Goal: Task Accomplishment & Management: Use online tool/utility

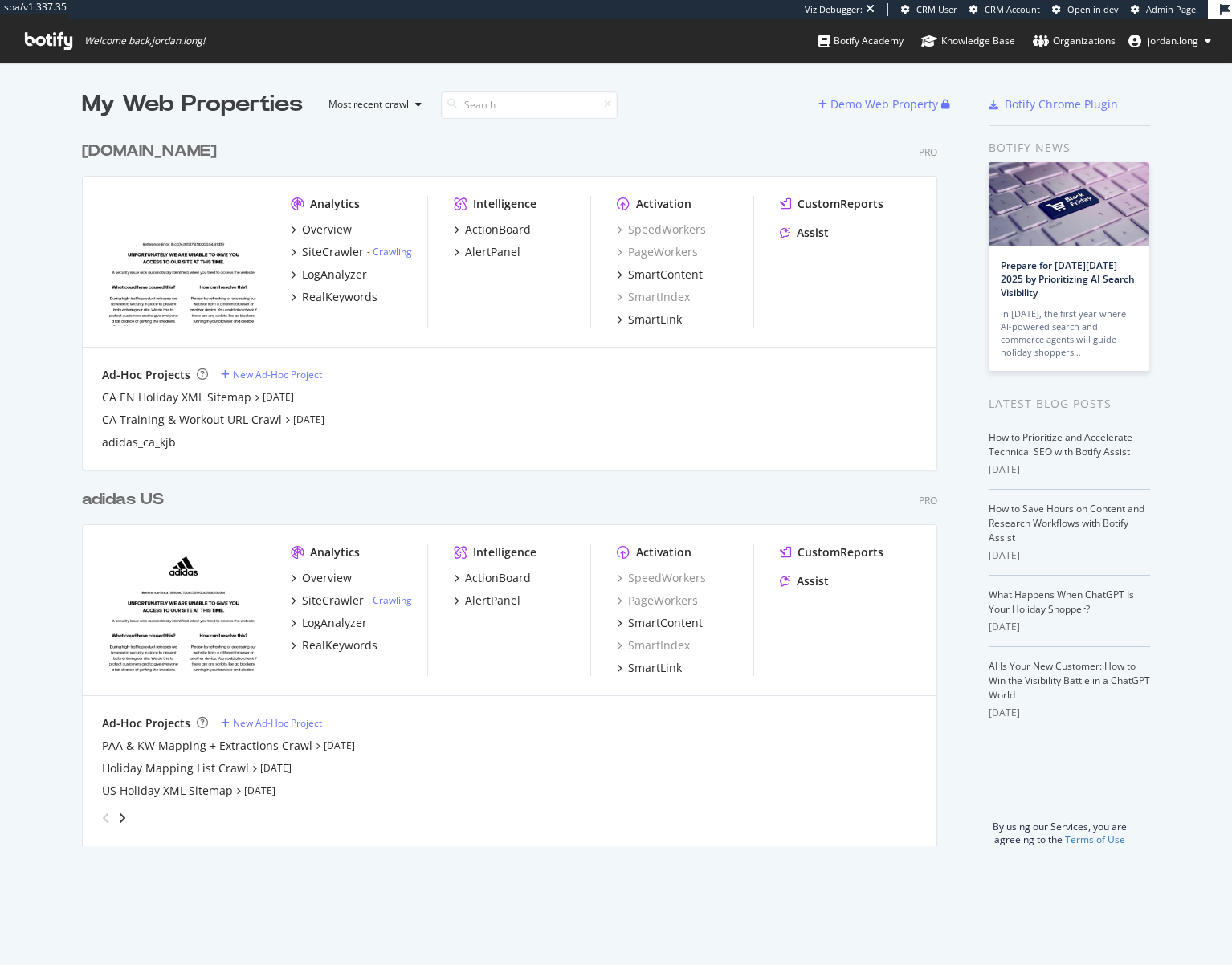
scroll to position [954, 1207]
click at [122, 502] on div "adidas US" at bounding box center [123, 500] width 82 height 23
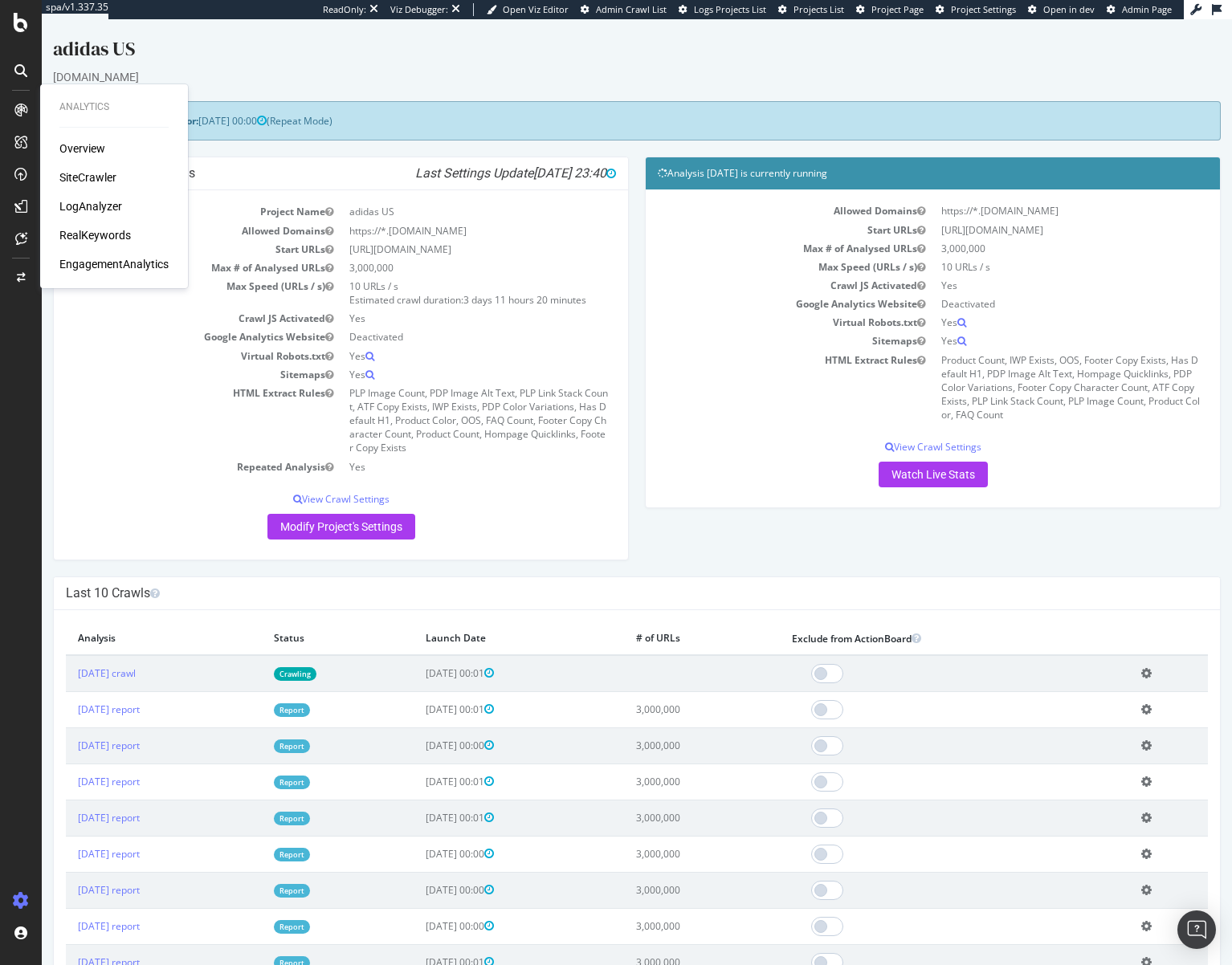
click at [109, 233] on div "RealKeywords" at bounding box center [94, 236] width 71 height 16
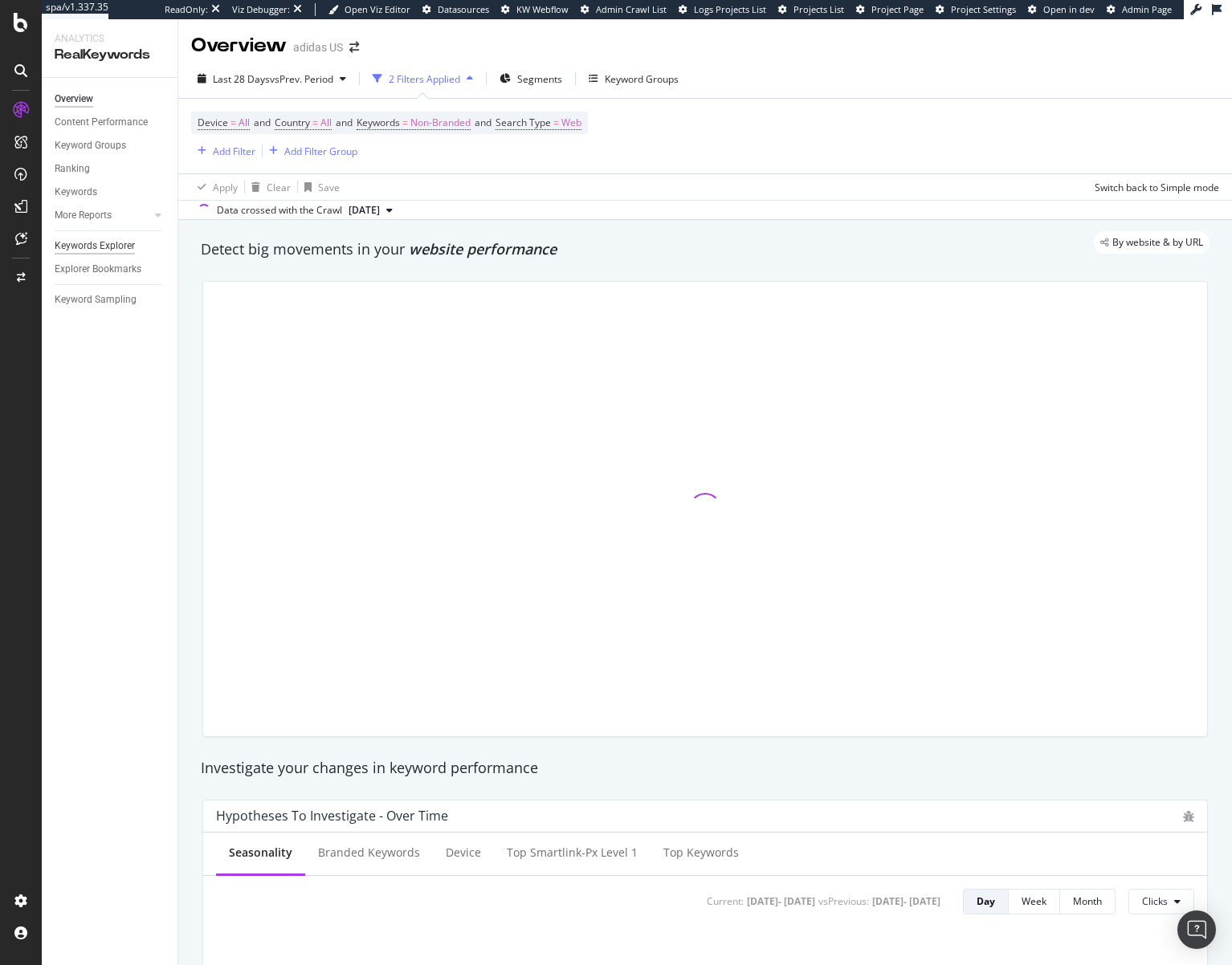
click at [73, 244] on div "Keywords Explorer" at bounding box center [94, 245] width 80 height 17
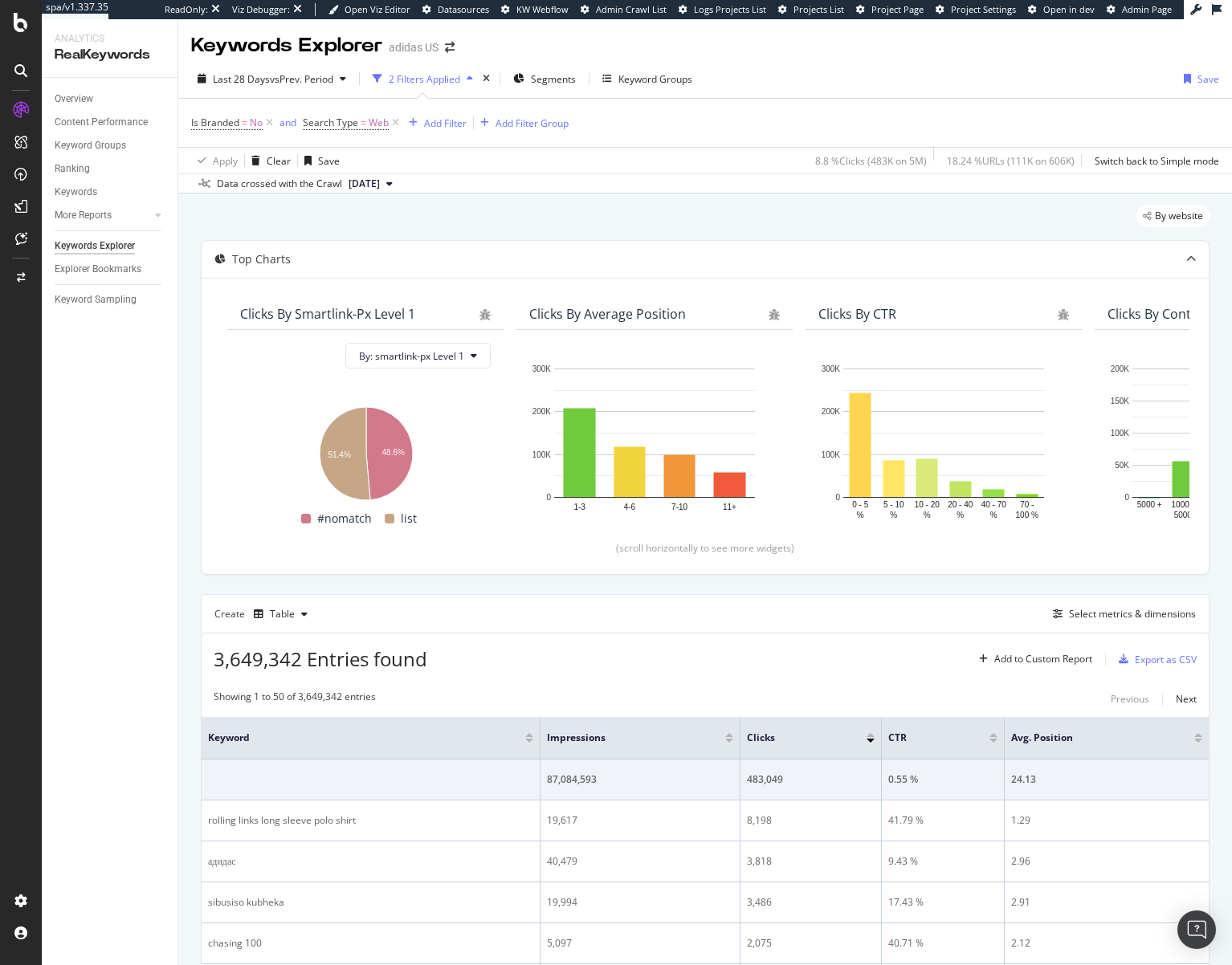
click at [1083, 602] on div "Create Table Select metrics & dimensions" at bounding box center [705, 614] width 1008 height 39
click at [1081, 607] on div "Select metrics & dimensions" at bounding box center [1132, 613] width 127 height 13
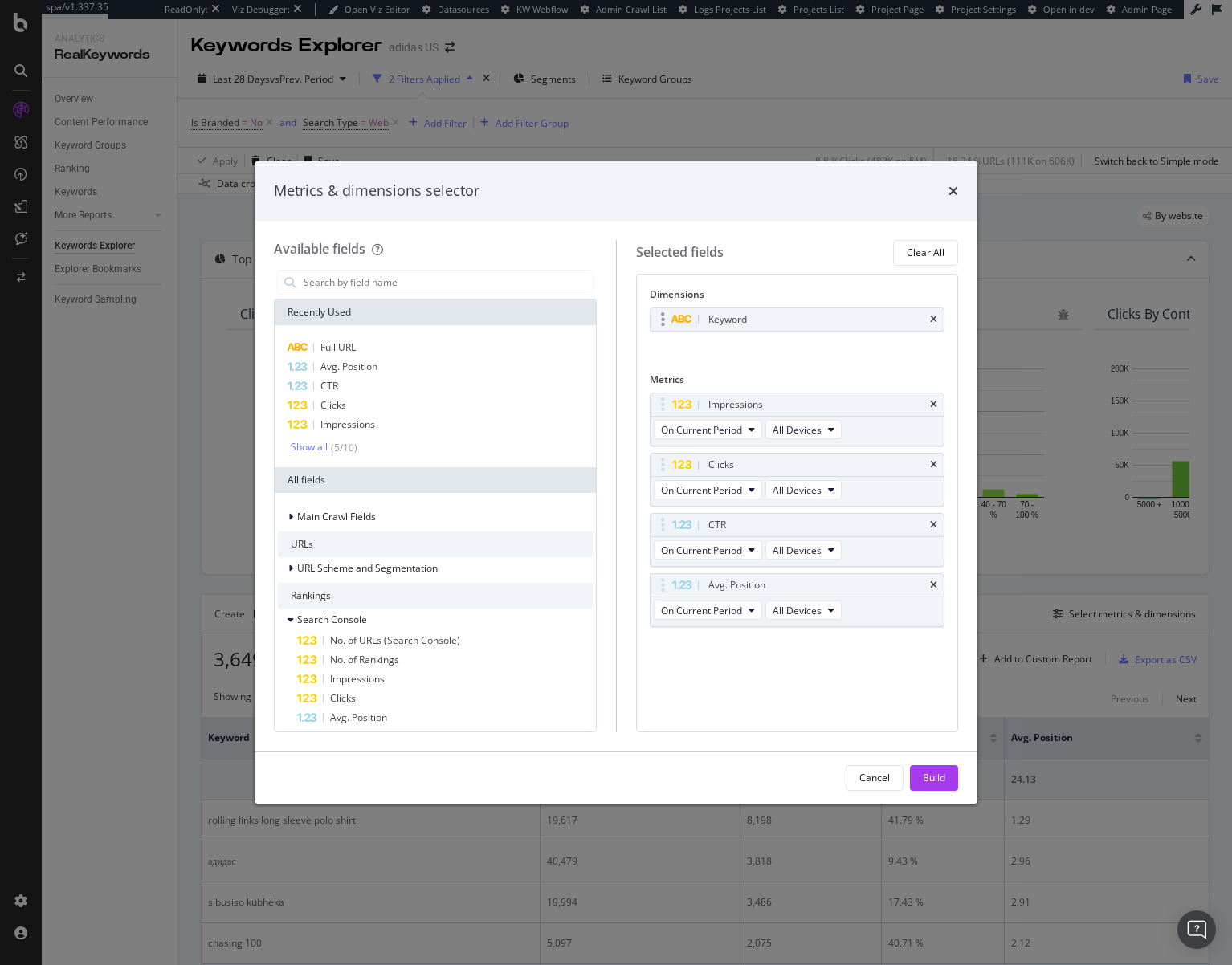
click at [937, 318] on div "Keyword" at bounding box center [796, 319] width 294 height 22
click at [454, 300] on div "Recently Used" at bounding box center [435, 312] width 321 height 26
click at [451, 285] on input "modal" at bounding box center [447, 282] width 291 height 24
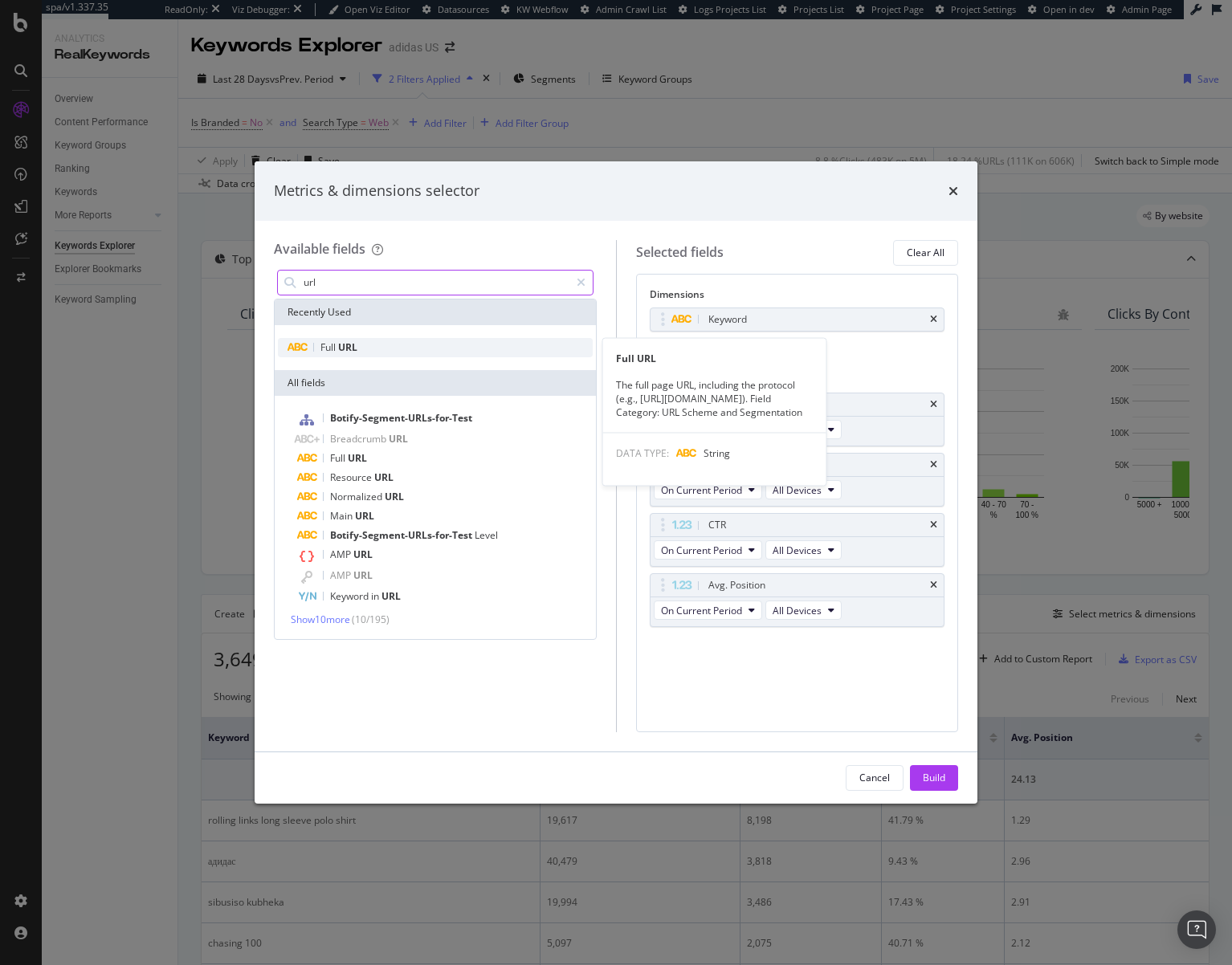
type input "url"
click at [423, 347] on div "Full URL" at bounding box center [435, 348] width 315 height 19
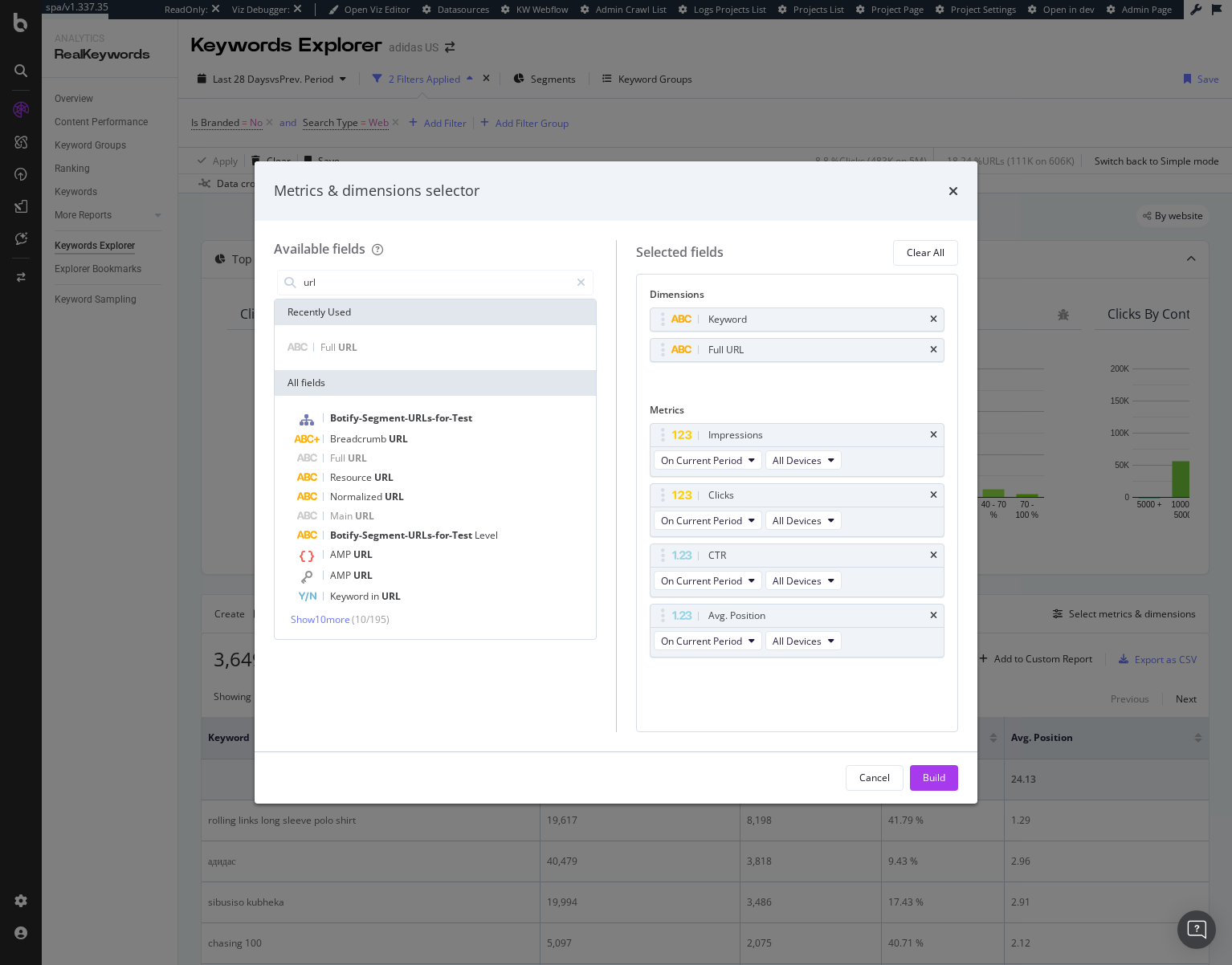
click at [846, 390] on div "Keyword Full URL You can use this field as a dimension" at bounding box center [797, 352] width 295 height 89
click at [933, 771] on div "Build" at bounding box center [933, 777] width 22 height 13
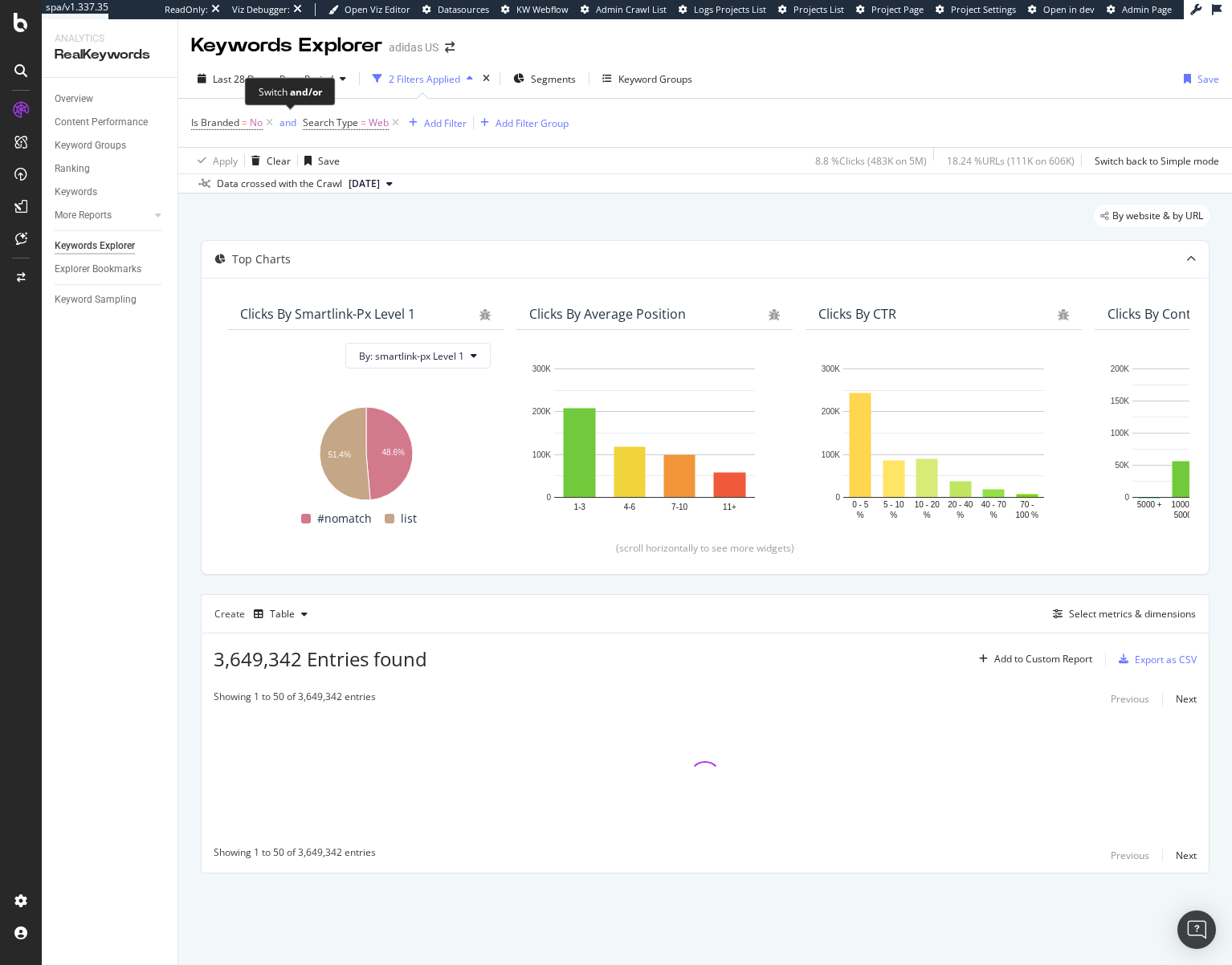
click at [277, 79] on div "Switch and/or" at bounding box center [290, 91] width 91 height 28
click at [258, 80] on span "Last 28 Days" at bounding box center [241, 79] width 57 height 13
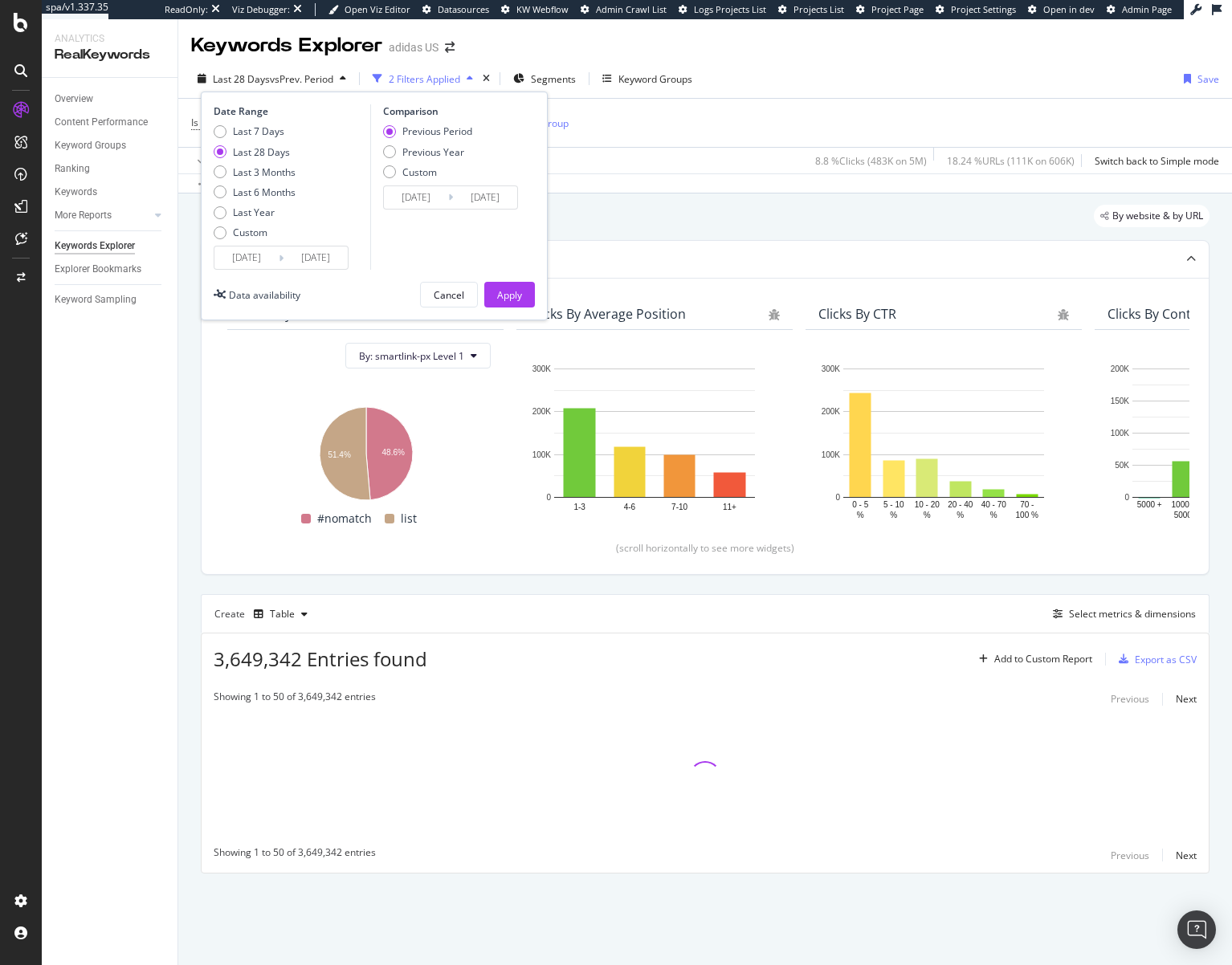
click at [261, 249] on input "2025/08/20" at bounding box center [246, 257] width 64 height 22
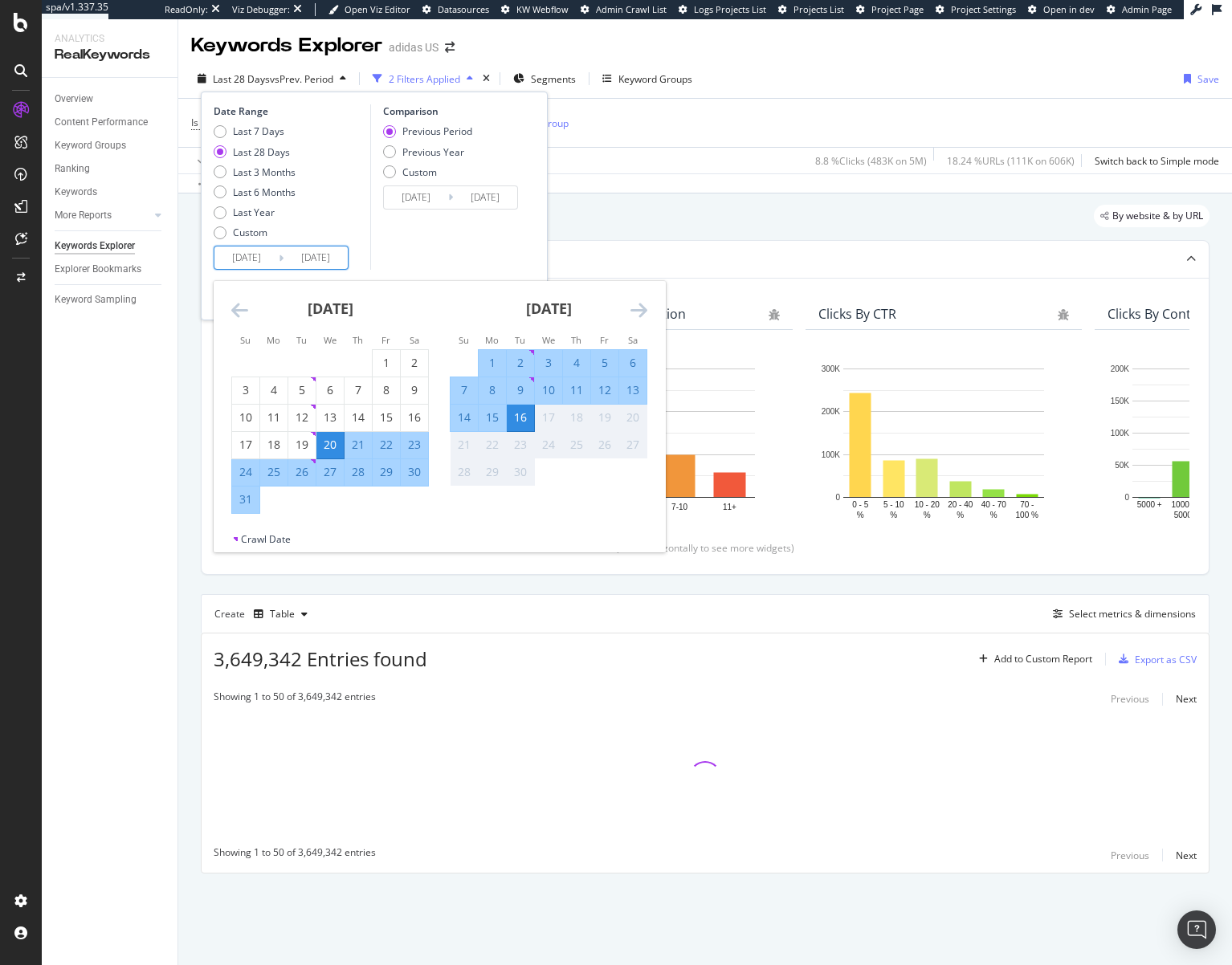
click at [237, 318] on icon "Move backward to switch to the previous month." at bounding box center [239, 310] width 17 height 19
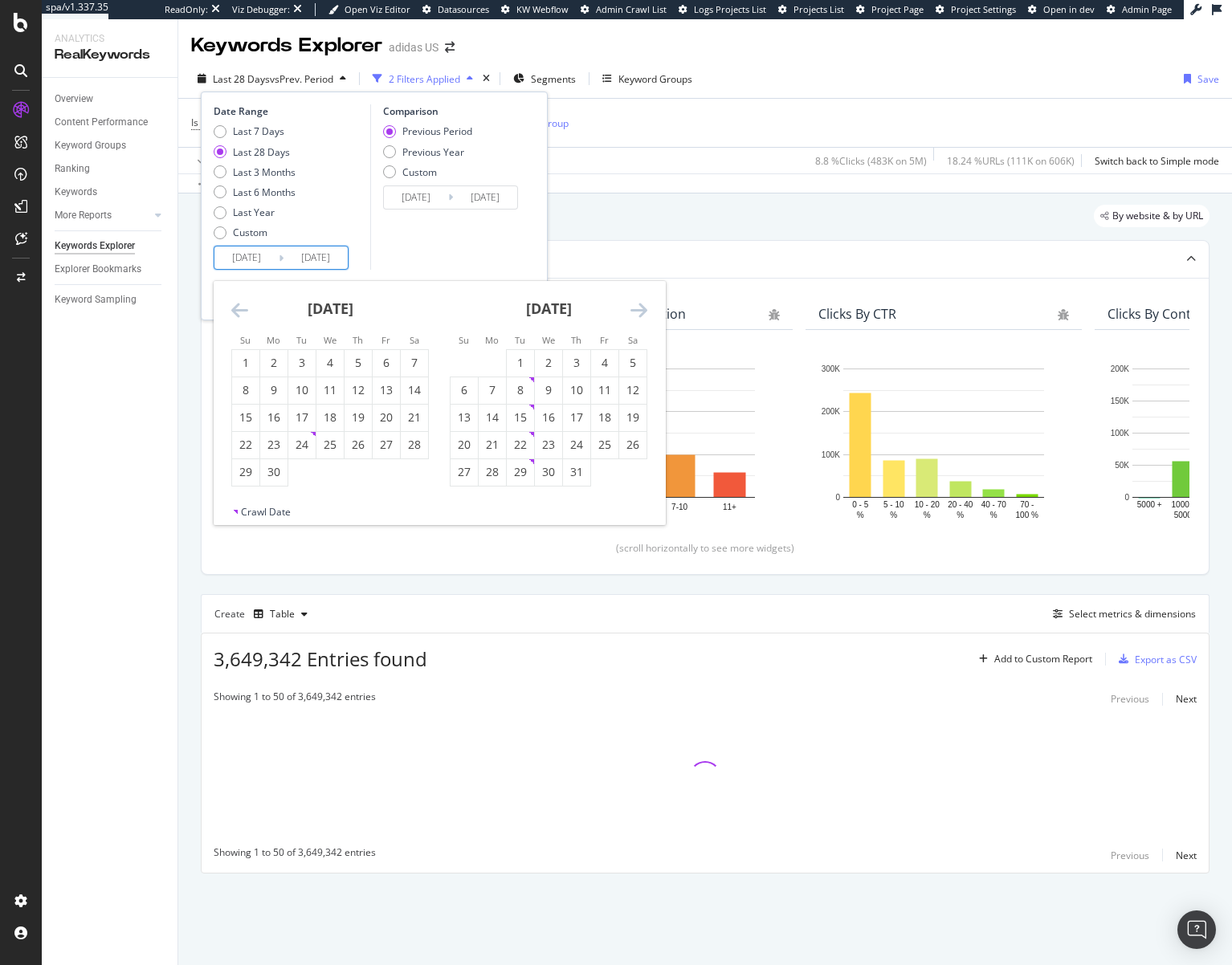
click at [237, 318] on icon "Move backward to switch to the previous month." at bounding box center [239, 310] width 17 height 19
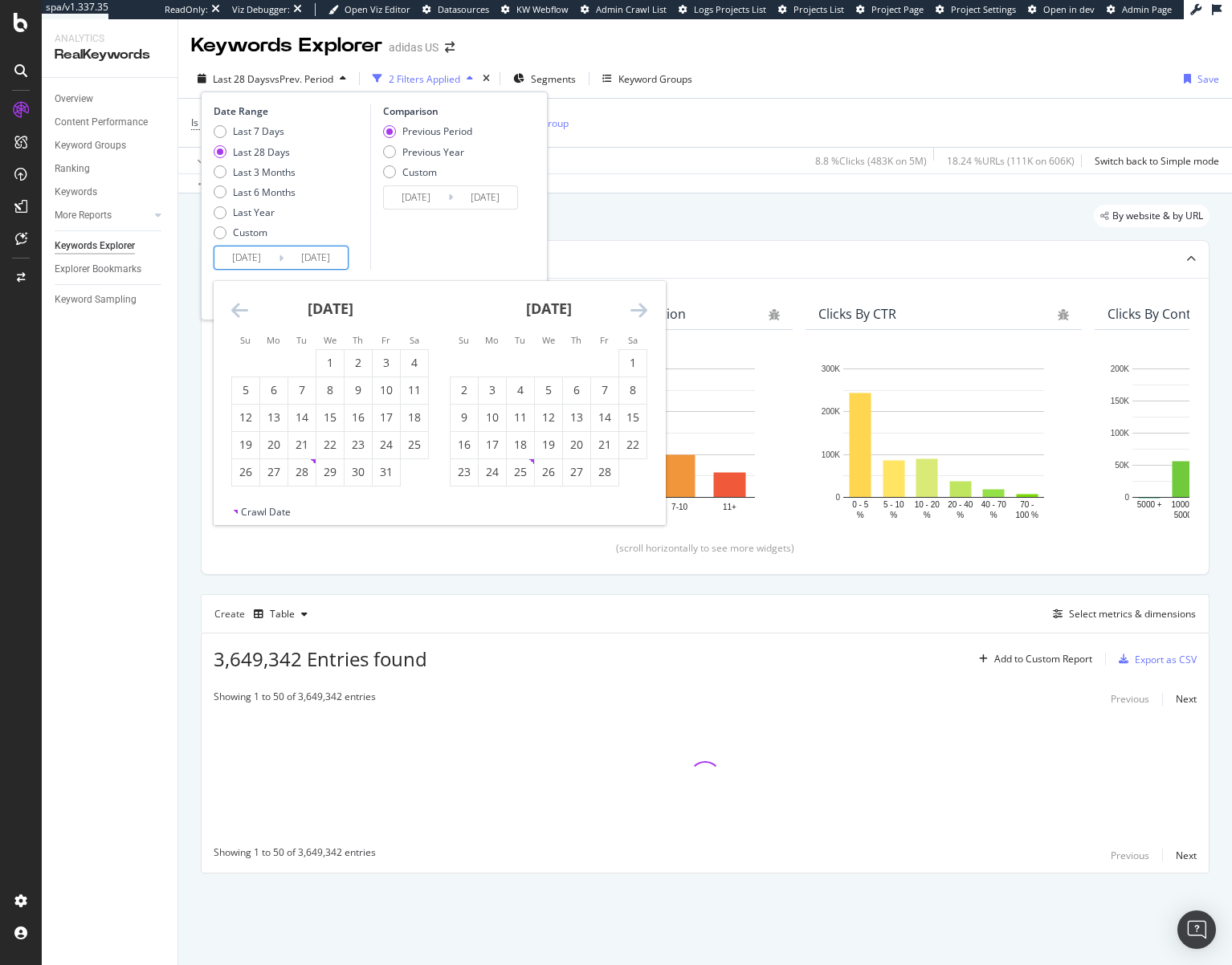
click at [237, 318] on icon "Move backward to switch to the previous month." at bounding box center [239, 310] width 17 height 19
click at [297, 363] on div "1" at bounding box center [302, 363] width 27 height 16
type input "[DATE]"
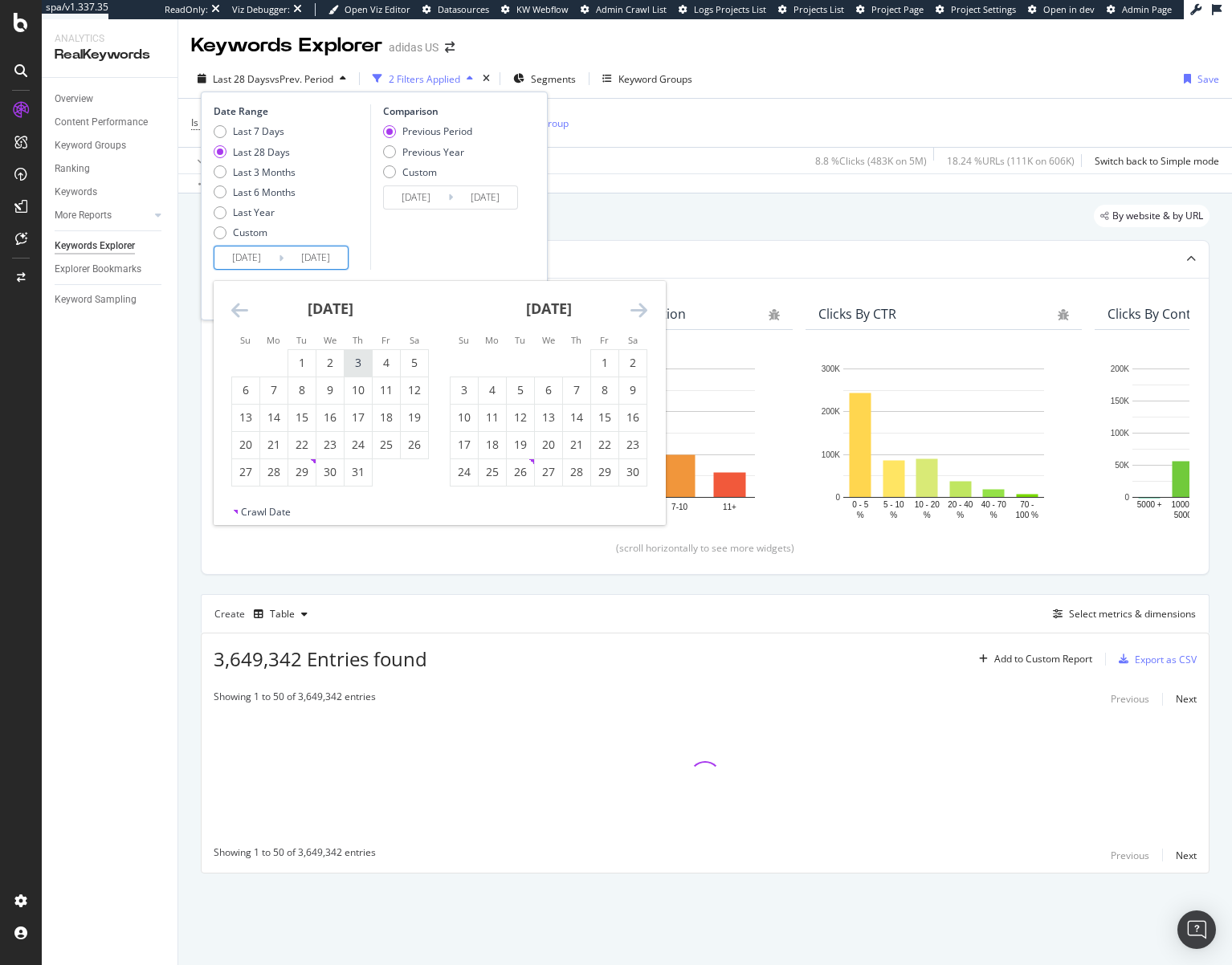
type input "2023/10/16"
type input "[DATE]"
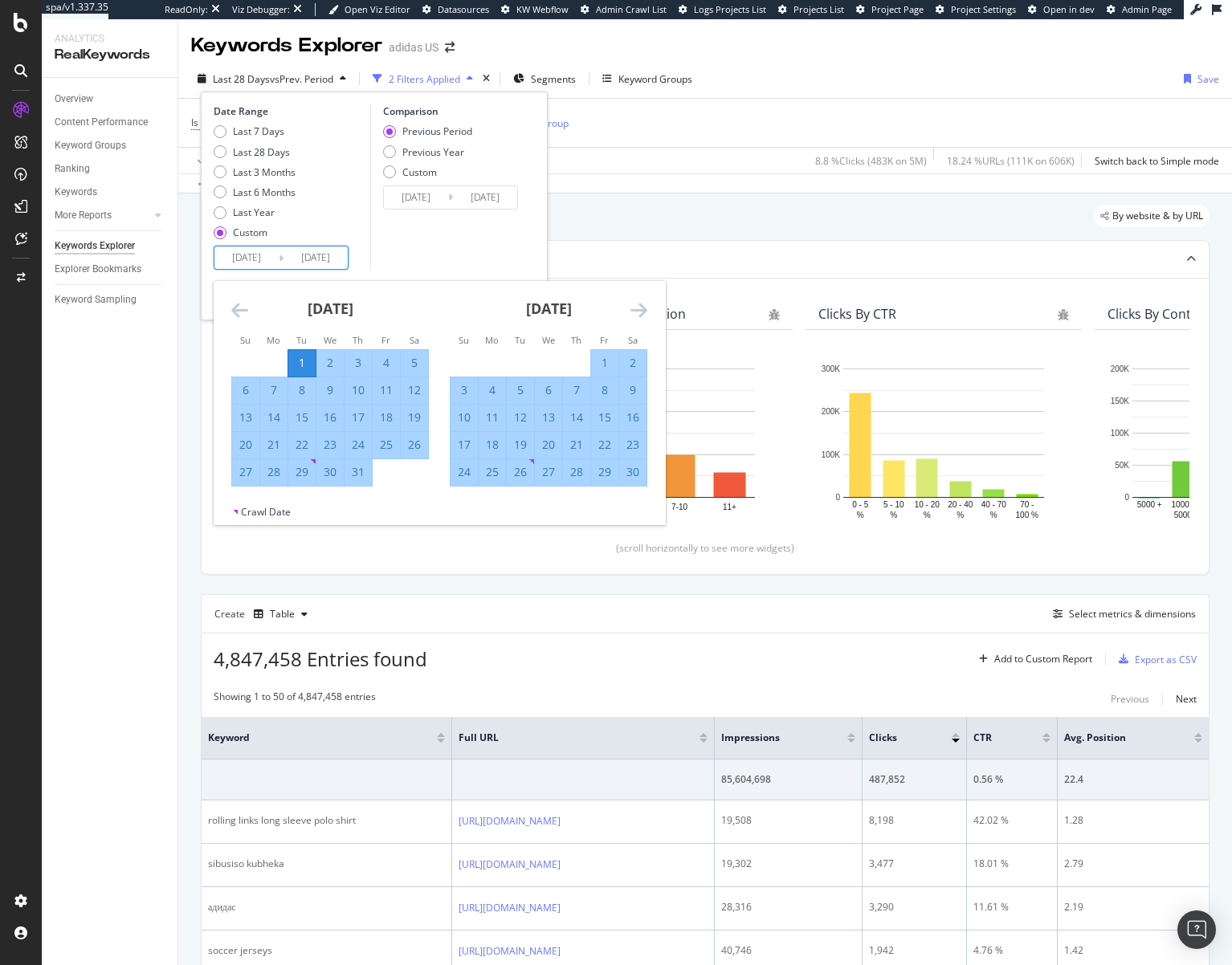
click at [635, 318] on icon "Move forward to switch to the next month." at bounding box center [638, 310] width 17 height 19
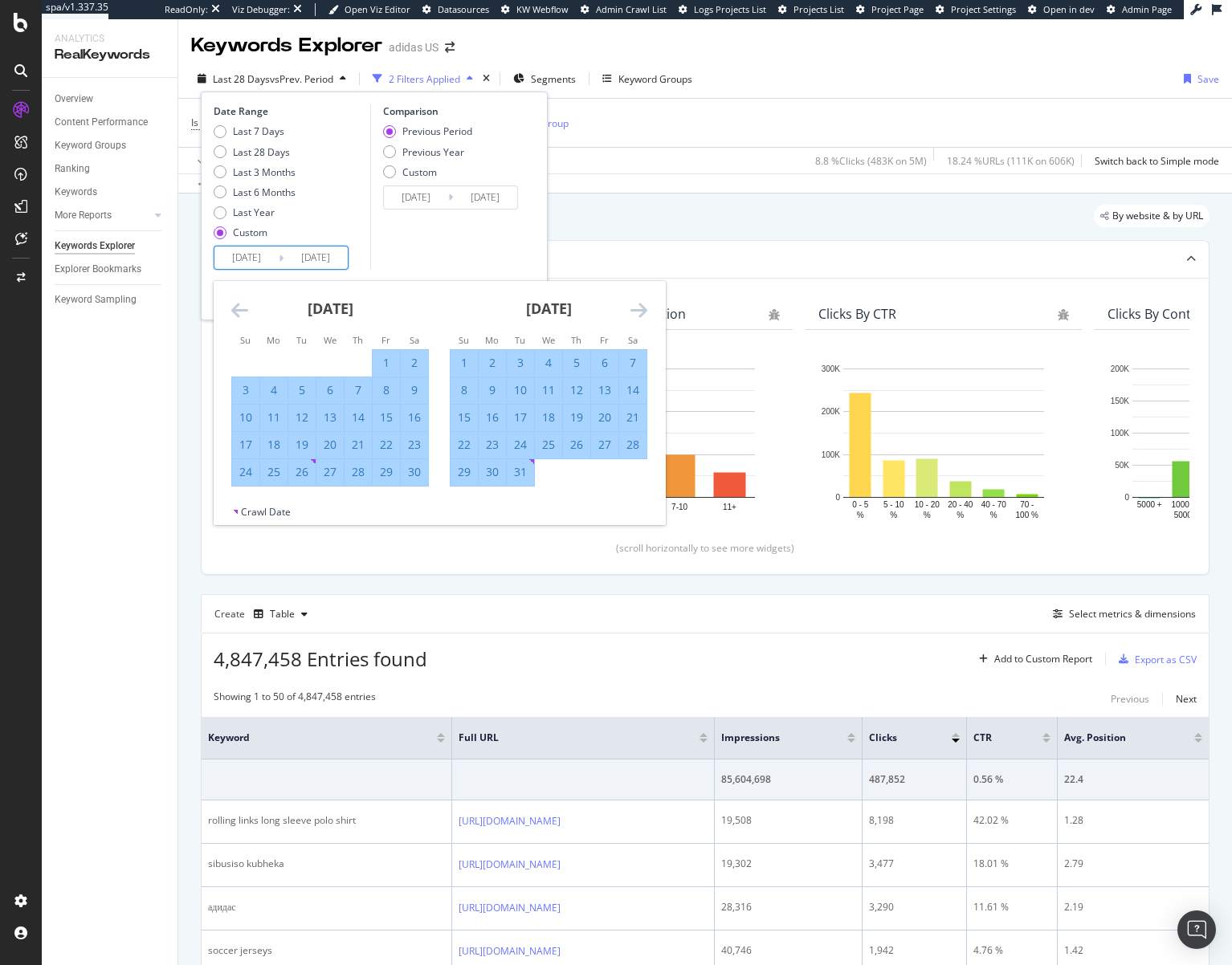
click at [527, 473] on div "31" at bounding box center [519, 472] width 27 height 16
type input "[DATE]"
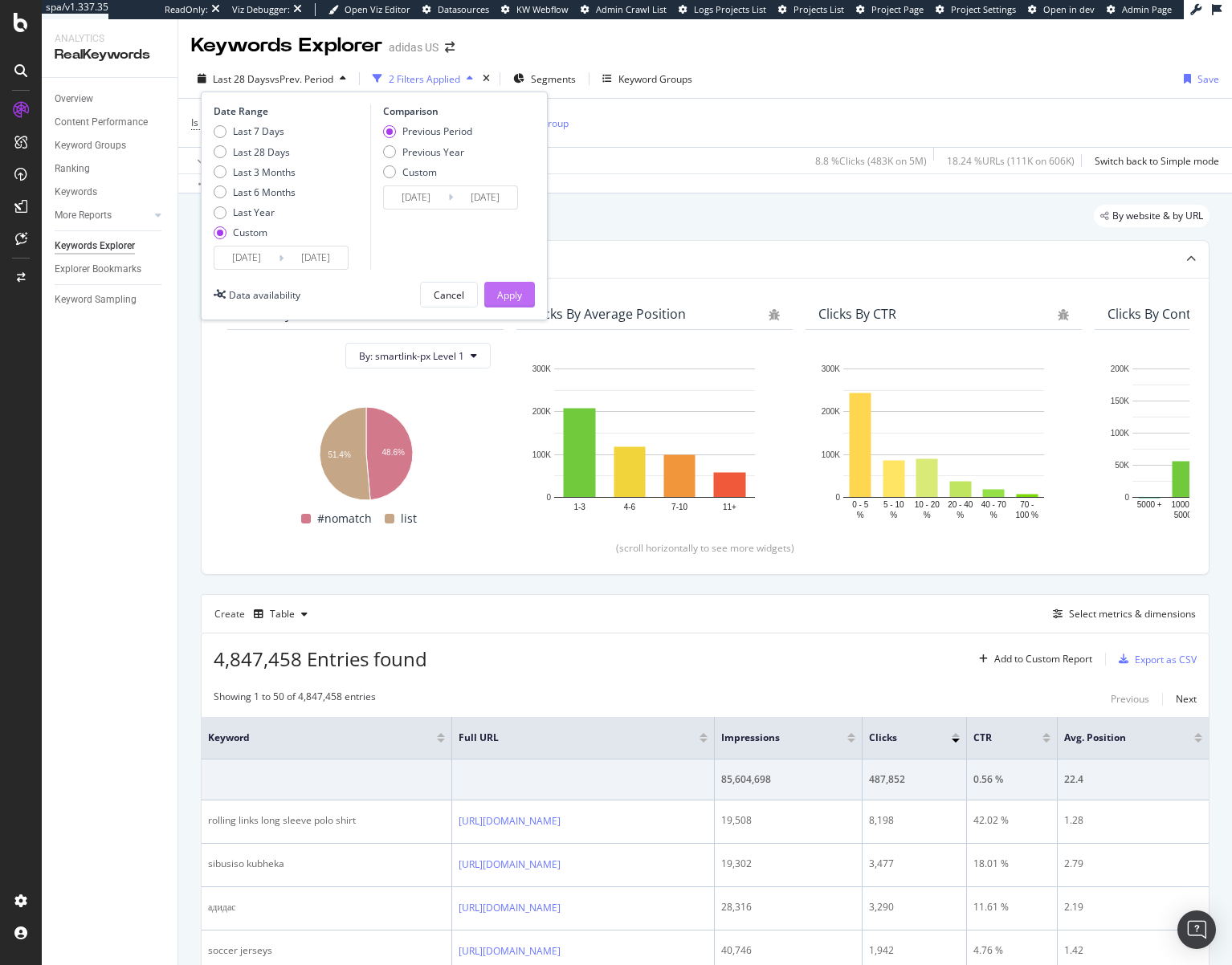
click at [505, 296] on div "Apply" at bounding box center [510, 295] width 25 height 13
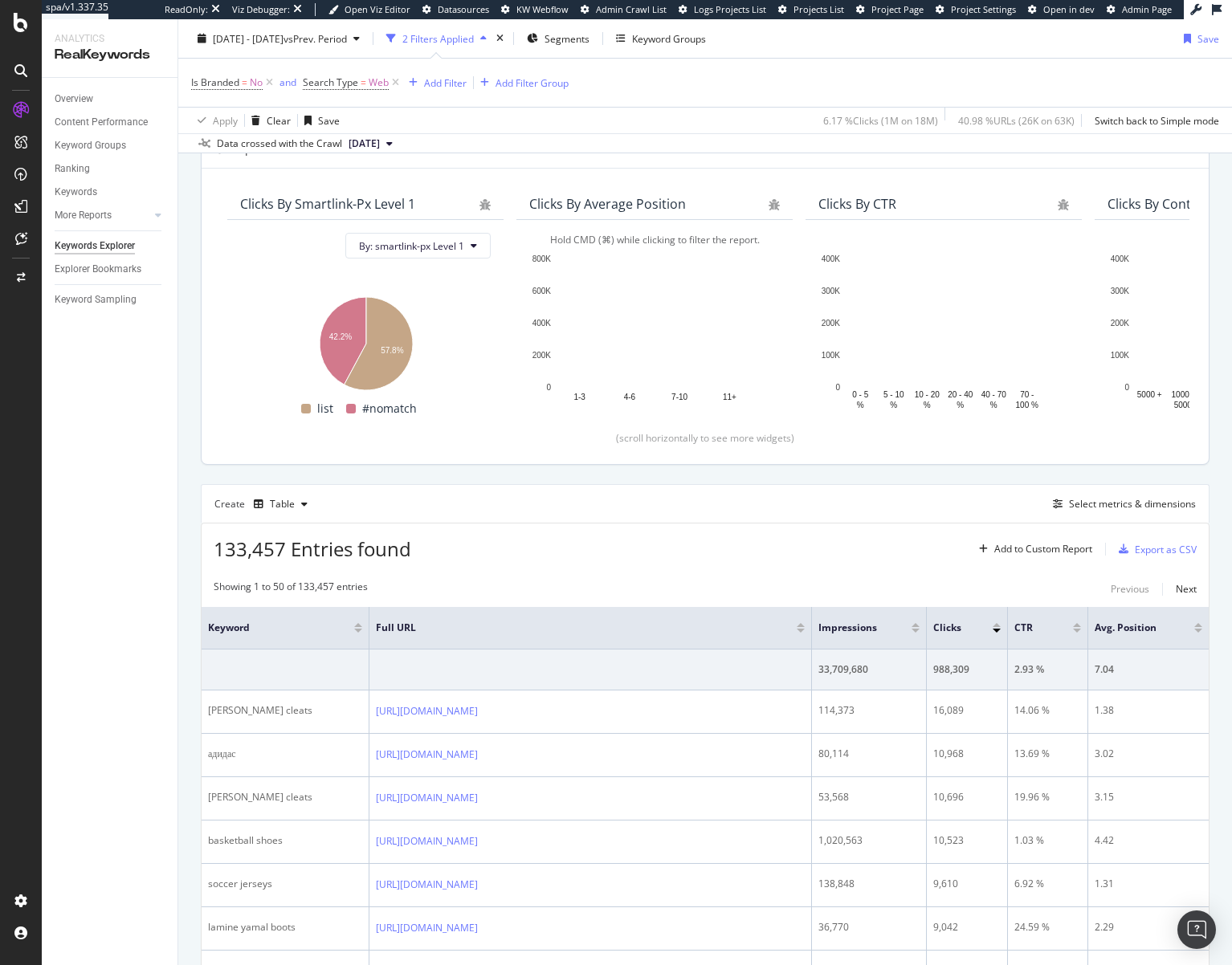
scroll to position [308, 0]
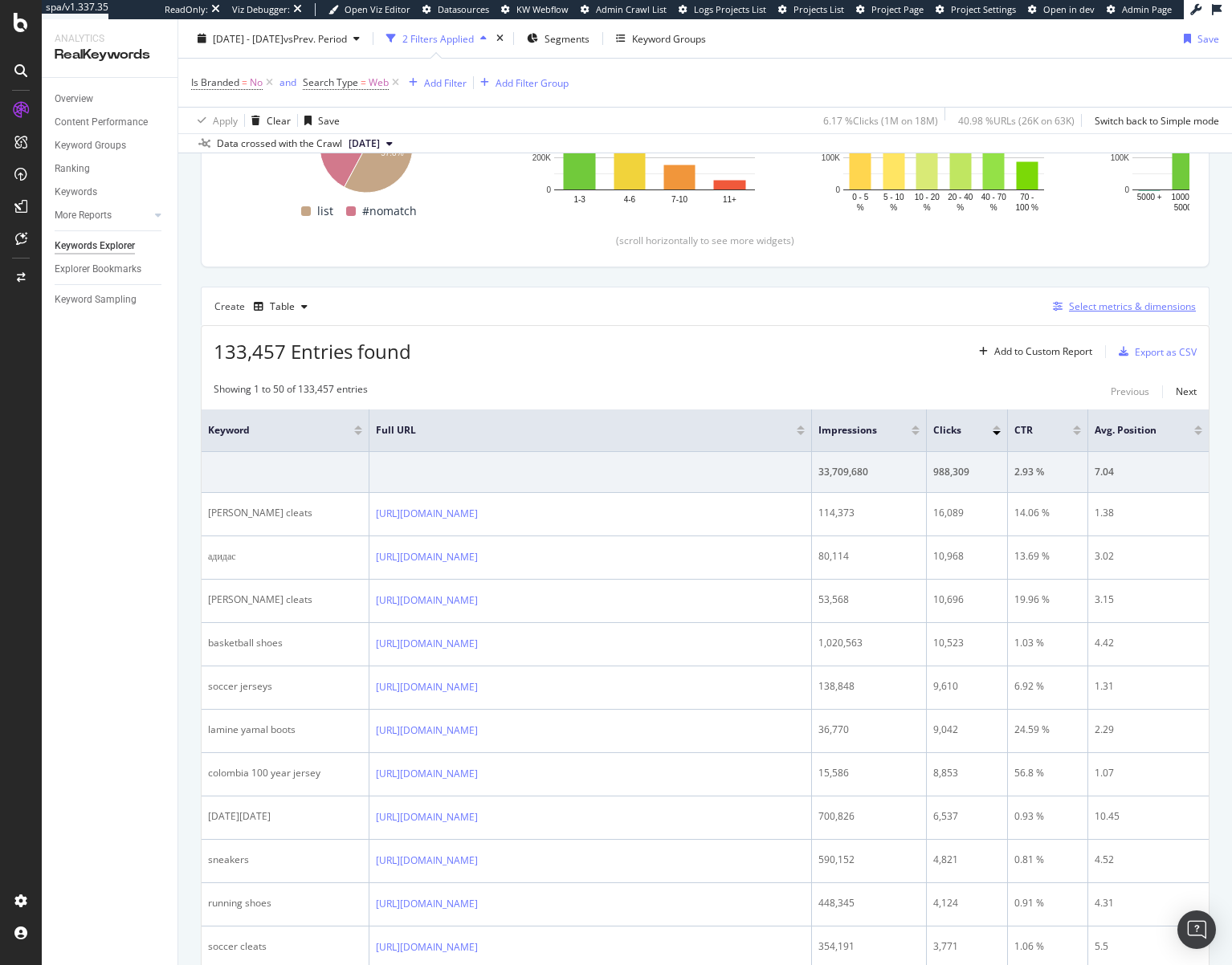
click at [1094, 310] on div "Select metrics & dimensions" at bounding box center [1132, 306] width 127 height 13
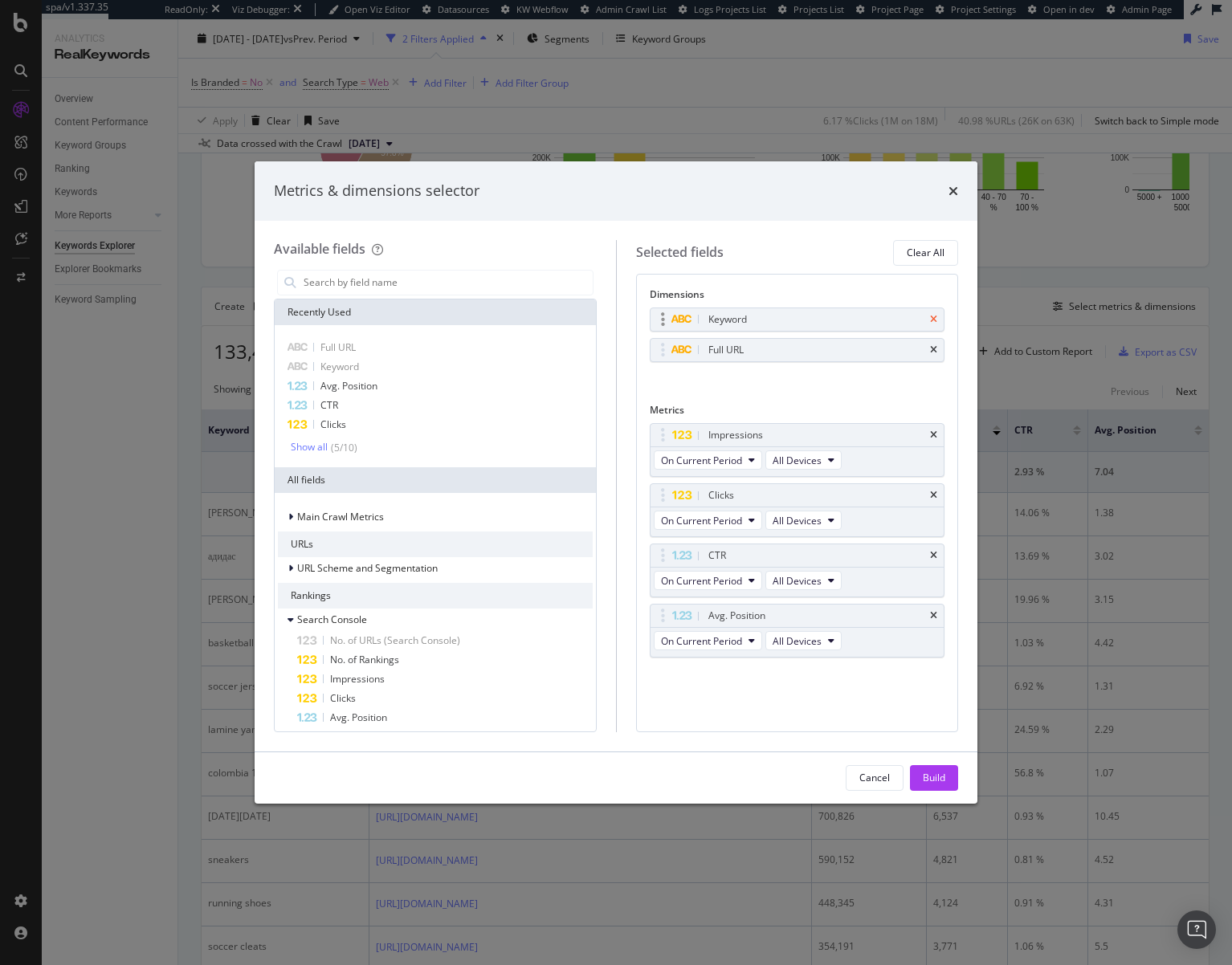
click at [936, 318] on icon "times" at bounding box center [933, 319] width 7 height 10
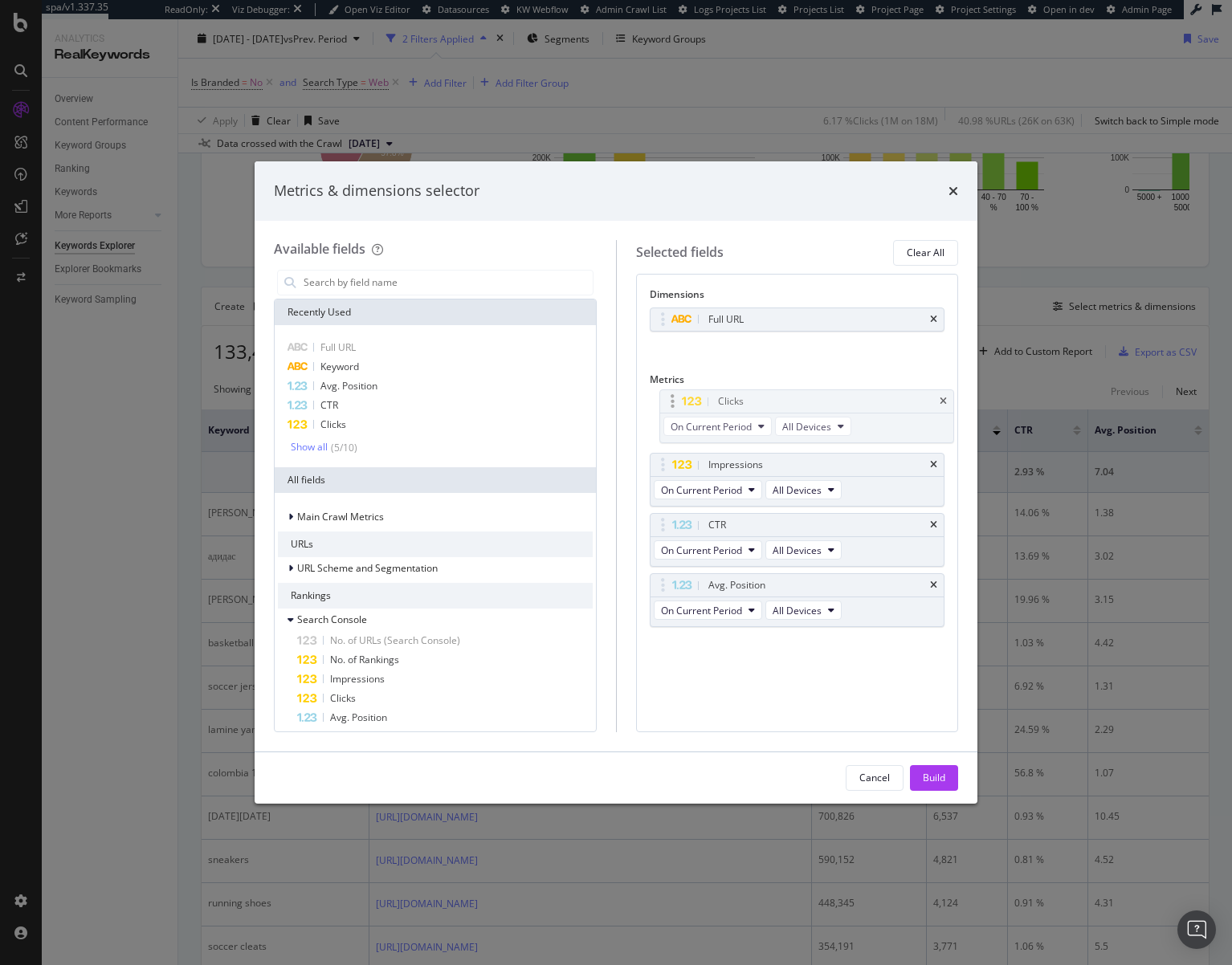
drag, startPoint x: 658, startPoint y: 460, endPoint x: 668, endPoint y: 396, distance: 64.8
click at [668, 396] on body "spa/v1.337.35 ReadOnly: Viz Debugger: Open Viz Editor Datasources KW Webflow Ad…" at bounding box center [616, 482] width 1232 height 965
click at [933, 774] on div "Build" at bounding box center [933, 777] width 22 height 13
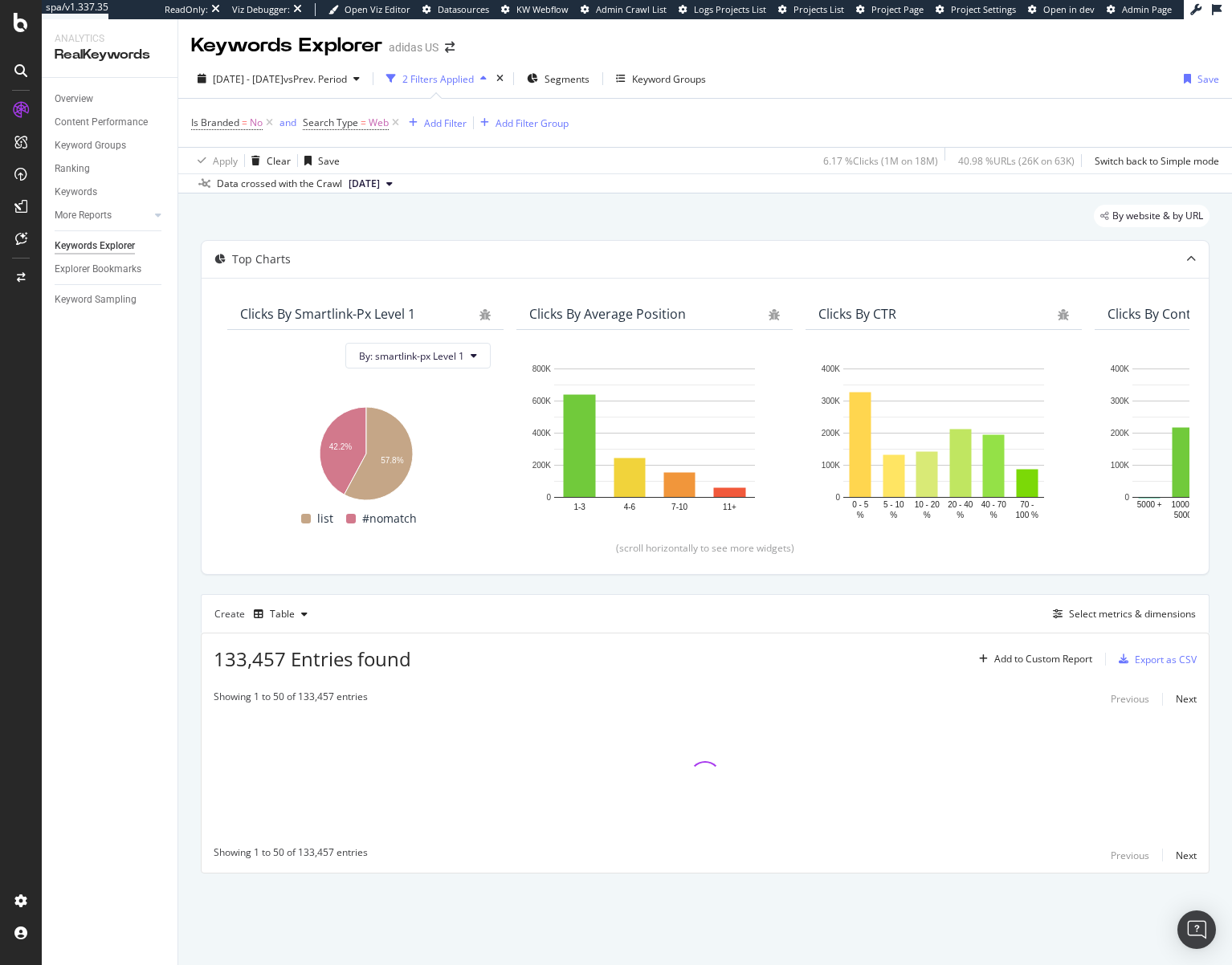
click at [551, 221] on div "By website & by URL" at bounding box center [705, 222] width 1008 height 35
click at [554, 223] on div "By website & by URL" at bounding box center [705, 222] width 1008 height 35
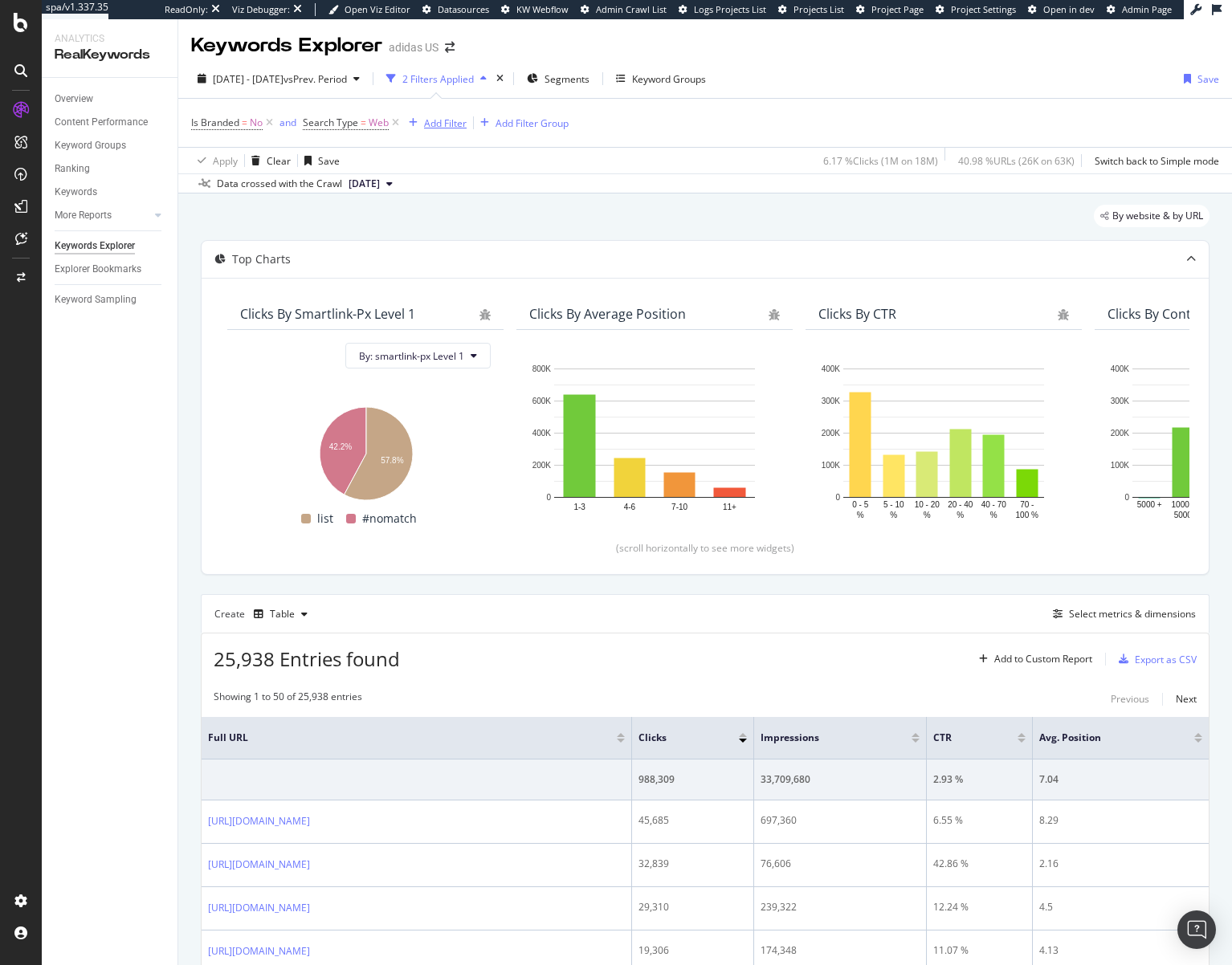
click at [432, 123] on div "Add Filter" at bounding box center [445, 123] width 42 height 13
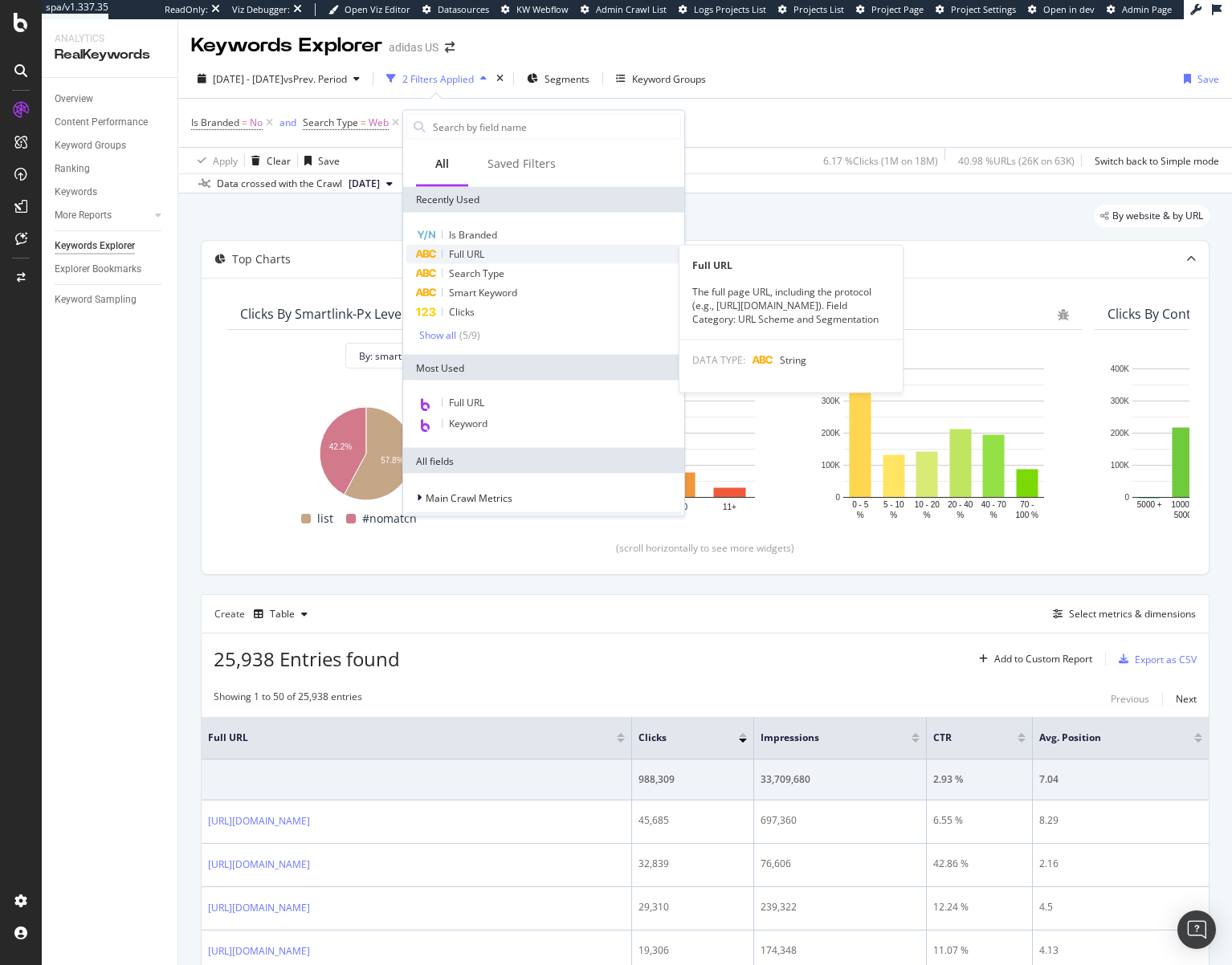
click at [488, 261] on div "Full URL" at bounding box center [543, 255] width 274 height 19
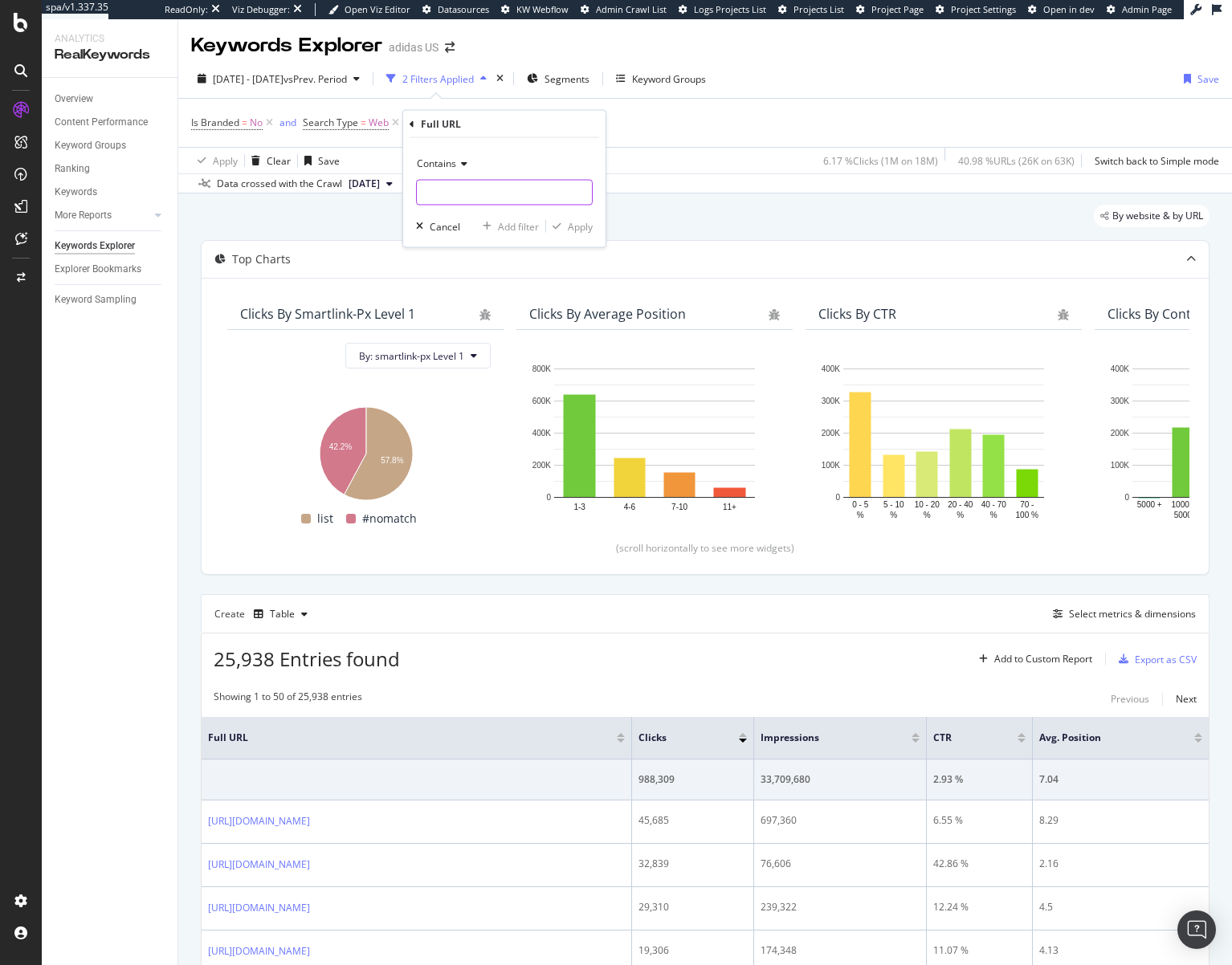
click at [452, 185] on input "text" at bounding box center [504, 192] width 175 height 26
type input "fleece"
click at [571, 228] on div "Apply" at bounding box center [580, 226] width 25 height 13
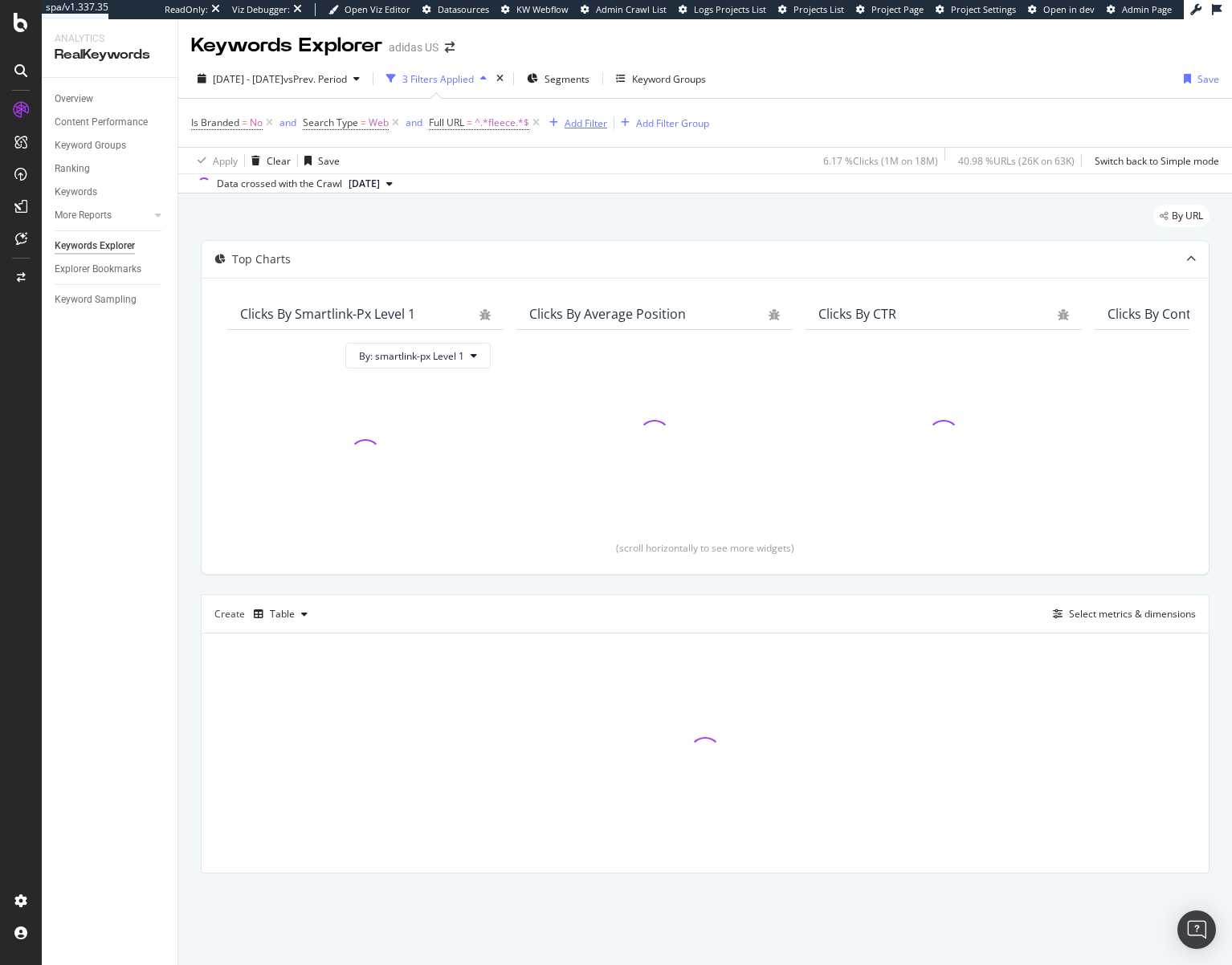
click at [586, 121] on div "Add Filter" at bounding box center [586, 123] width 42 height 13
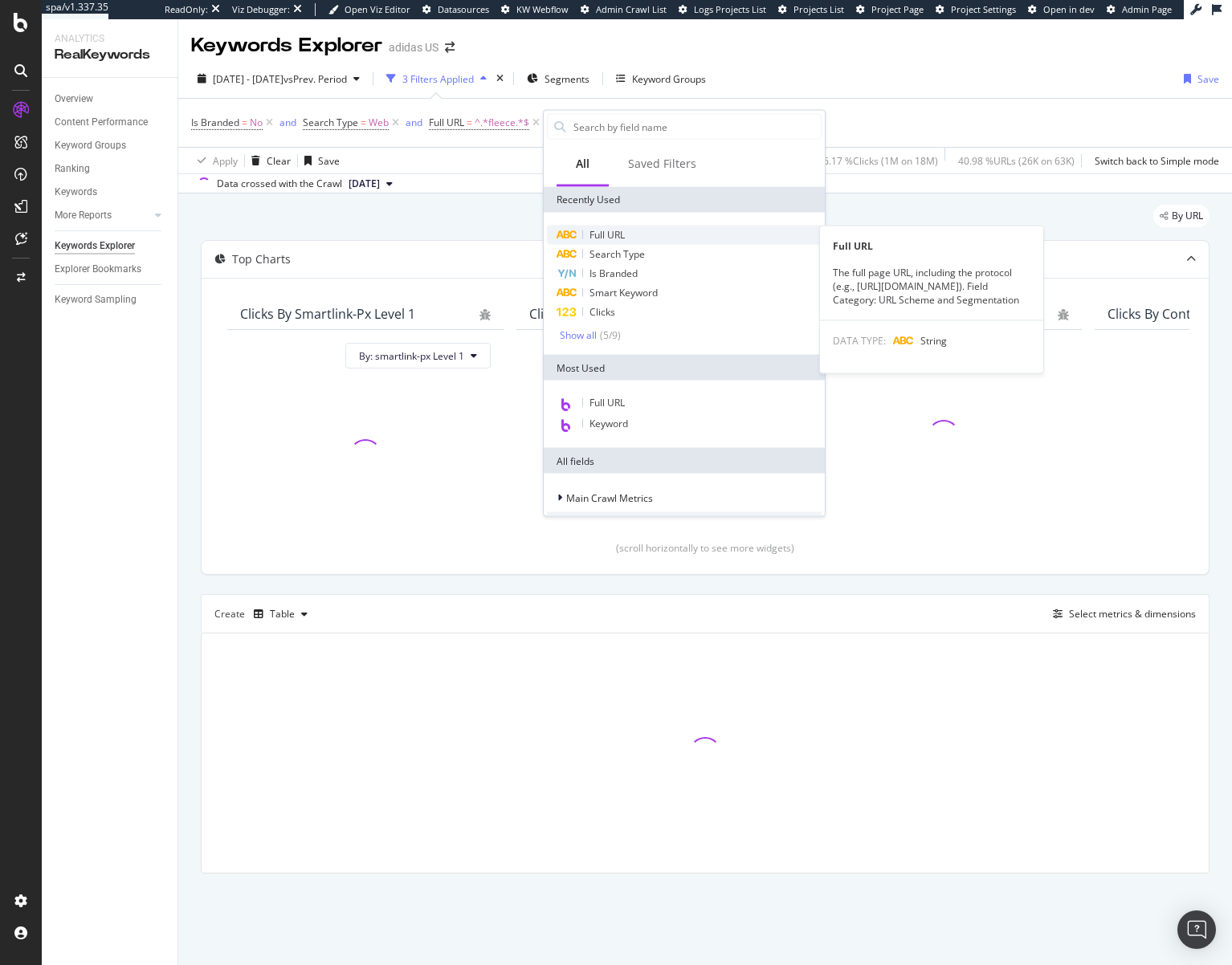
click at [619, 236] on span "Full URL" at bounding box center [607, 235] width 35 height 13
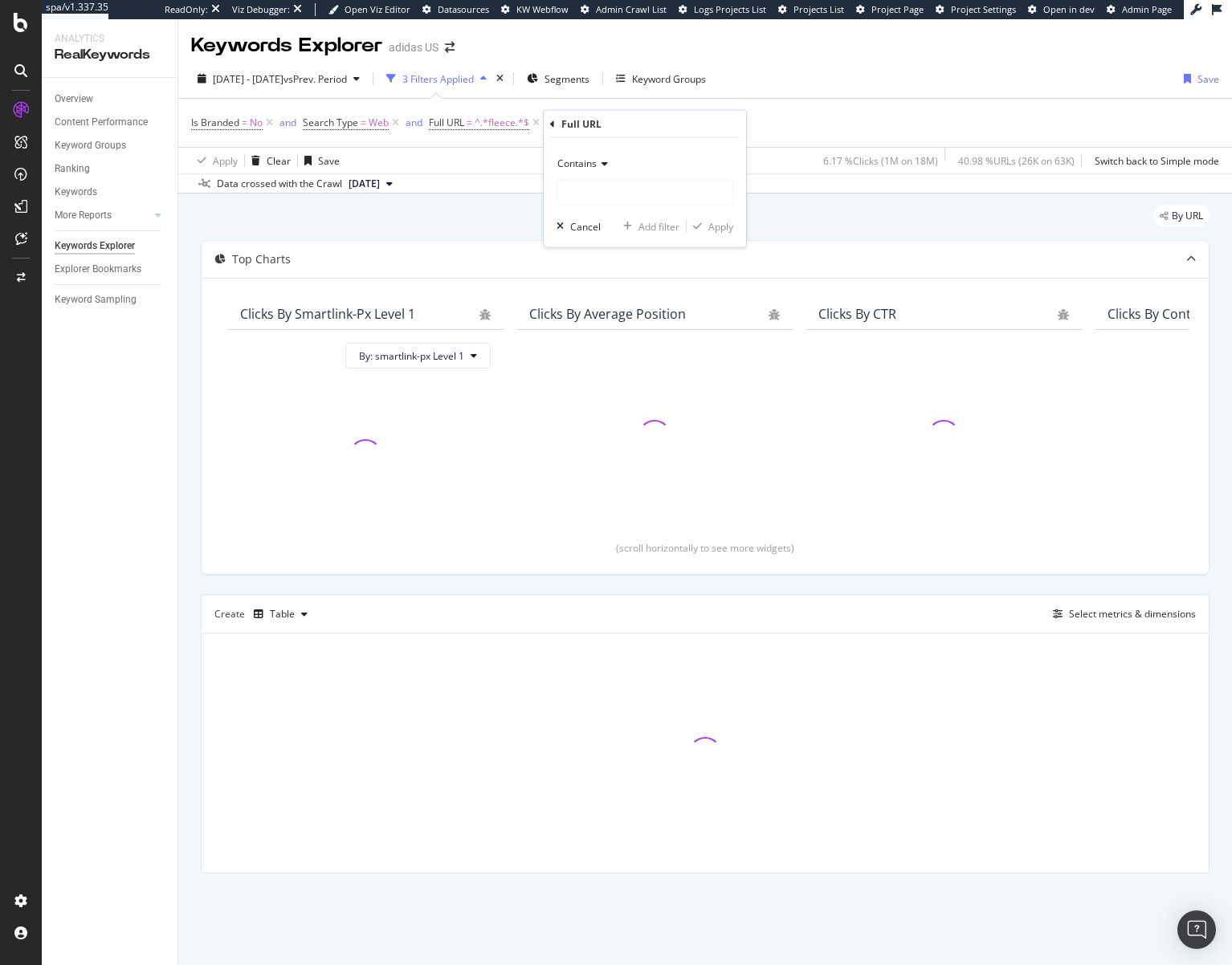
click at [578, 161] on span "Contains" at bounding box center [577, 163] width 40 height 13
click at [596, 339] on span "Doesn't contain" at bounding box center [599, 342] width 70 height 13
click at [586, 186] on input "text" at bounding box center [645, 192] width 175 height 26
type input "html"
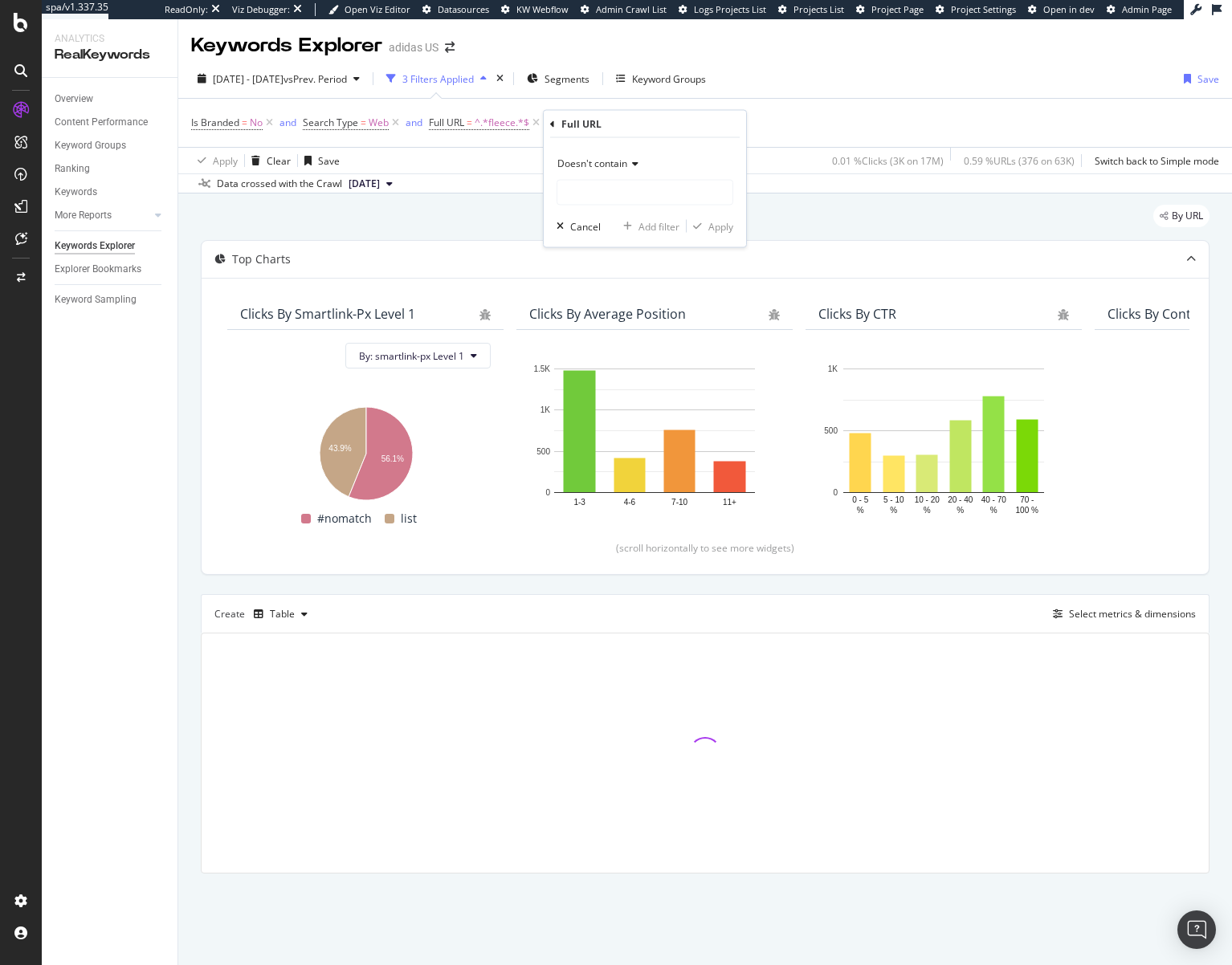
click at [595, 158] on span "Doesn't contain" at bounding box center [592, 163] width 70 height 13
click at [616, 381] on span "Doesn't match regex" at bounding box center [611, 384] width 93 height 13
click at [598, 195] on input "text" at bounding box center [645, 192] width 175 height 26
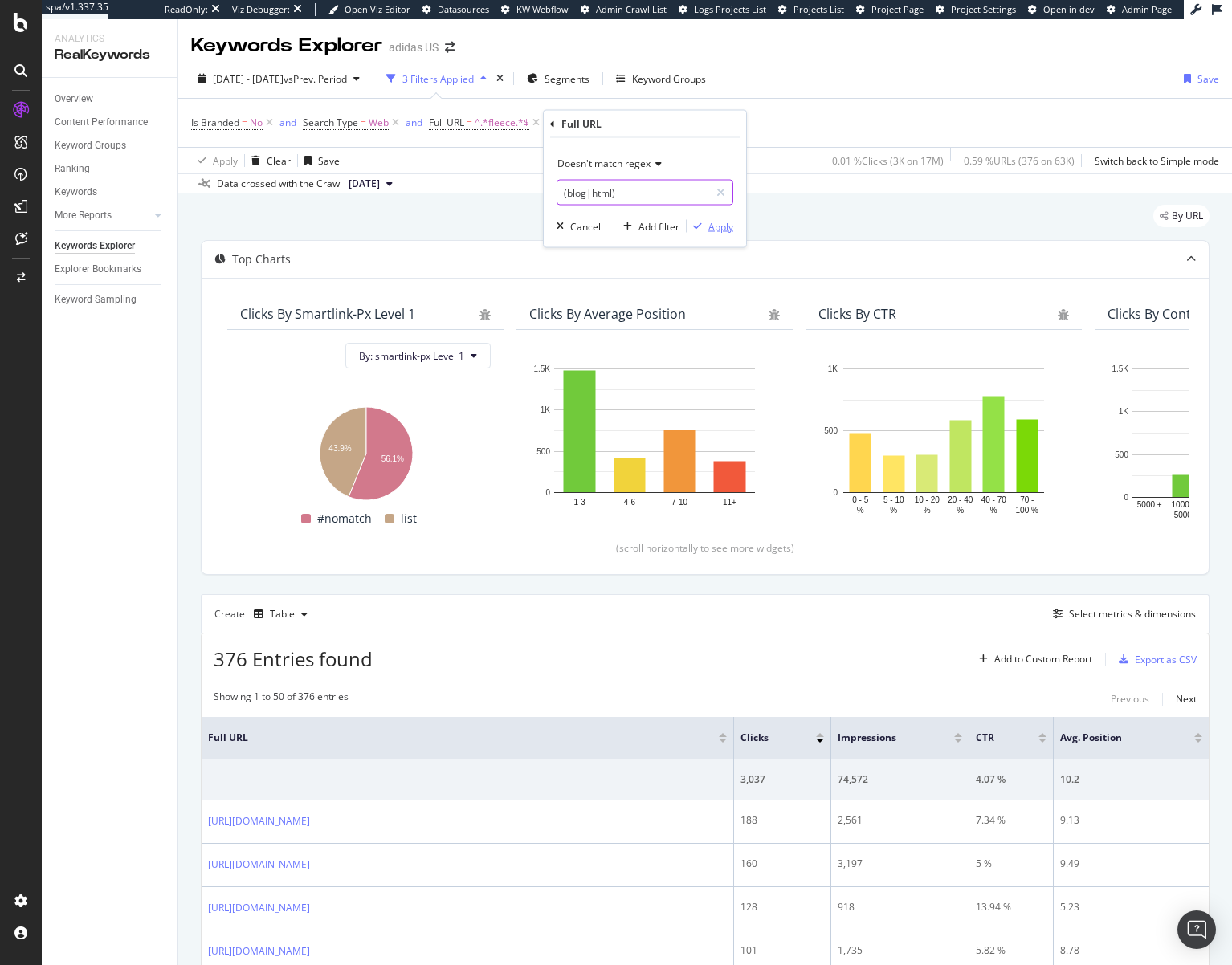
type input "(blog|html)"
click at [713, 223] on div "Apply" at bounding box center [721, 226] width 25 height 13
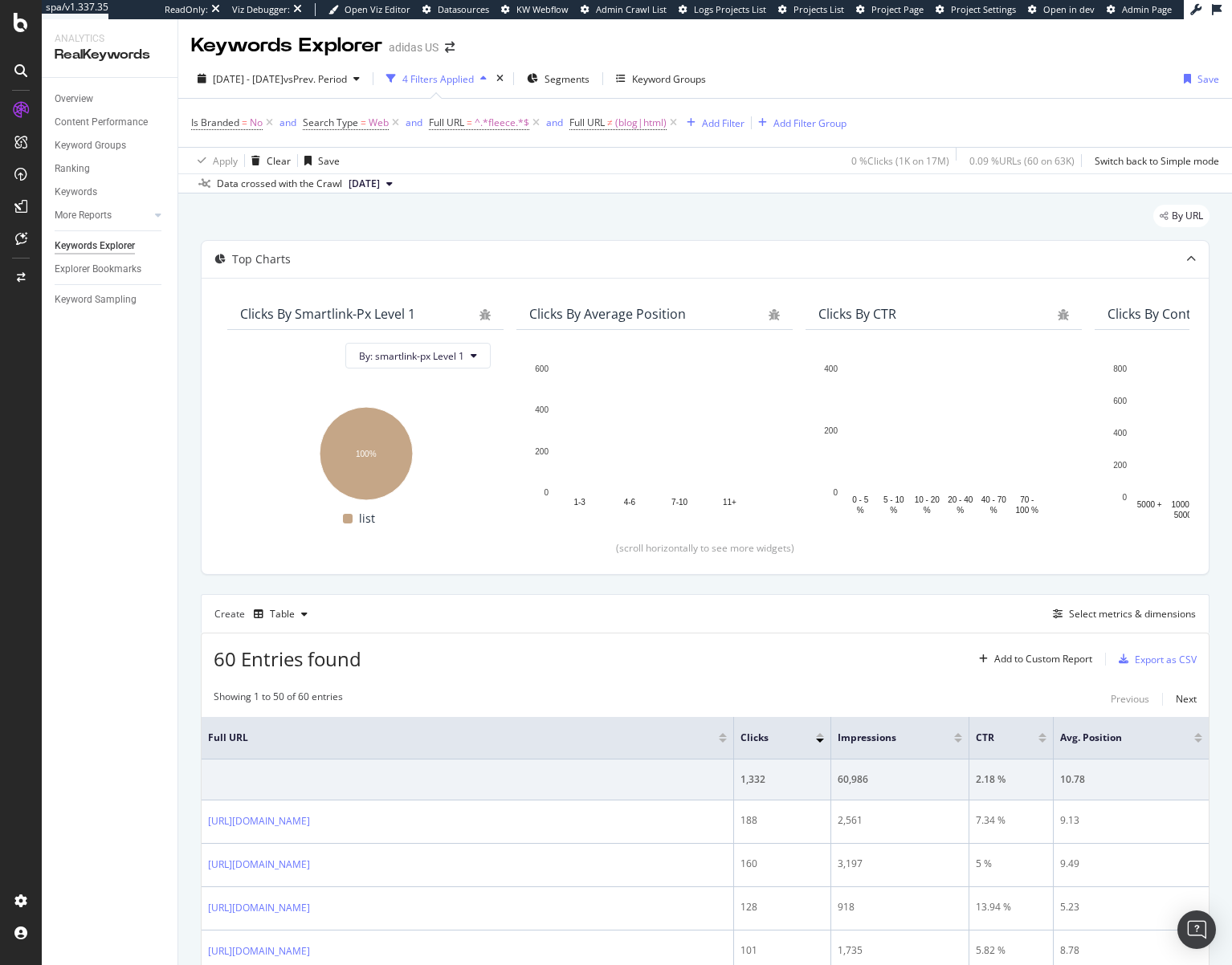
scroll to position [273, 0]
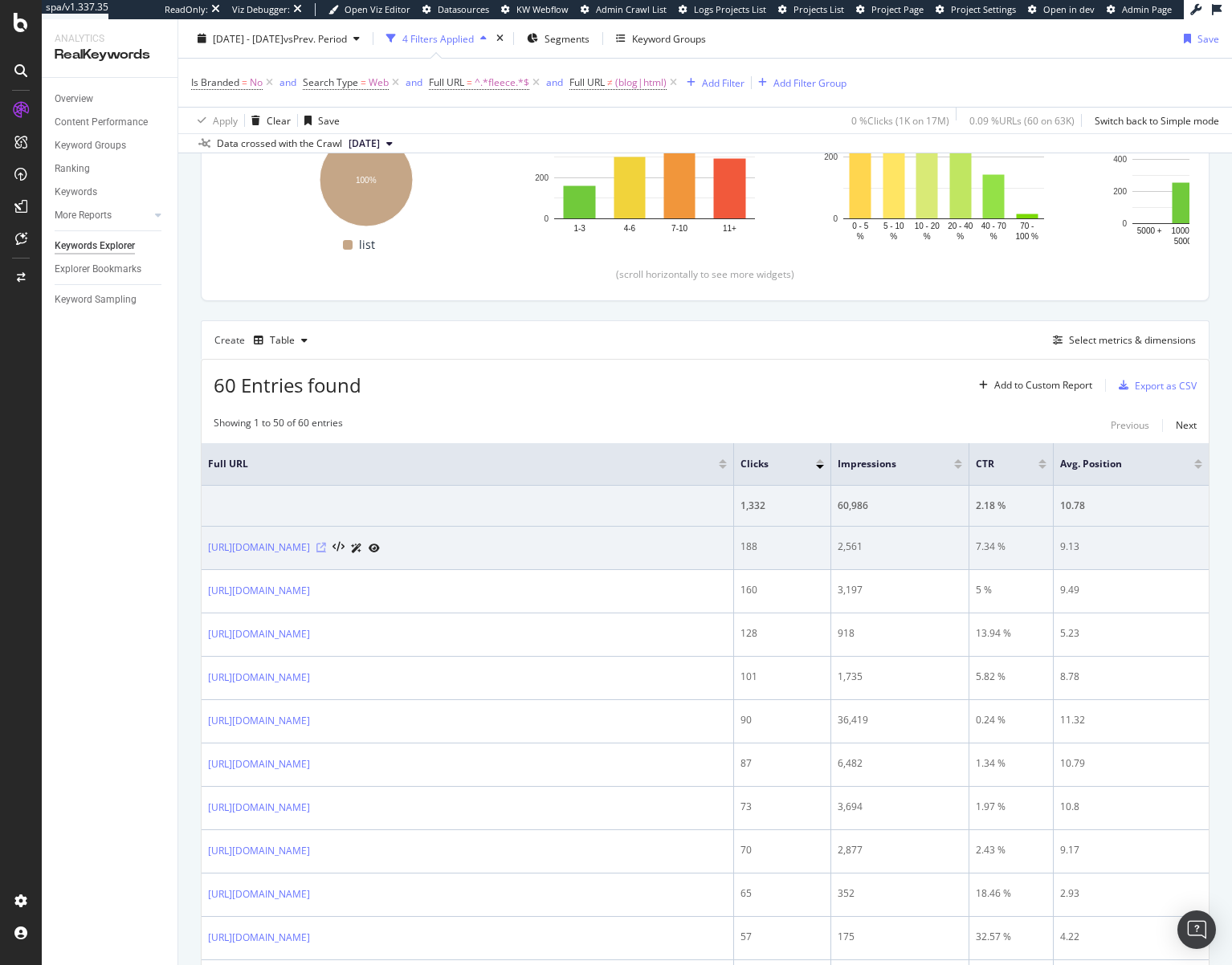
click at [326, 546] on icon at bounding box center [321, 547] width 10 height 10
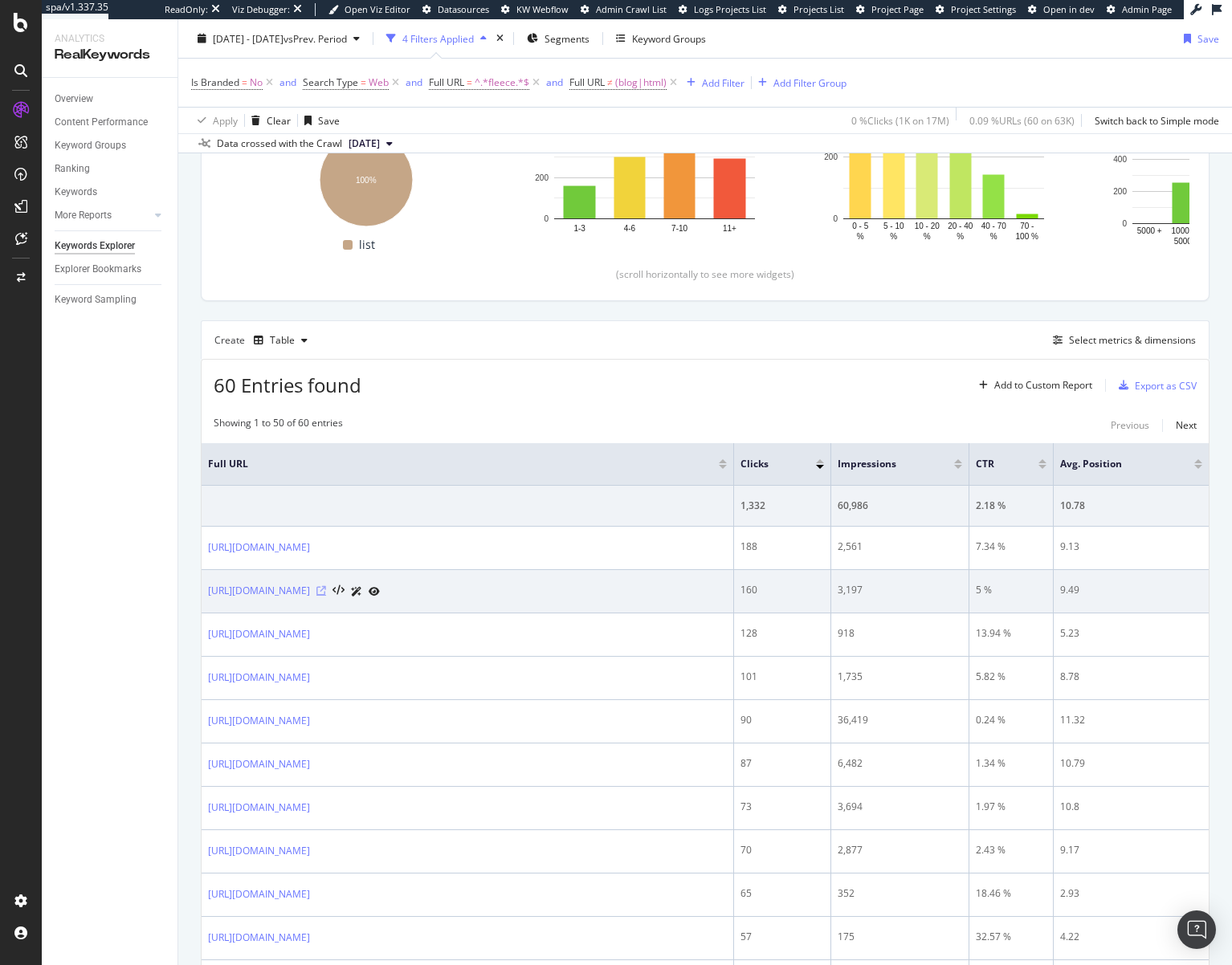
click at [326, 594] on icon at bounding box center [321, 591] width 10 height 10
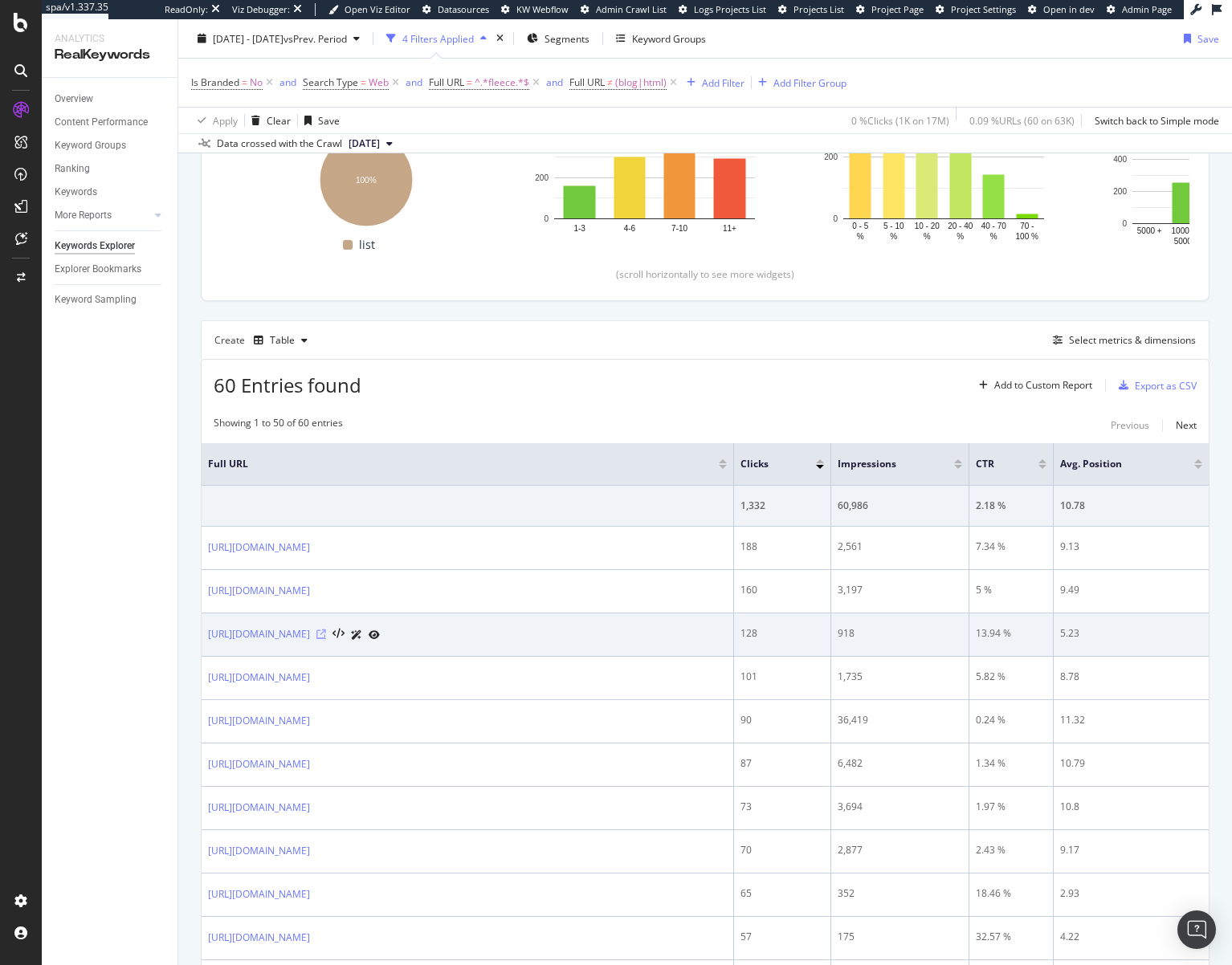
click at [326, 632] on icon at bounding box center [321, 634] width 10 height 10
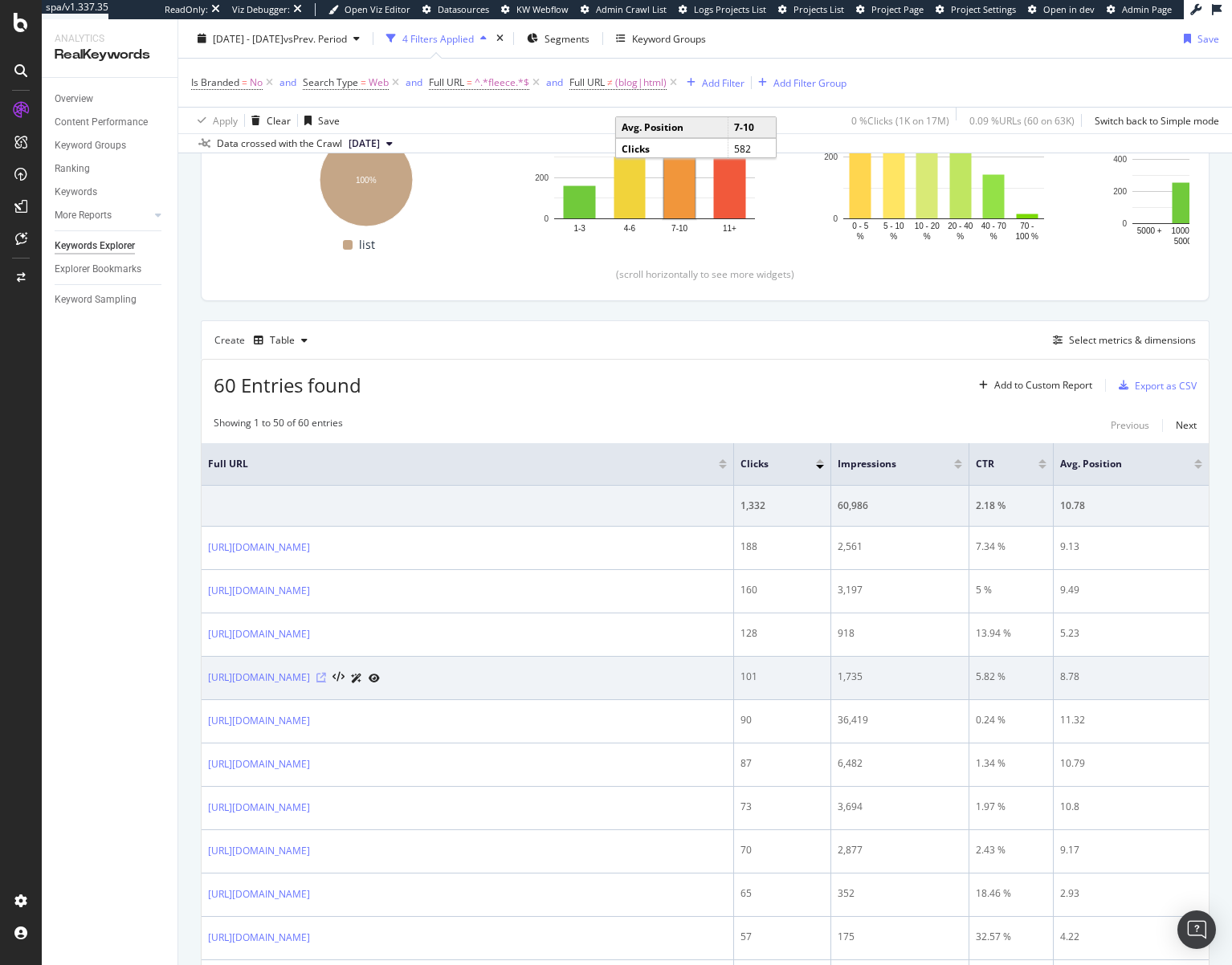
click at [326, 677] on icon at bounding box center [321, 677] width 10 height 10
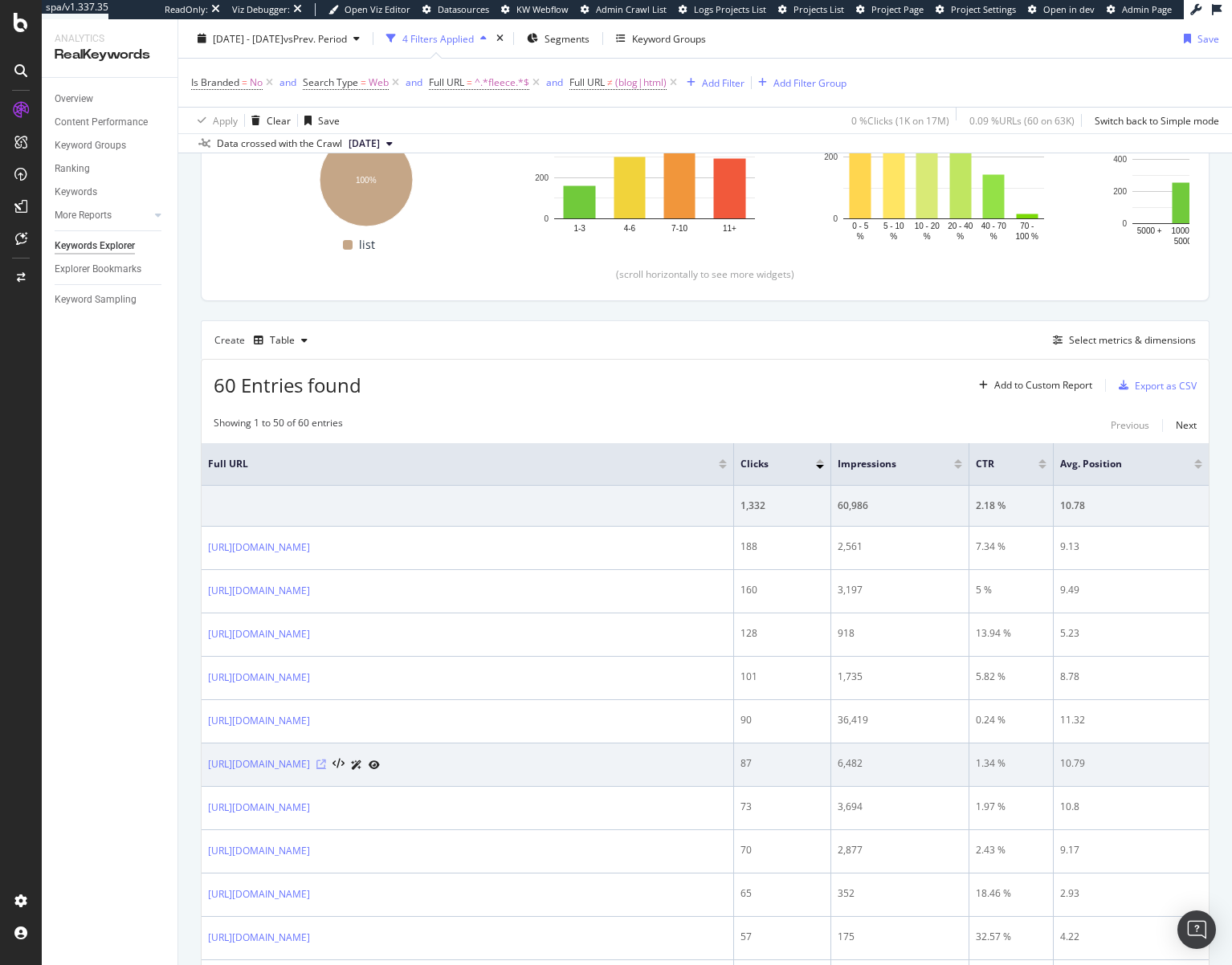
click at [326, 762] on icon at bounding box center [321, 764] width 10 height 10
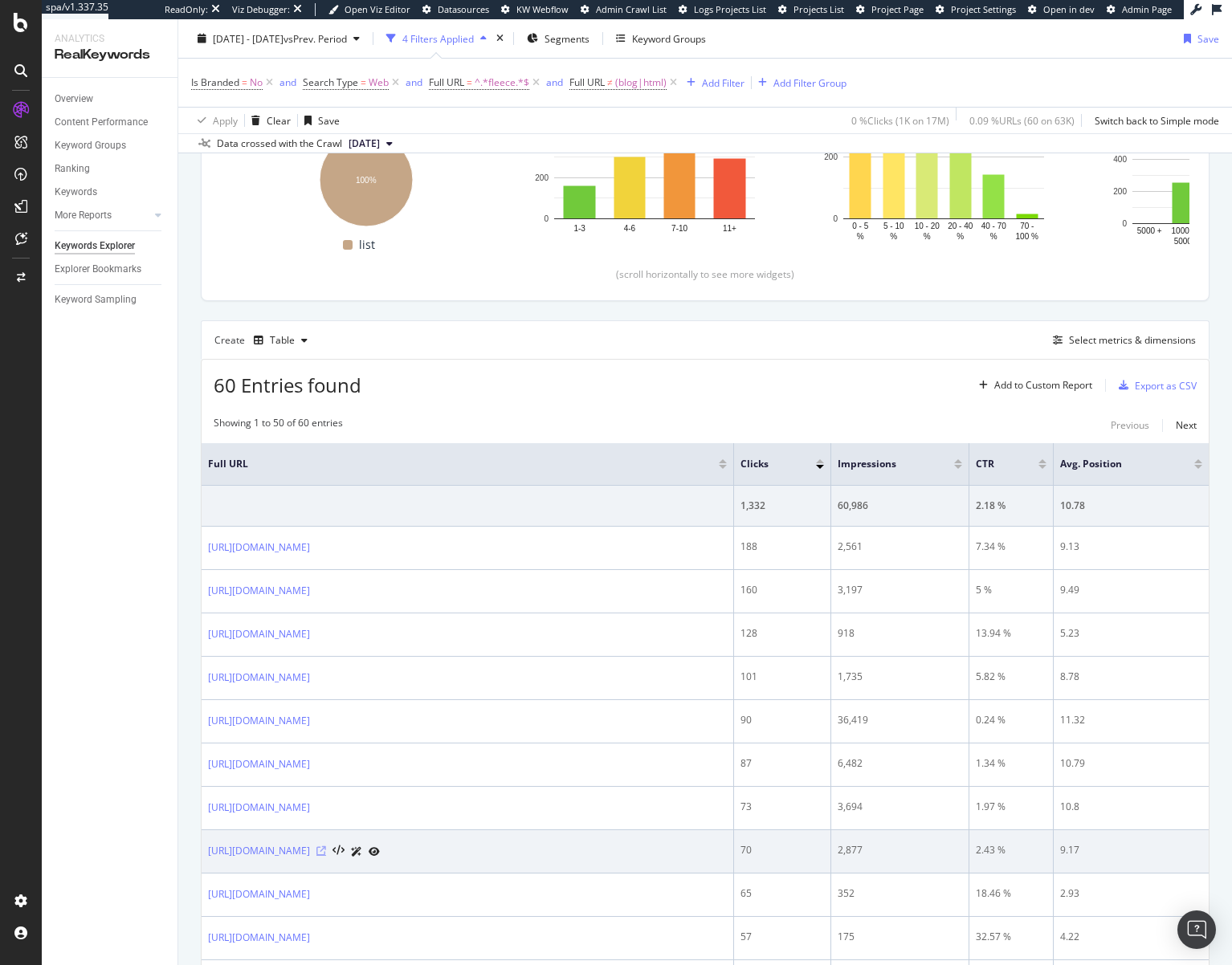
click at [326, 849] on icon at bounding box center [321, 851] width 10 height 10
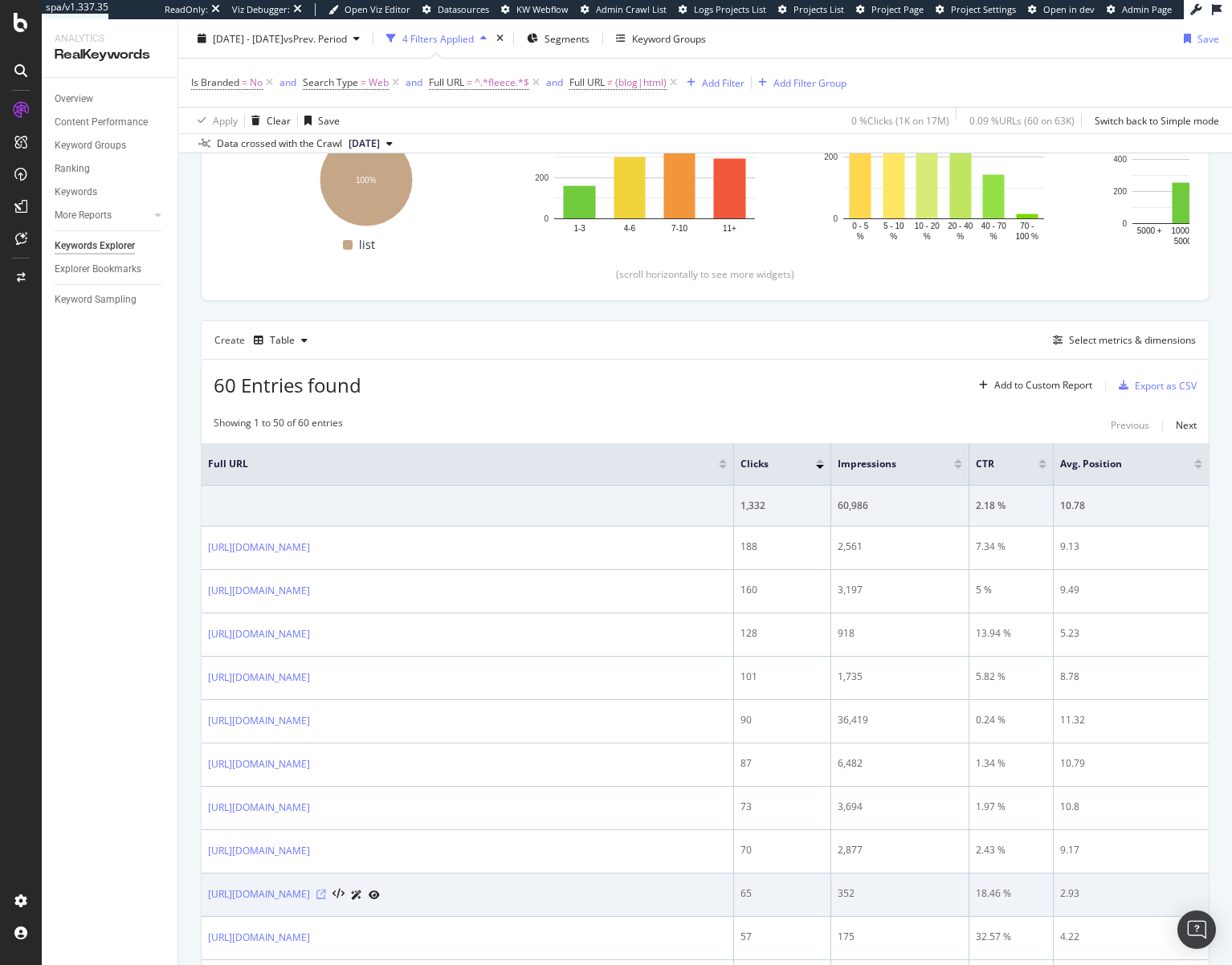
click at [326, 895] on icon at bounding box center [321, 894] width 10 height 10
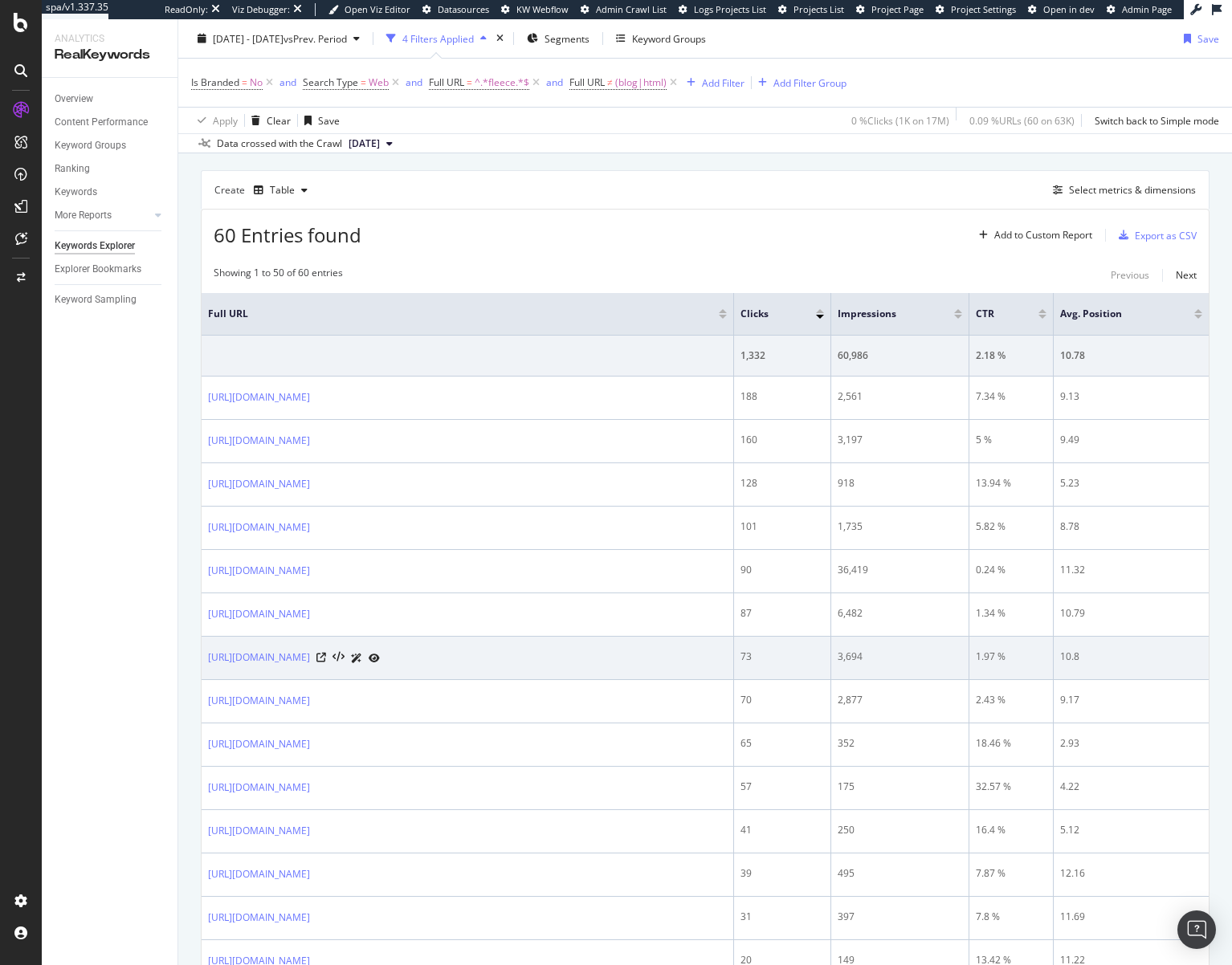
scroll to position [478, 0]
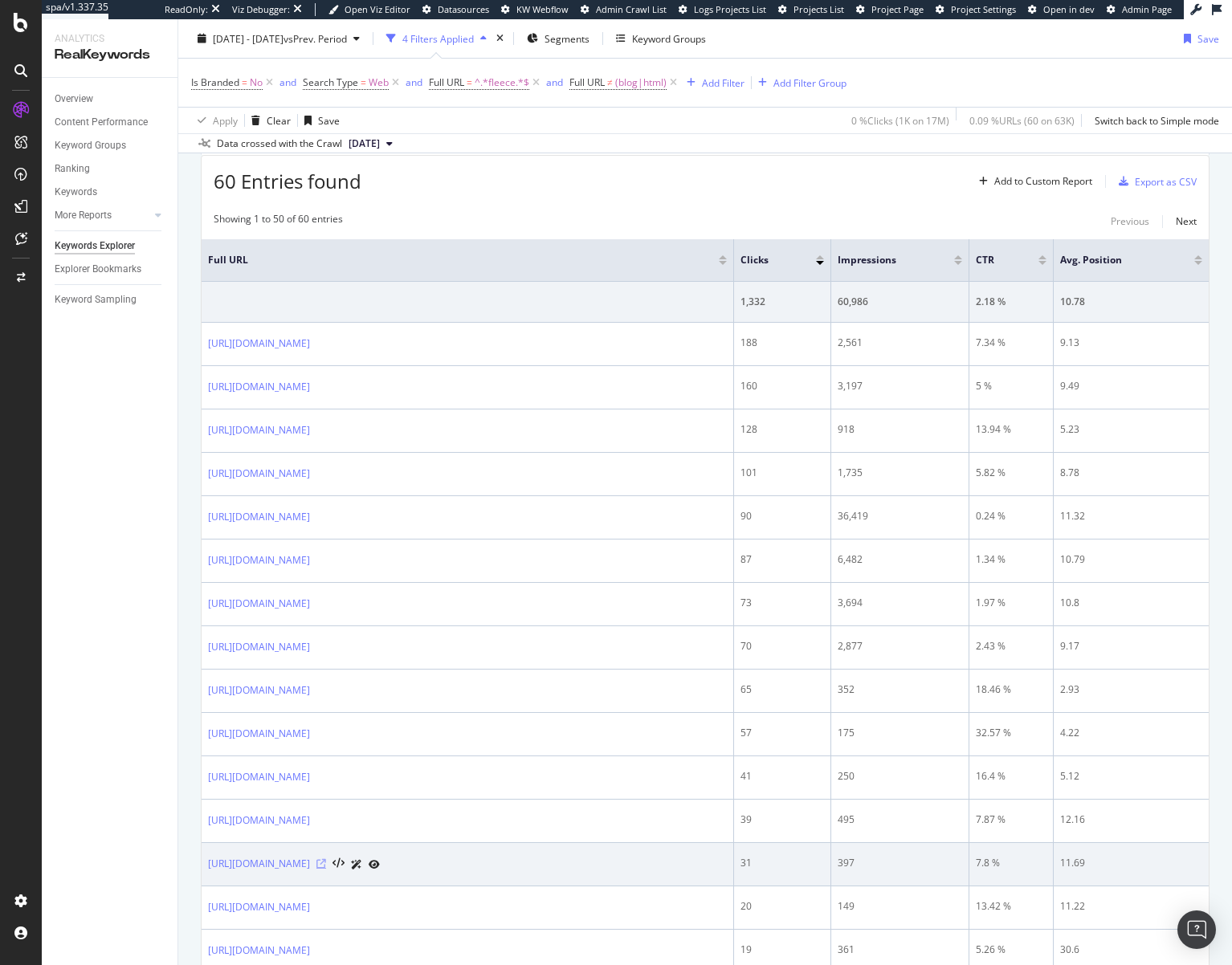
click at [326, 864] on icon at bounding box center [321, 864] width 10 height 10
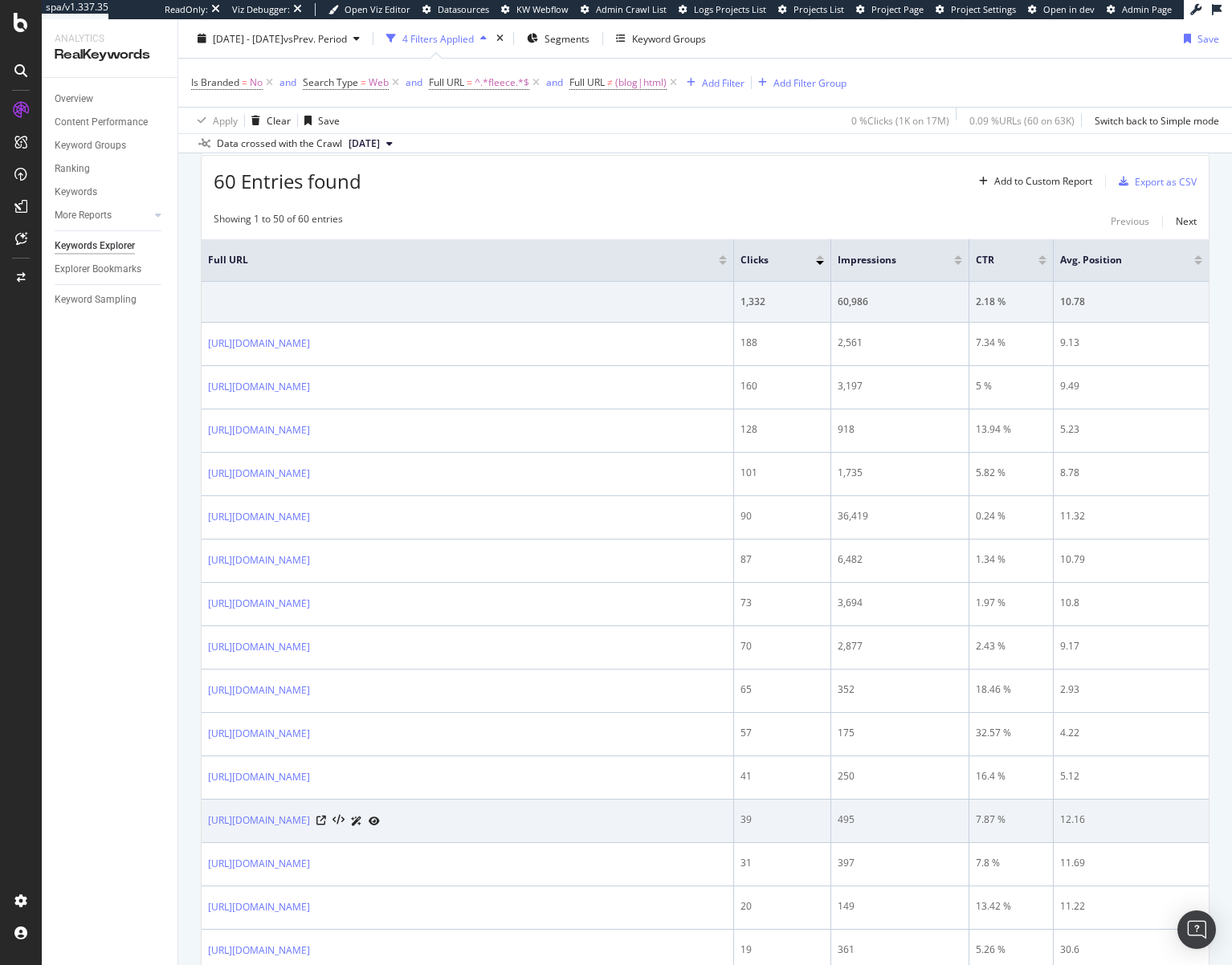
scroll to position [588, 0]
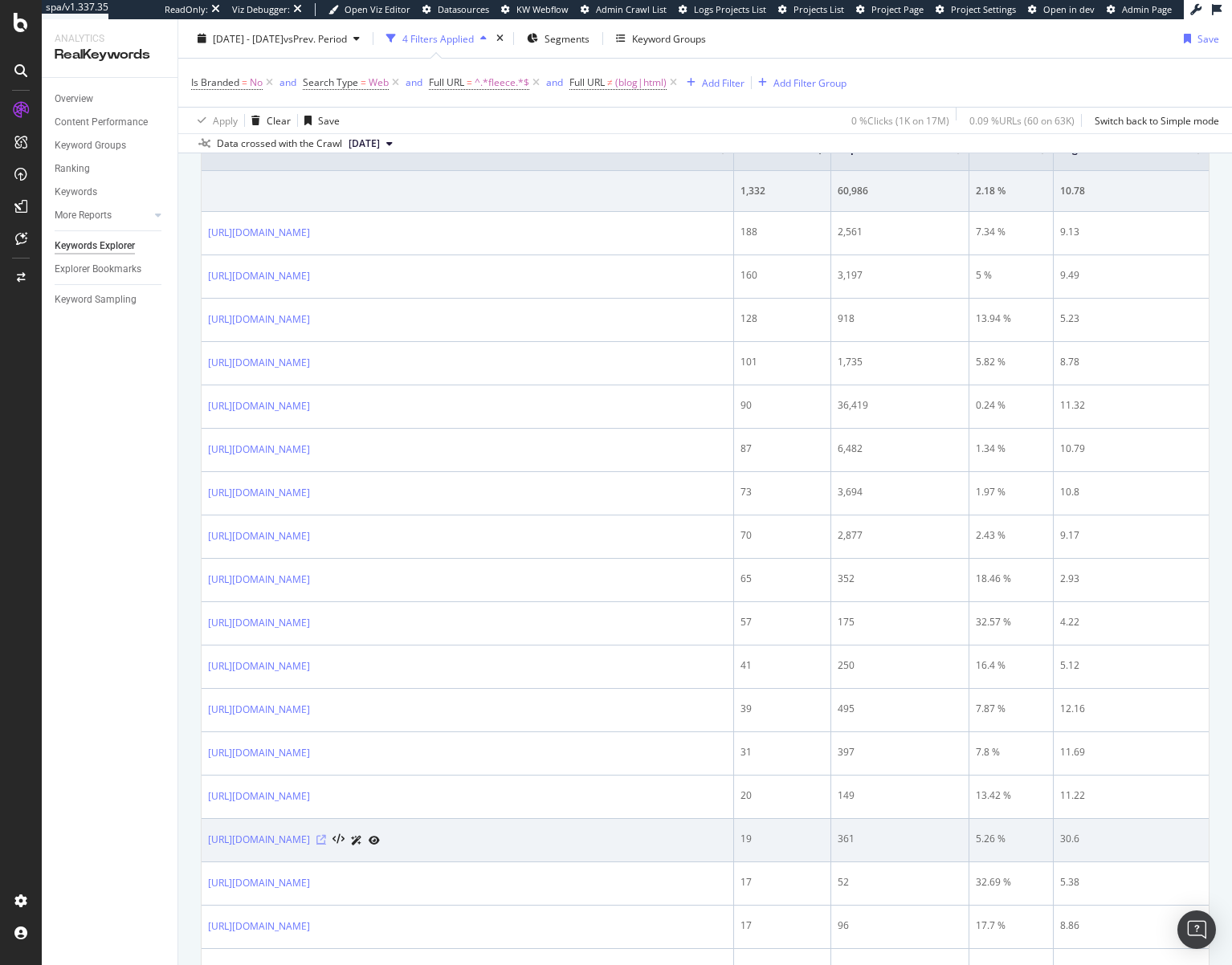
click at [326, 840] on icon at bounding box center [321, 840] width 10 height 10
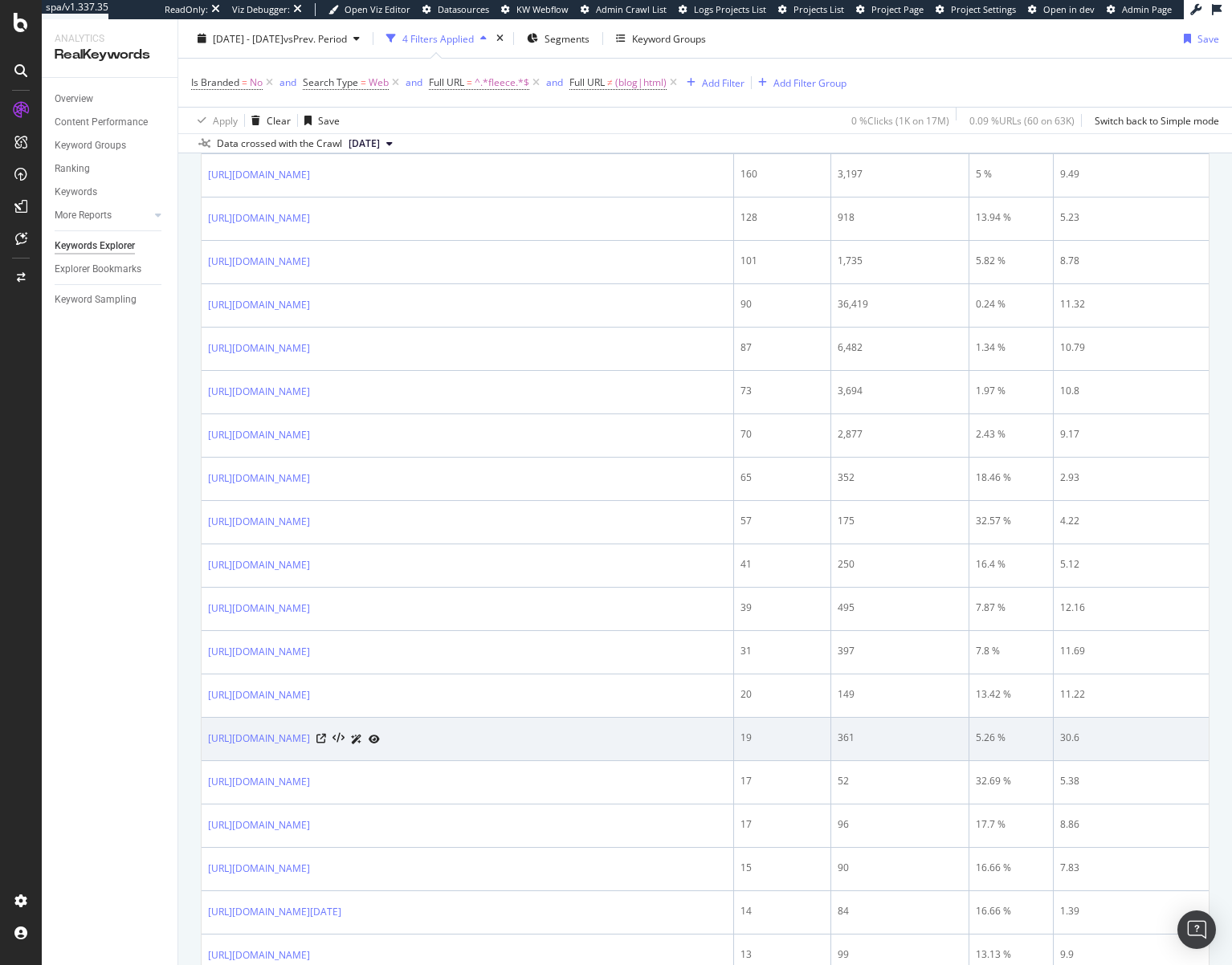
scroll to position [695, 0]
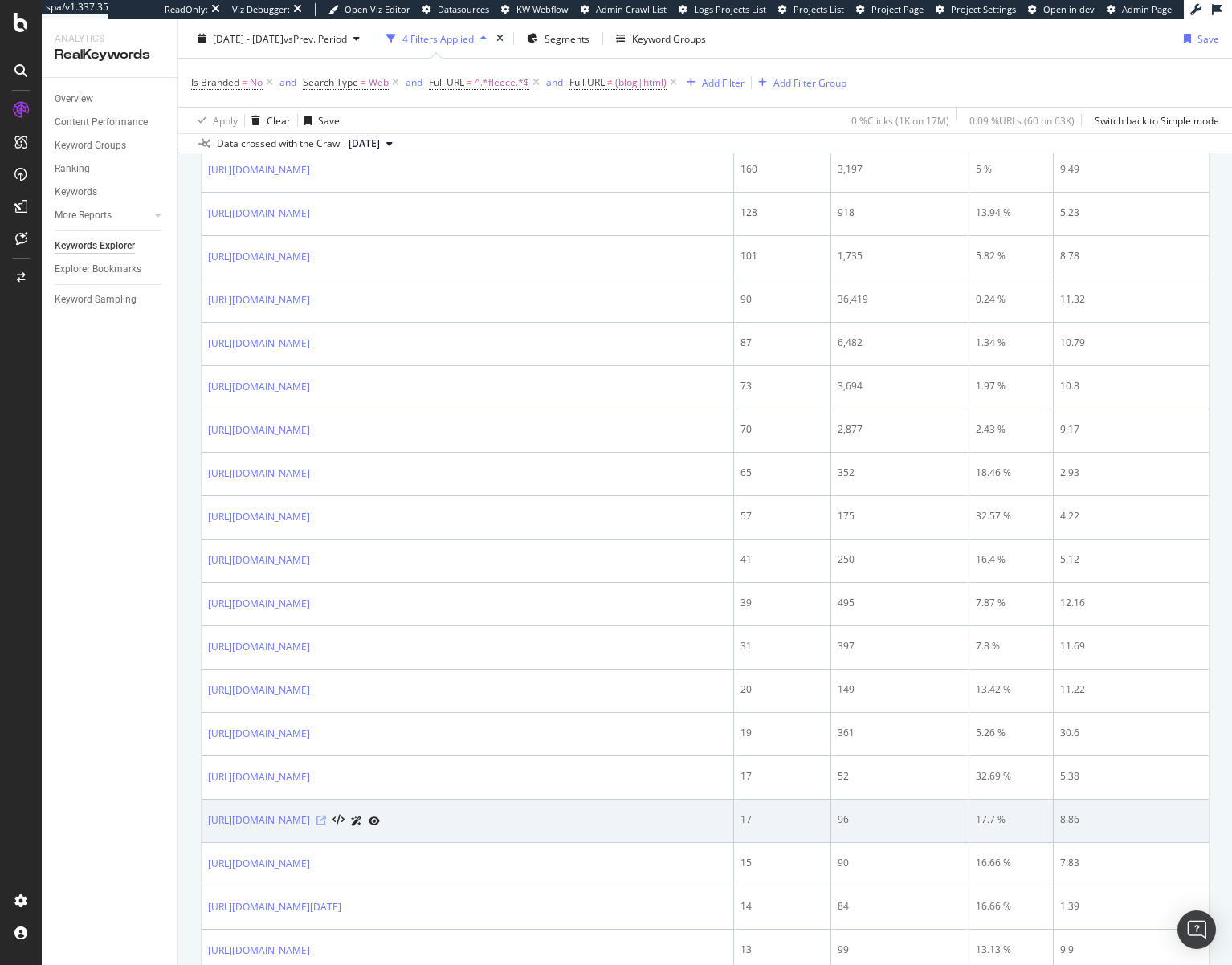
click at [326, 822] on icon at bounding box center [321, 820] width 10 height 10
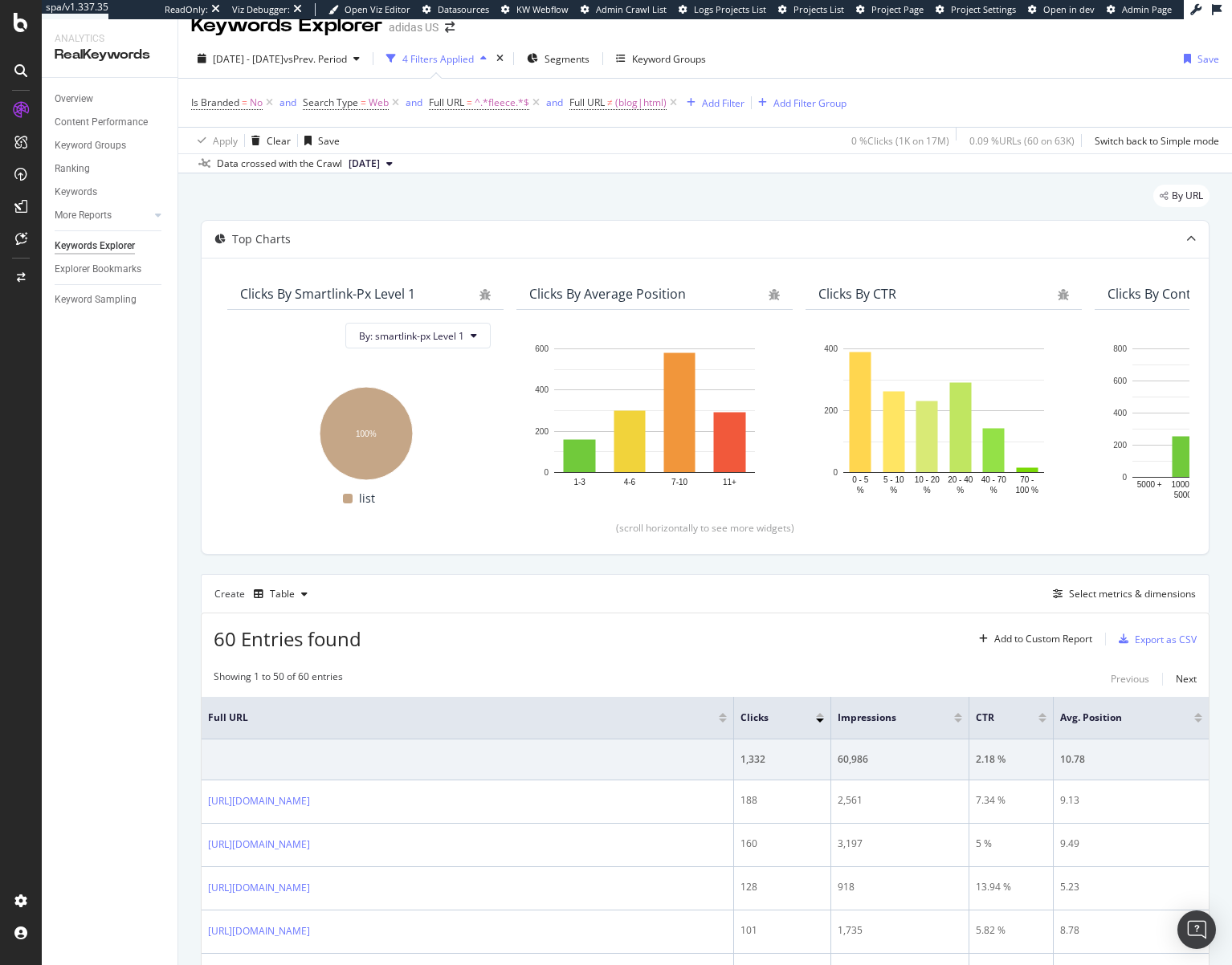
scroll to position [0, 0]
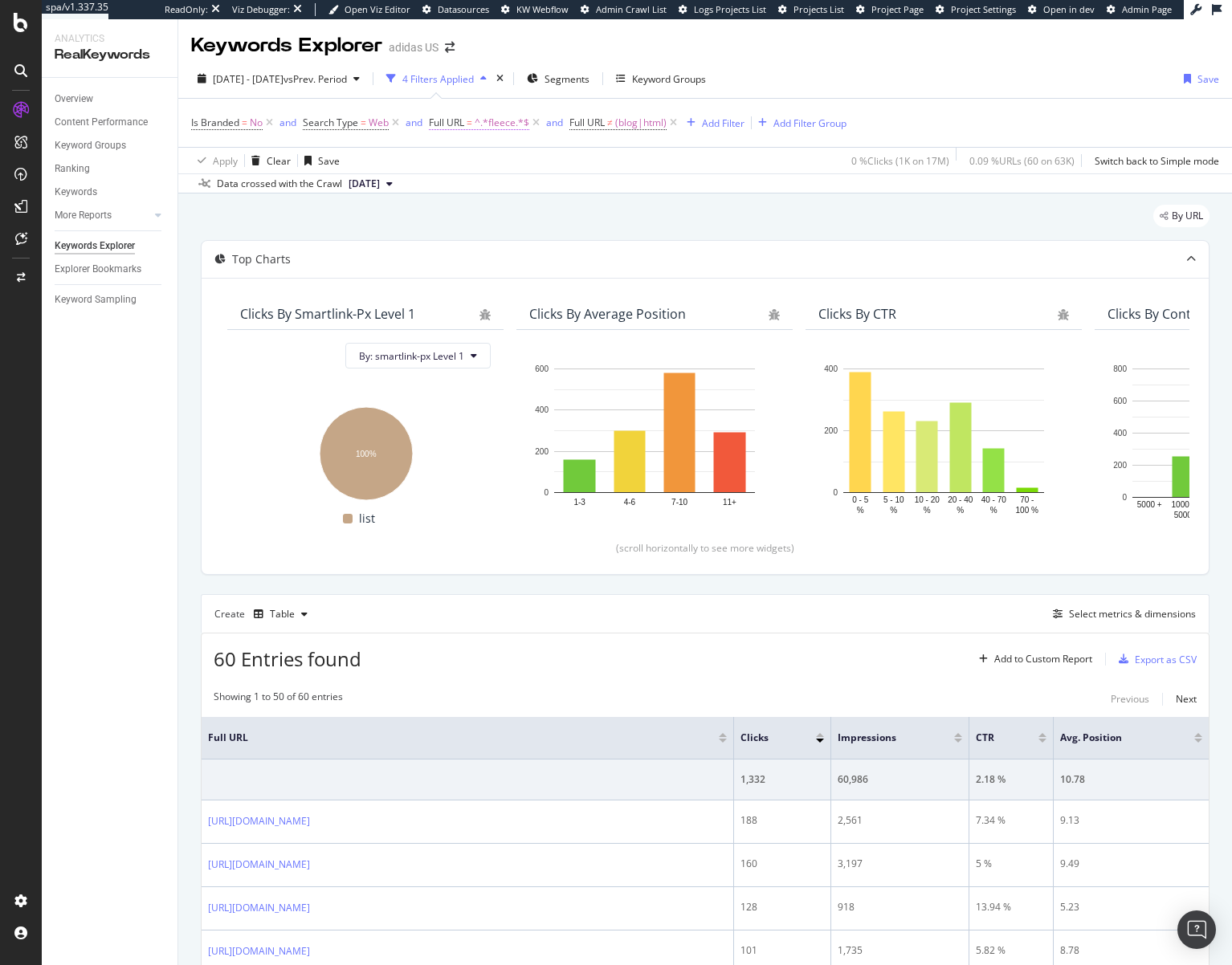
click at [493, 123] on span "^.*fleece.*$" at bounding box center [502, 123] width 55 height 22
click at [478, 189] on input "fleece" at bounding box center [519, 190] width 152 height 26
click at [791, 160] on div "Apply Clear Save 0 % Clicks ( 1K on 17M ) 0.09 % URLs ( 60 on 63K ) Switch back…" at bounding box center [705, 161] width 1053 height 26
click at [538, 122] on icon at bounding box center [535, 123] width 13 height 16
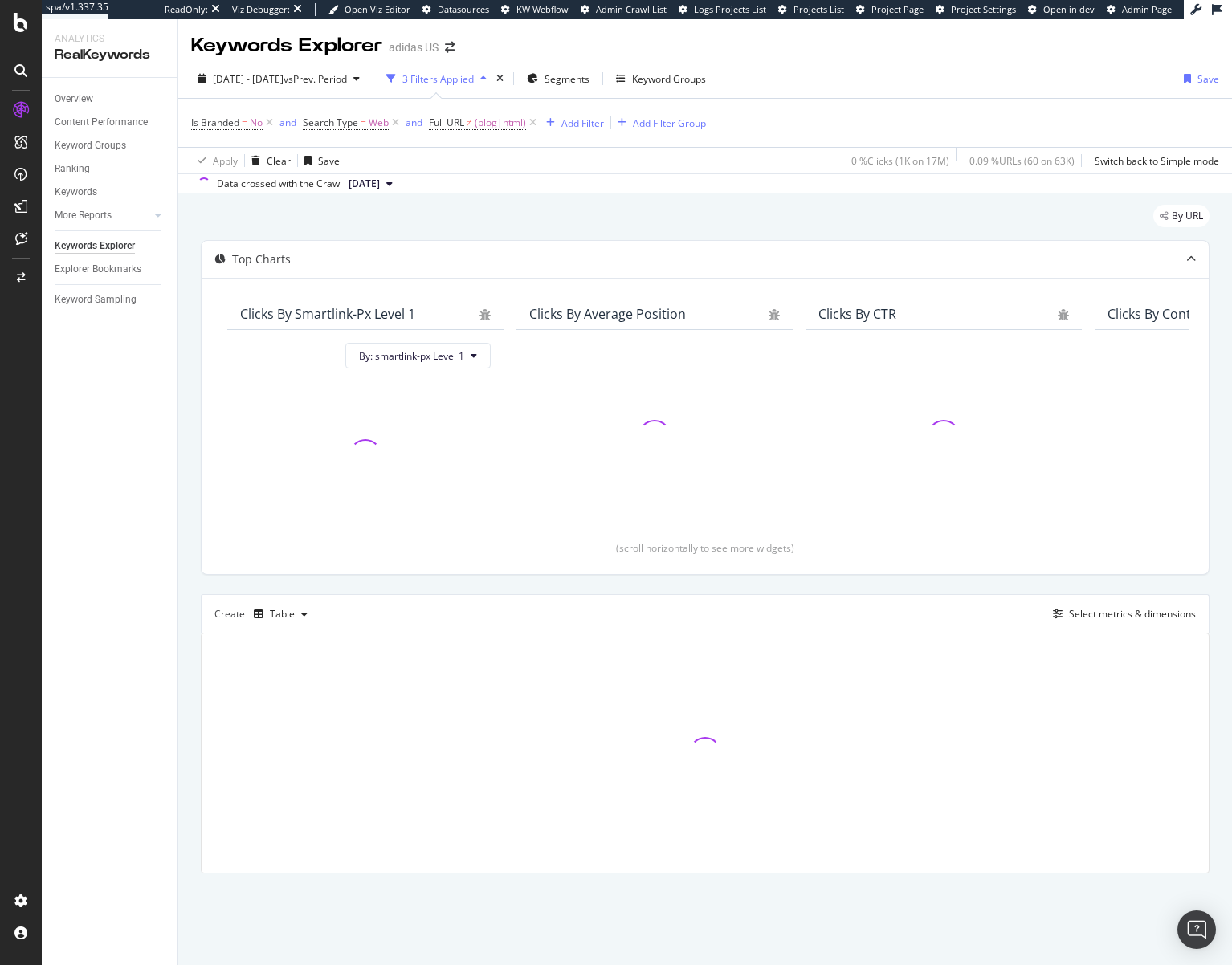
click at [587, 125] on div "Add Filter" at bounding box center [582, 123] width 42 height 13
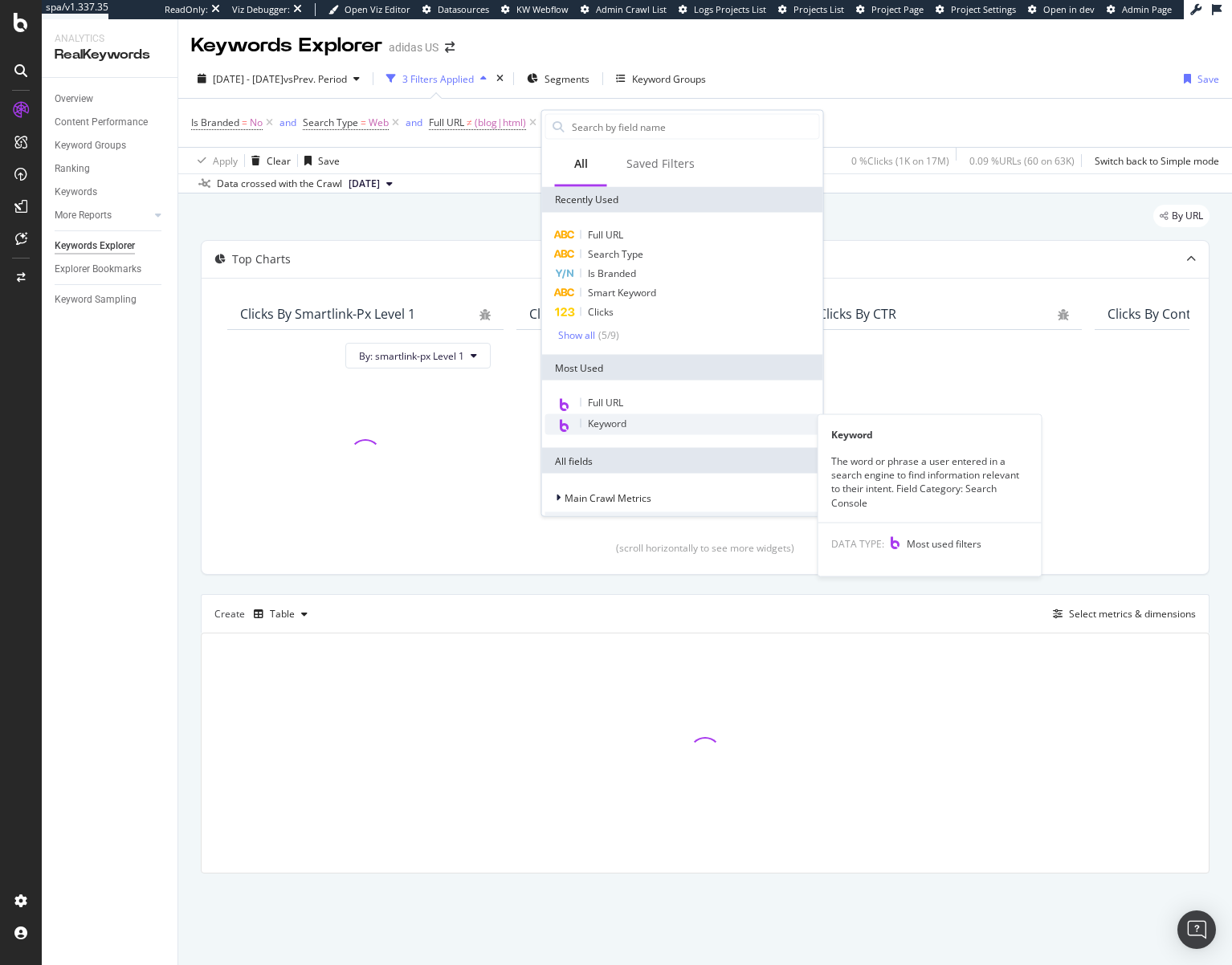
click at [609, 426] on span "Keyword" at bounding box center [607, 423] width 39 height 13
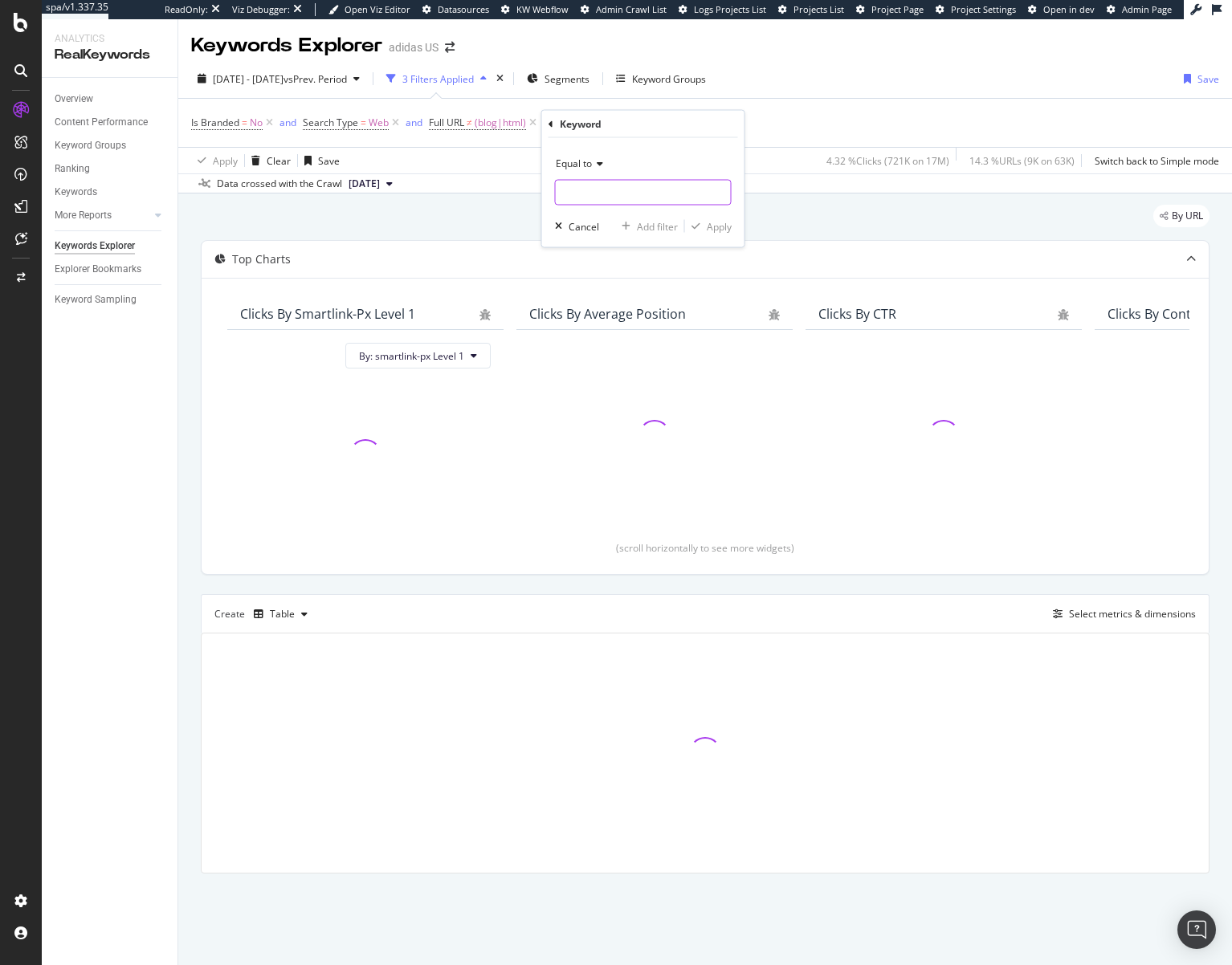
click at [635, 186] on input "text" at bounding box center [643, 192] width 175 height 26
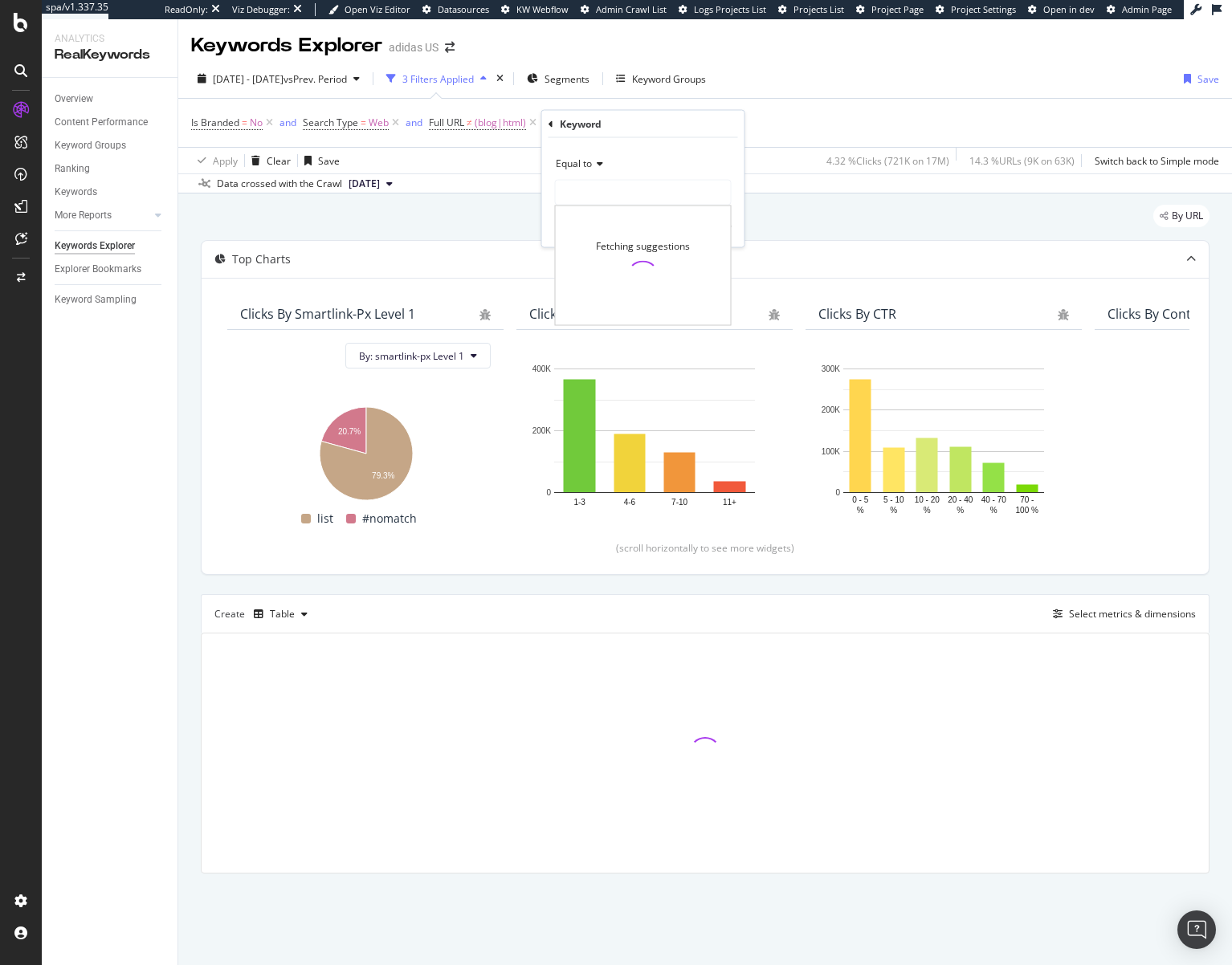
click at [588, 165] on span "Equal to" at bounding box center [573, 163] width 36 height 13
click at [610, 318] on div "Contains" at bounding box center [645, 322] width 172 height 21
click at [600, 192] on input "text" at bounding box center [643, 192] width 175 height 26
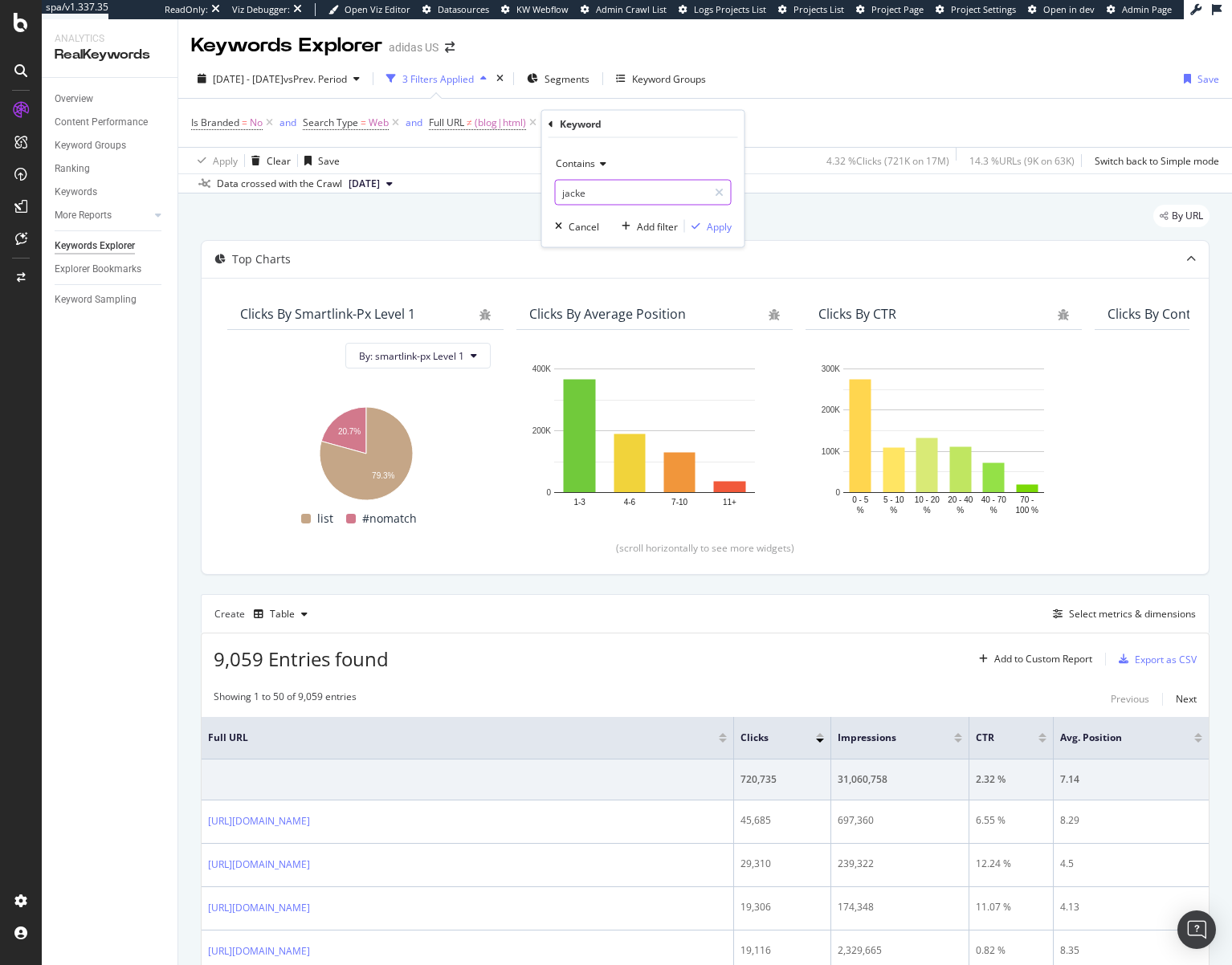
type input "jacket"
click at [577, 169] on div "Contains" at bounding box center [643, 163] width 176 height 26
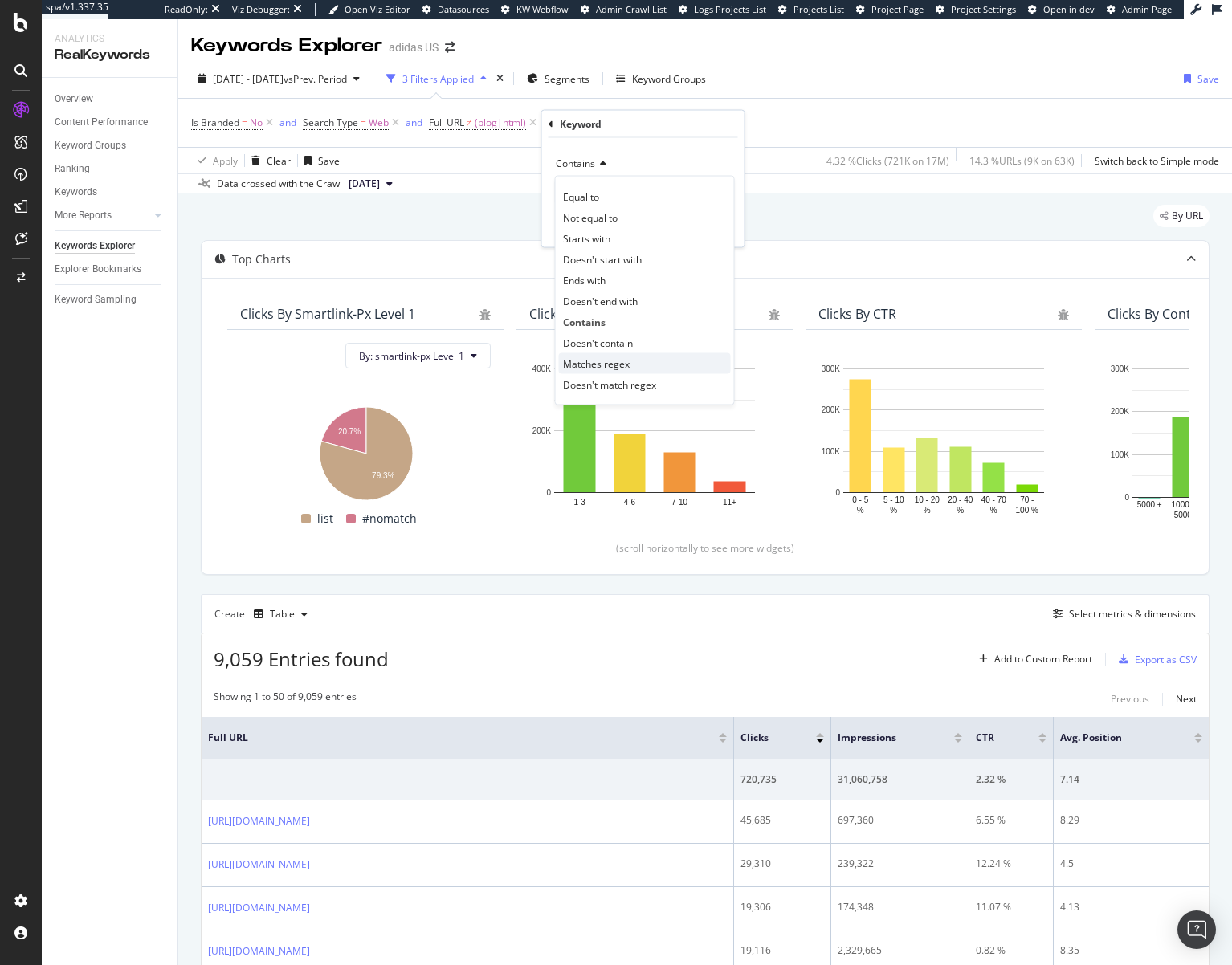
click at [606, 362] on span "Matches regex" at bounding box center [596, 363] width 67 height 13
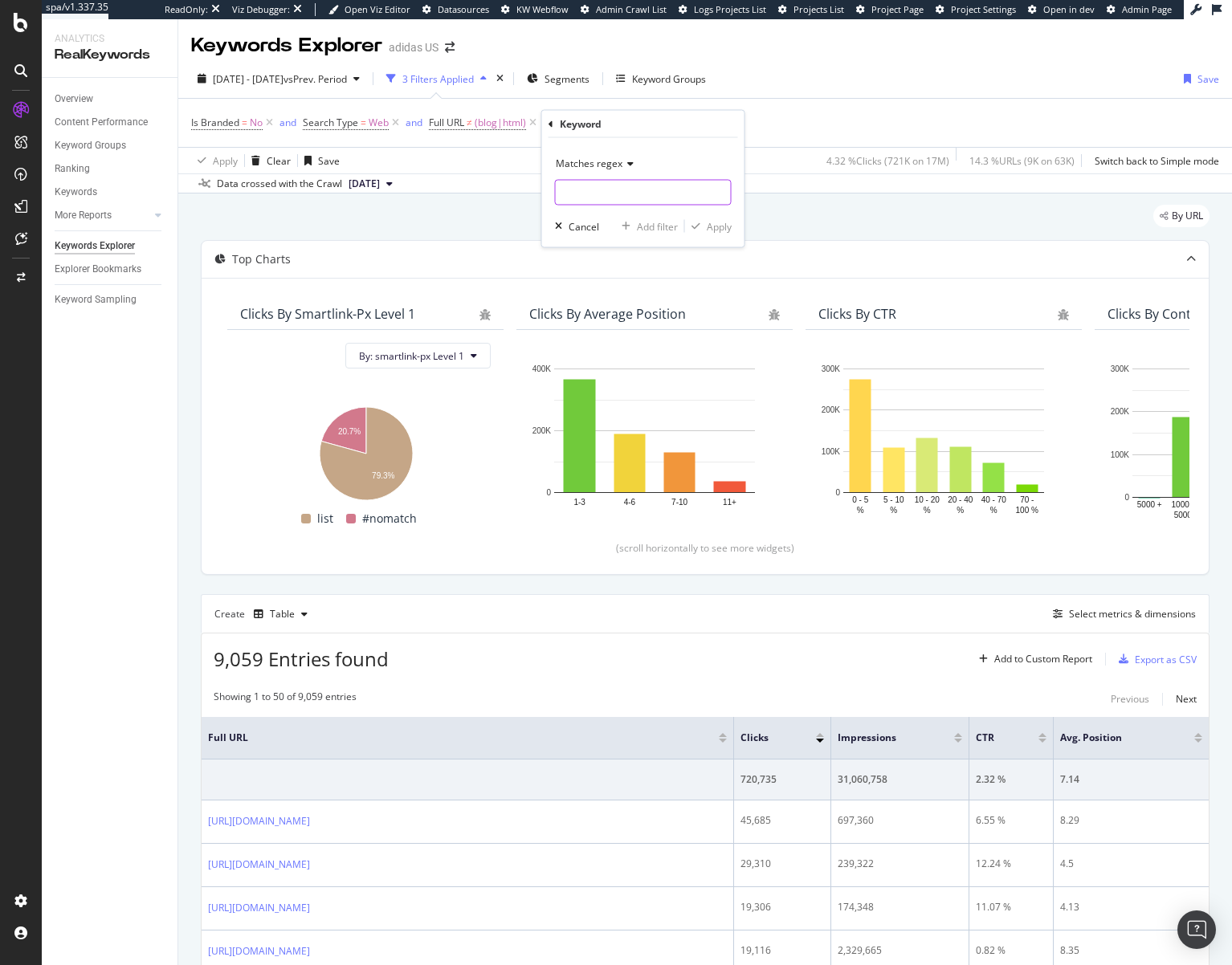
click at [601, 187] on input "text" at bounding box center [643, 192] width 175 height 26
type input "(jacket|sweatpants|sweats|coat|sweater)"
click at [708, 228] on div "Apply" at bounding box center [719, 226] width 25 height 13
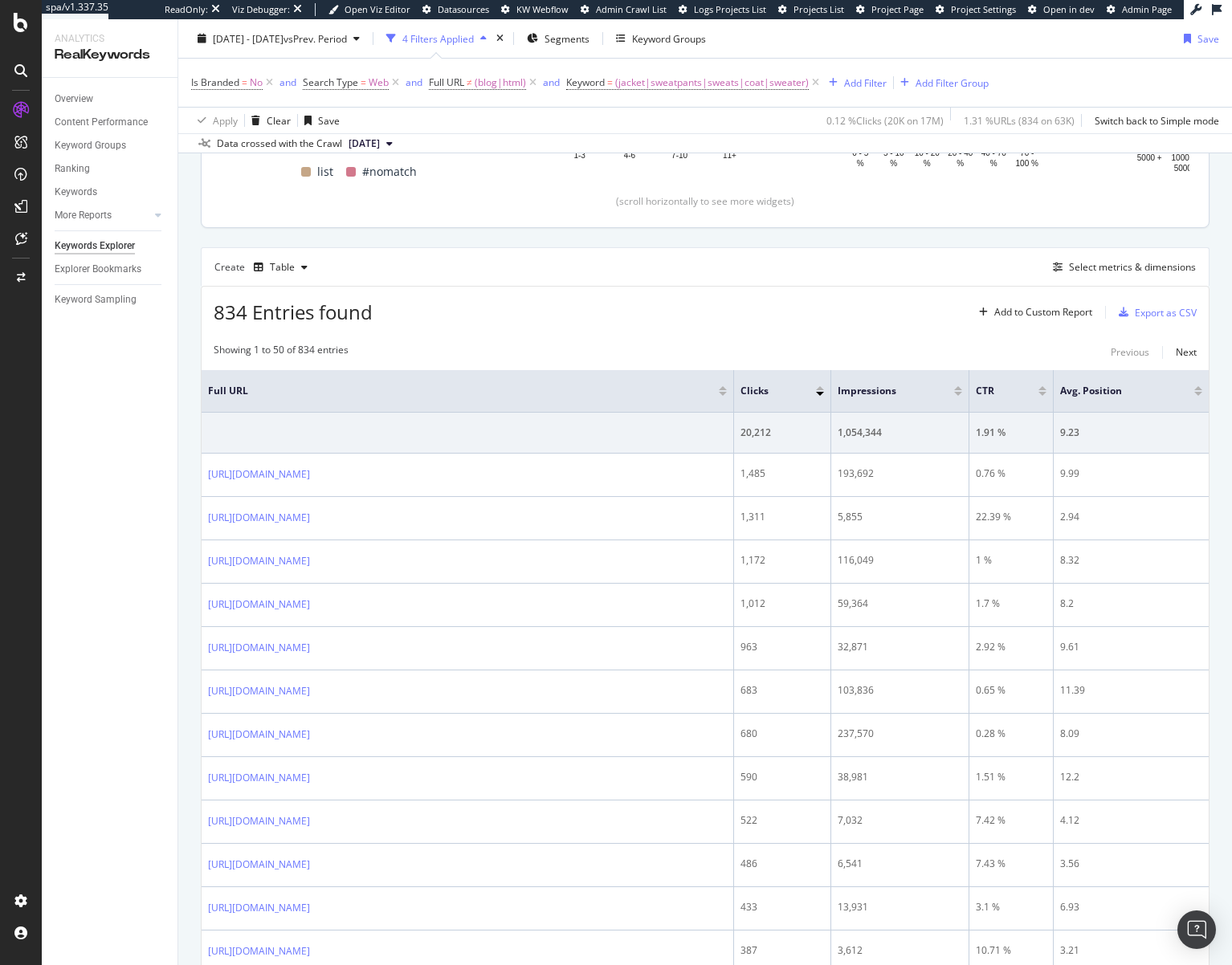
scroll to position [362, 0]
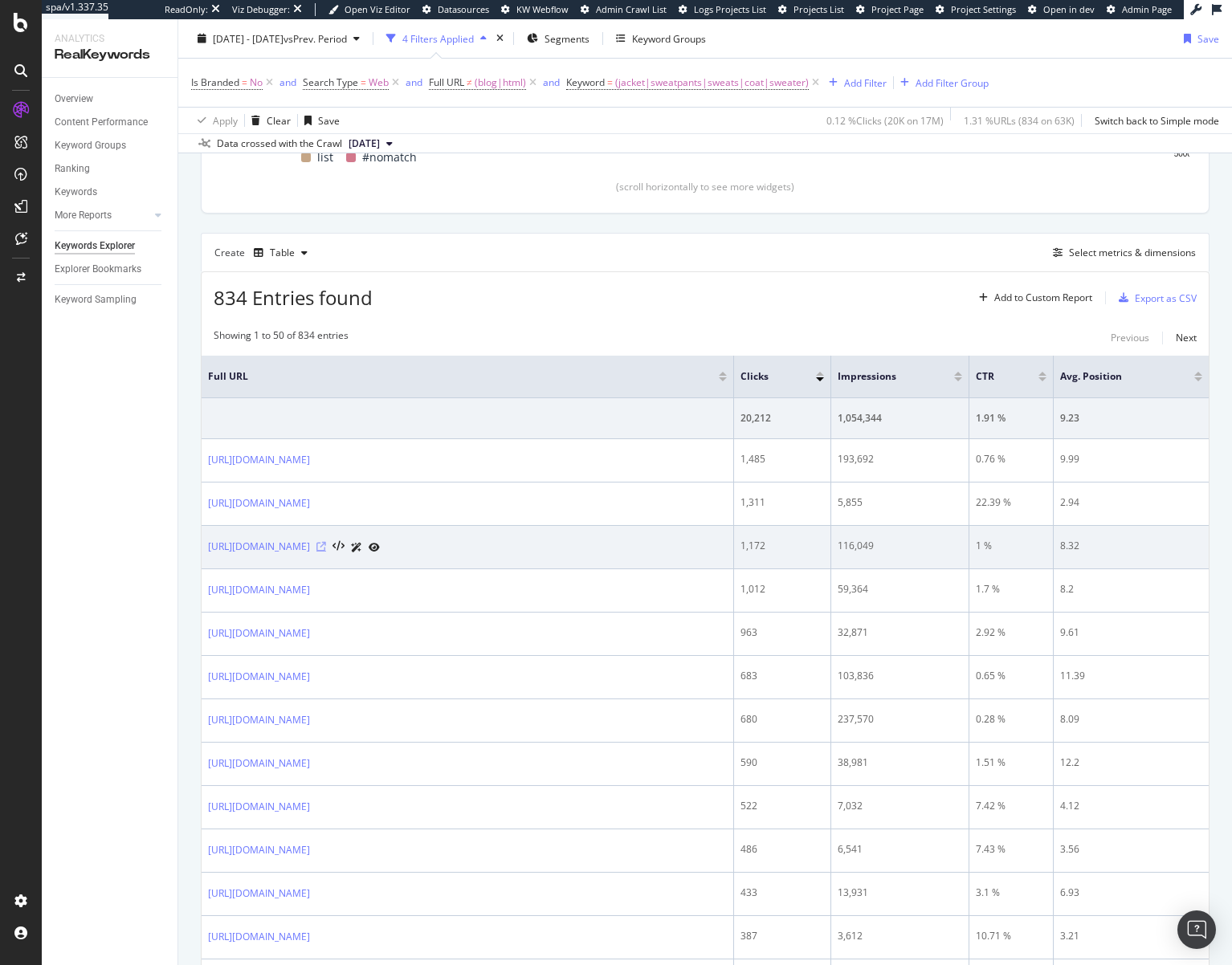
click at [326, 546] on icon at bounding box center [321, 547] width 10 height 10
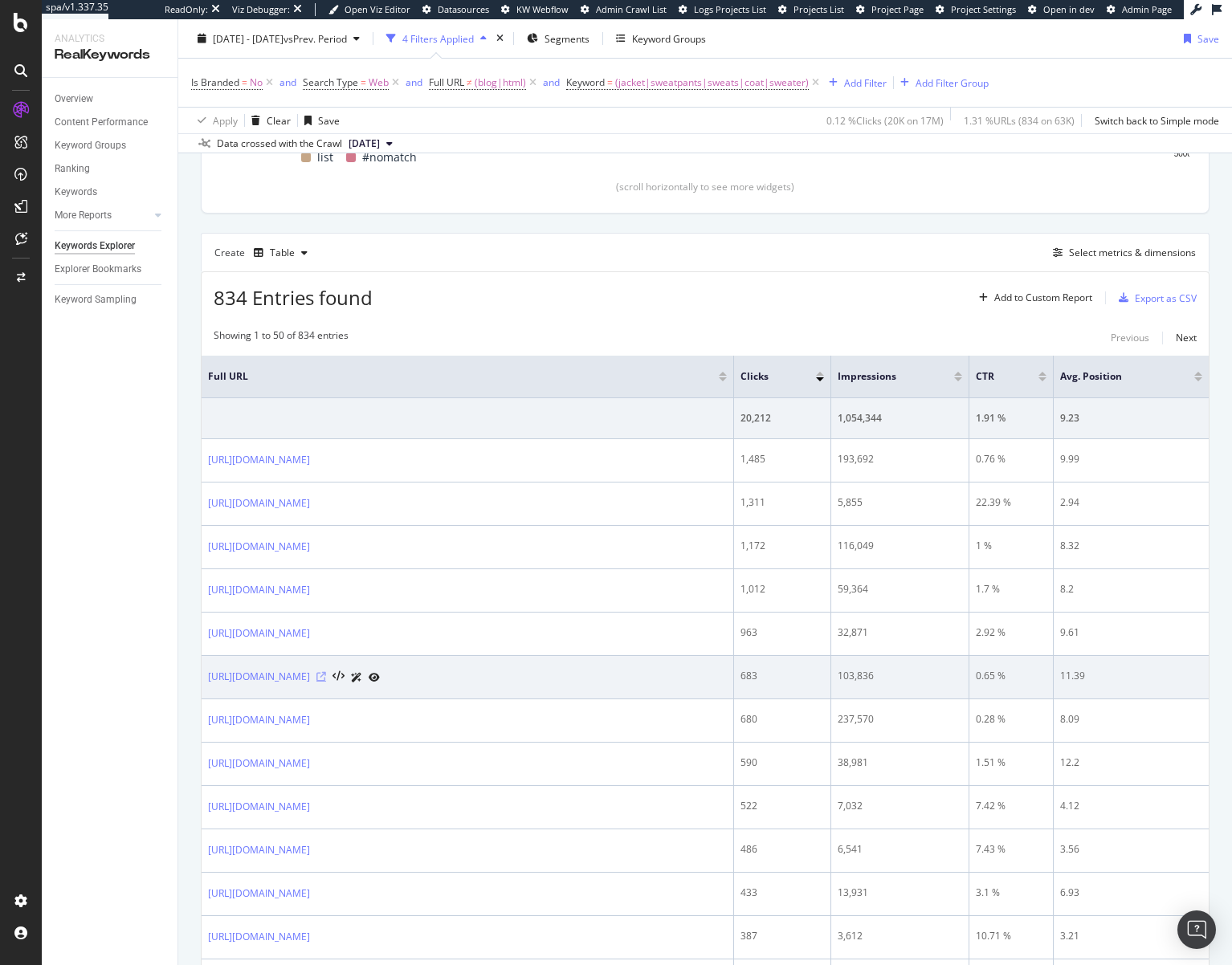
click at [326, 677] on icon at bounding box center [321, 677] width 10 height 10
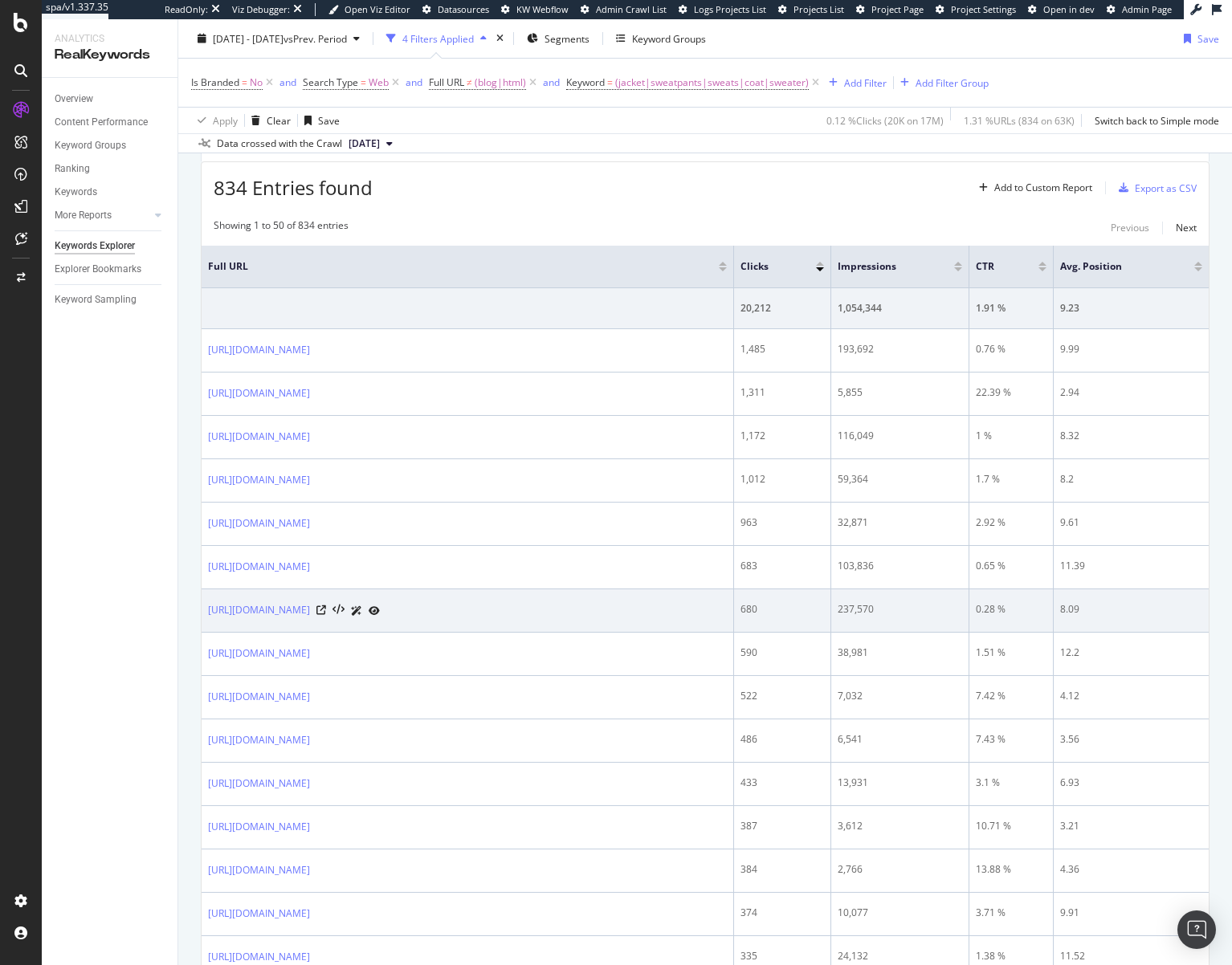
scroll to position [472, 0]
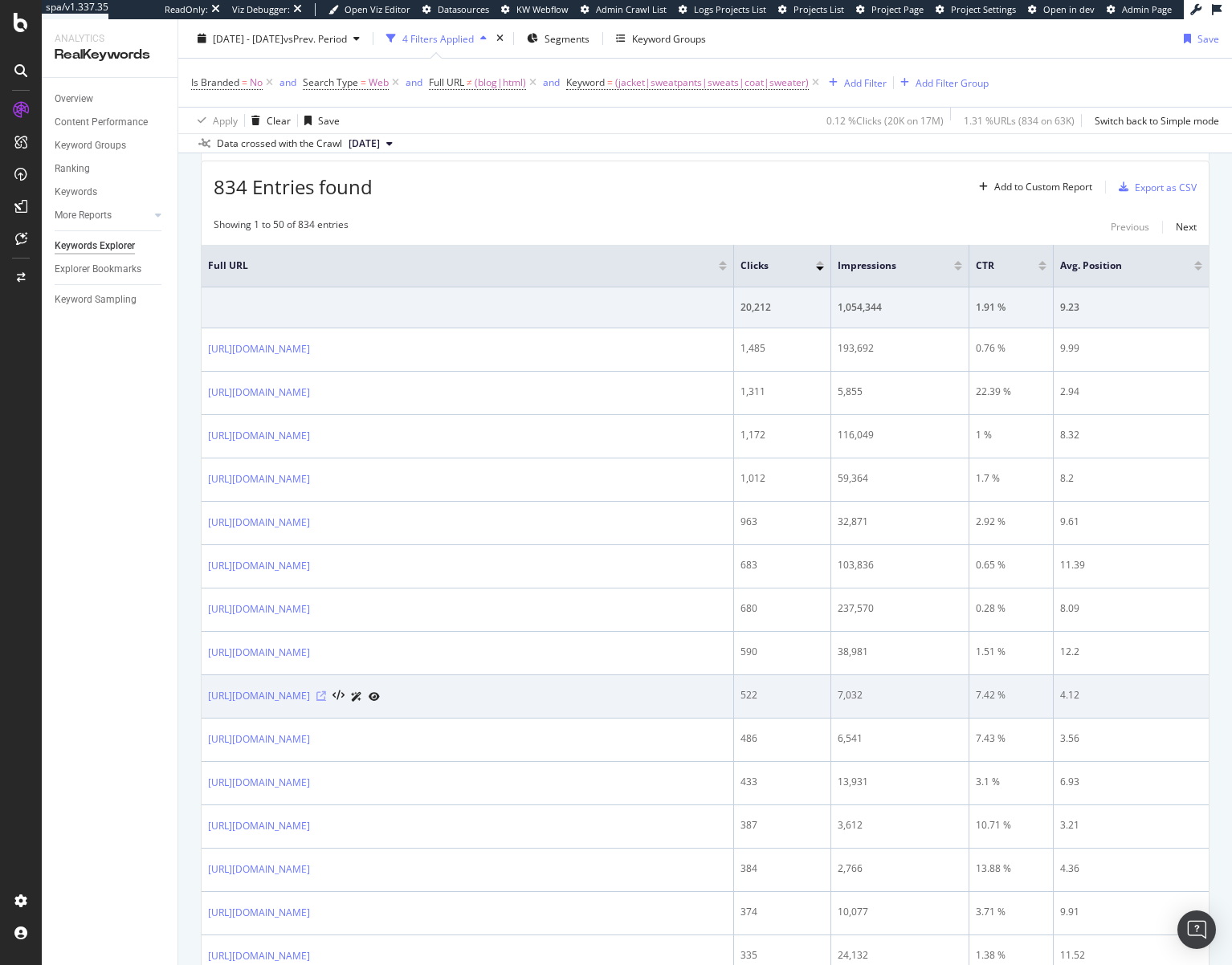
click at [326, 698] on icon at bounding box center [321, 696] width 10 height 10
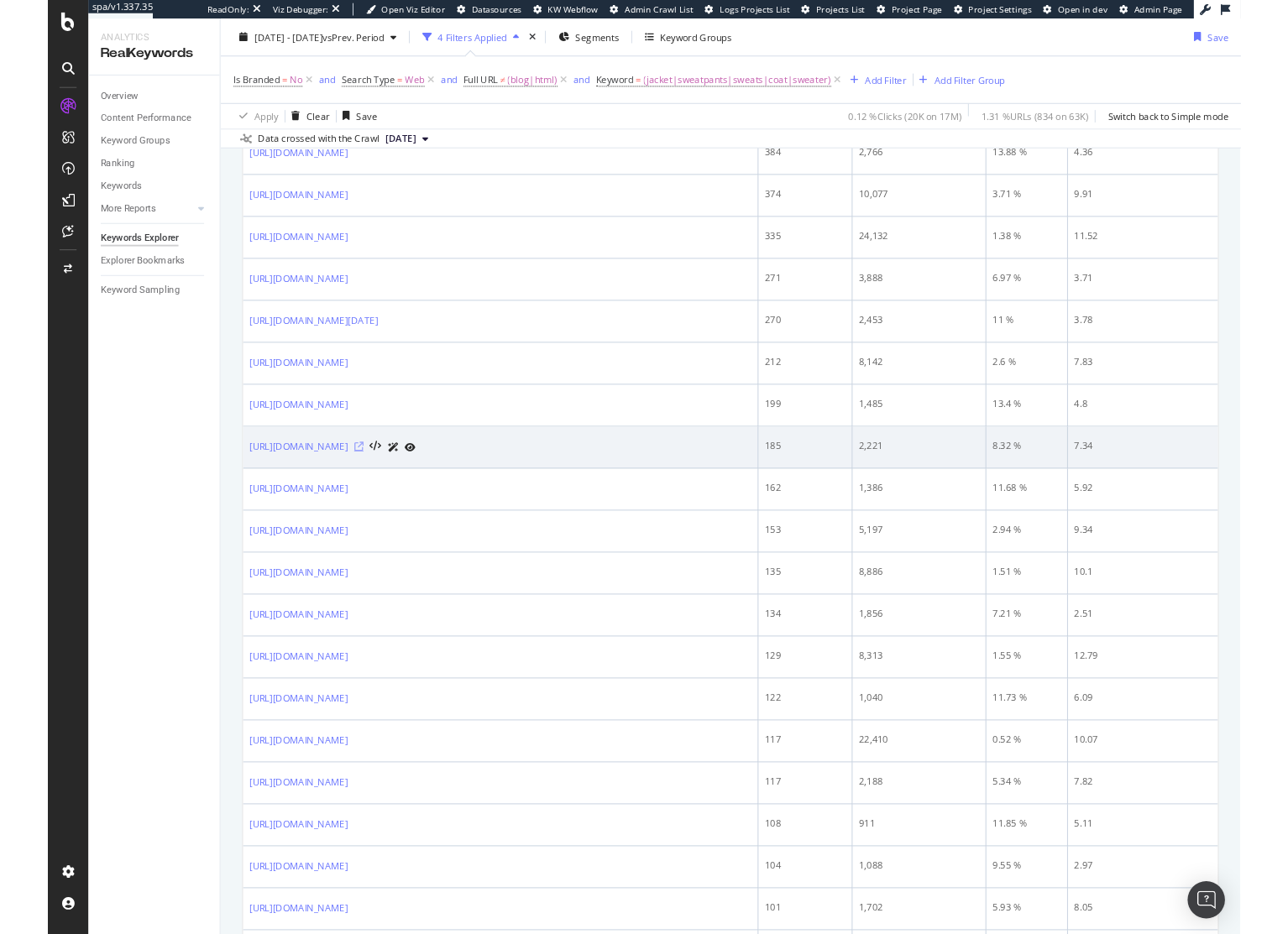
scroll to position [1237, 0]
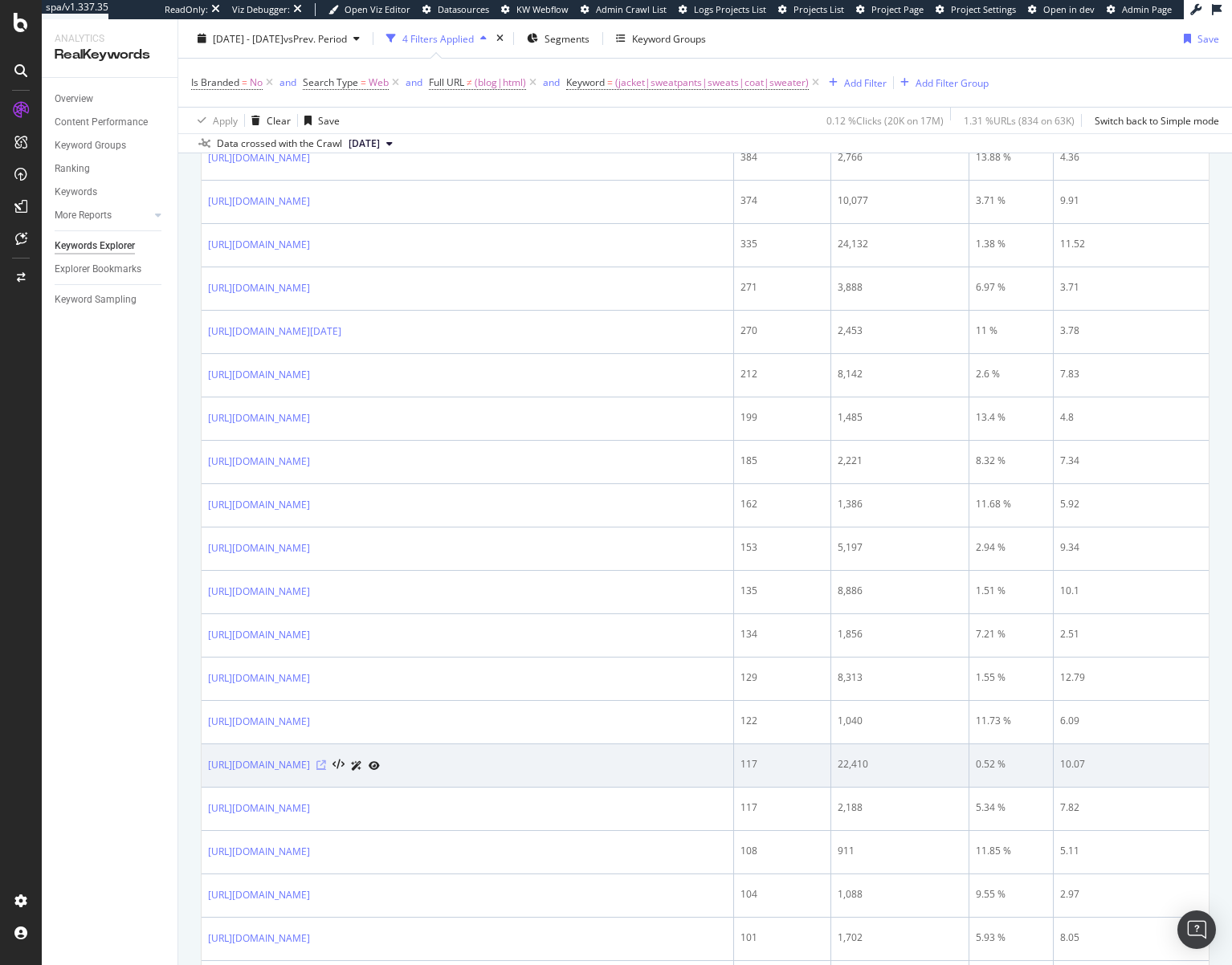
click at [326, 766] on icon at bounding box center [321, 765] width 10 height 10
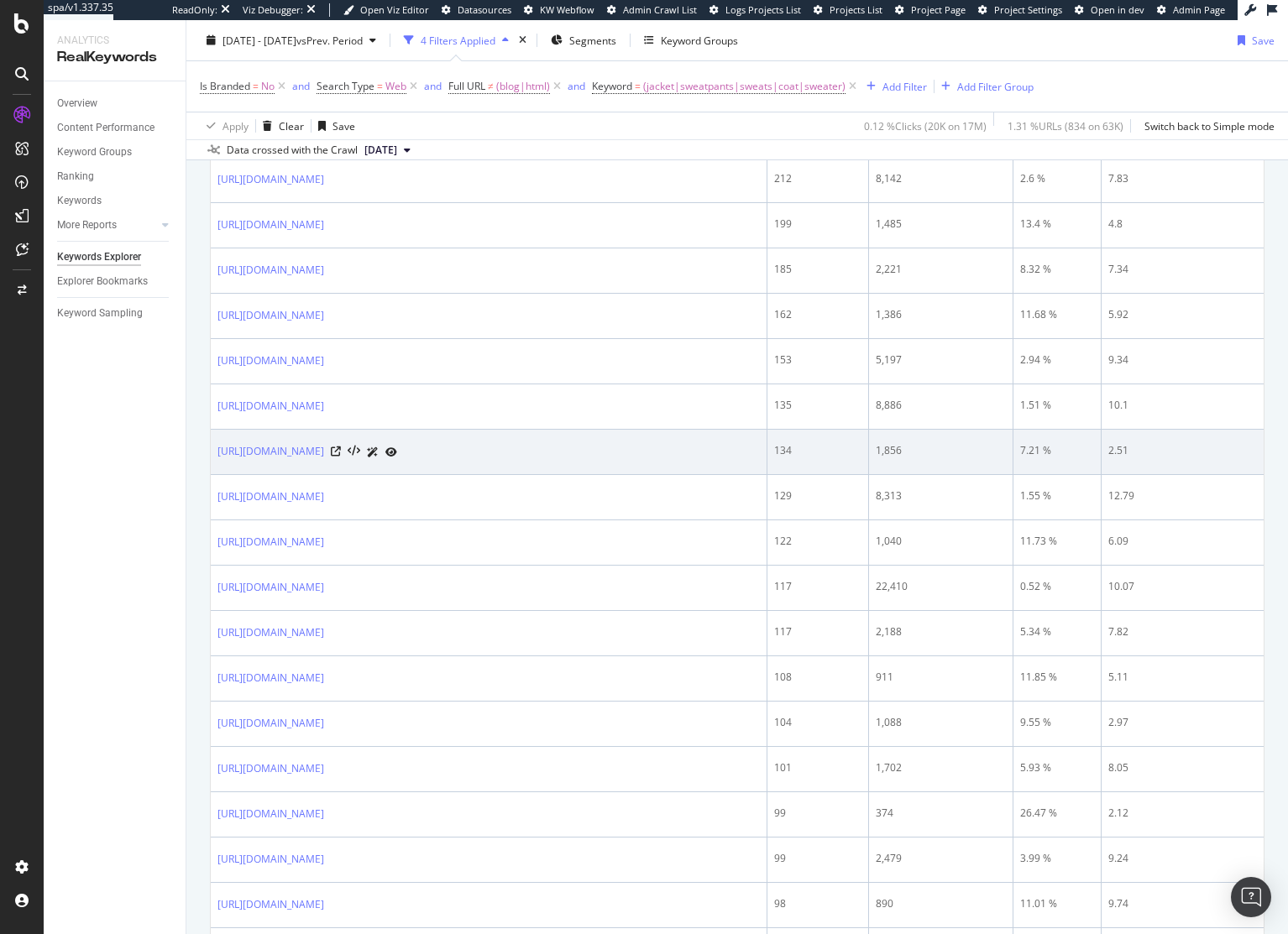
scroll to position [1466, 0]
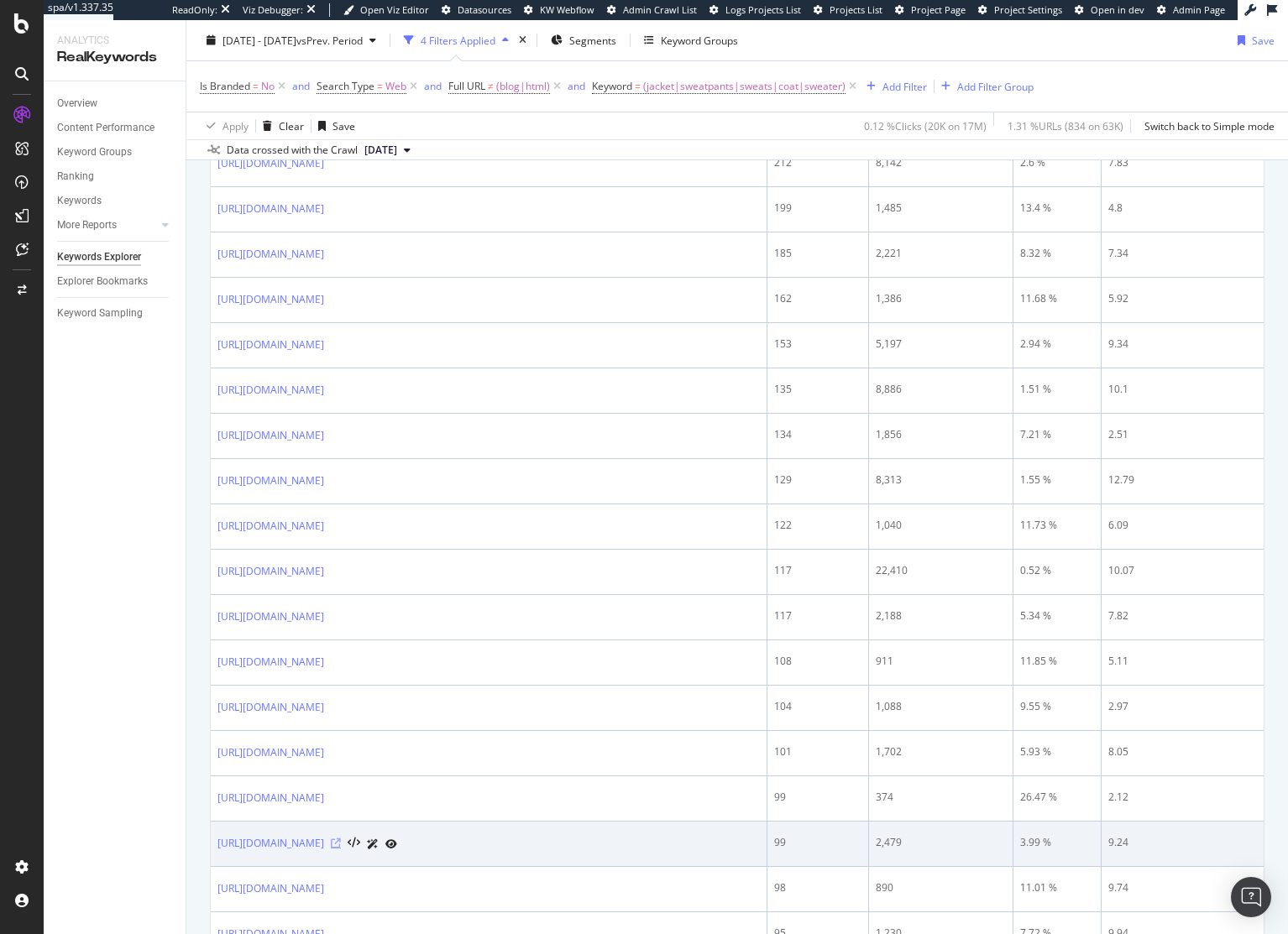
click at [341, 846] on icon at bounding box center [336, 843] width 10 height 10
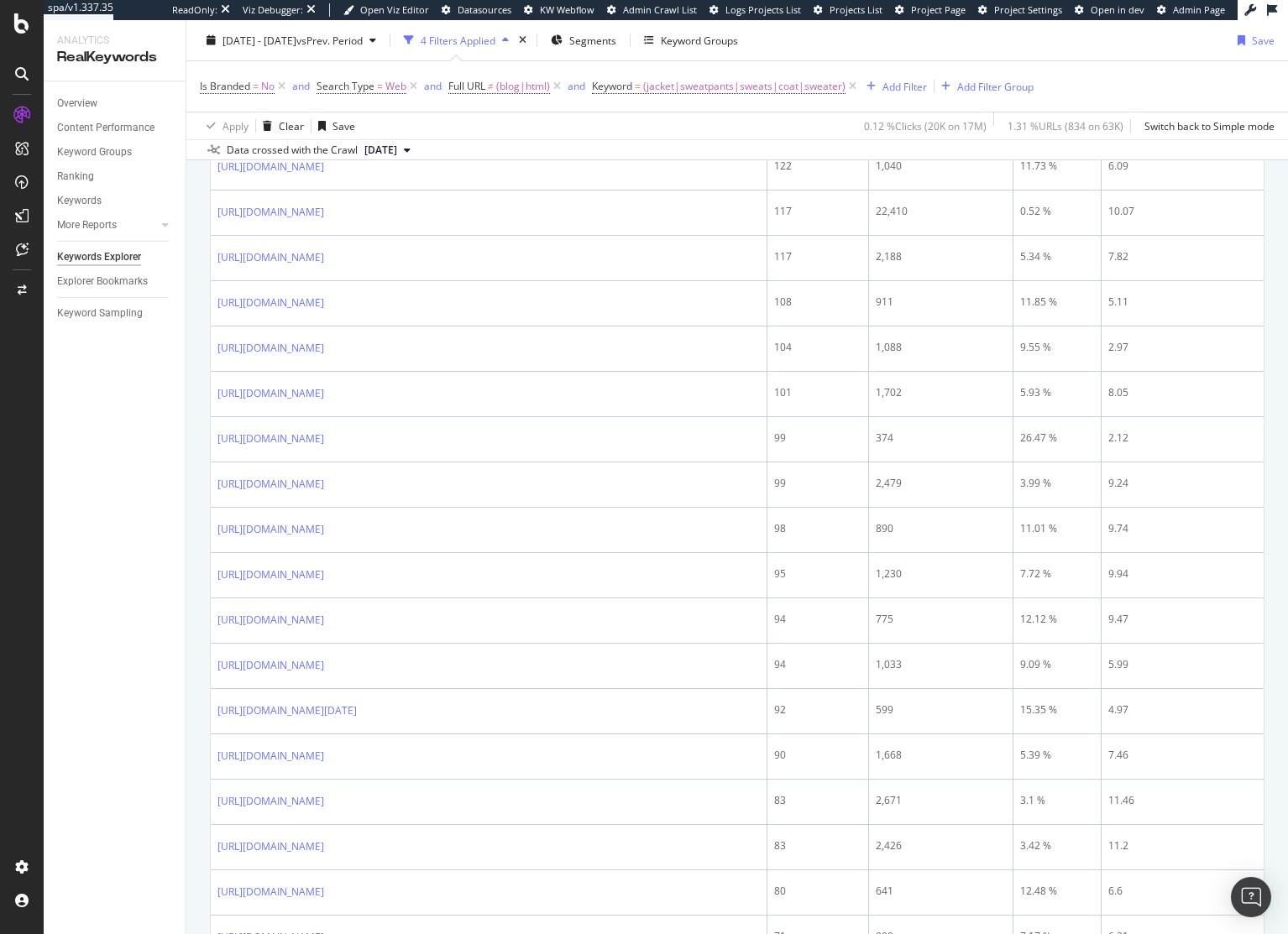
scroll to position [2265, 0]
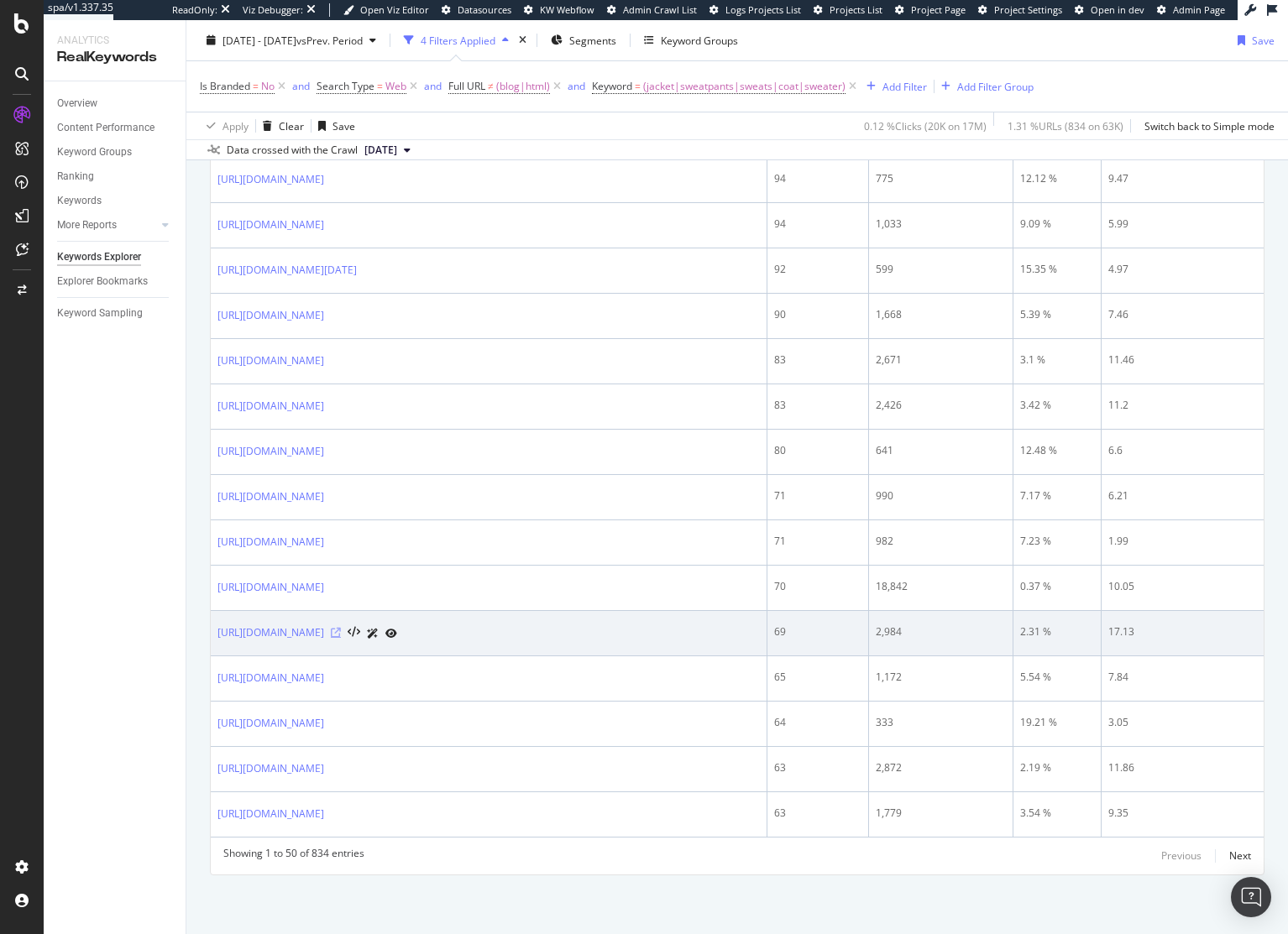
click at [341, 632] on icon at bounding box center [336, 633] width 10 height 10
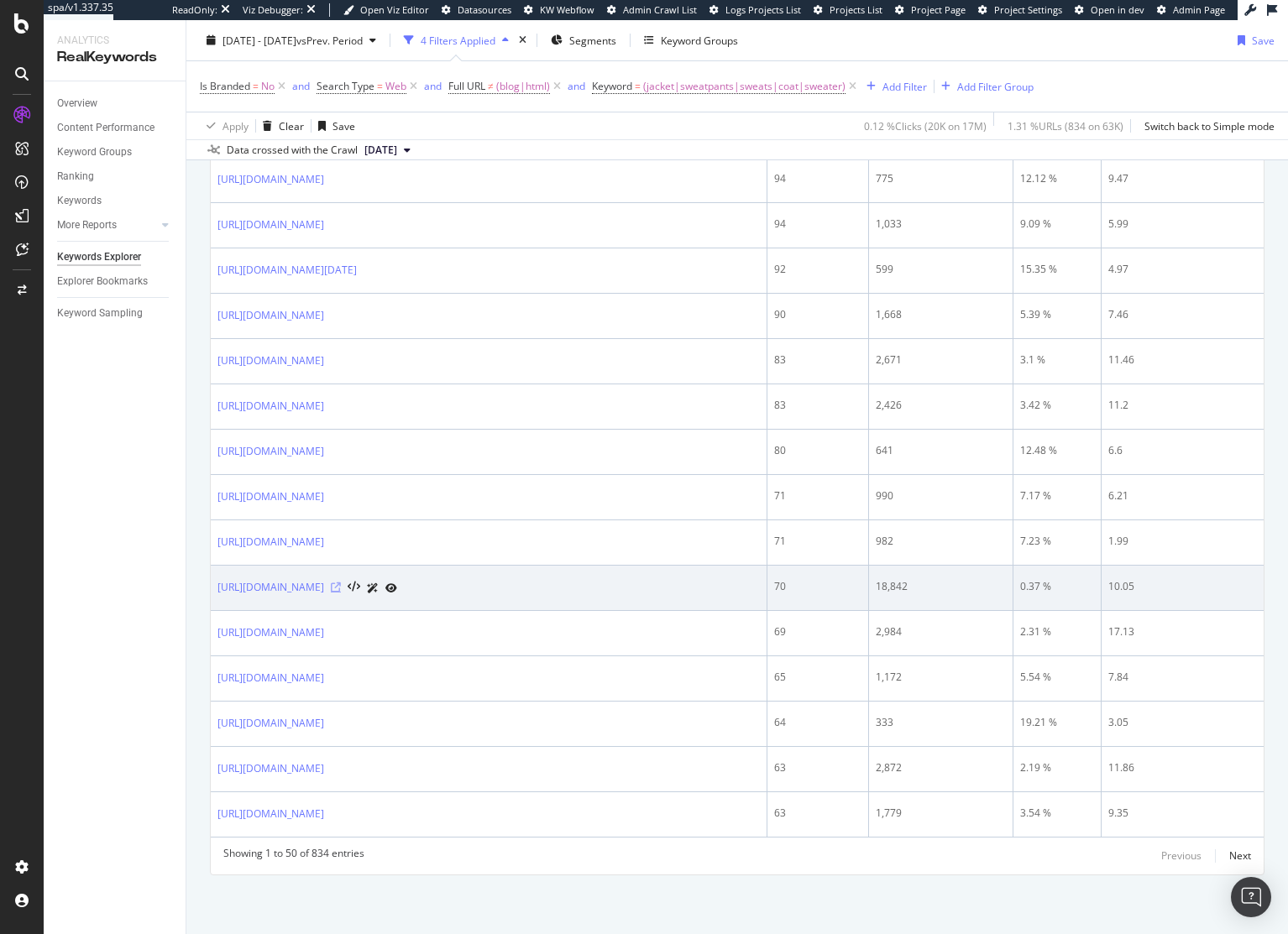
click at [341, 587] on icon at bounding box center [336, 587] width 10 height 10
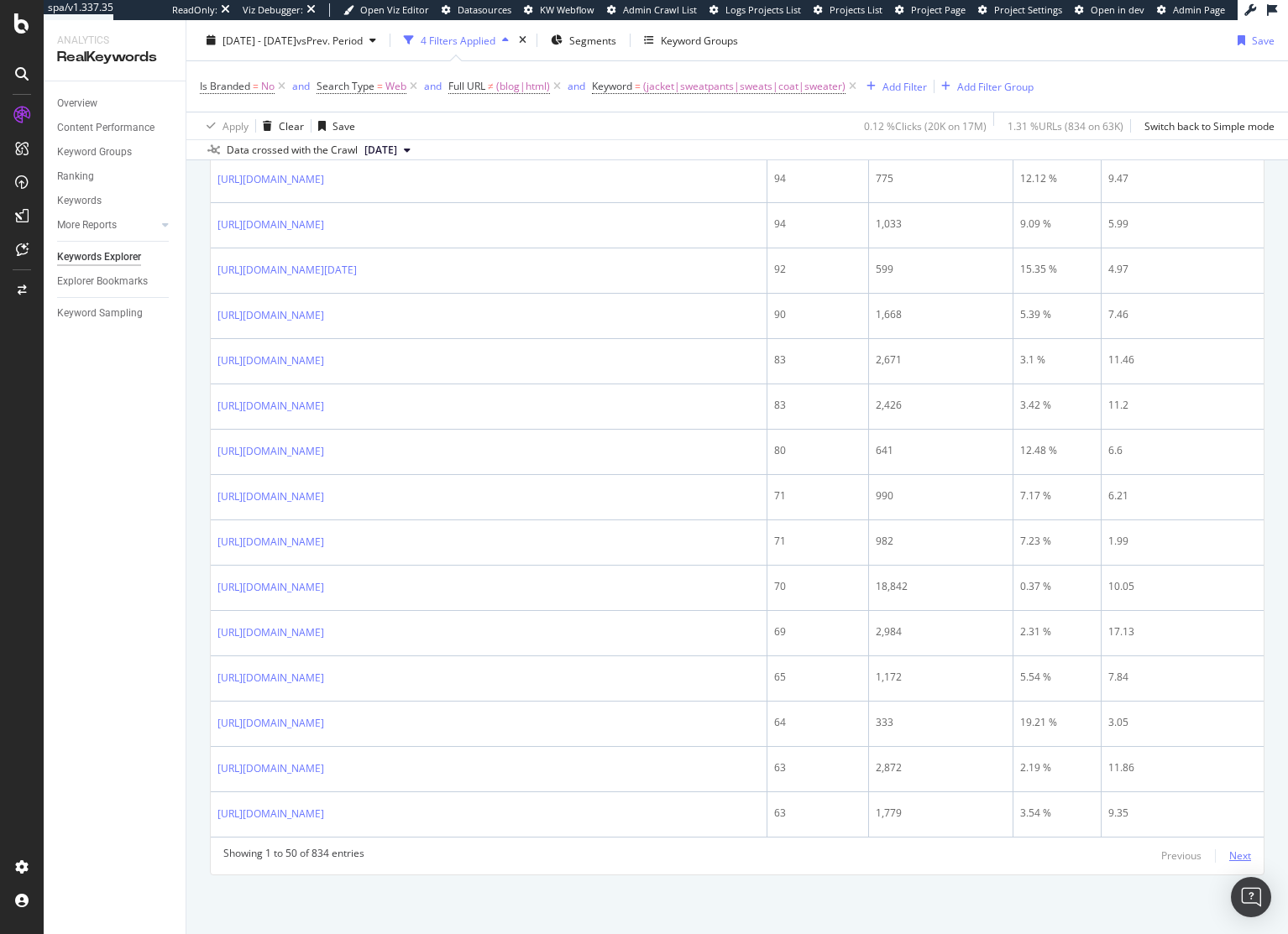
click at [1229, 854] on div "Next" at bounding box center [1240, 855] width 22 height 14
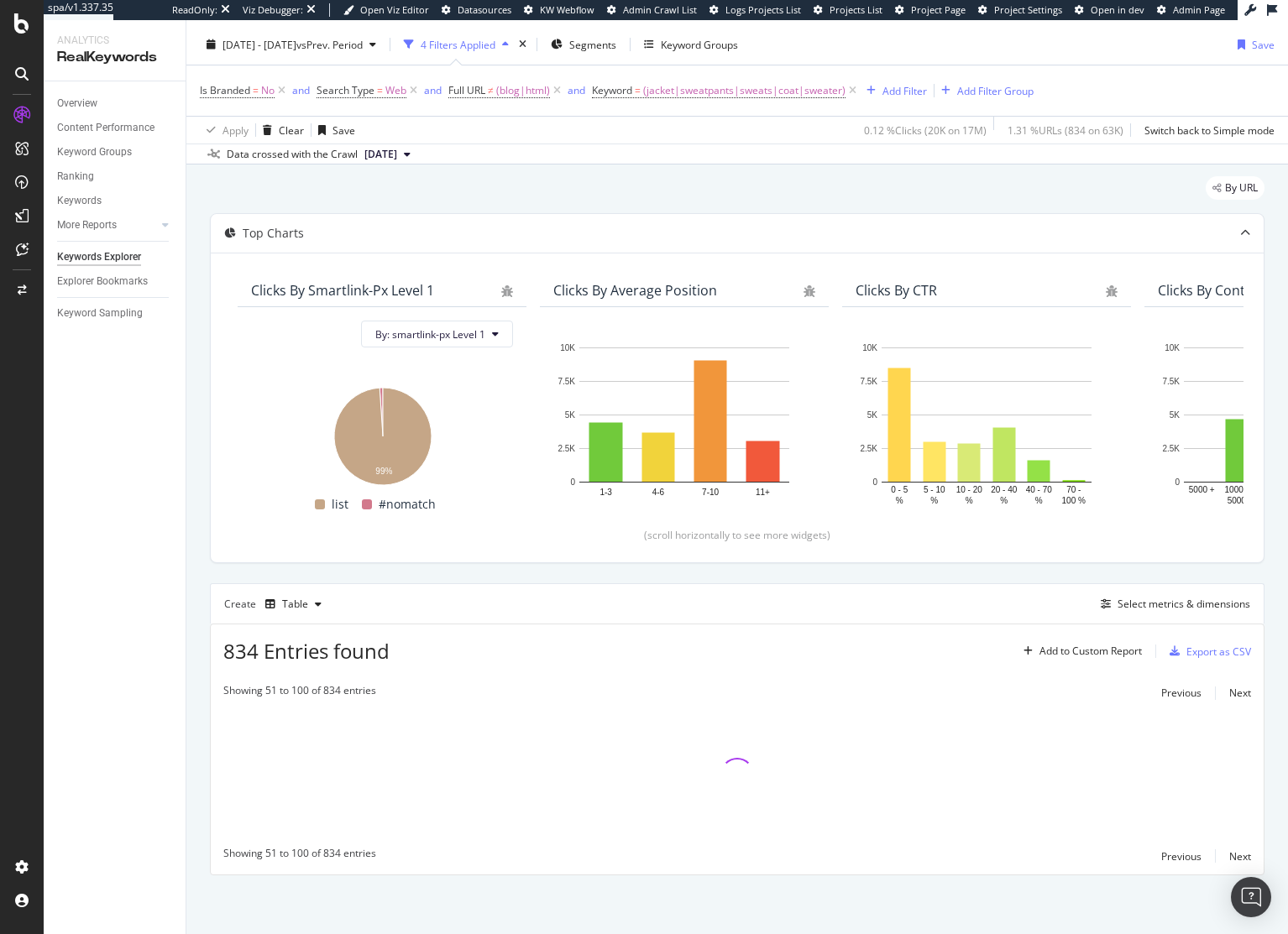
click at [439, 580] on div "Top Charts Clicks By smartlink-px Level 1 By: smartlink-px Level 1 Hold CMD (⌘)…" at bounding box center [737, 544] width 1054 height 662
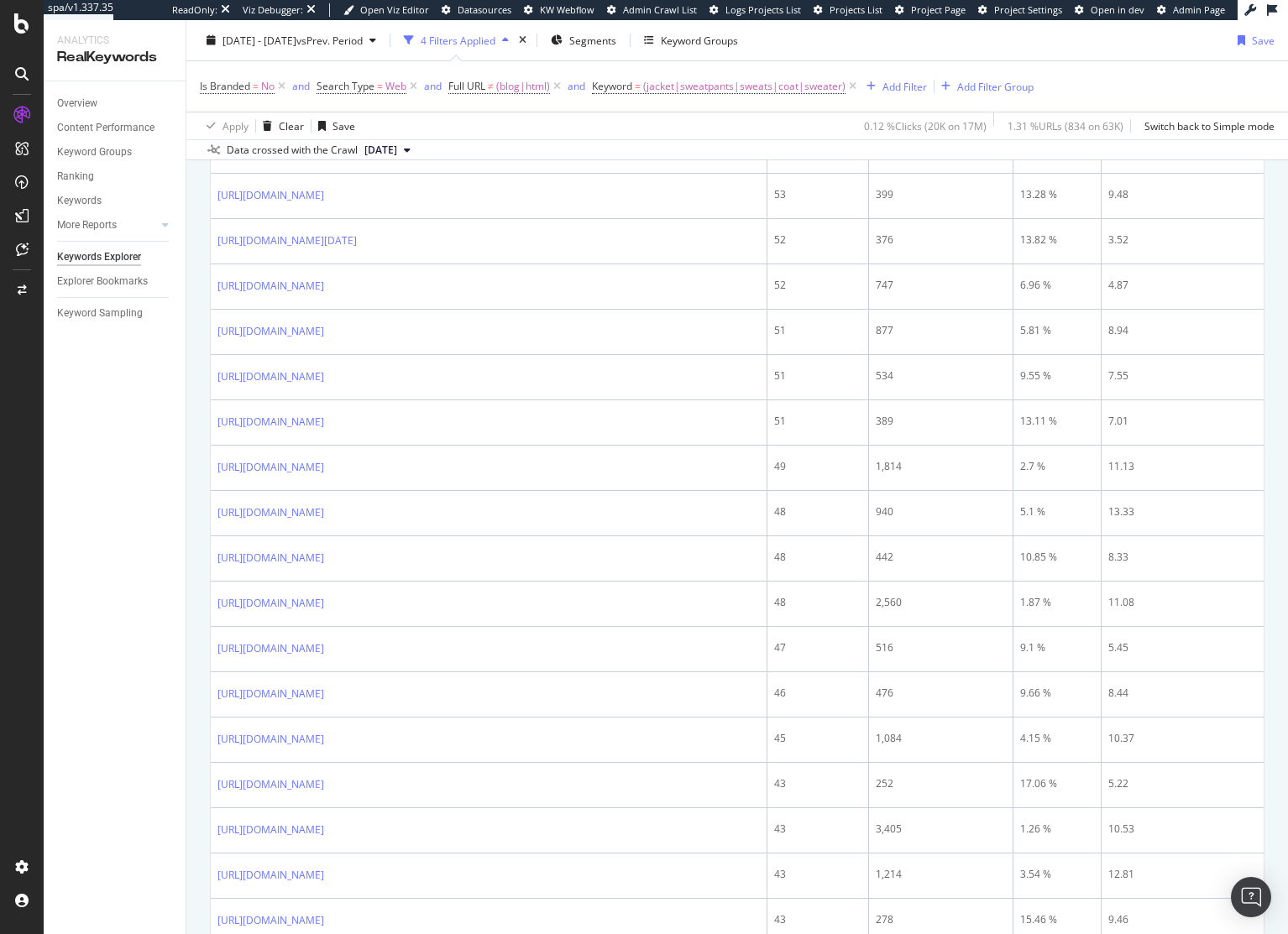
scroll to position [0, 0]
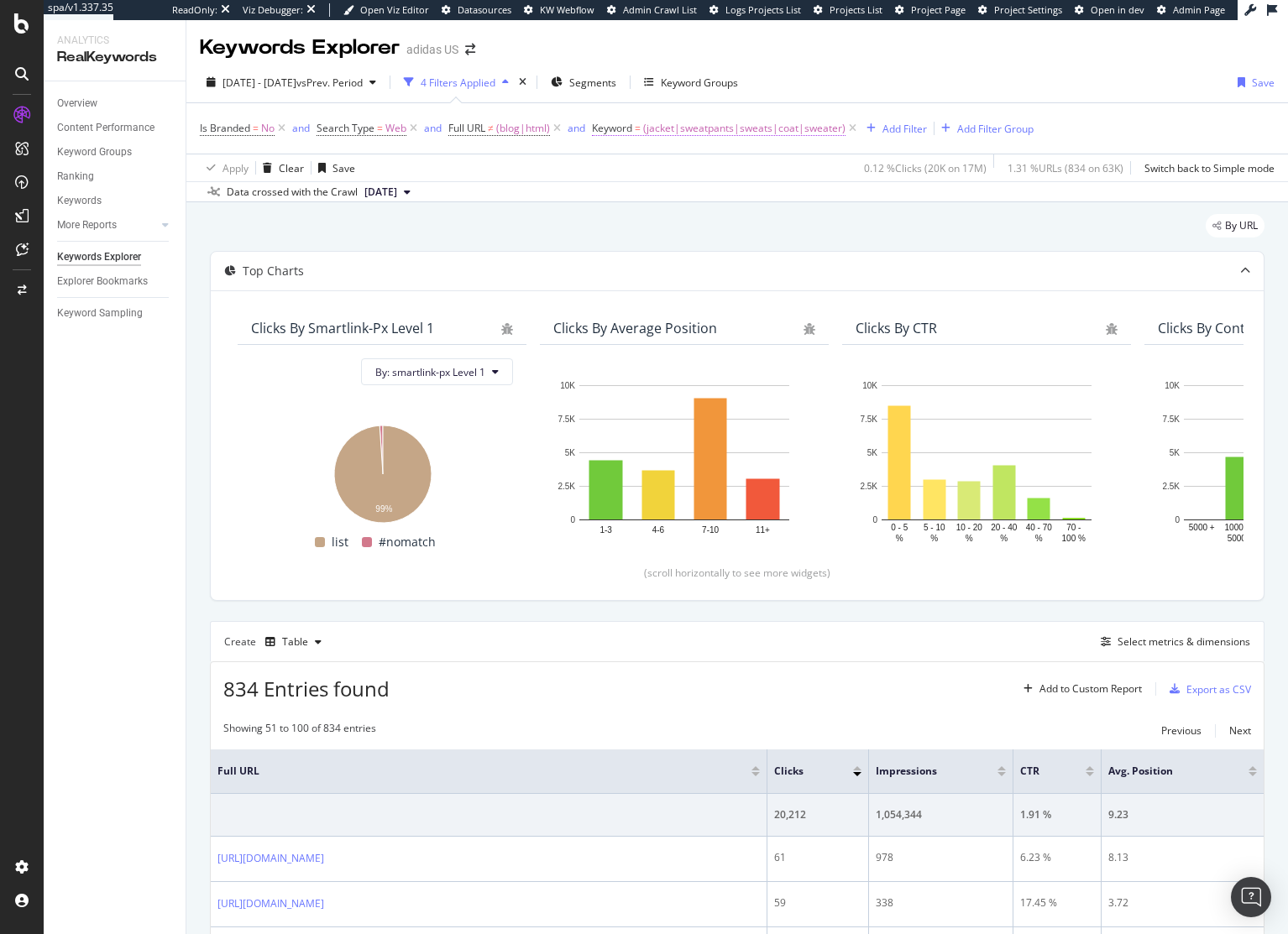
click at [783, 131] on span "(jacket|sweatpants|sweats|coat|sweater)" at bounding box center [743, 128] width 202 height 23
click at [711, 203] on input "(jacket|sweatpants|sweats|coat|sweater)" at bounding box center [688, 198] width 159 height 27
type input "(sweat shorts|sweatpants)"
click at [776, 236] on div "Apply" at bounding box center [779, 233] width 26 height 14
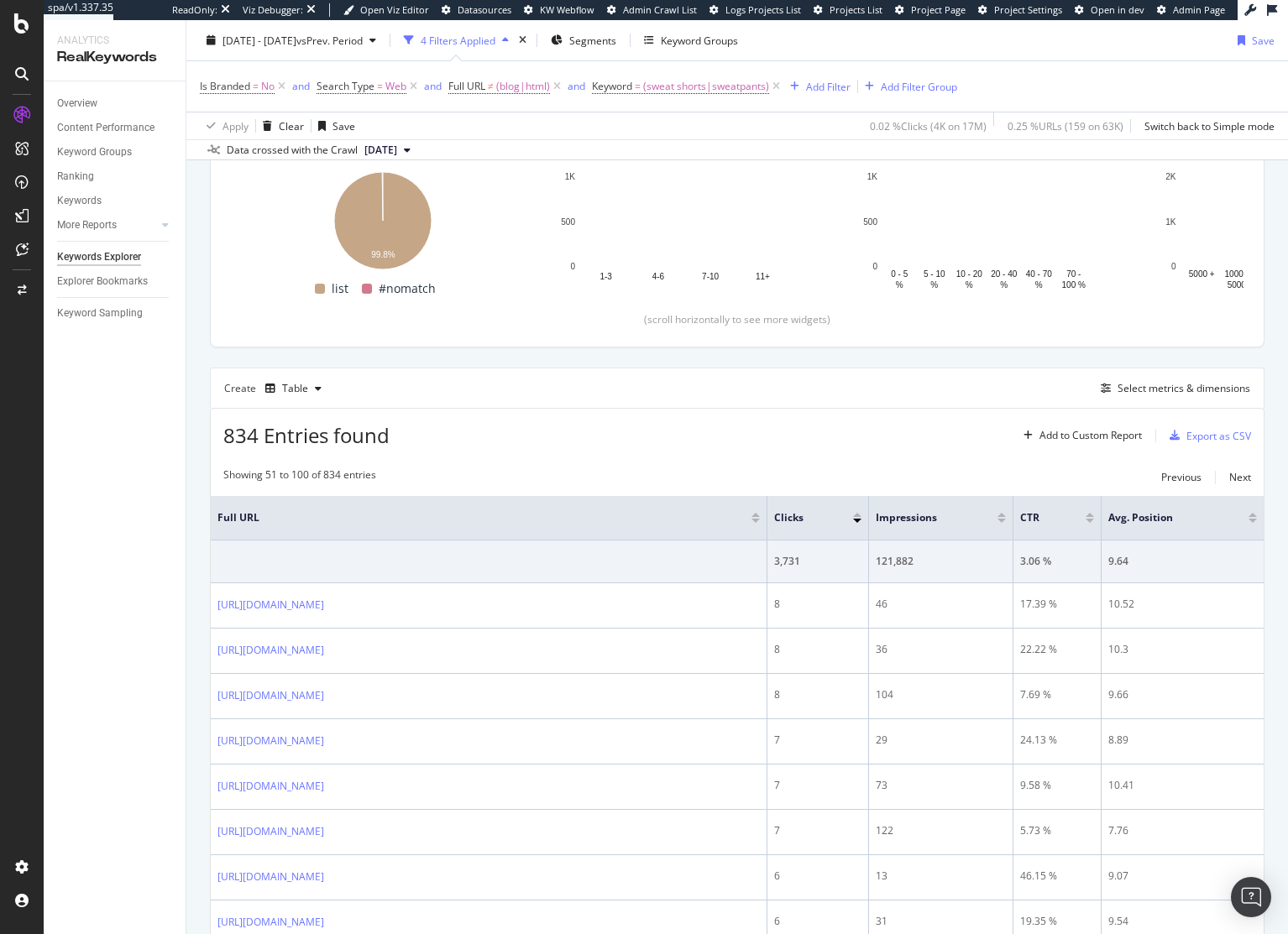
scroll to position [31, 0]
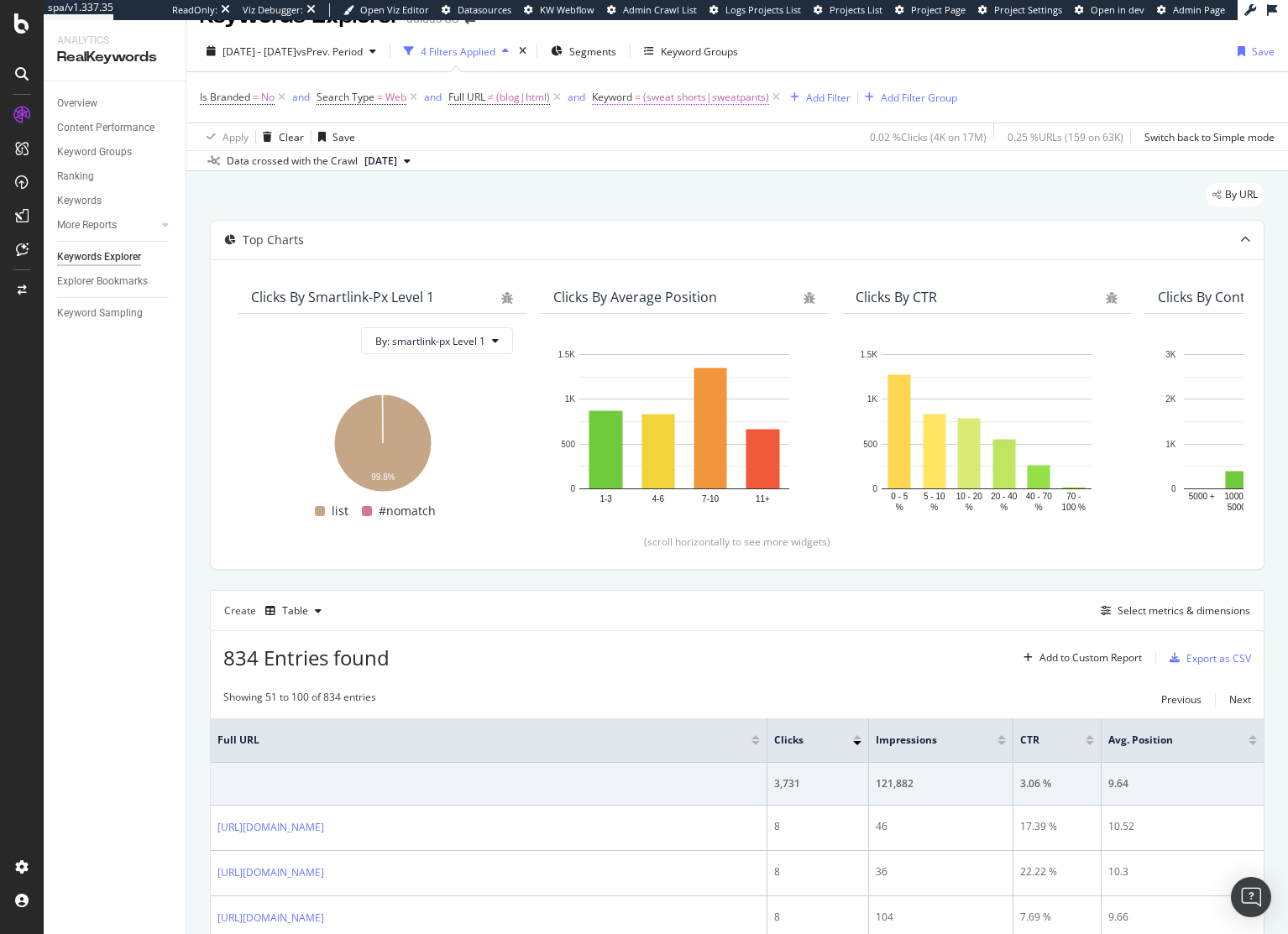
click at [725, 102] on span "(sweat shorts|sweatpants)" at bounding box center [705, 97] width 126 height 23
click at [536, 201] on div "By URL" at bounding box center [737, 201] width 1054 height 37
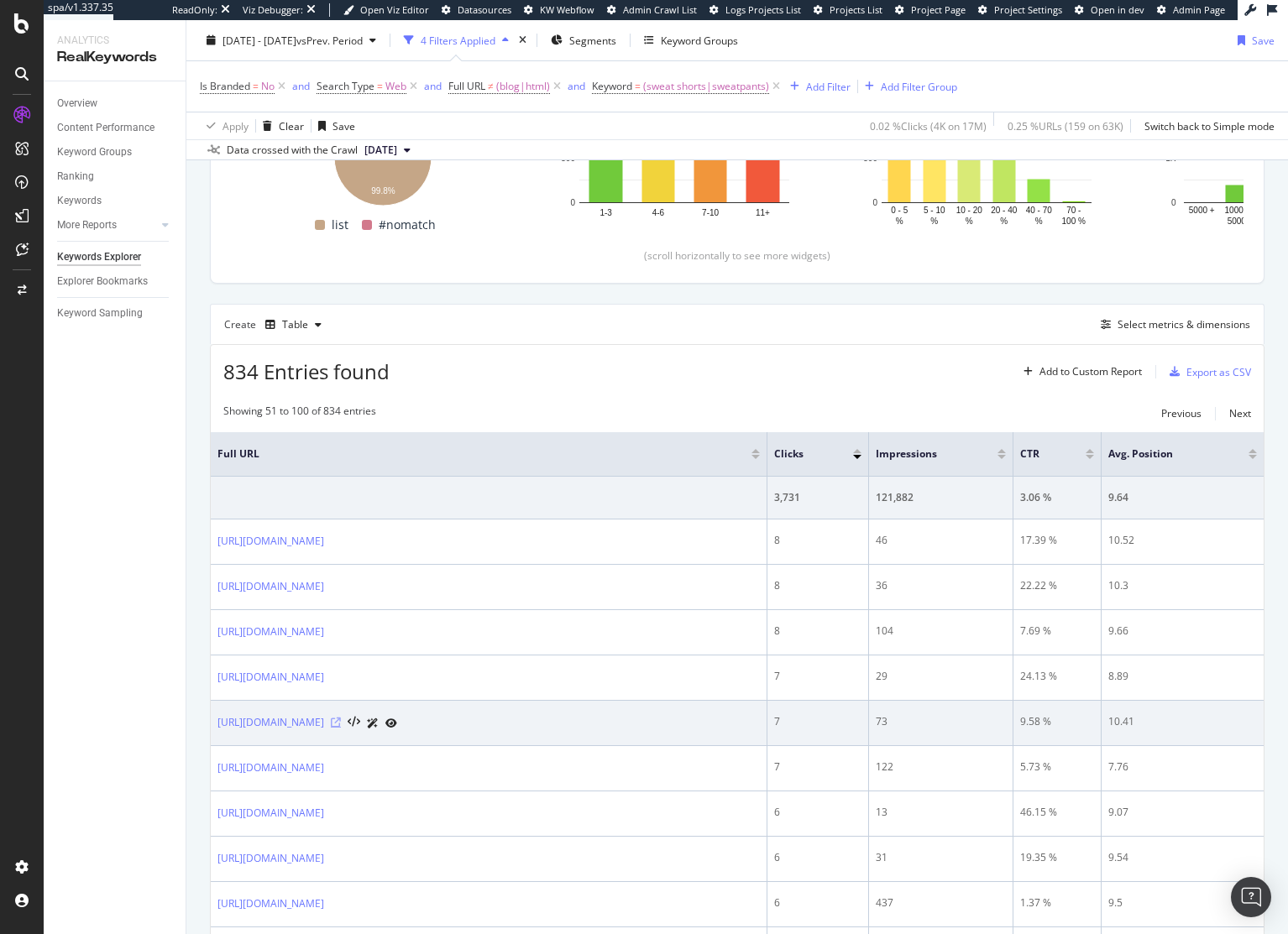
scroll to position [321, 0]
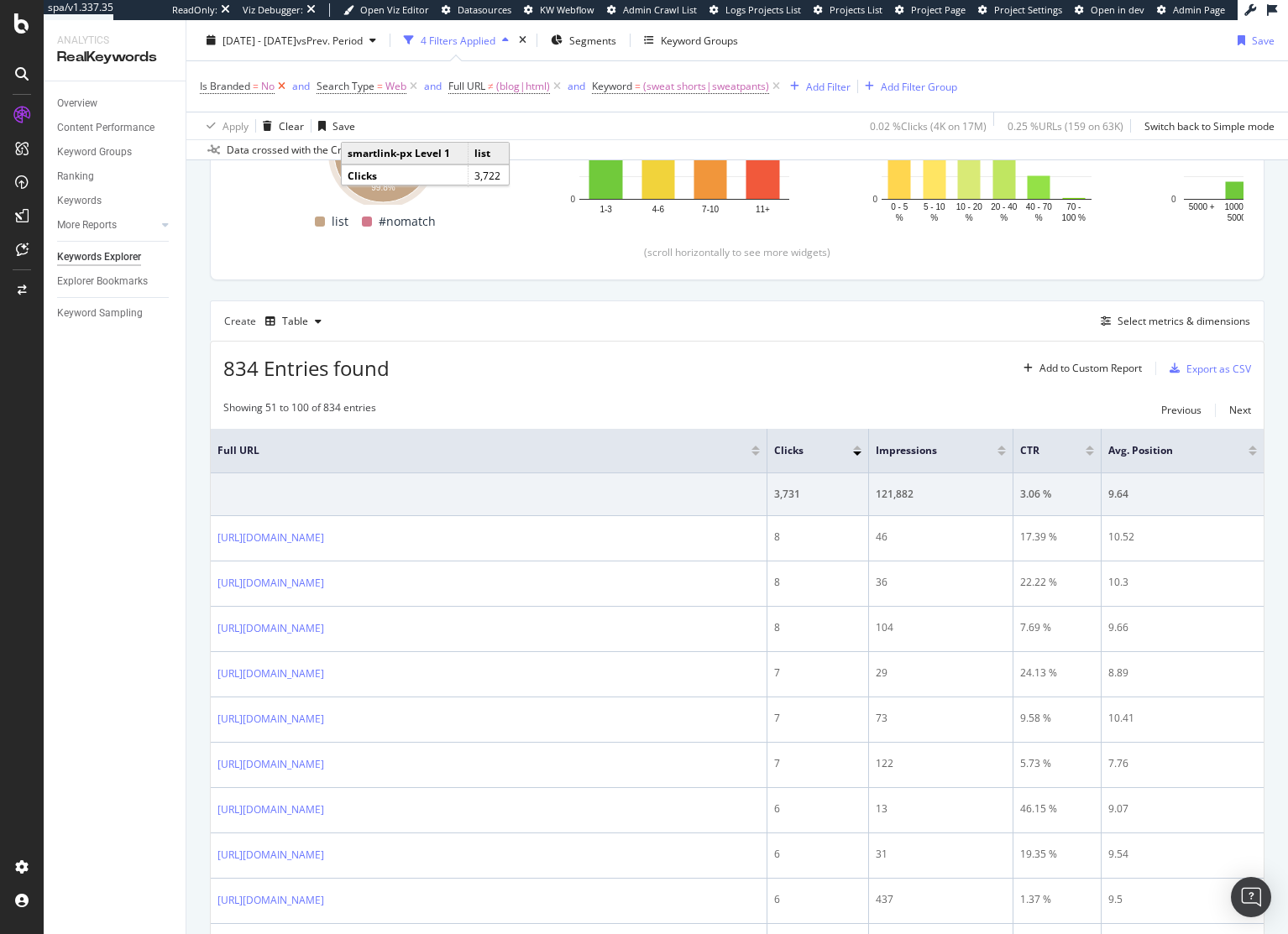
click at [283, 88] on icon at bounding box center [281, 87] width 14 height 17
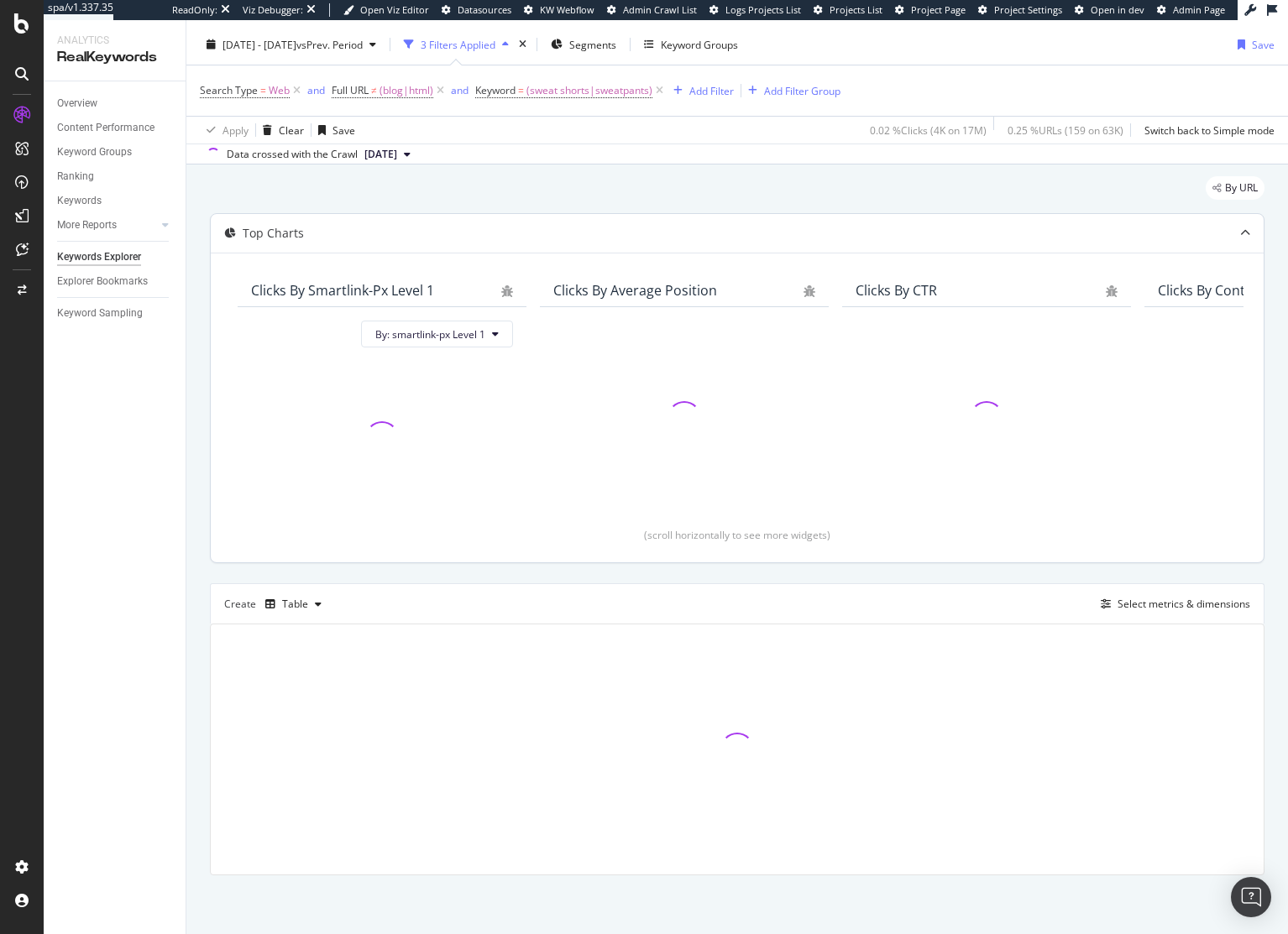
scroll to position [39, 0]
click at [606, 573] on div "Top Charts Clicks By smartlink-px Level 1 By: smartlink-px Level 1 Clicks By Av…" at bounding box center [737, 544] width 1054 height 662
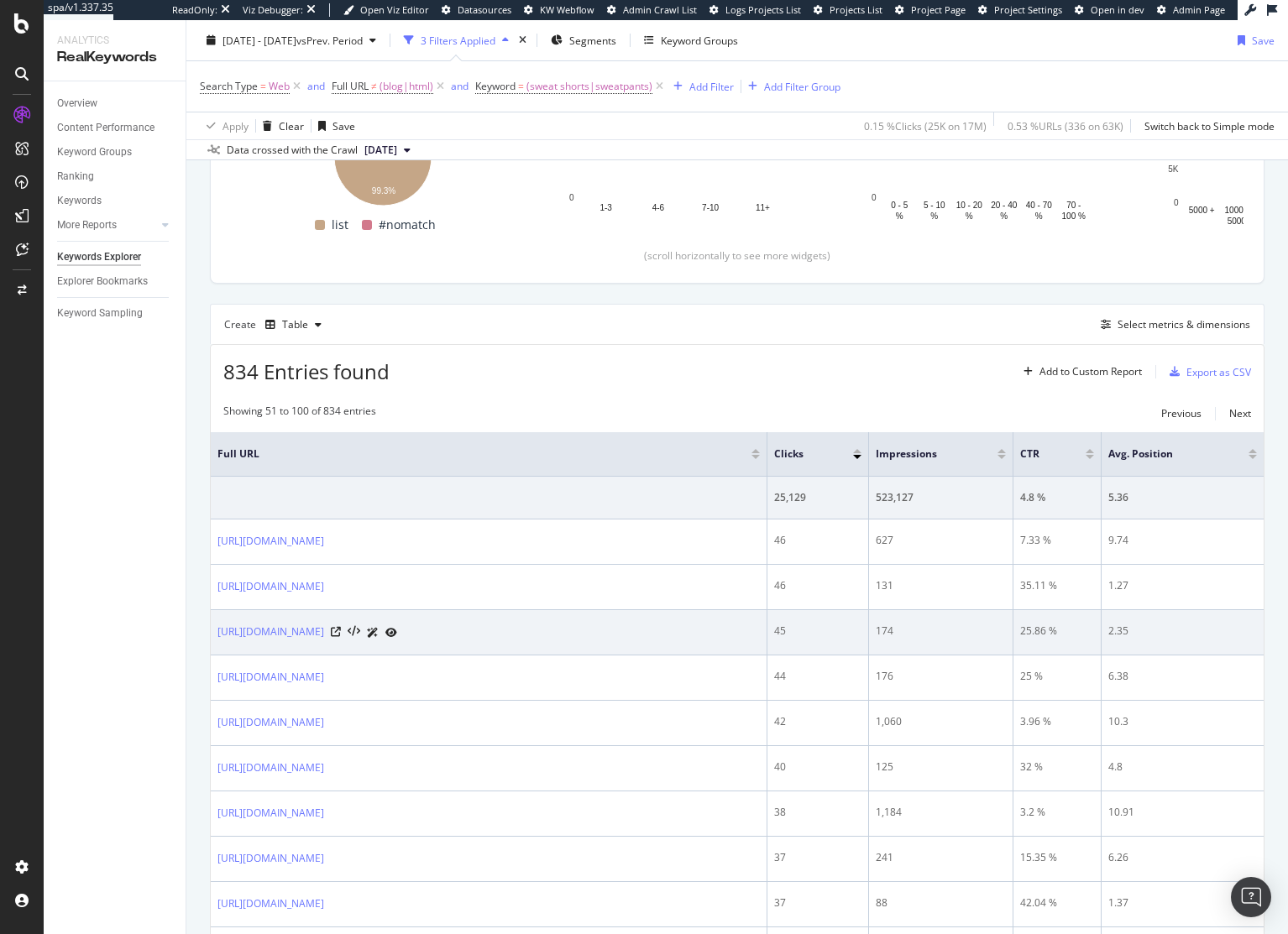
scroll to position [1198, 0]
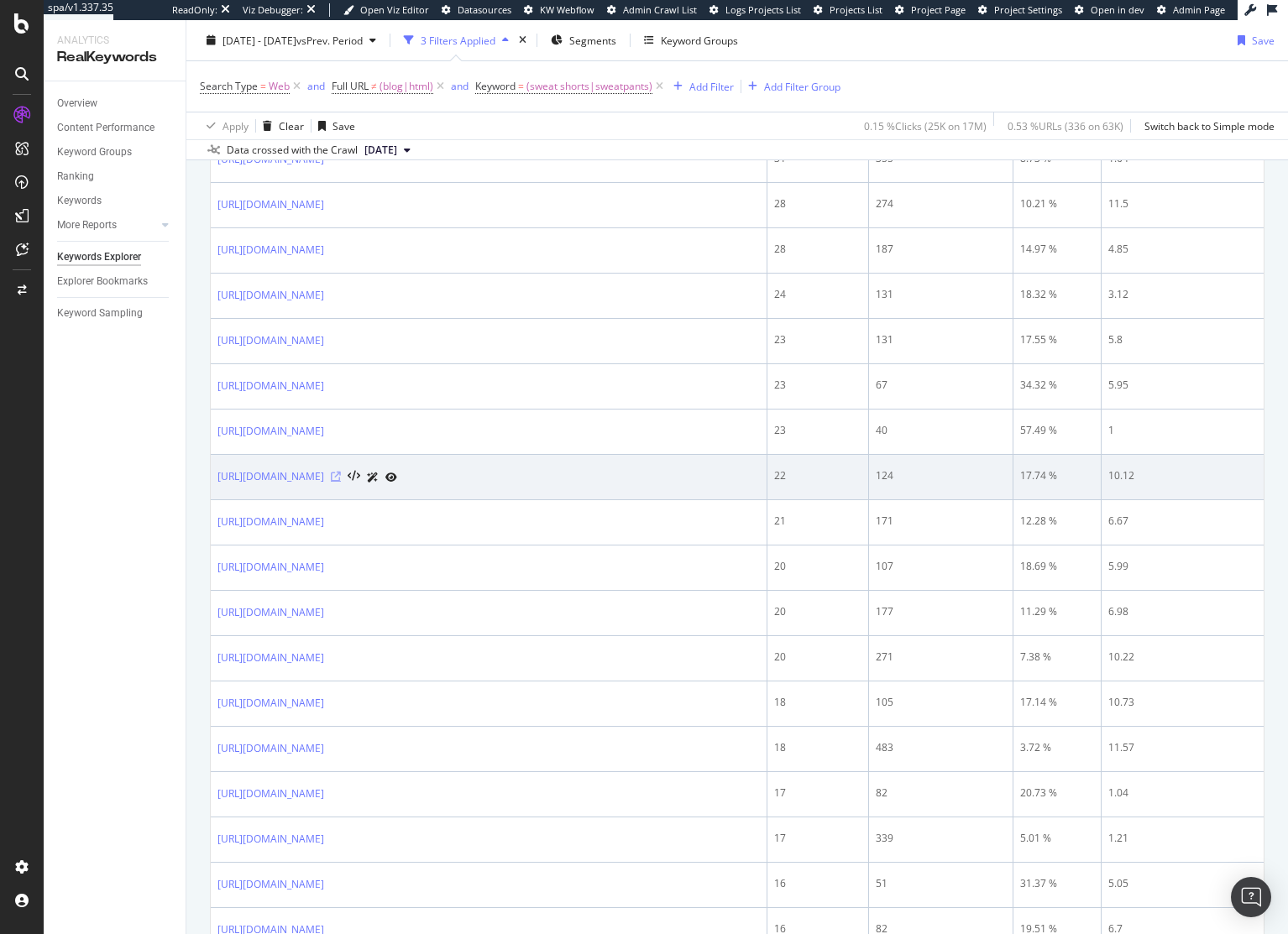
click at [341, 477] on icon at bounding box center [336, 477] width 10 height 10
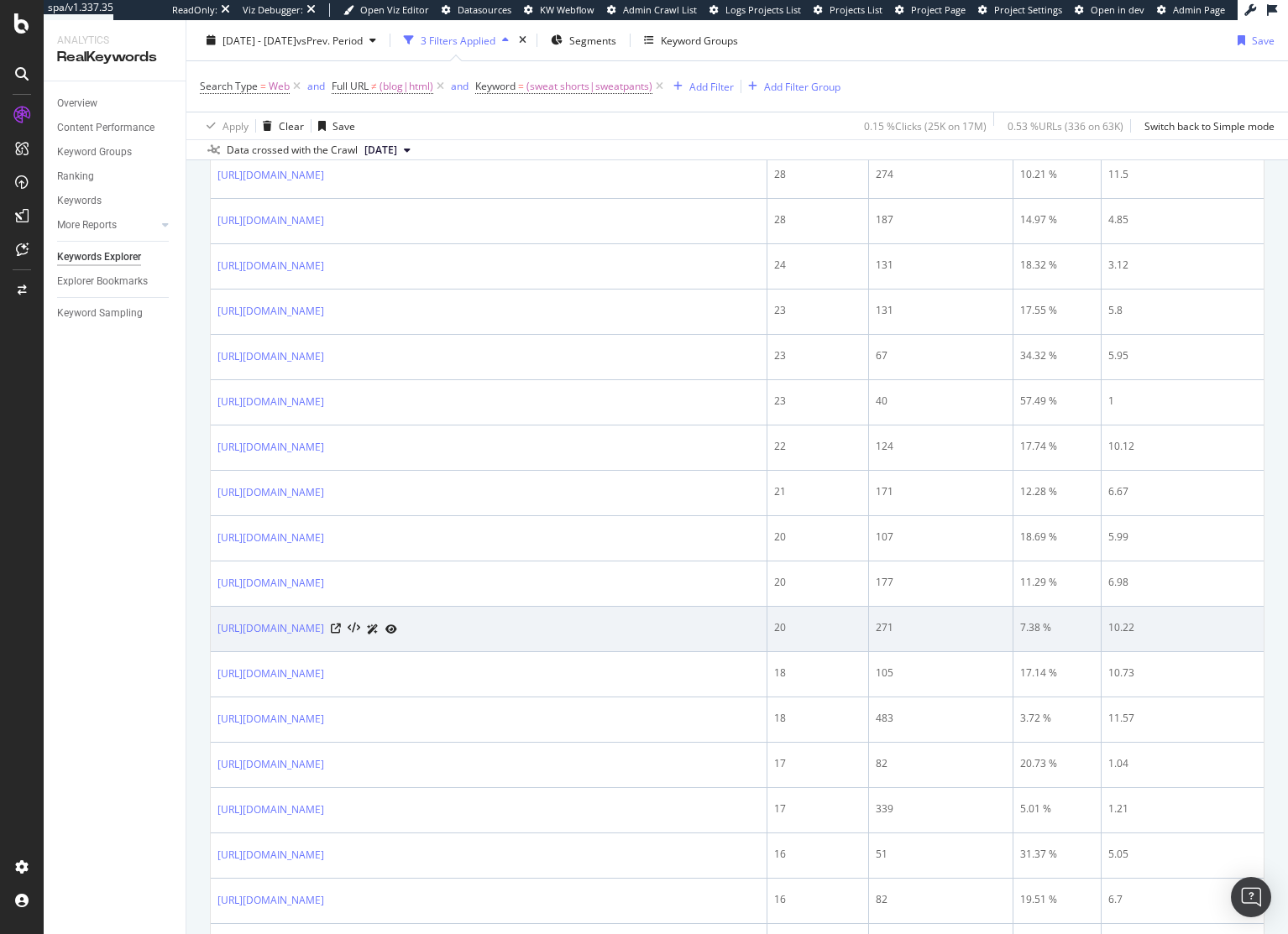
scroll to position [2265, 0]
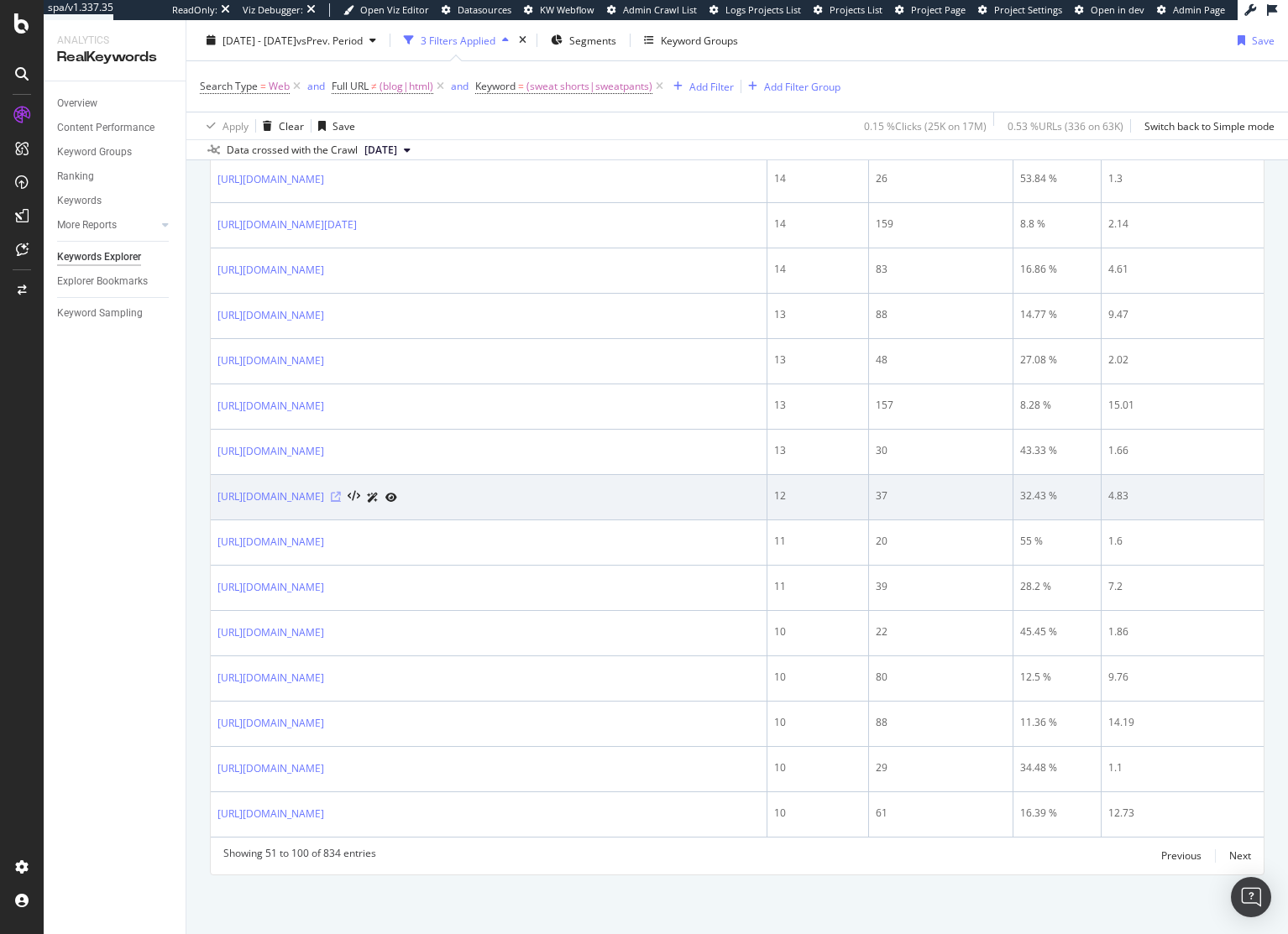
click at [341, 496] on icon at bounding box center [336, 496] width 10 height 10
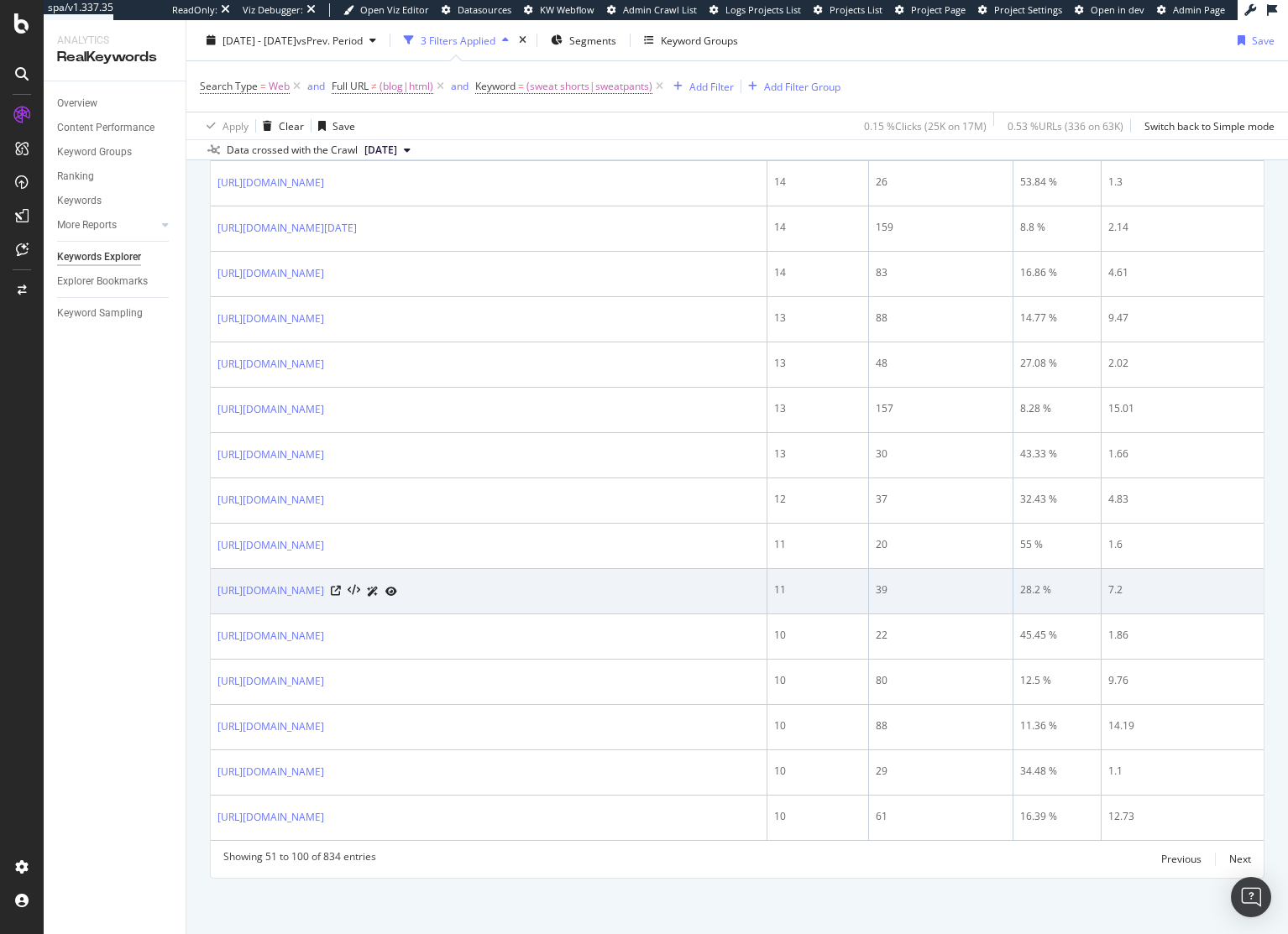
scroll to position [2263, 0]
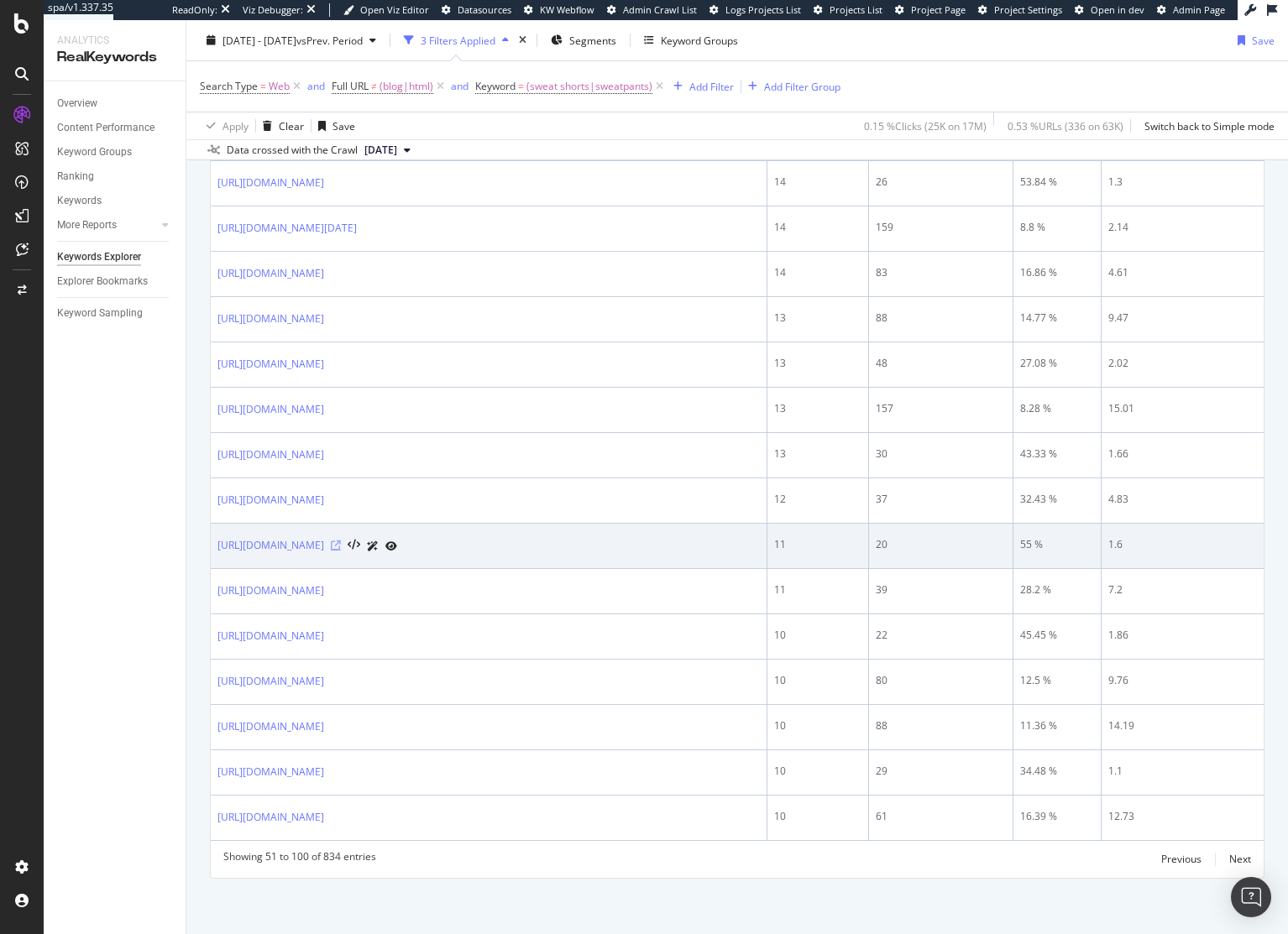
click at [341, 549] on icon at bounding box center [336, 545] width 10 height 10
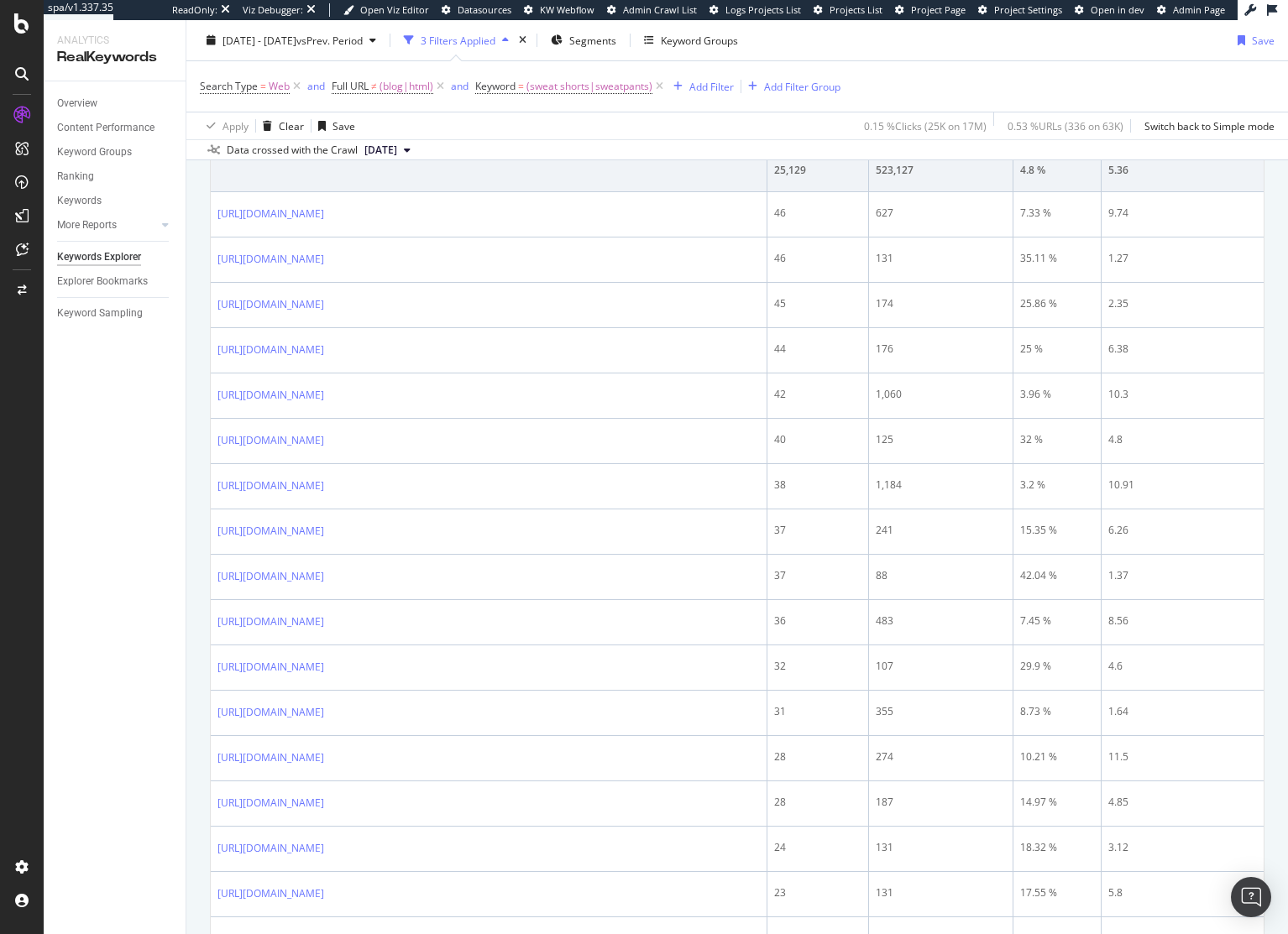
scroll to position [573, 0]
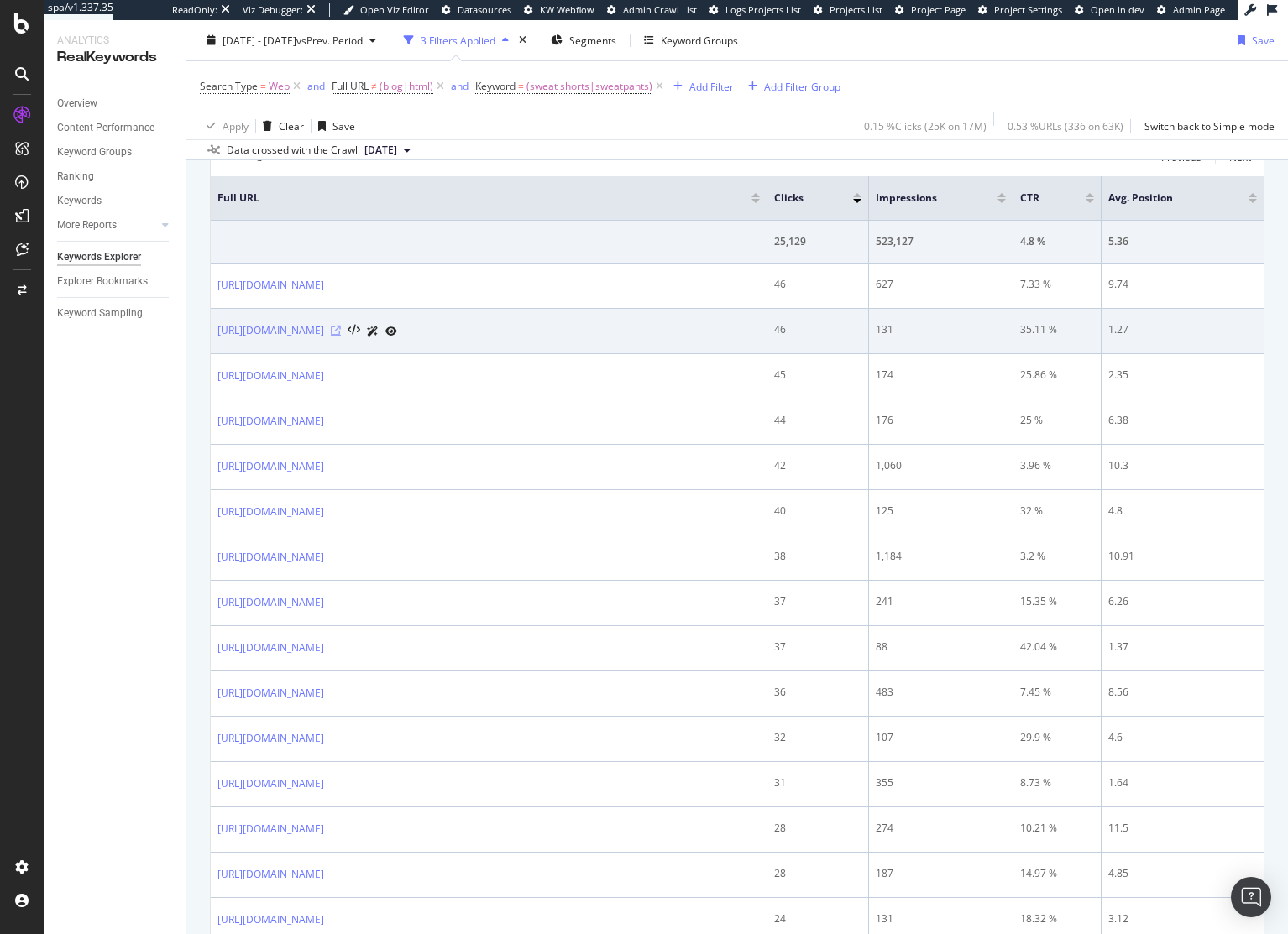
click at [341, 334] on icon at bounding box center [336, 330] width 10 height 10
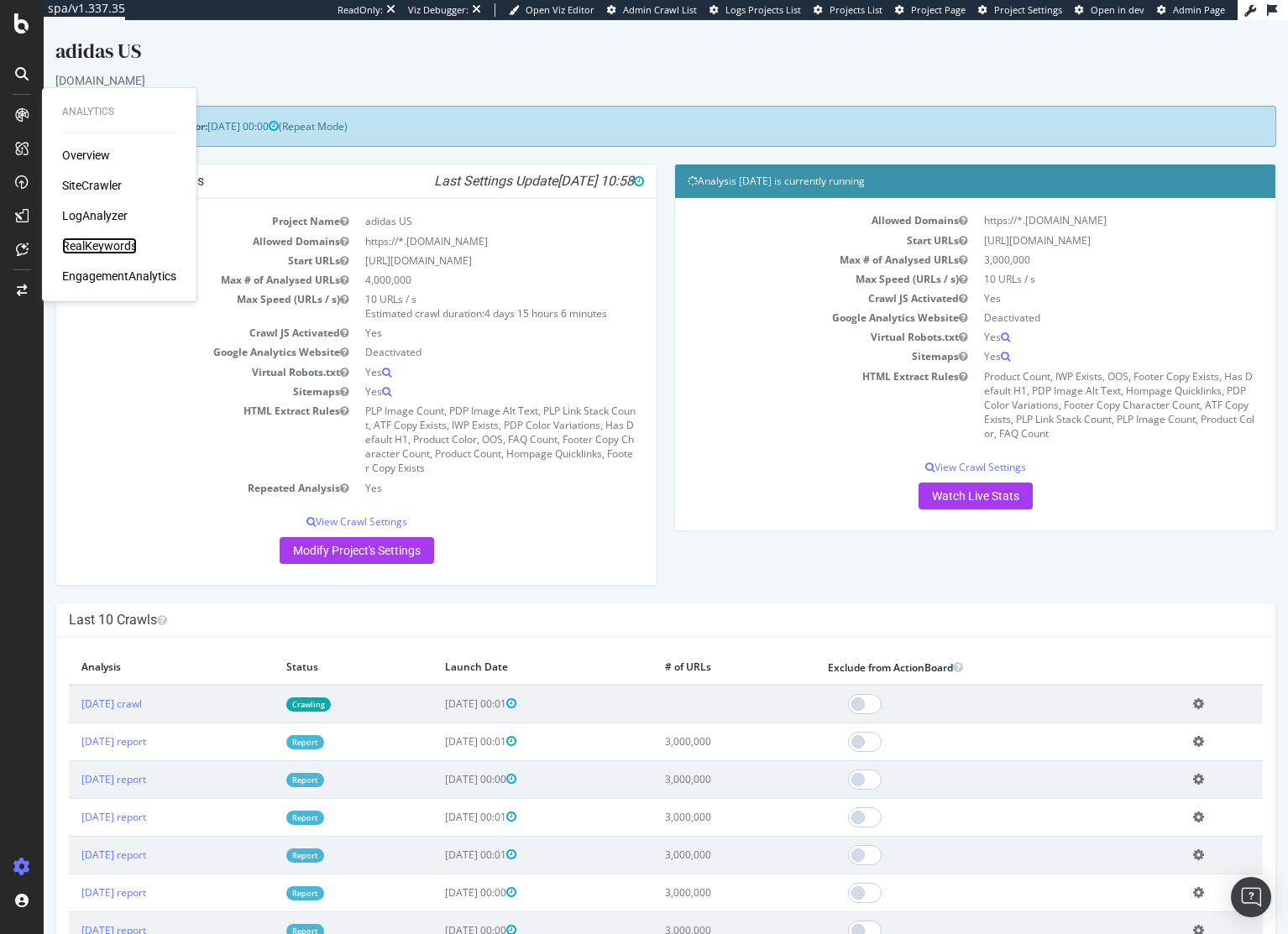
click at [89, 245] on div "RealKeywords" at bounding box center [99, 246] width 75 height 17
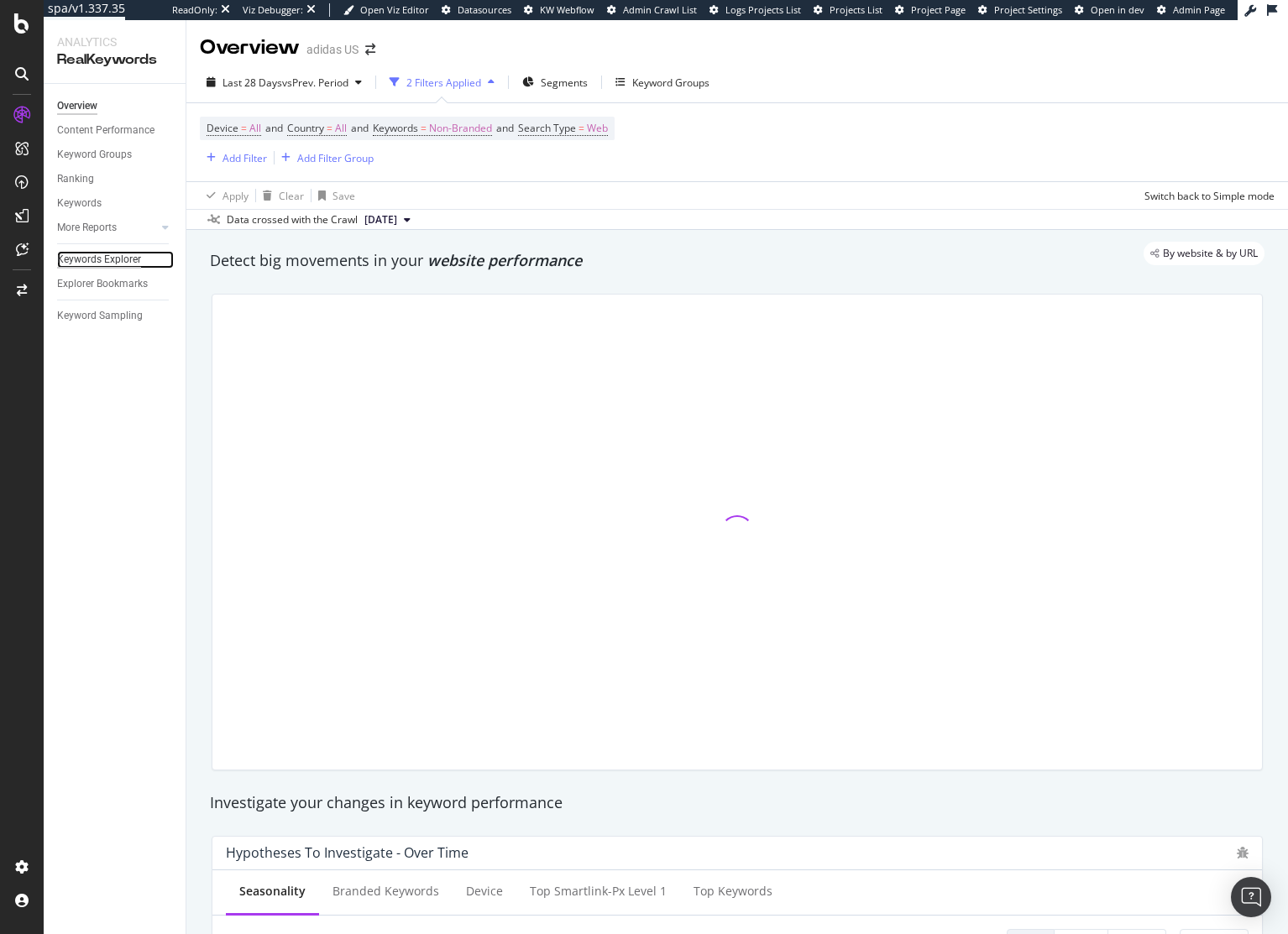
click at [81, 261] on div "Keywords Explorer" at bounding box center [99, 259] width 84 height 18
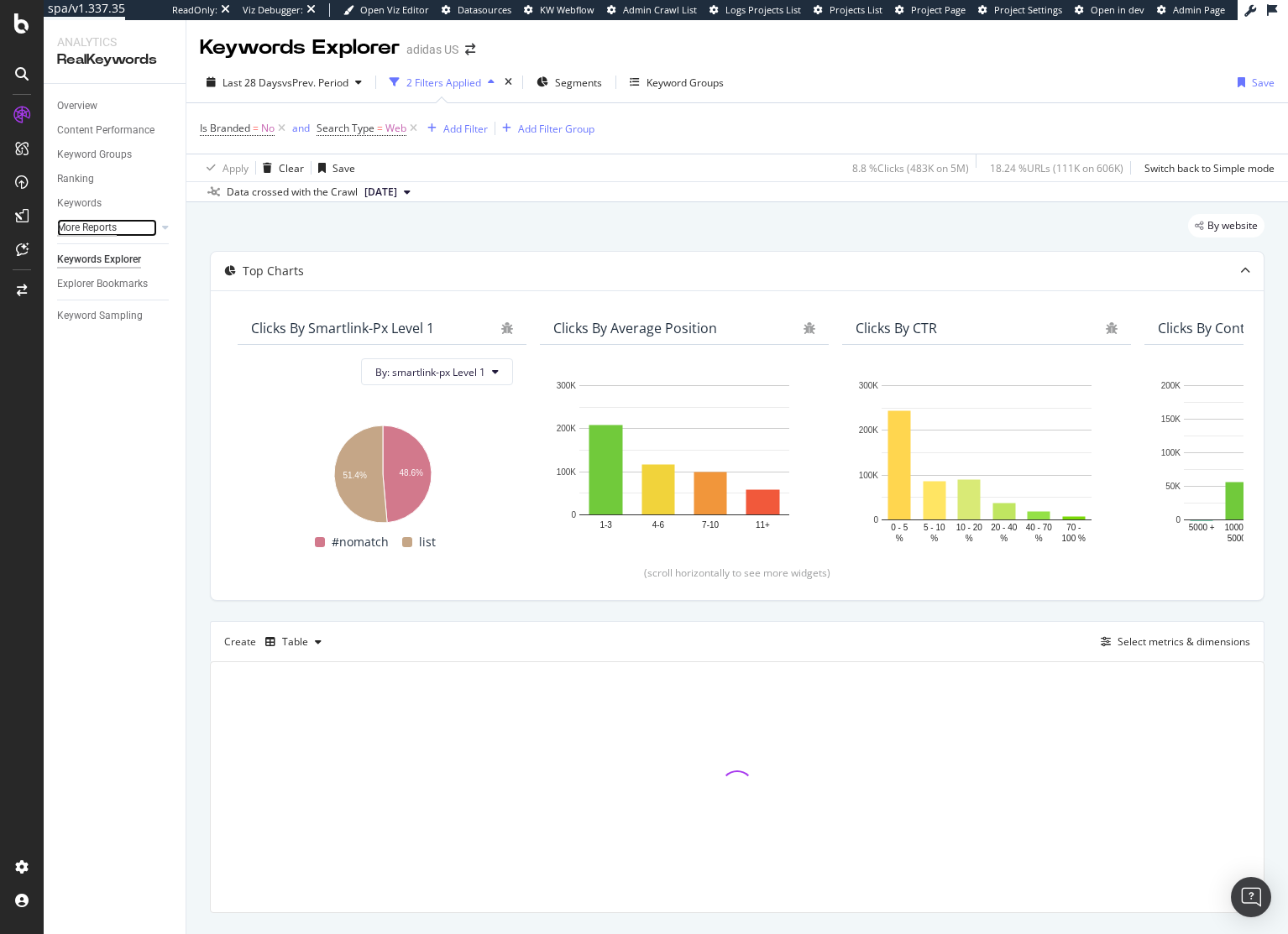
click at [87, 223] on div "More Reports" at bounding box center [87, 228] width 60 height 18
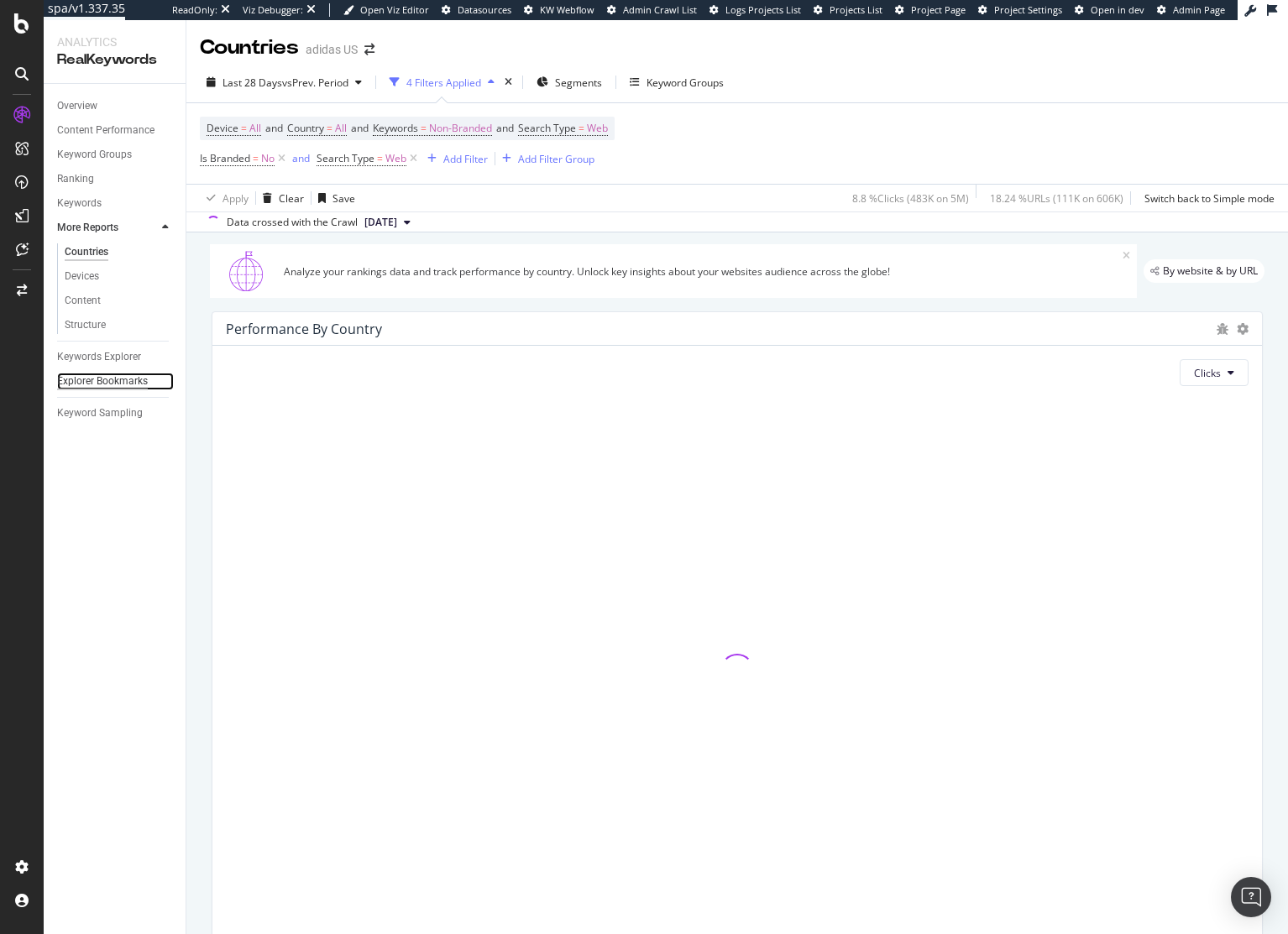
click at [93, 373] on div "Explorer Bookmarks" at bounding box center [102, 381] width 90 height 18
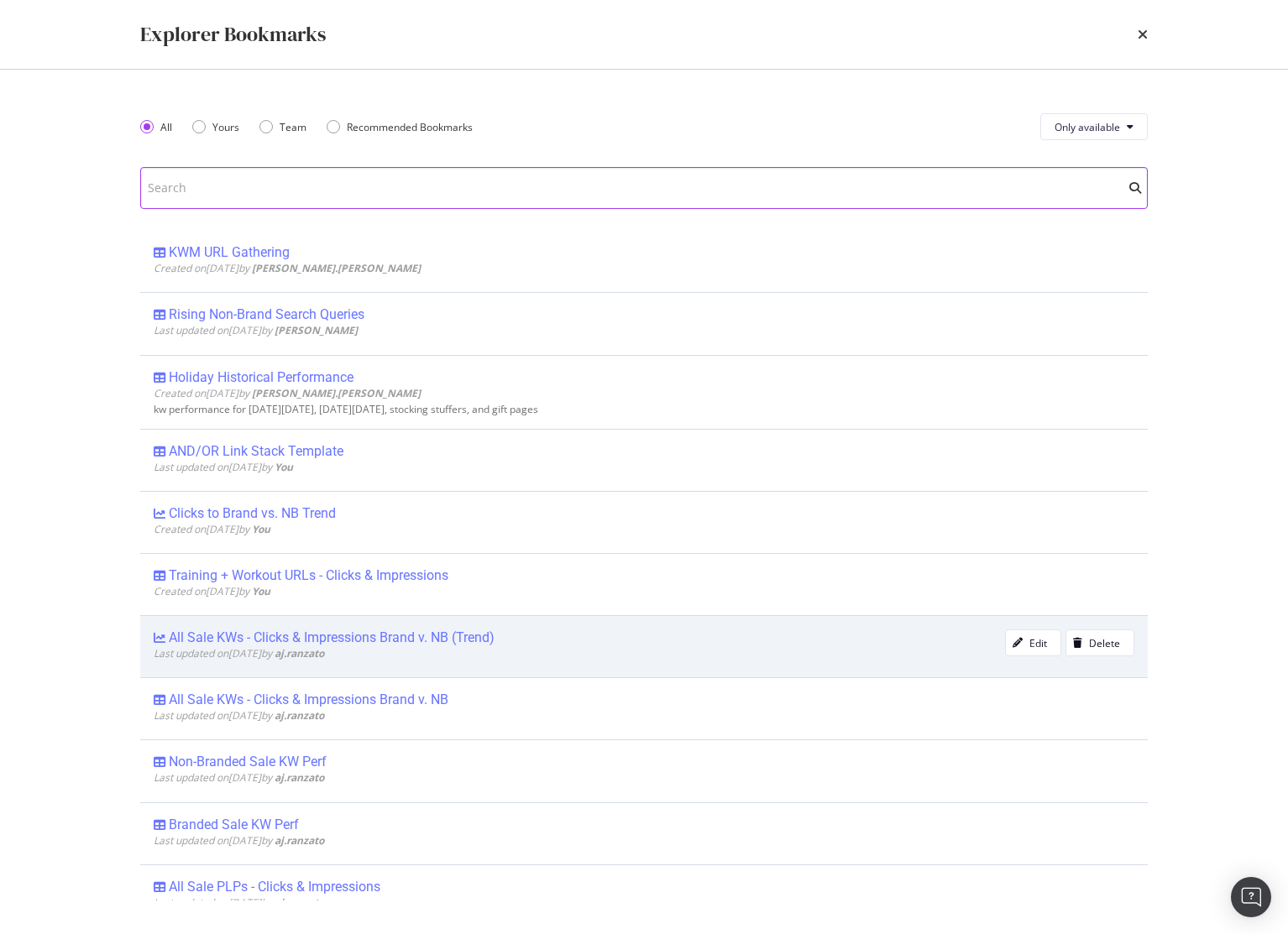
scroll to position [4, 0]
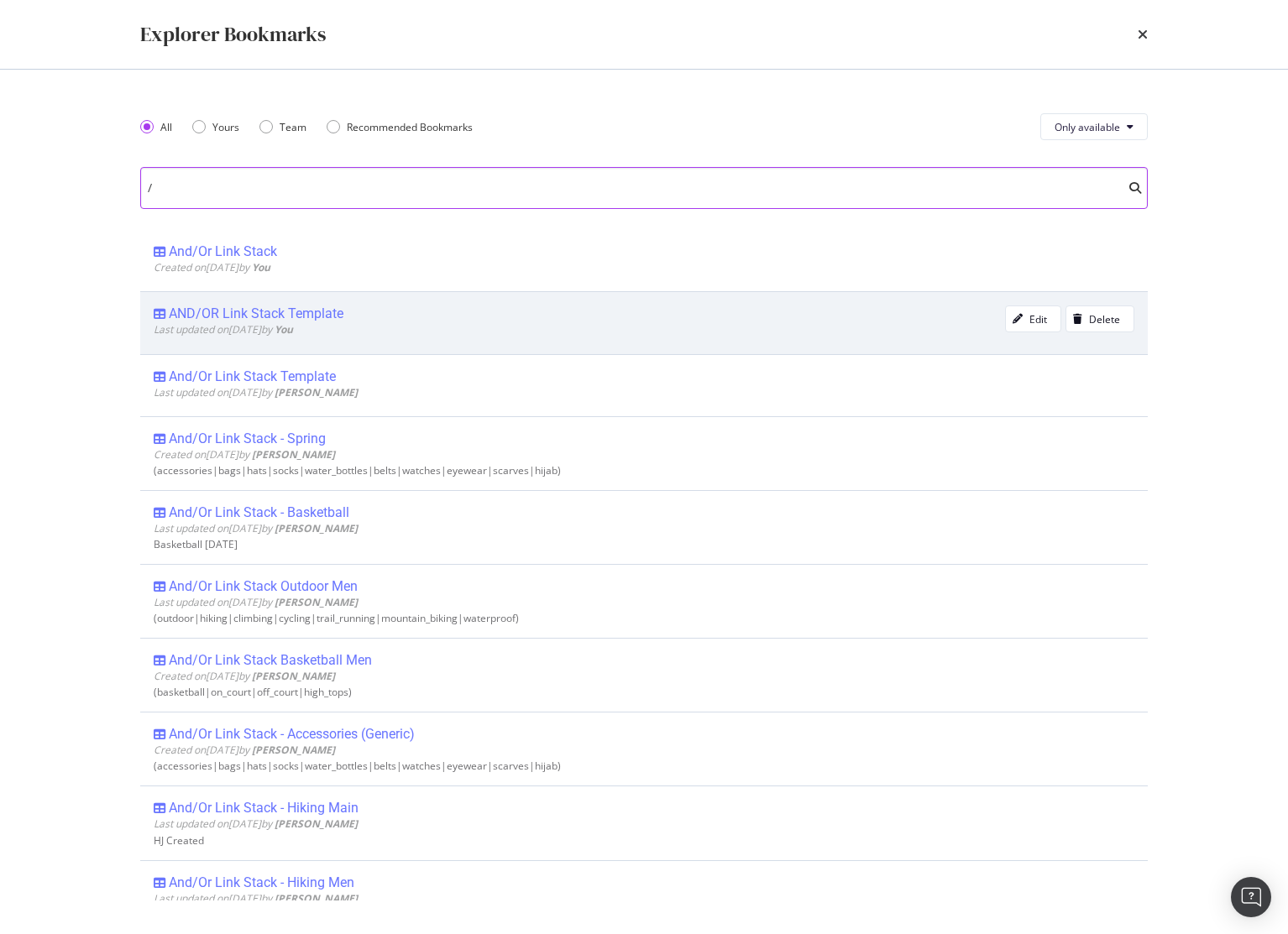
type input "/"
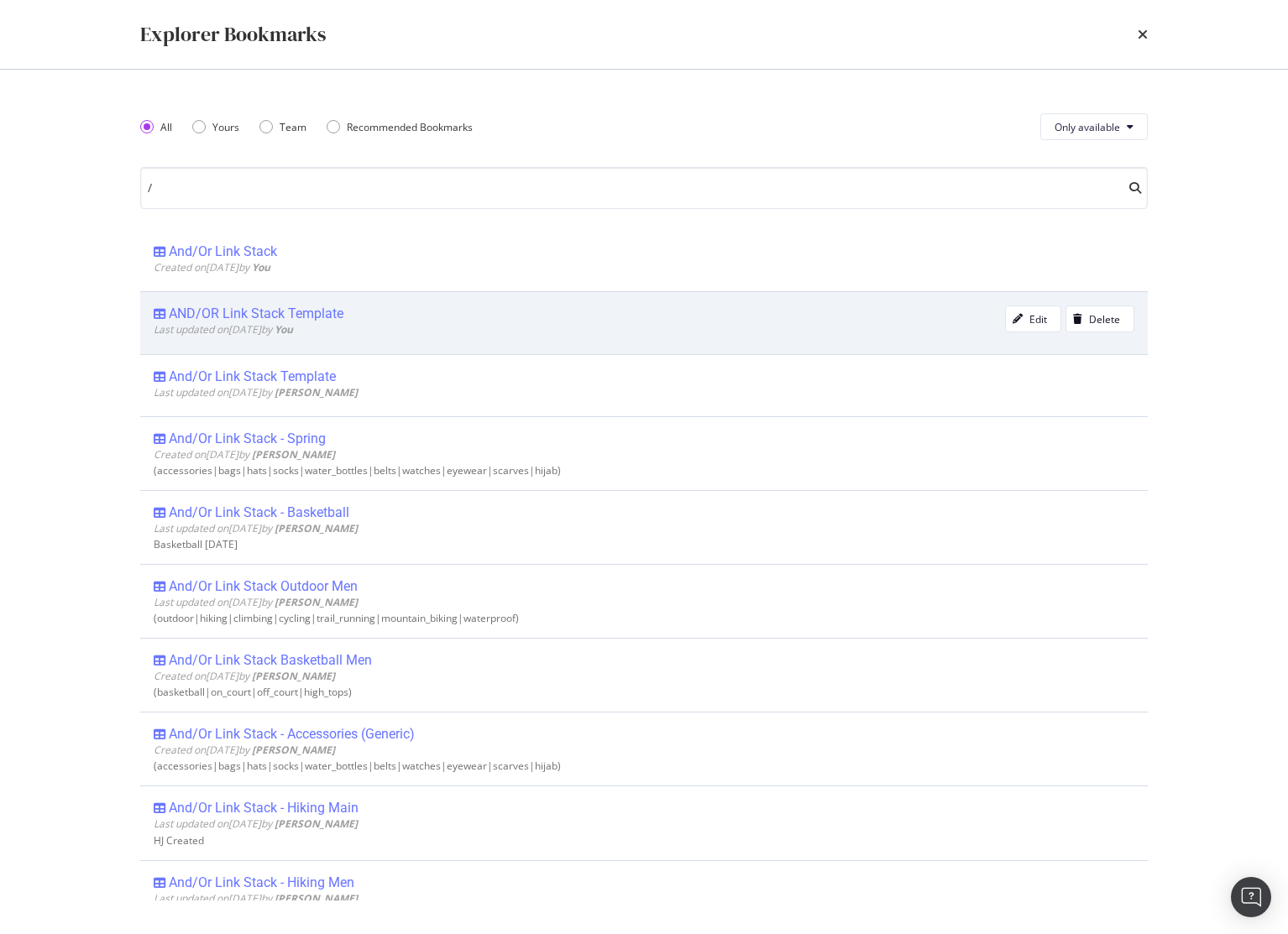
click at [290, 317] on div "AND/OR Link Stack Template" at bounding box center [255, 313] width 174 height 17
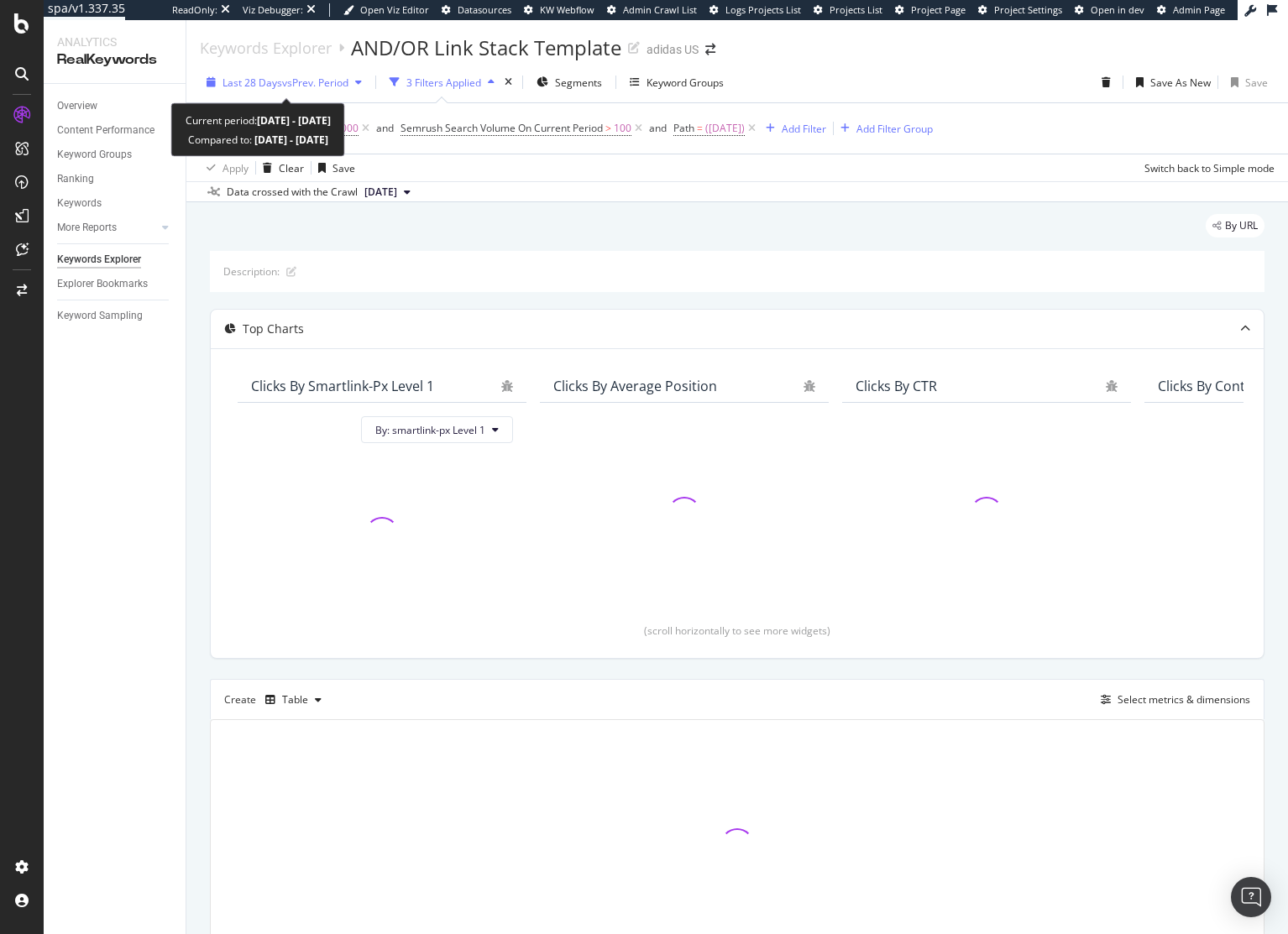
click at [320, 79] on span "vs Prev. Period" at bounding box center [315, 82] width 66 height 14
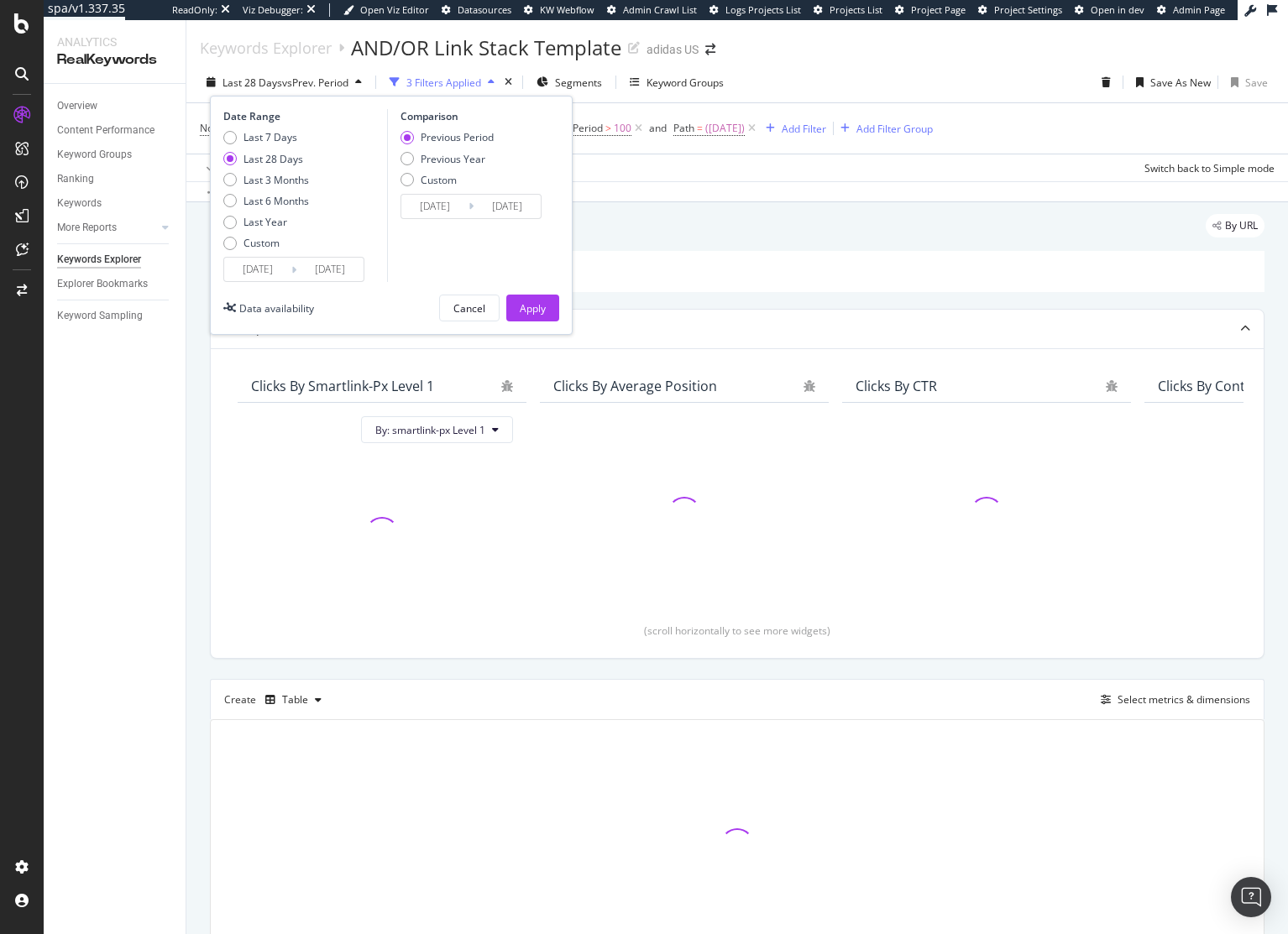
click at [276, 274] on input "2025/08/20" at bounding box center [257, 268] width 67 height 23
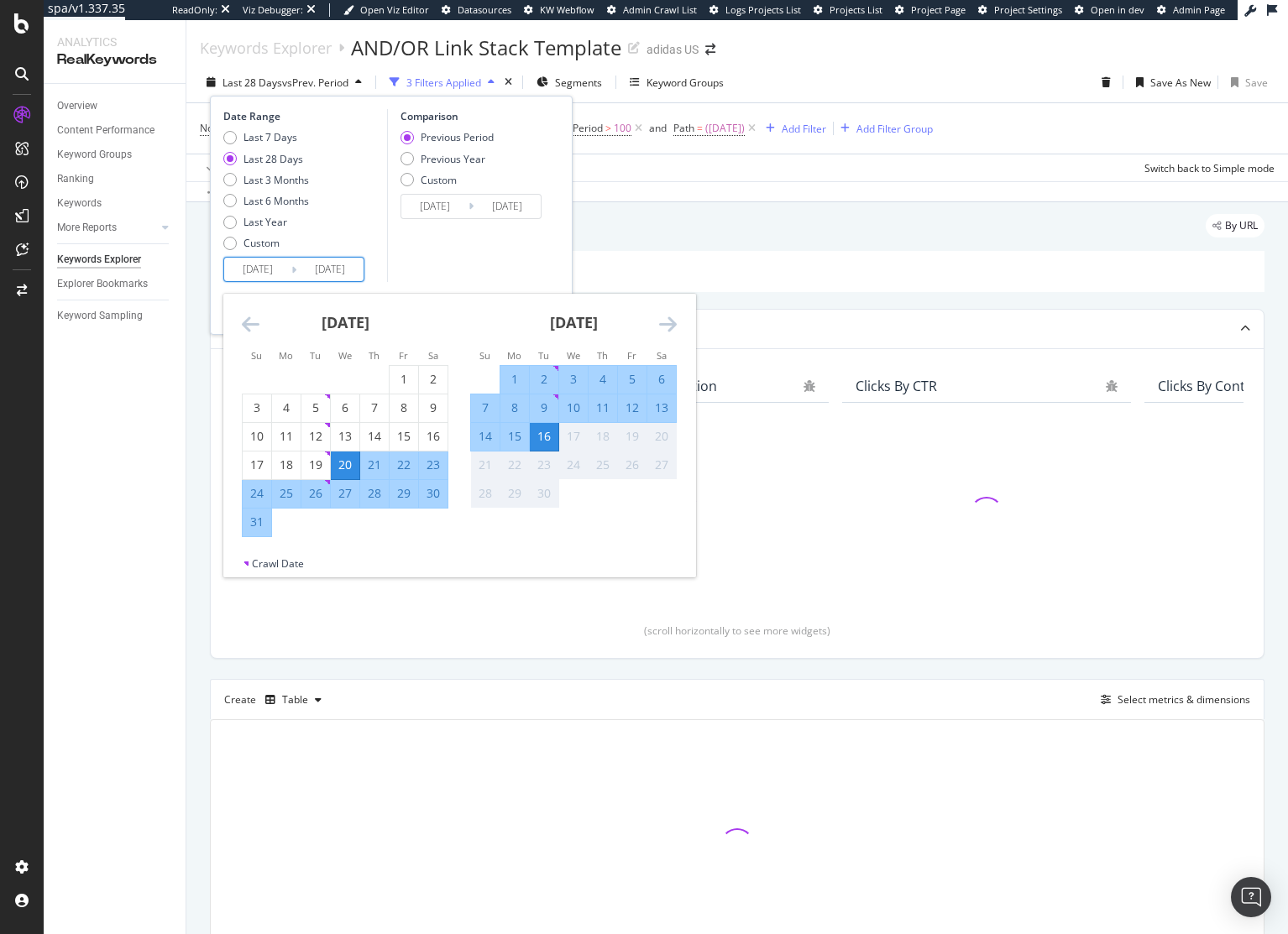
click at [242, 313] on icon "Move backward to switch to the previous month." at bounding box center [250, 324] width 18 height 20
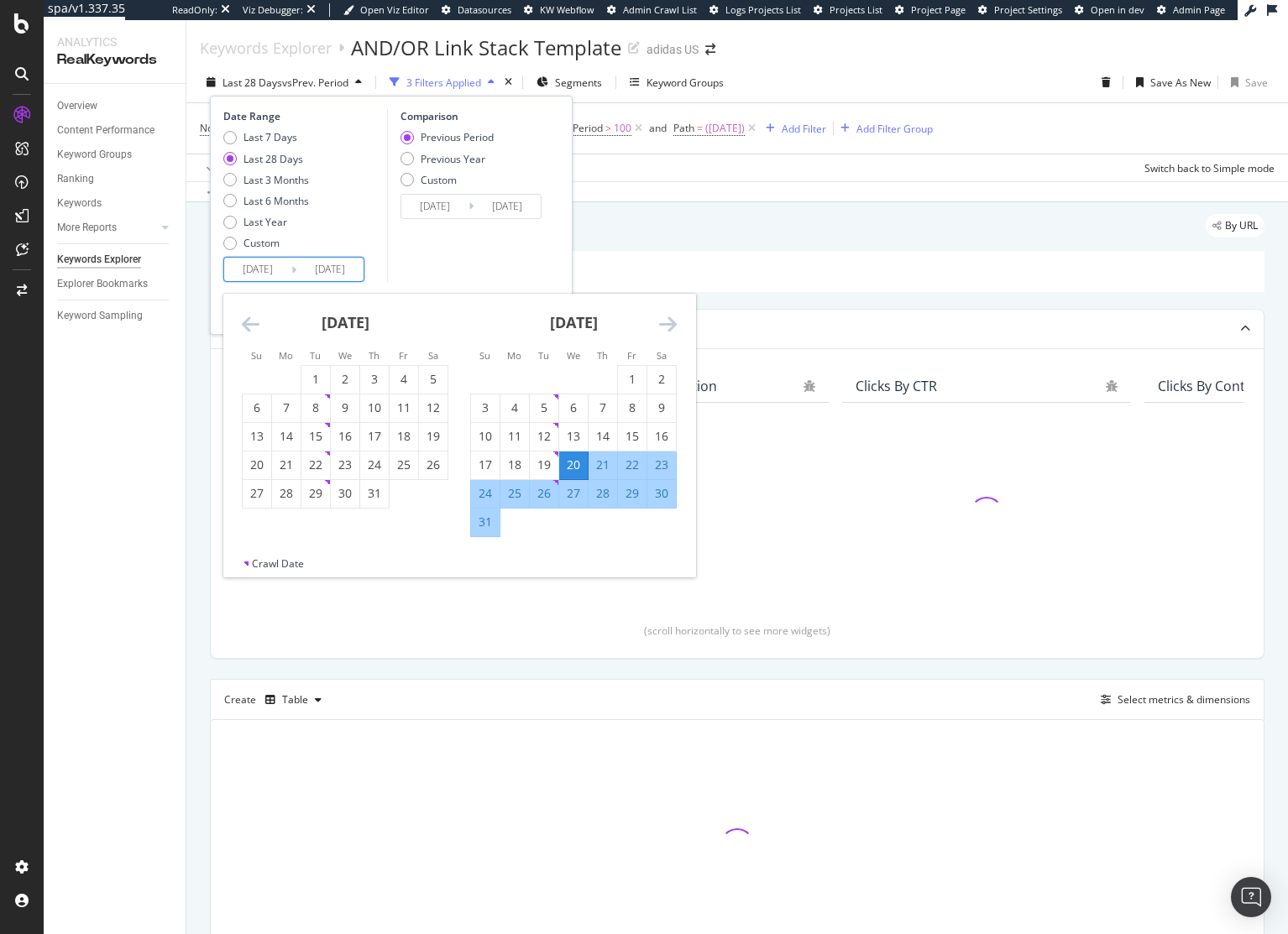
click at [242, 313] on icon "Move backward to switch to the previous month." at bounding box center [250, 324] width 18 height 20
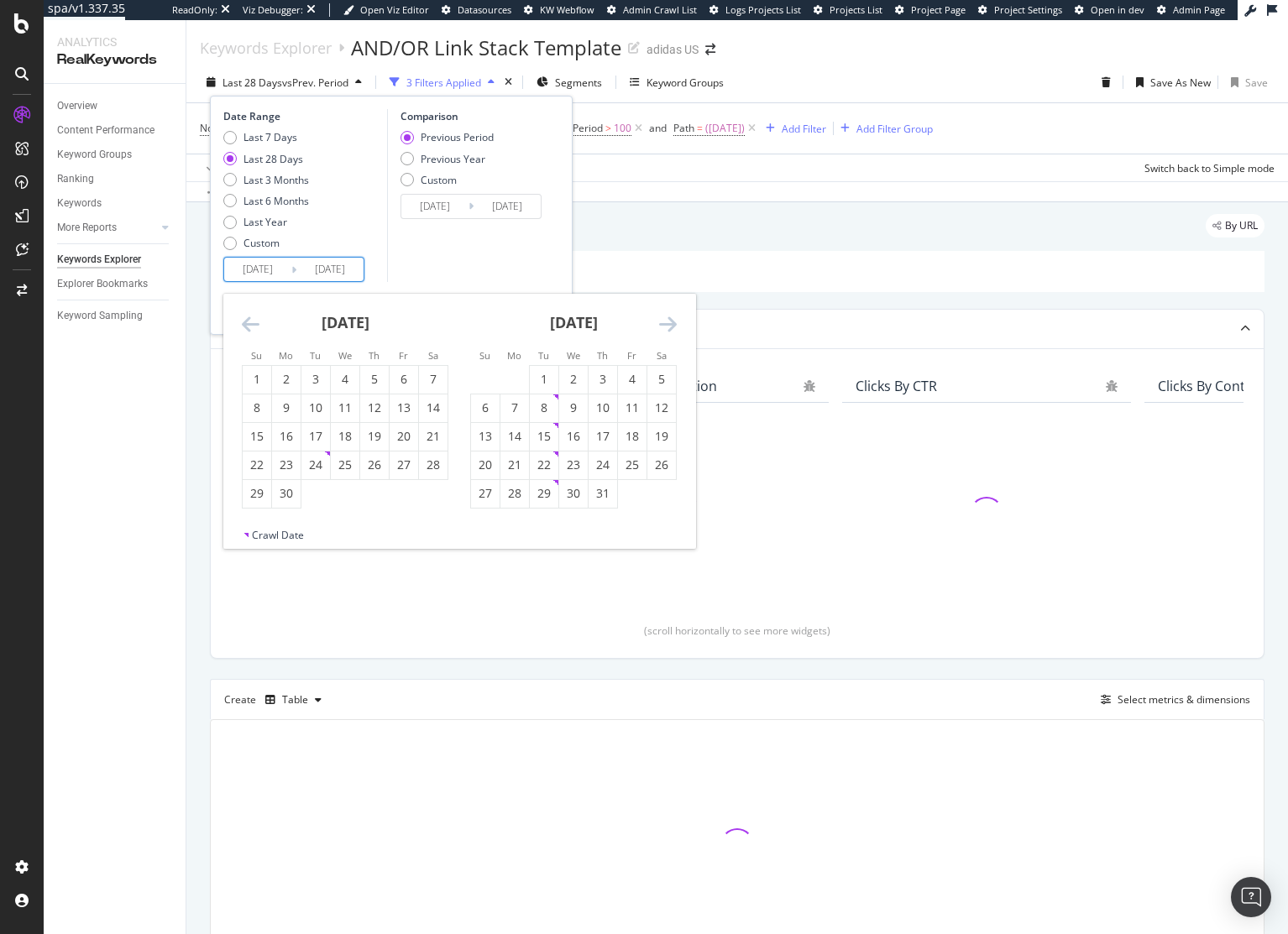
click at [242, 313] on icon "Move backward to switch to the previous month." at bounding box center [250, 324] width 18 height 20
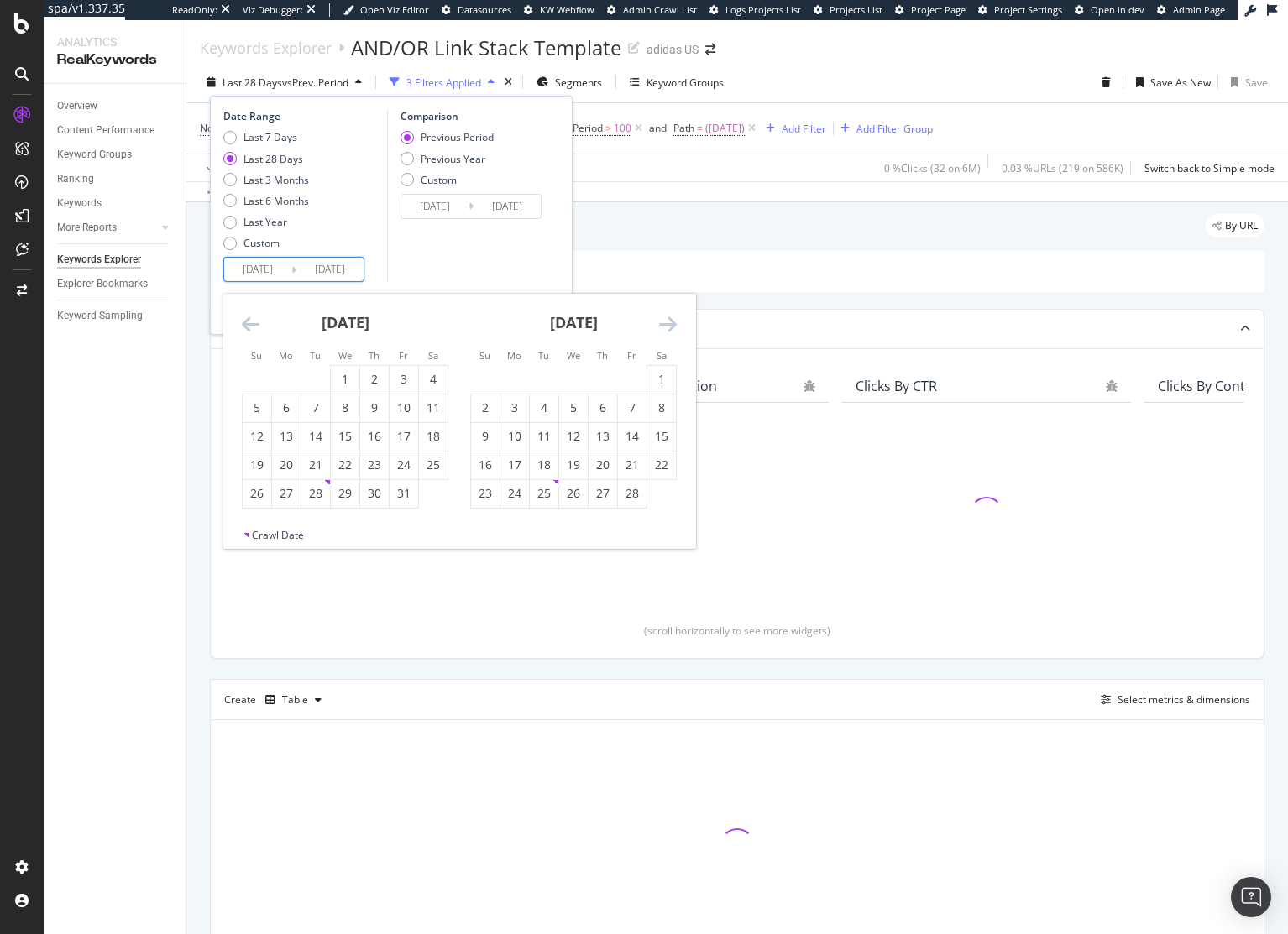
click at [242, 313] on icon "Move backward to switch to the previous month." at bounding box center [250, 324] width 18 height 20
click at [325, 378] on div "1" at bounding box center [315, 379] width 29 height 17
type input "[DATE]"
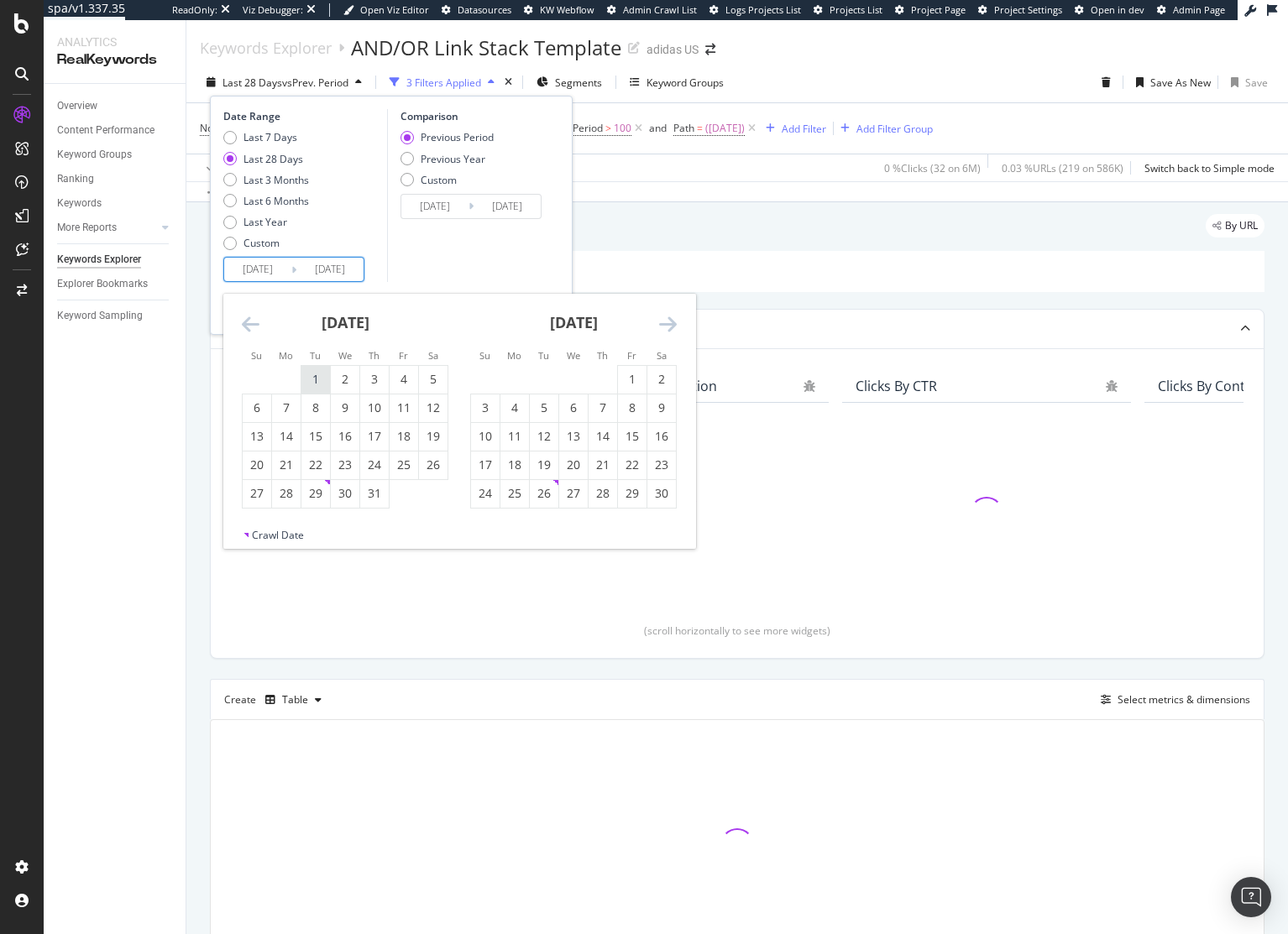
type input "2023/10/16"
type input "[DATE]"
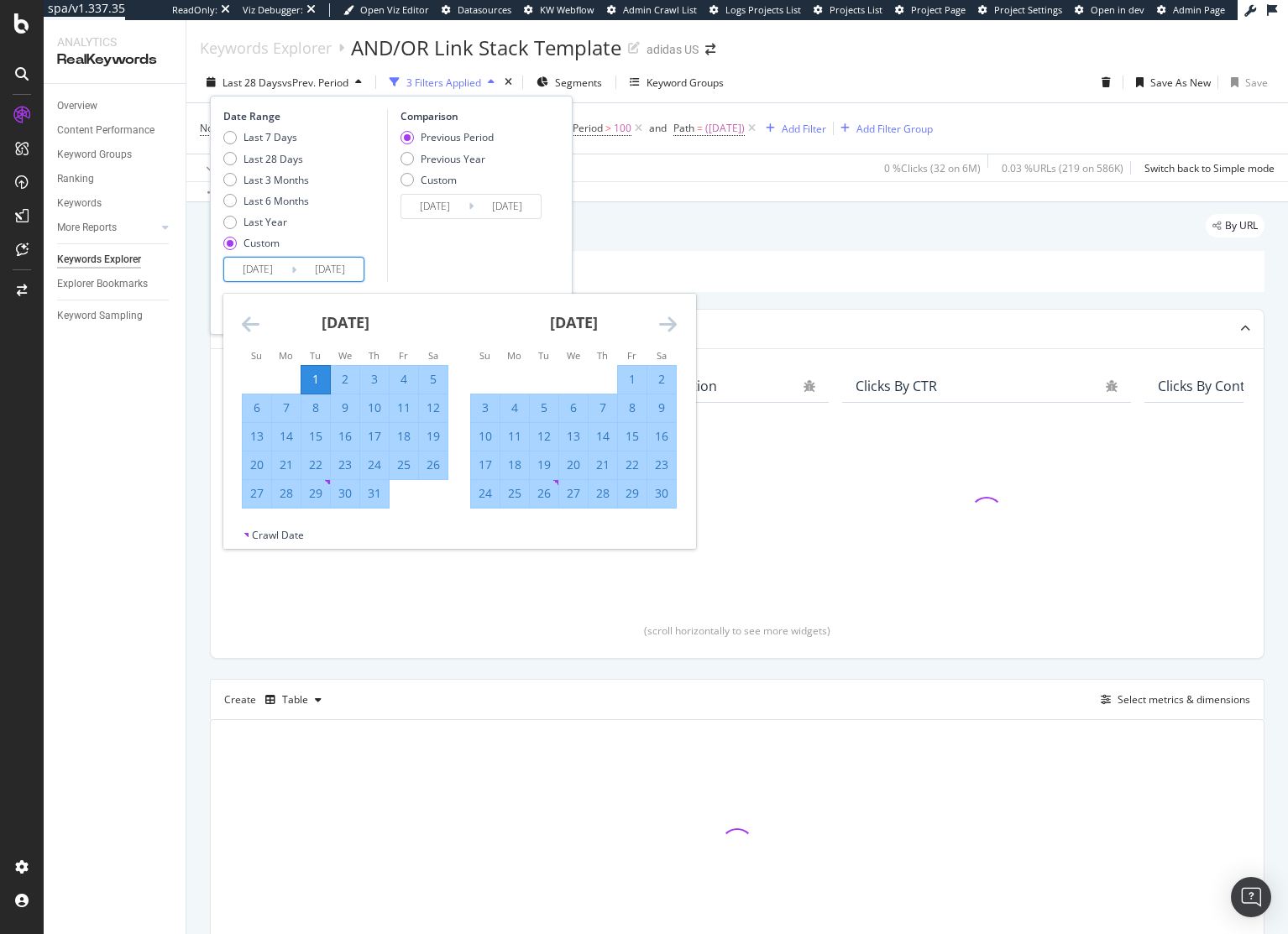
click at [675, 318] on icon "Move forward to switch to the next month." at bounding box center [668, 324] width 18 height 20
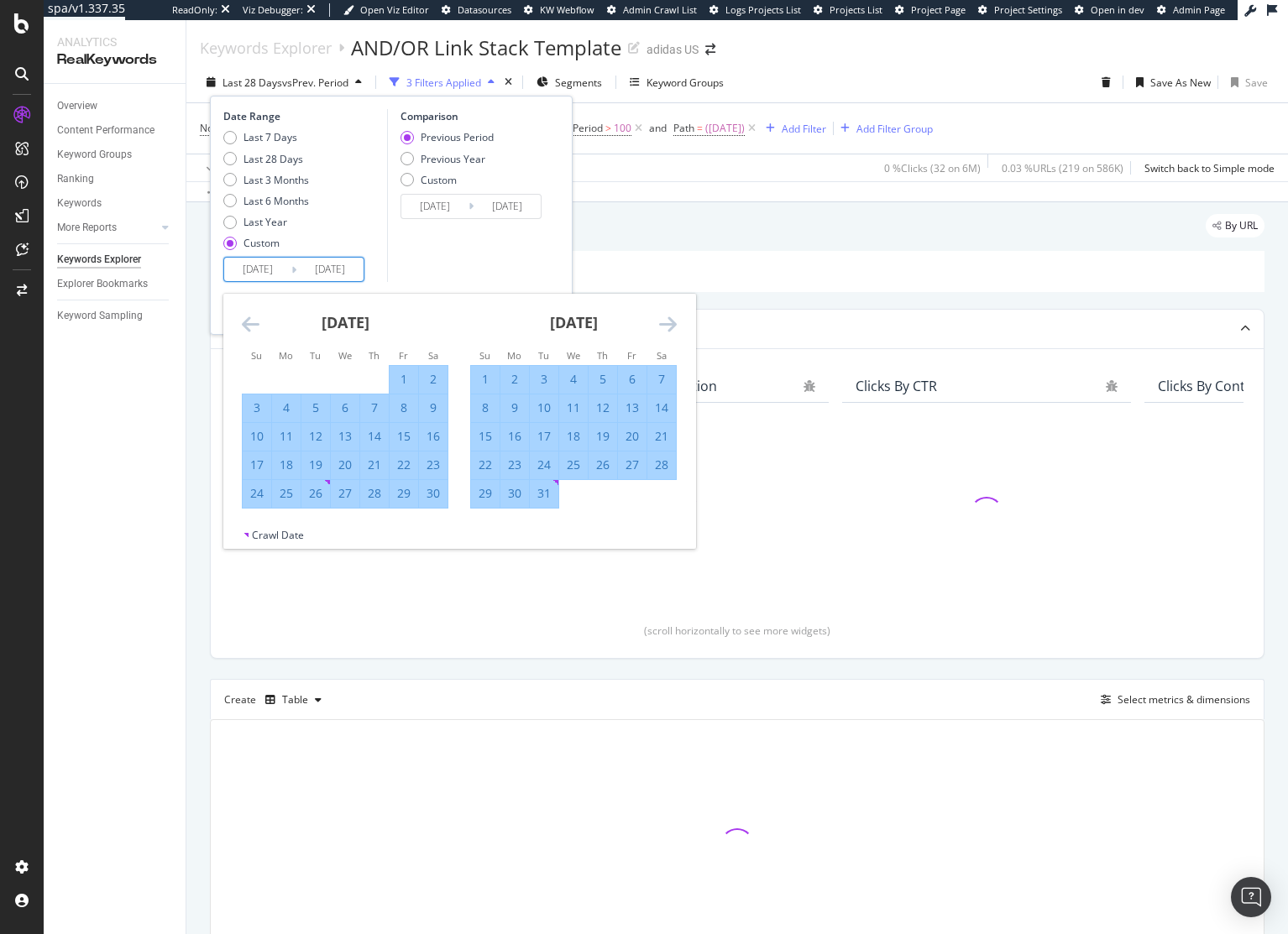
click at [549, 499] on div "31" at bounding box center [543, 493] width 29 height 17
type input "[DATE]"
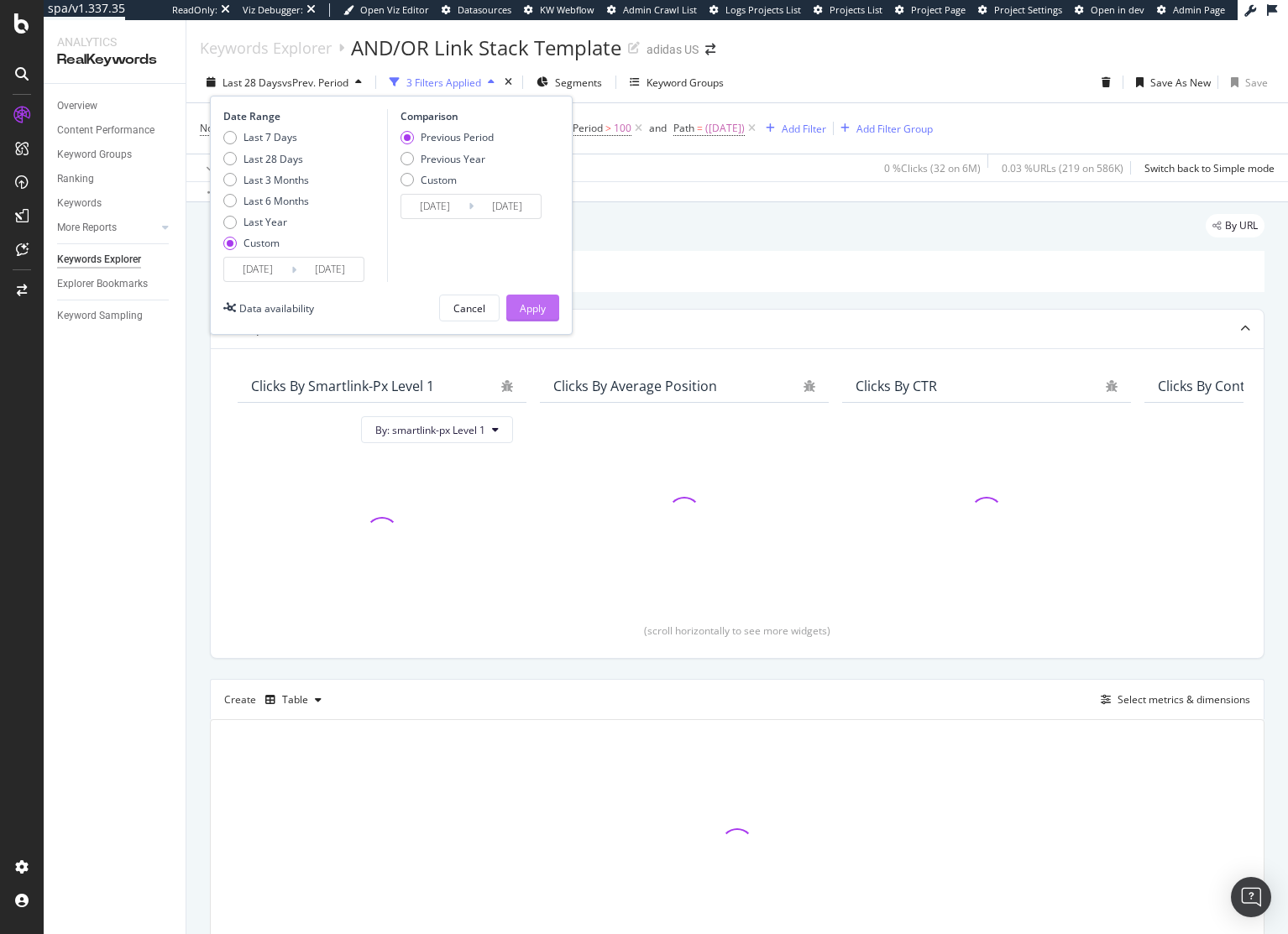
click at [542, 311] on div "Apply" at bounding box center [533, 308] width 26 height 14
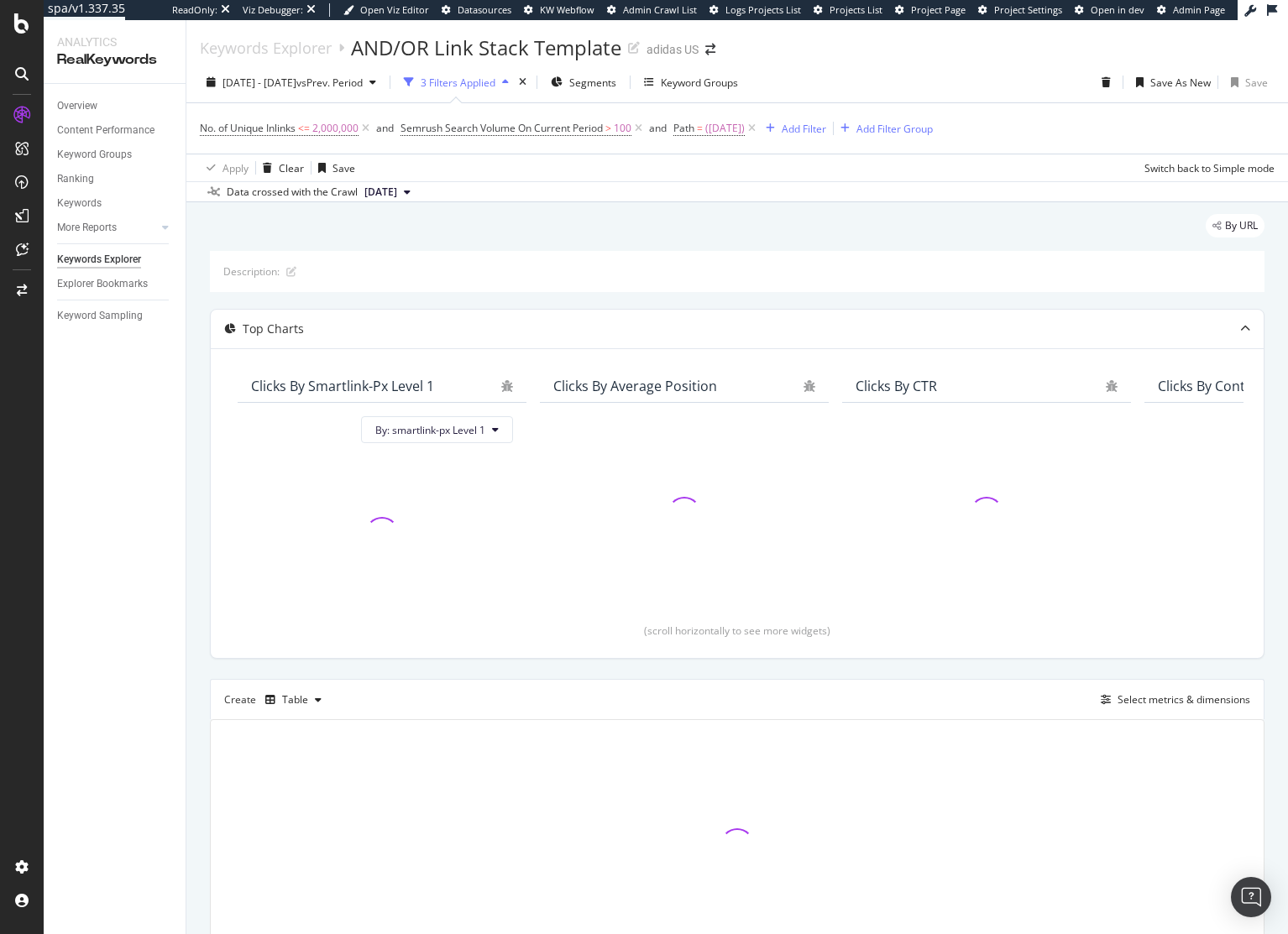
click at [467, 233] on div "By URL" at bounding box center [737, 232] width 1054 height 37
click at [733, 131] on span "([DATE])" at bounding box center [725, 128] width 40 height 23
click at [906, 100] on div "2024 Oct. 1st - Dec. 31st vs Prev. Period 3 Filters Applied Segments Keyword Gr…" at bounding box center [737, 86] width 1101 height 33
click at [759, 128] on icon at bounding box center [751, 128] width 14 height 17
click at [671, 230] on div "By URL" at bounding box center [737, 232] width 1054 height 37
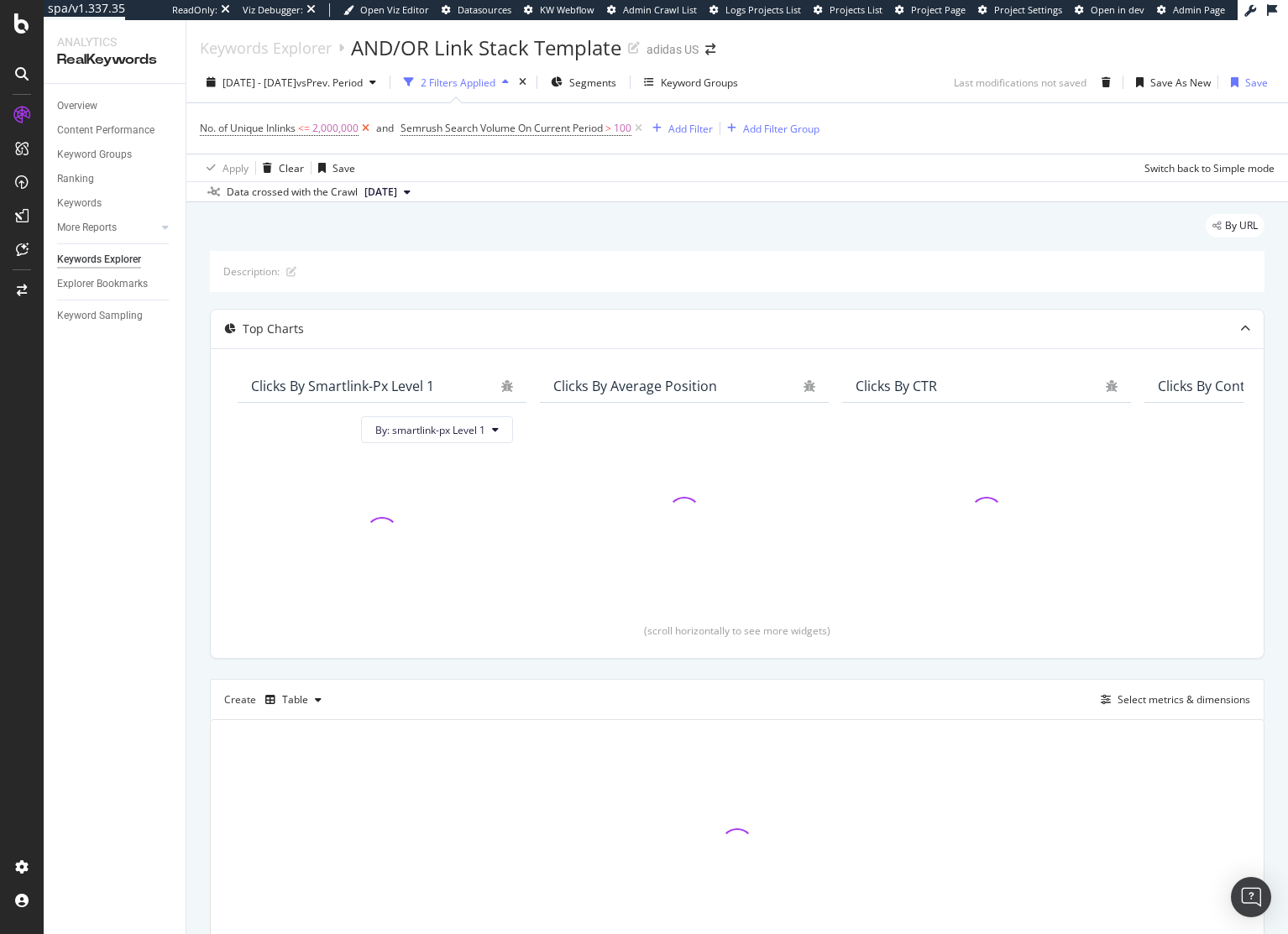
click at [366, 128] on icon at bounding box center [365, 128] width 14 height 17
click at [649, 230] on div "By URL" at bounding box center [737, 232] width 1054 height 37
click at [402, 224] on div "By URL" at bounding box center [737, 232] width 1054 height 37
click at [616, 90] on div "Segments" at bounding box center [583, 82] width 65 height 25
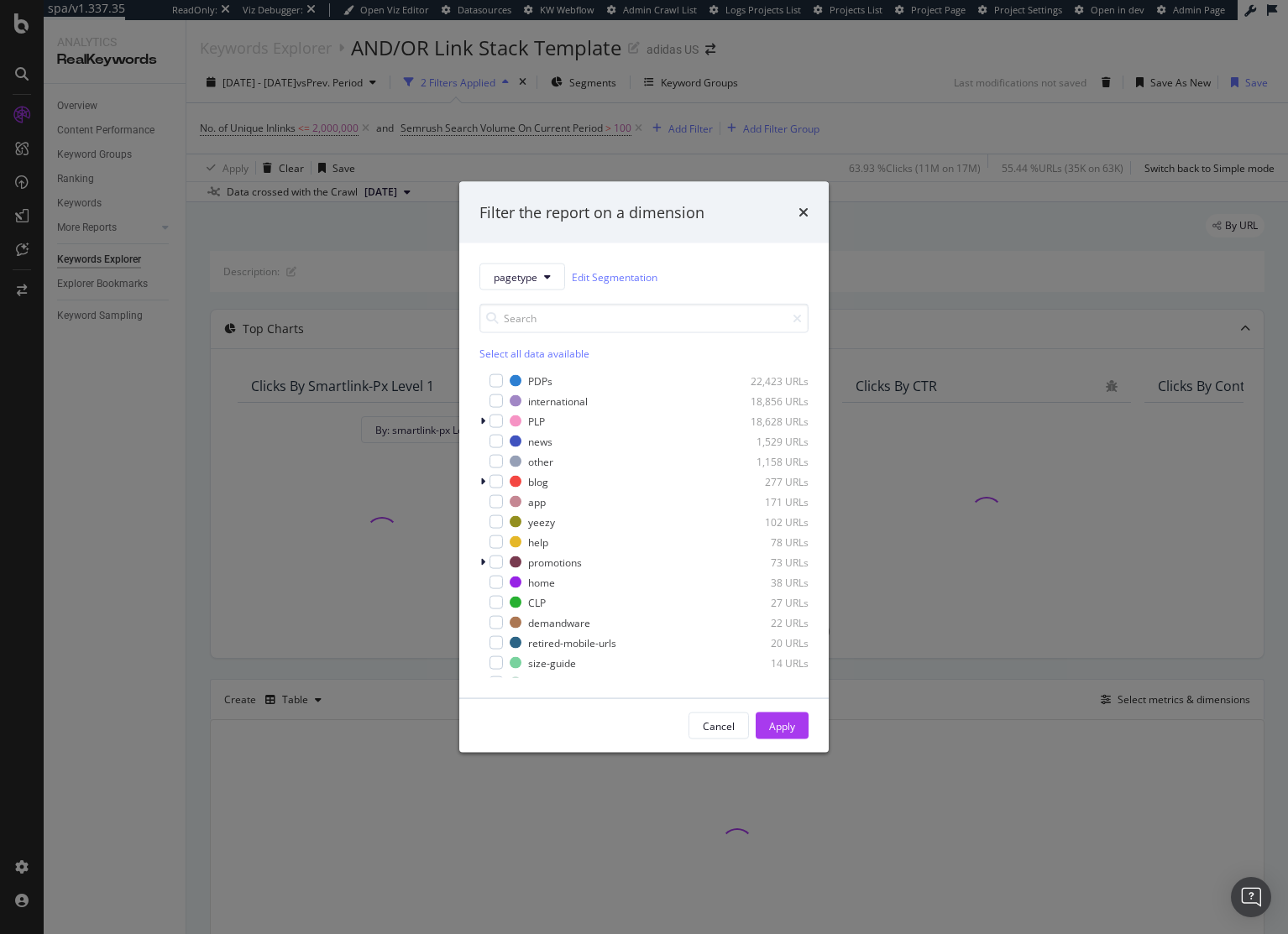
click at [938, 216] on div "Filter the report on a dimension pagetype Edit Segmentation Select all data ava…" at bounding box center [644, 467] width 1288 height 934
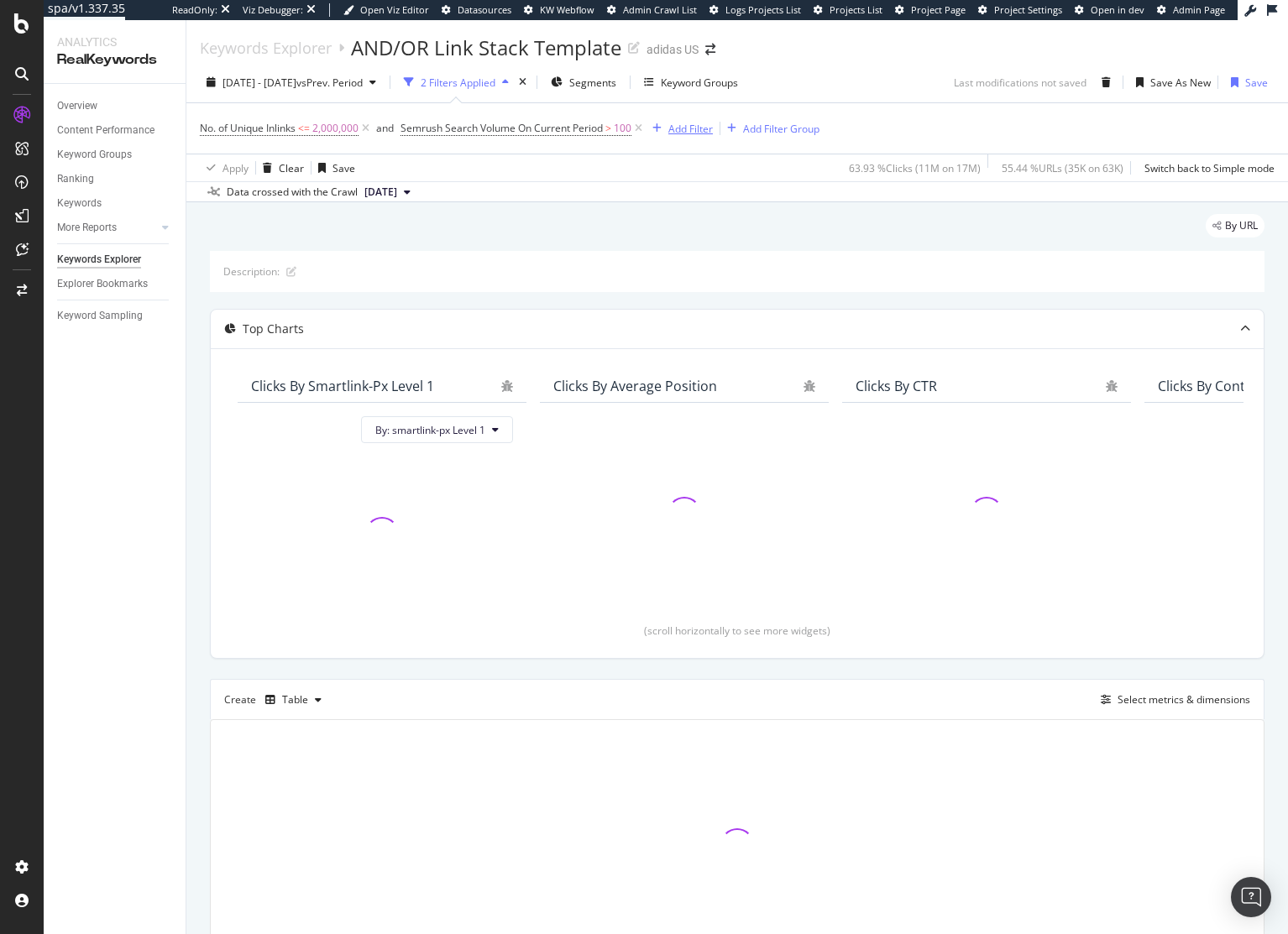
click at [699, 135] on div "Add Filter" at bounding box center [691, 128] width 44 height 14
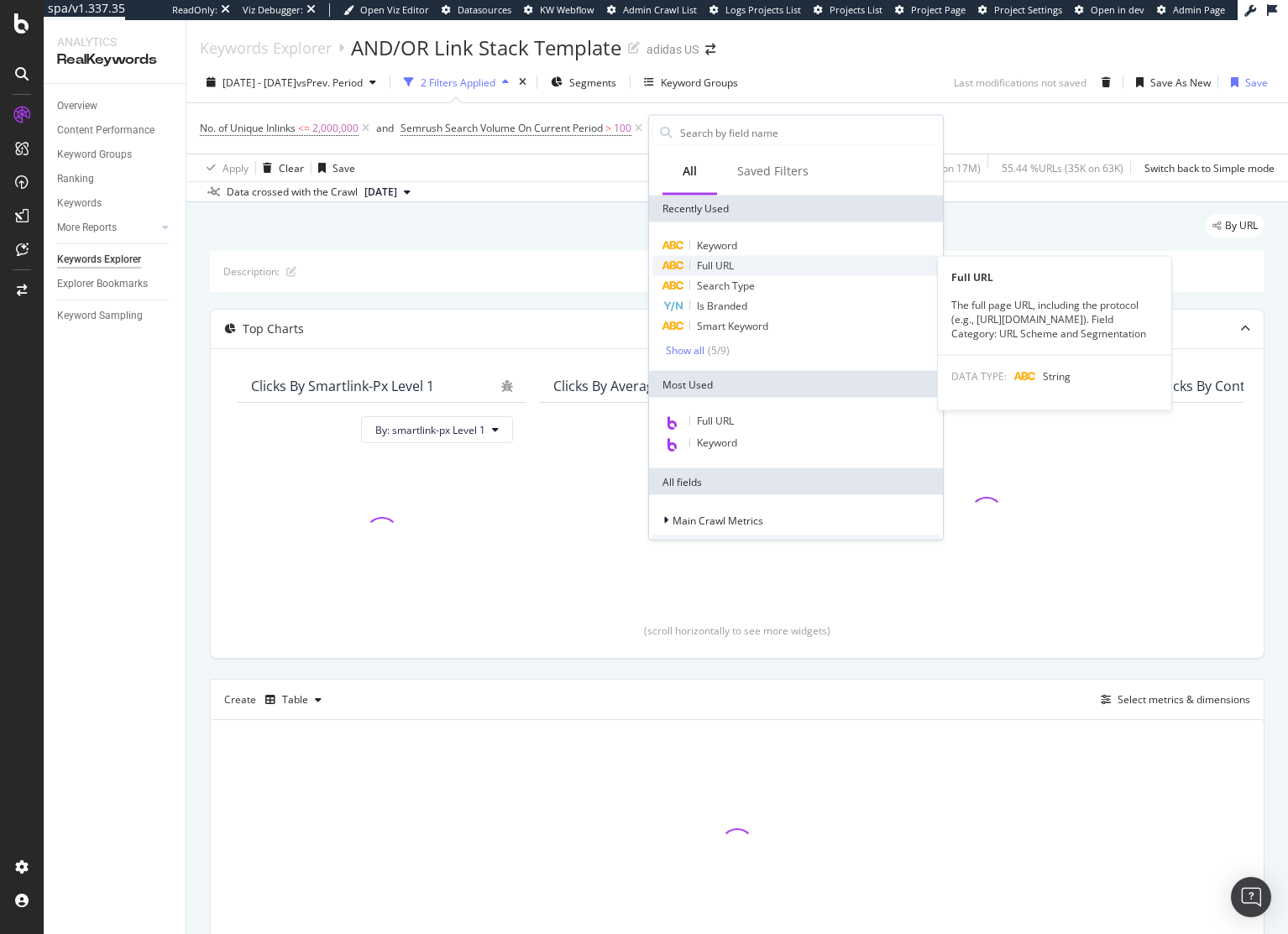
click at [723, 260] on span "Full URL" at bounding box center [715, 265] width 37 height 14
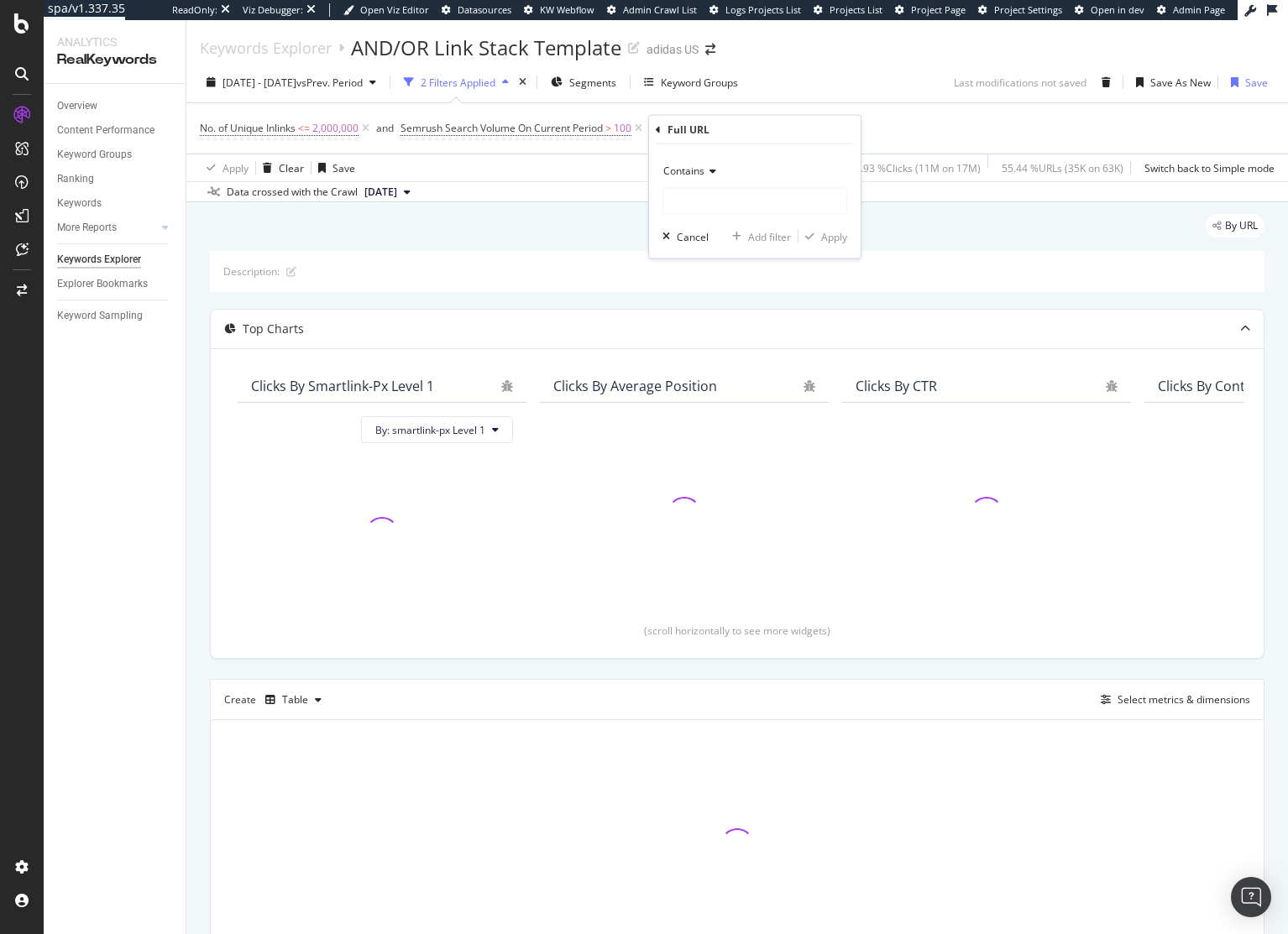
click at [689, 168] on span "Contains" at bounding box center [683, 171] width 41 height 14
click at [727, 361] on span "Doesn't contain" at bounding box center [706, 358] width 73 height 14
click at [719, 204] on input "text" at bounding box center [754, 201] width 183 height 27
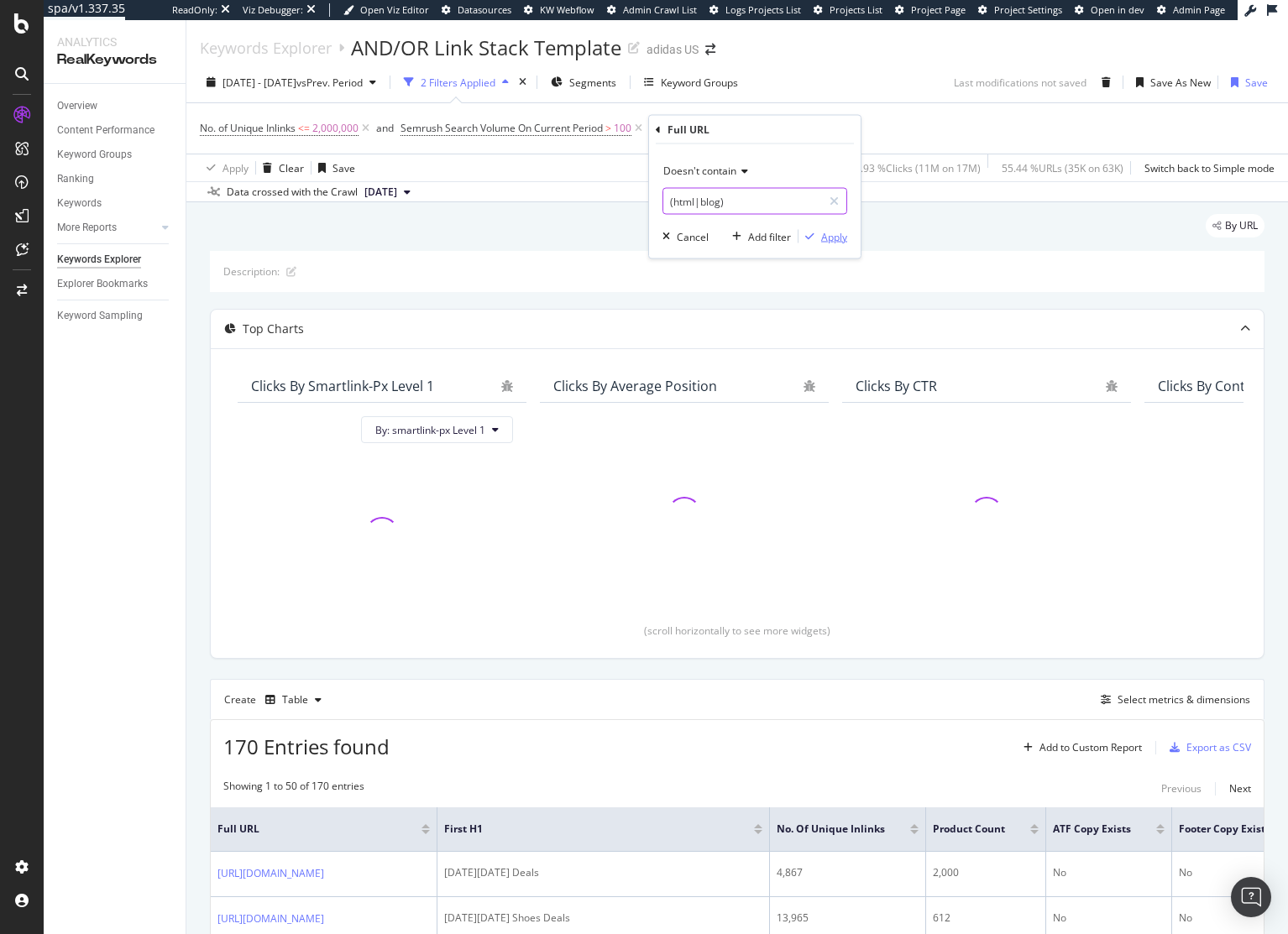
type input "(html|blog)"
click at [827, 242] on div "Apply" at bounding box center [833, 236] width 26 height 14
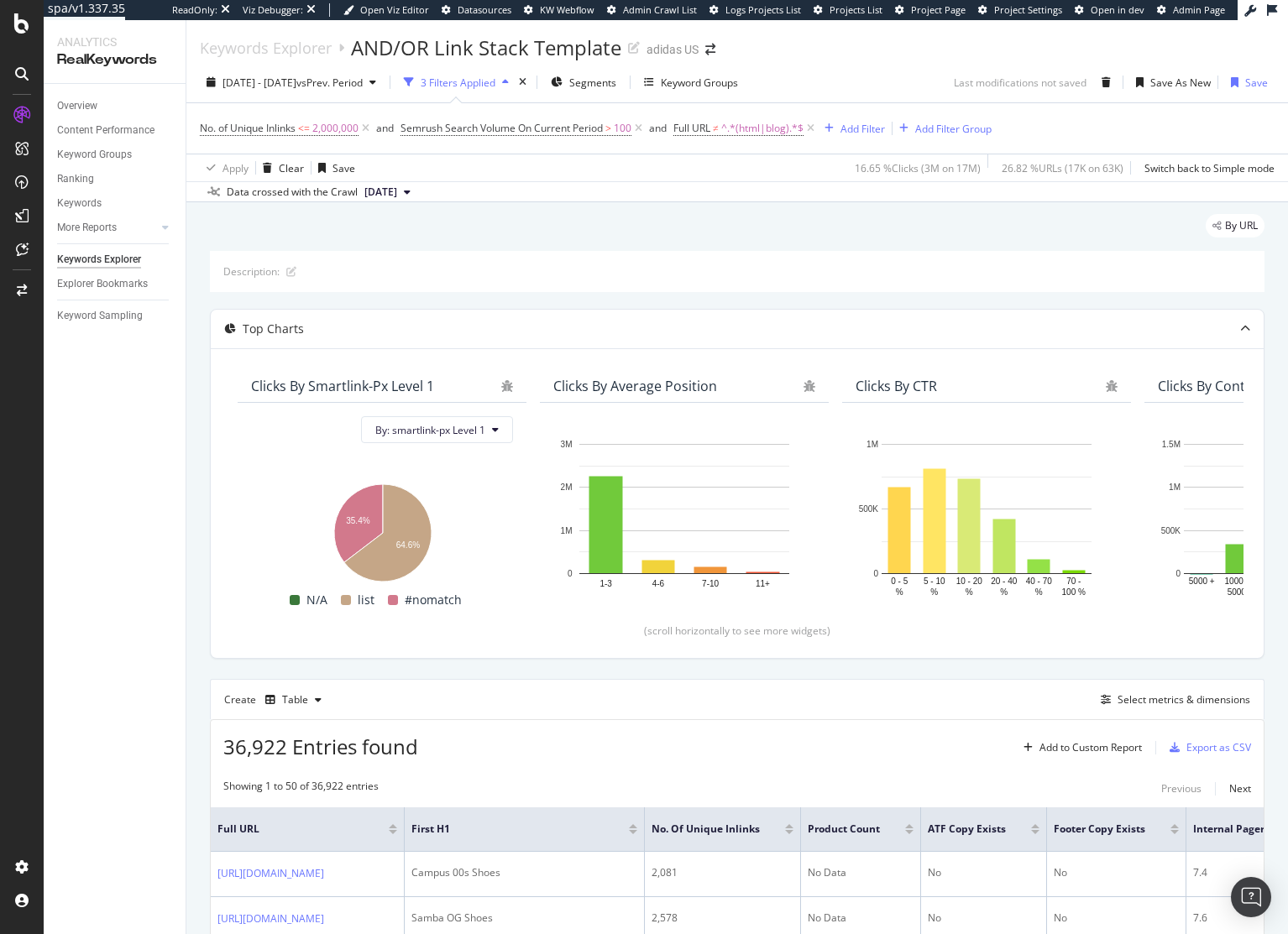
click at [552, 239] on div "By URL" at bounding box center [737, 232] width 1054 height 37
click at [776, 132] on span "^.*(html|blog).*$" at bounding box center [762, 128] width 82 height 23
click at [776, 200] on input "(html|blog)" at bounding box center [771, 198] width 159 height 27
click at [752, 172] on span "Doesn't contain" at bounding box center [727, 168] width 73 height 14
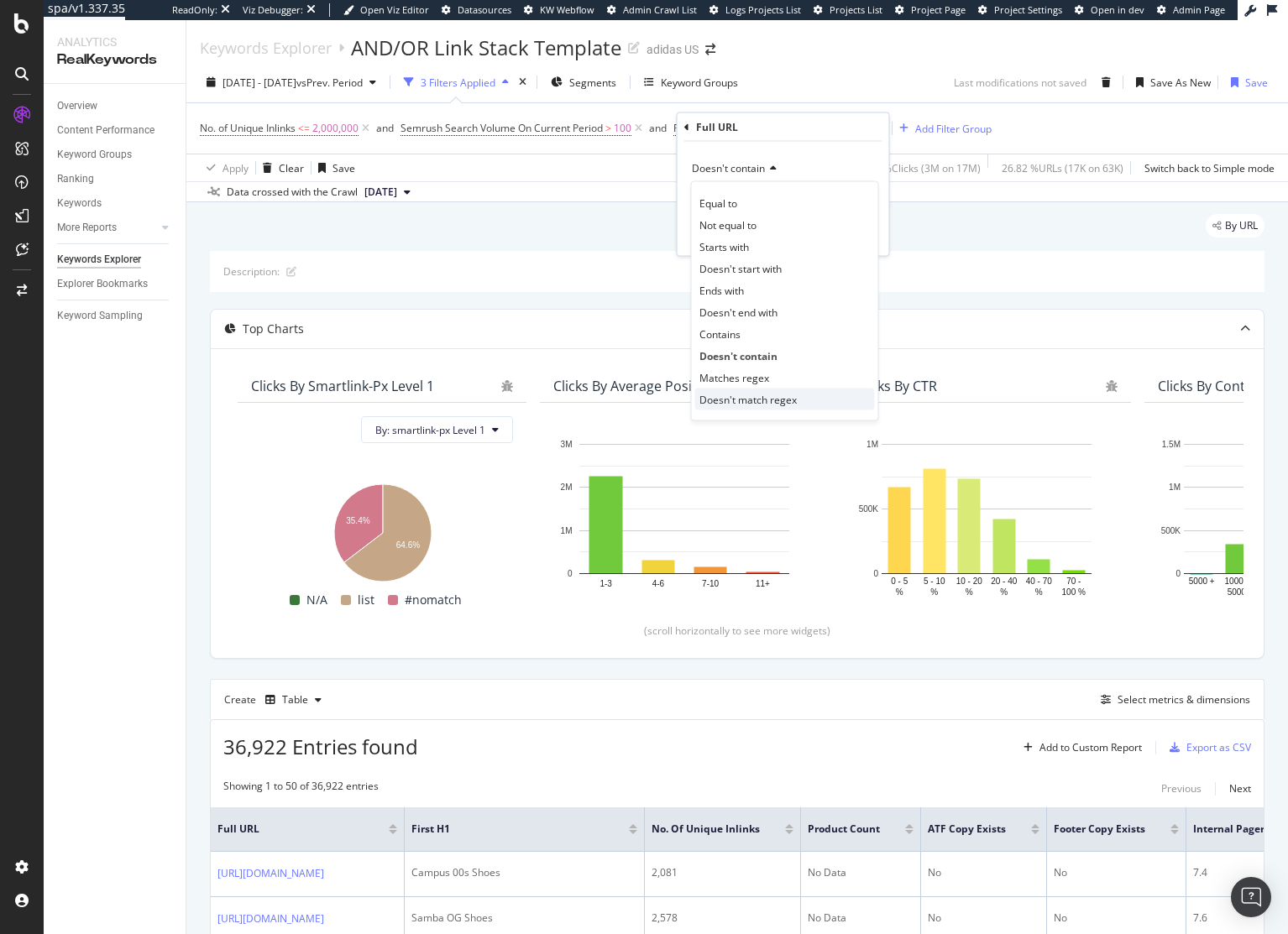
click at [763, 401] on span "Doesn't match regex" at bounding box center [748, 398] width 98 height 14
click at [865, 236] on div "Apply" at bounding box center [862, 233] width 26 height 14
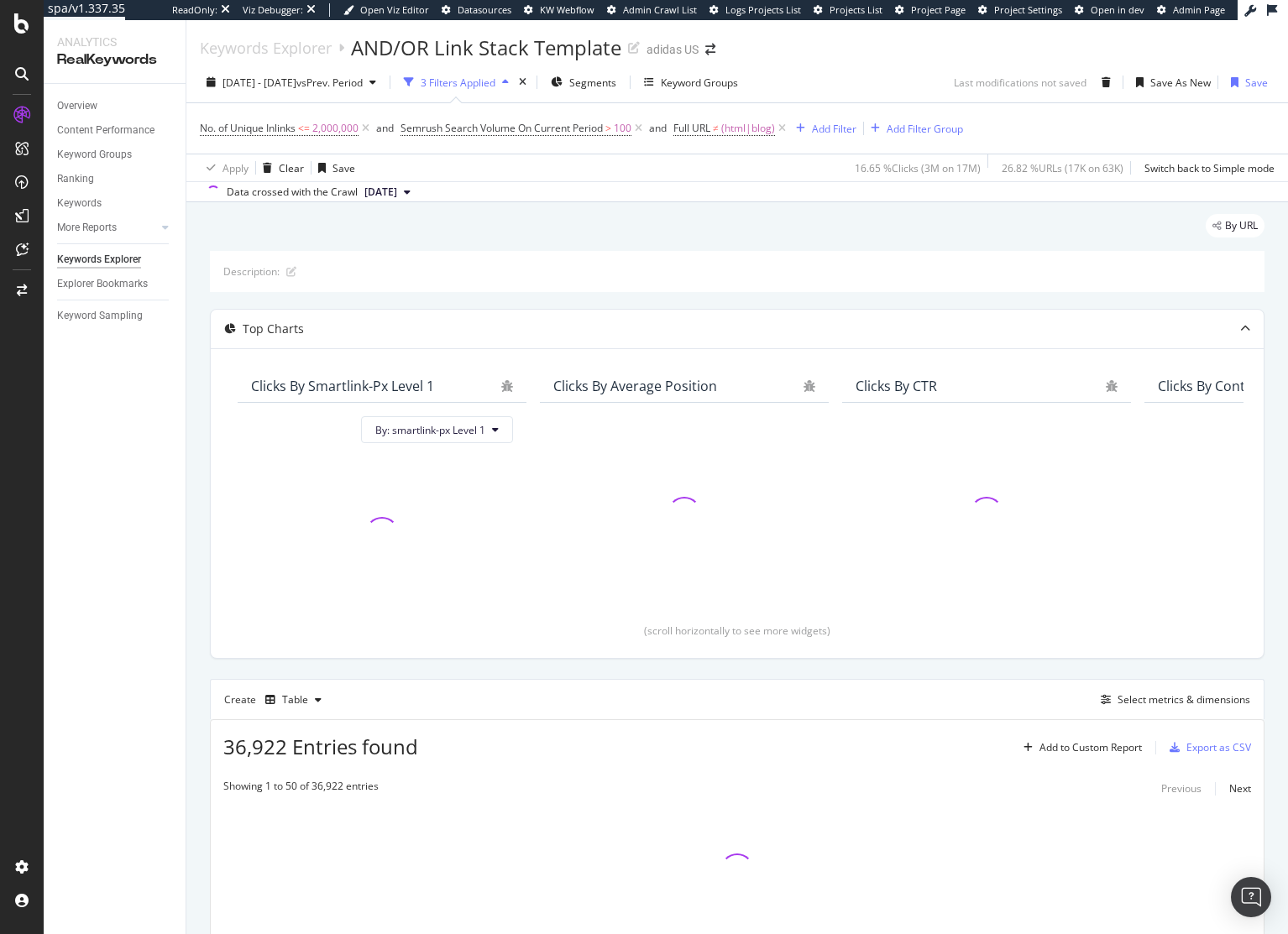
click at [733, 229] on div "By URL" at bounding box center [737, 232] width 1054 height 37
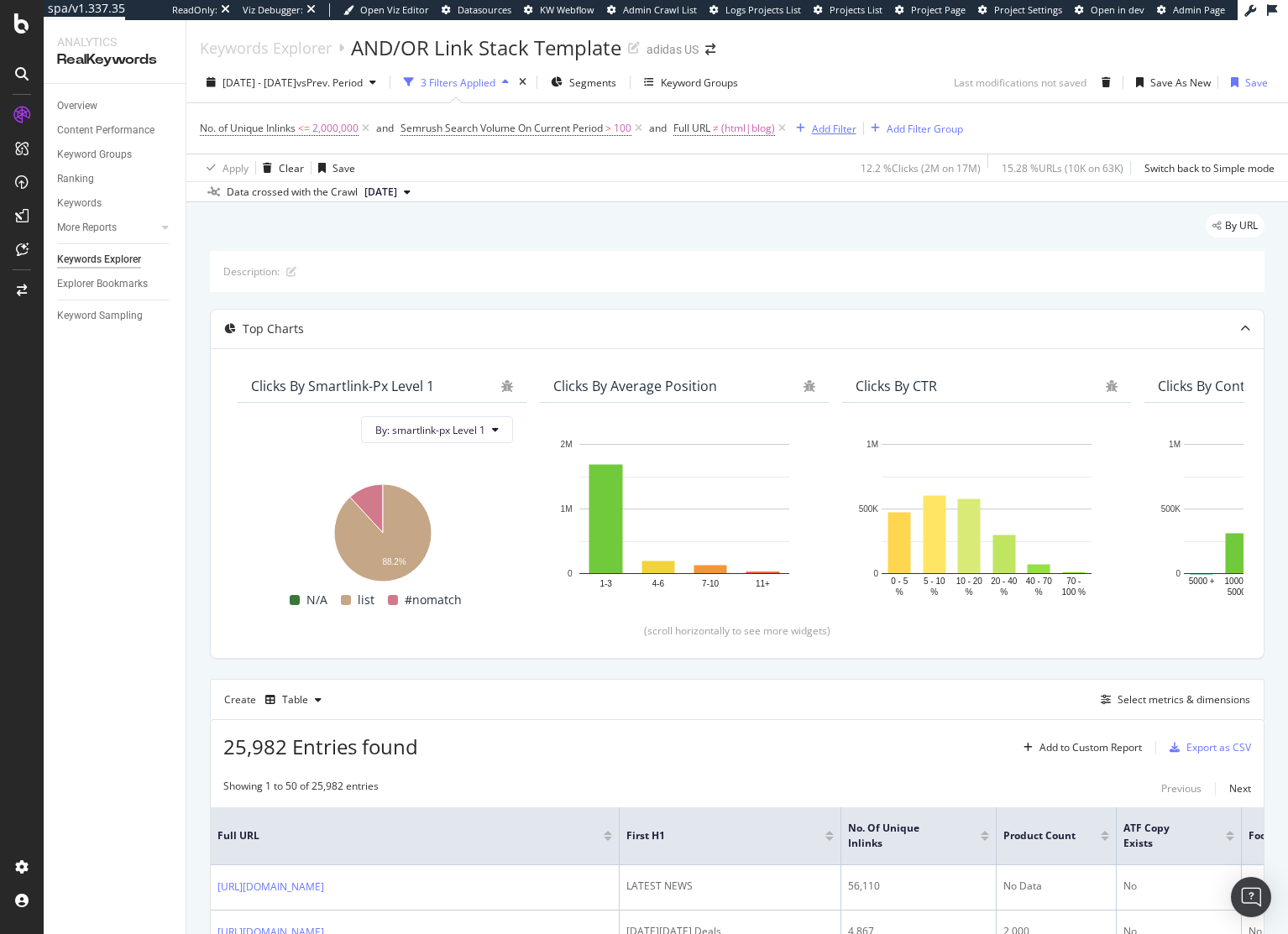
click at [817, 127] on div "Add Filter" at bounding box center [833, 128] width 44 height 14
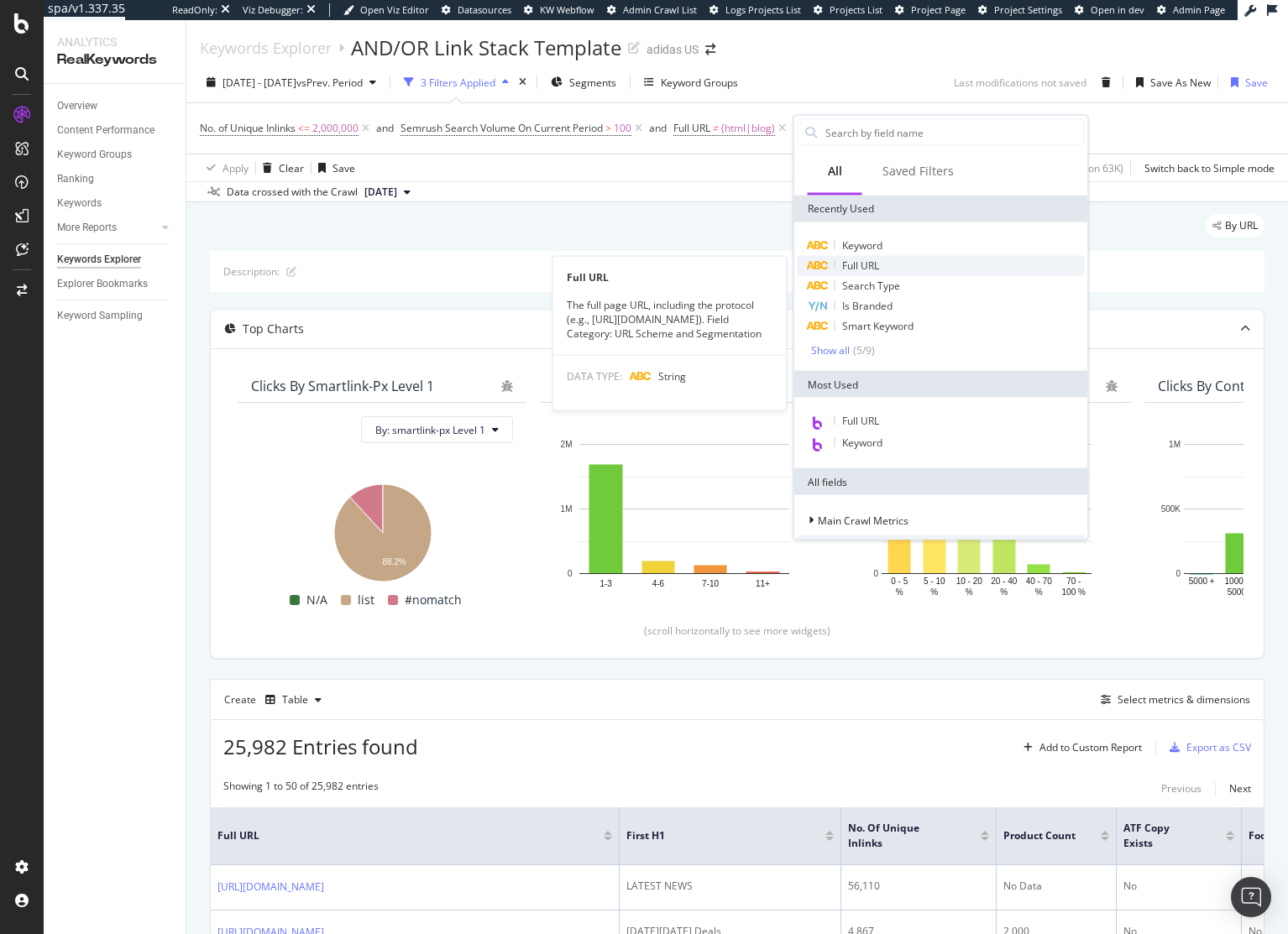
click at [899, 270] on div "Full URL" at bounding box center [940, 266] width 287 height 20
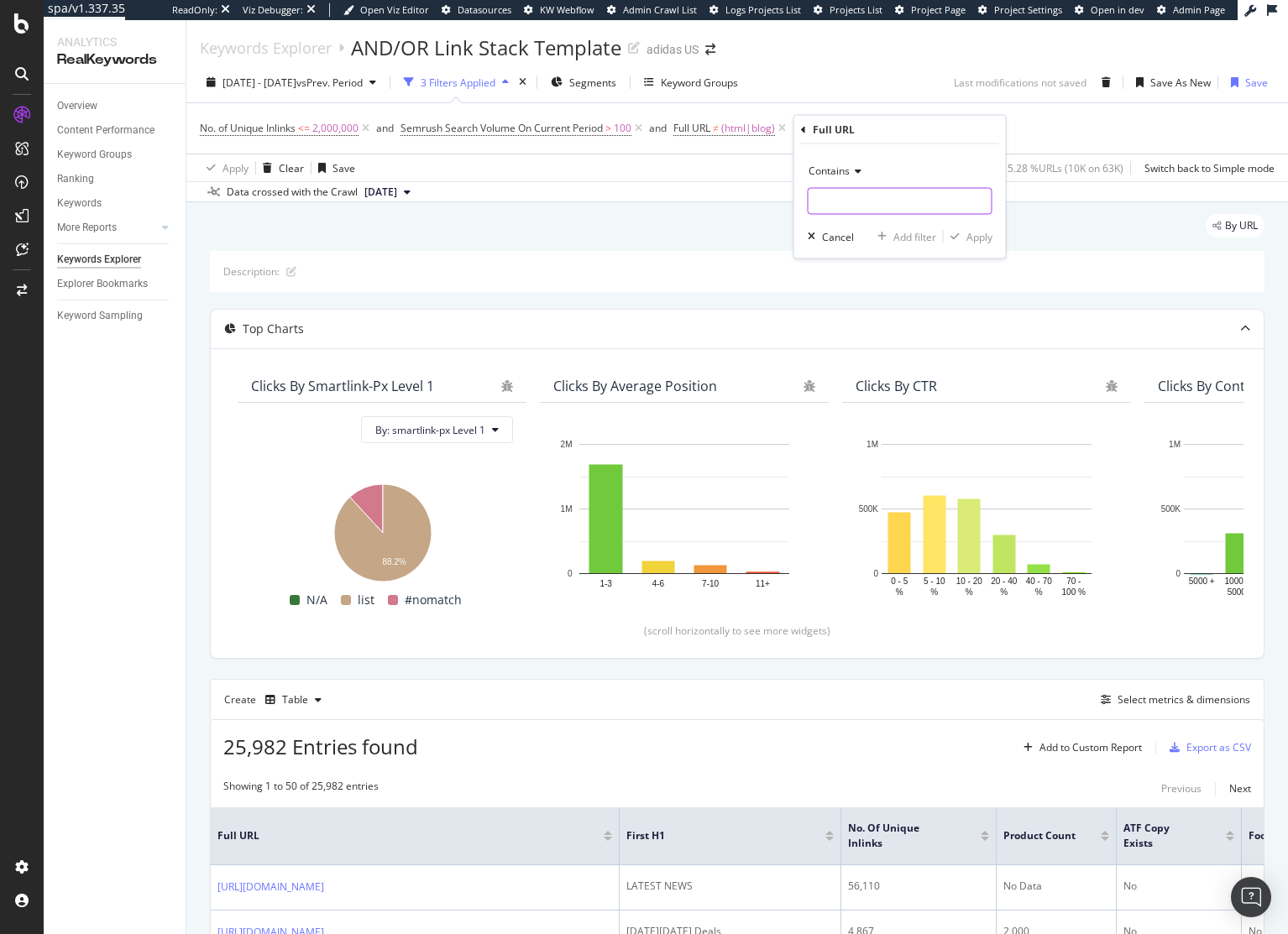
click at [879, 204] on input "text" at bounding box center [900, 201] width 183 height 27
type input "www.adidas.com"
click at [980, 231] on div "Apply" at bounding box center [979, 236] width 26 height 14
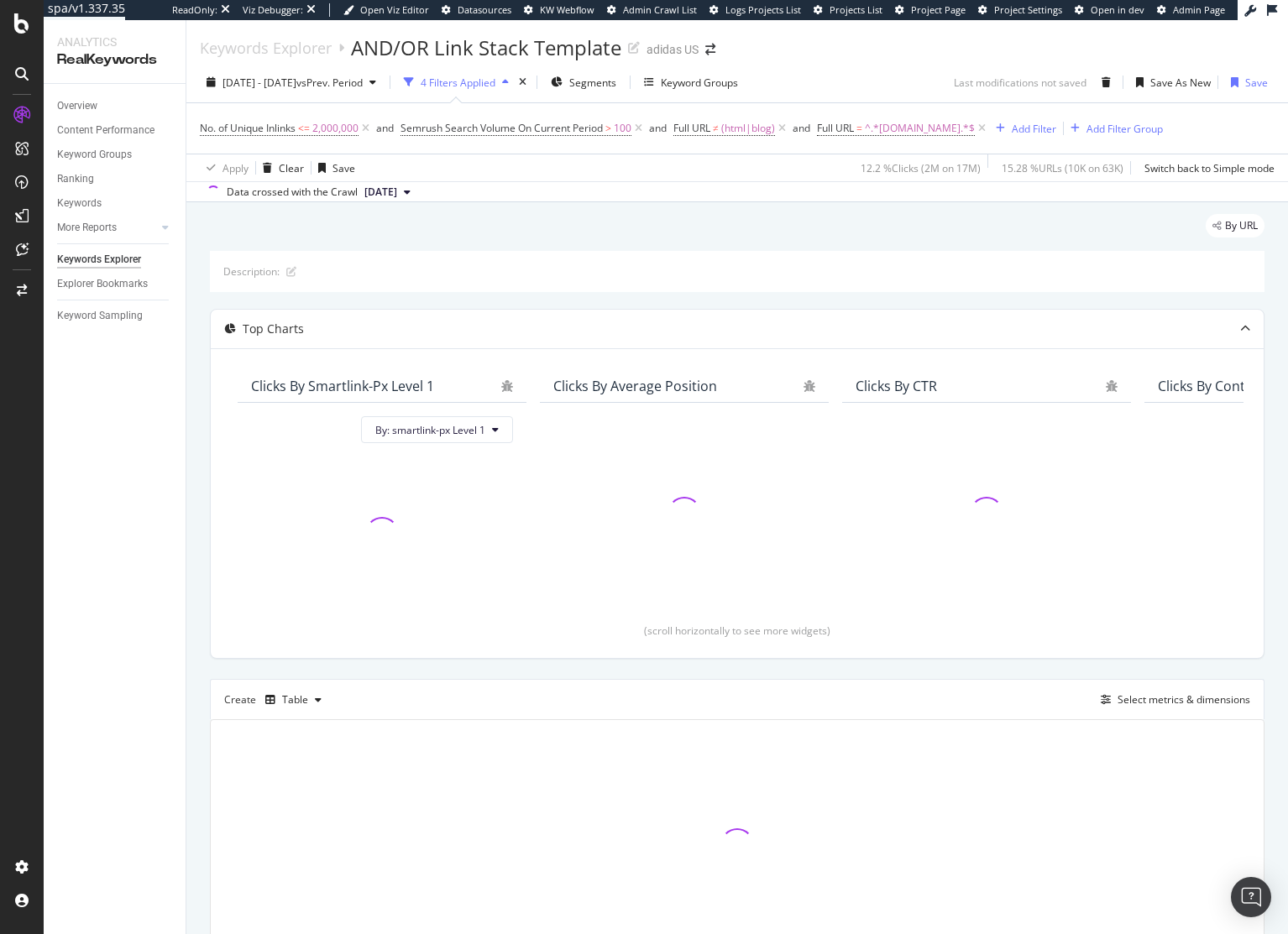
click at [721, 236] on div "By URL" at bounding box center [737, 232] width 1054 height 37
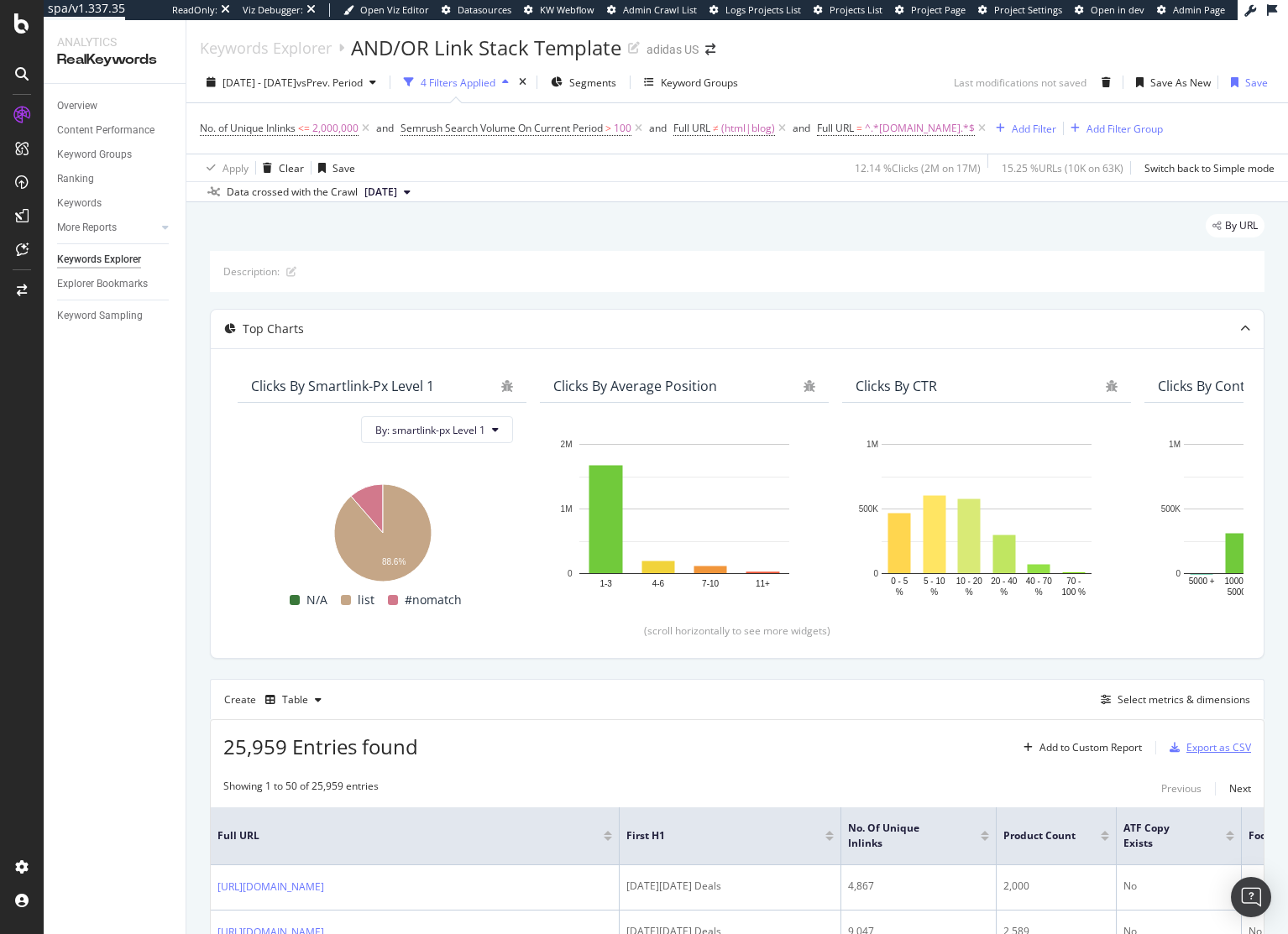
click at [1206, 752] on div "Export as CSV" at bounding box center [1218, 747] width 65 height 14
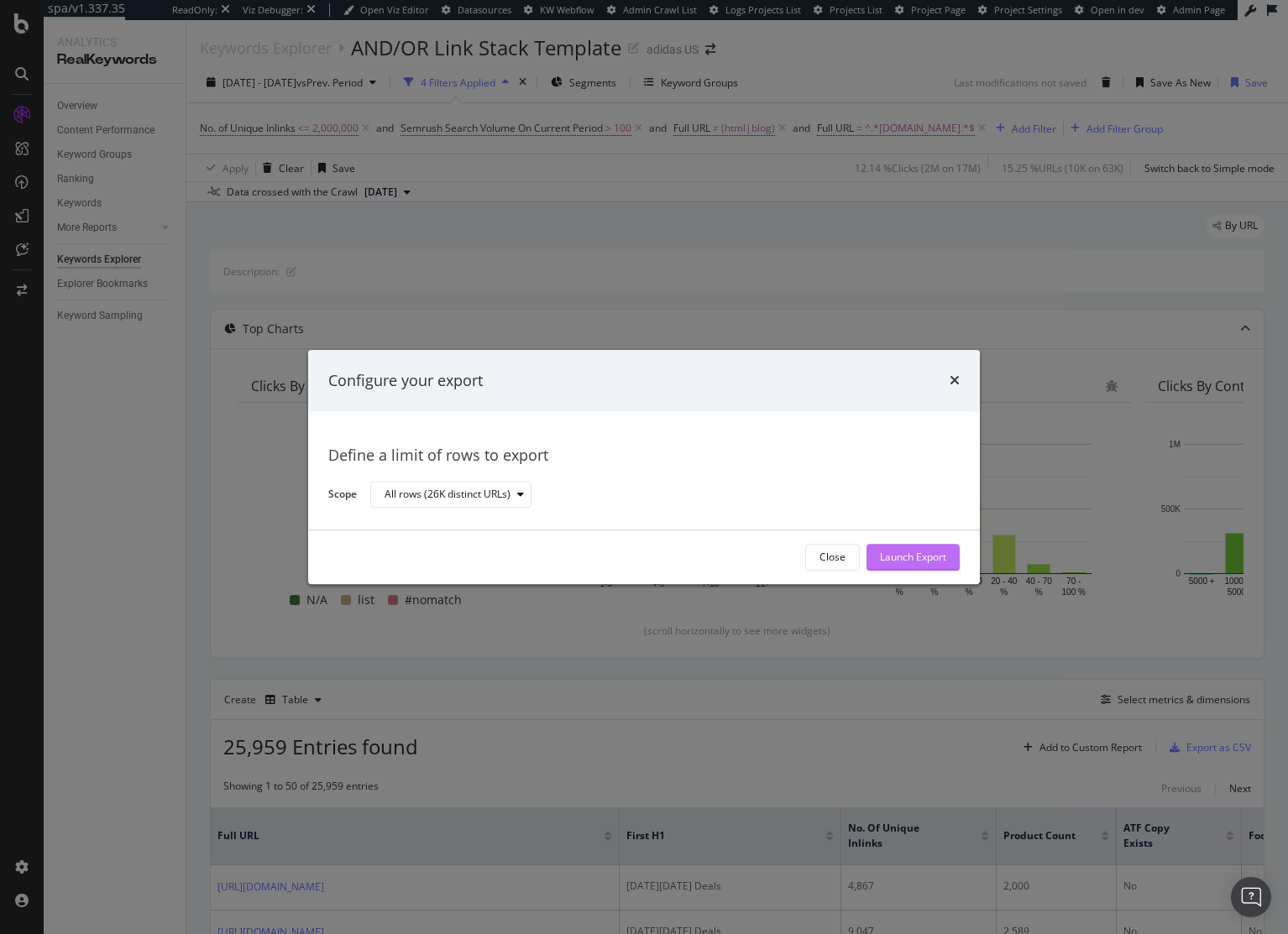
click at [916, 558] on div "Launch Export" at bounding box center [913, 557] width 66 height 14
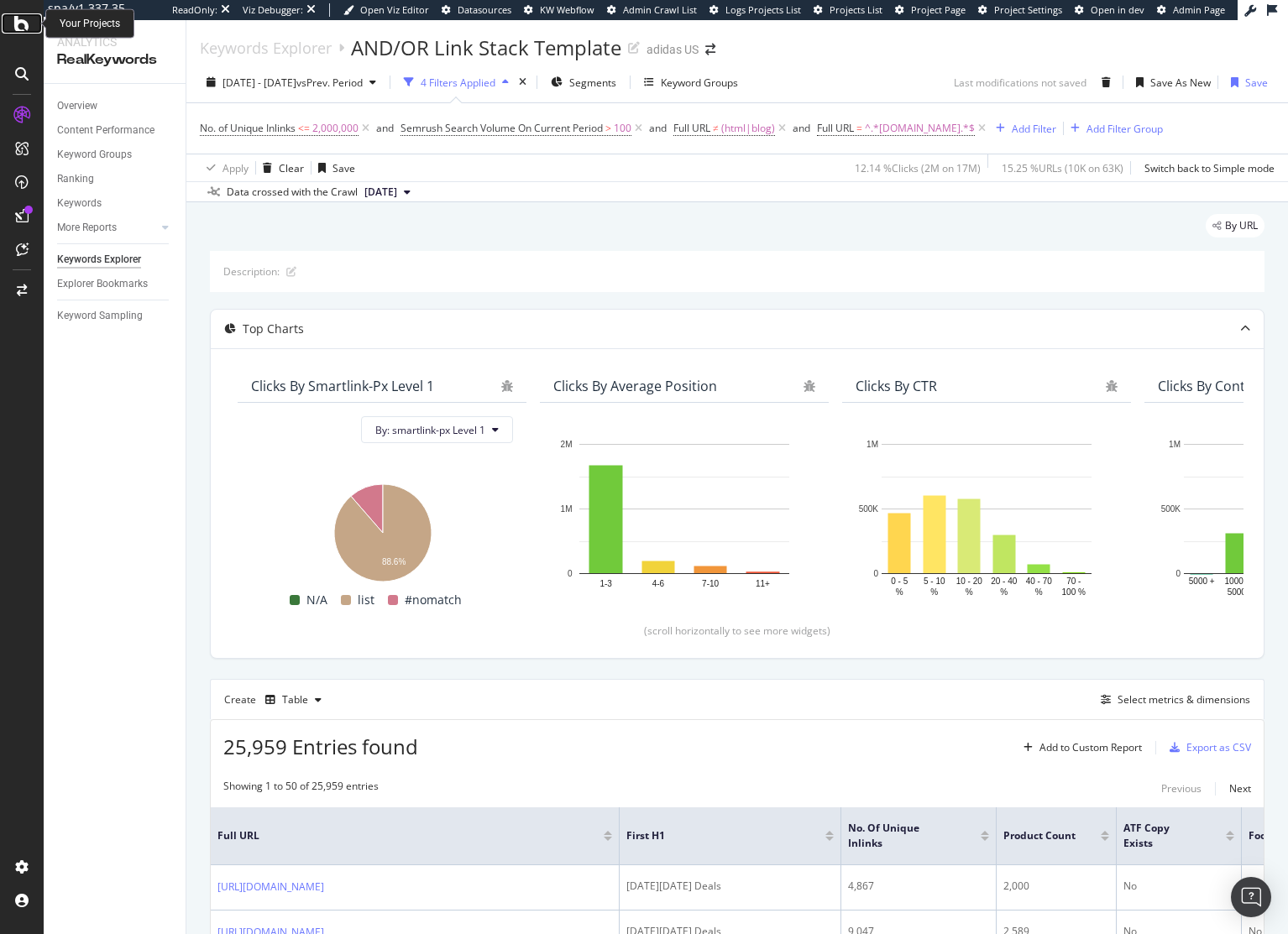
click at [20, 30] on icon at bounding box center [21, 24] width 15 height 20
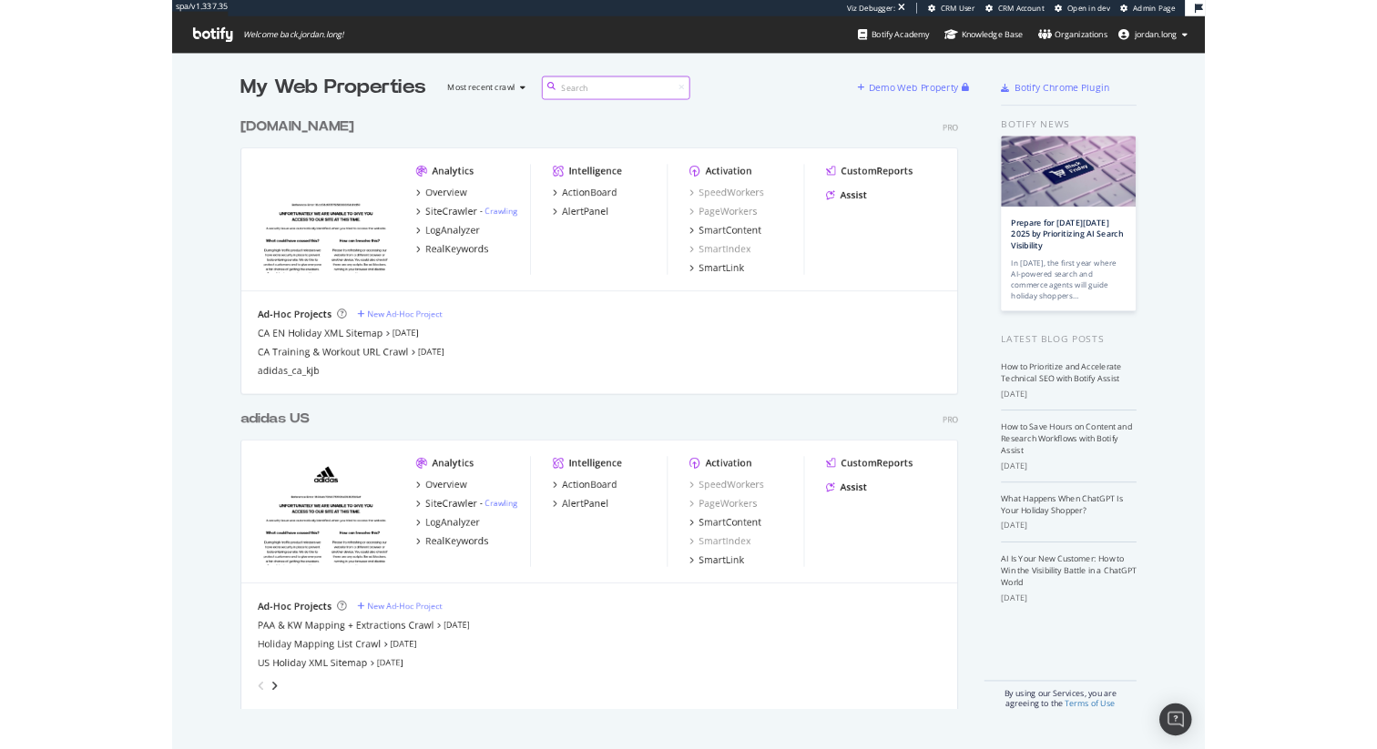
scroll to position [809, 970]
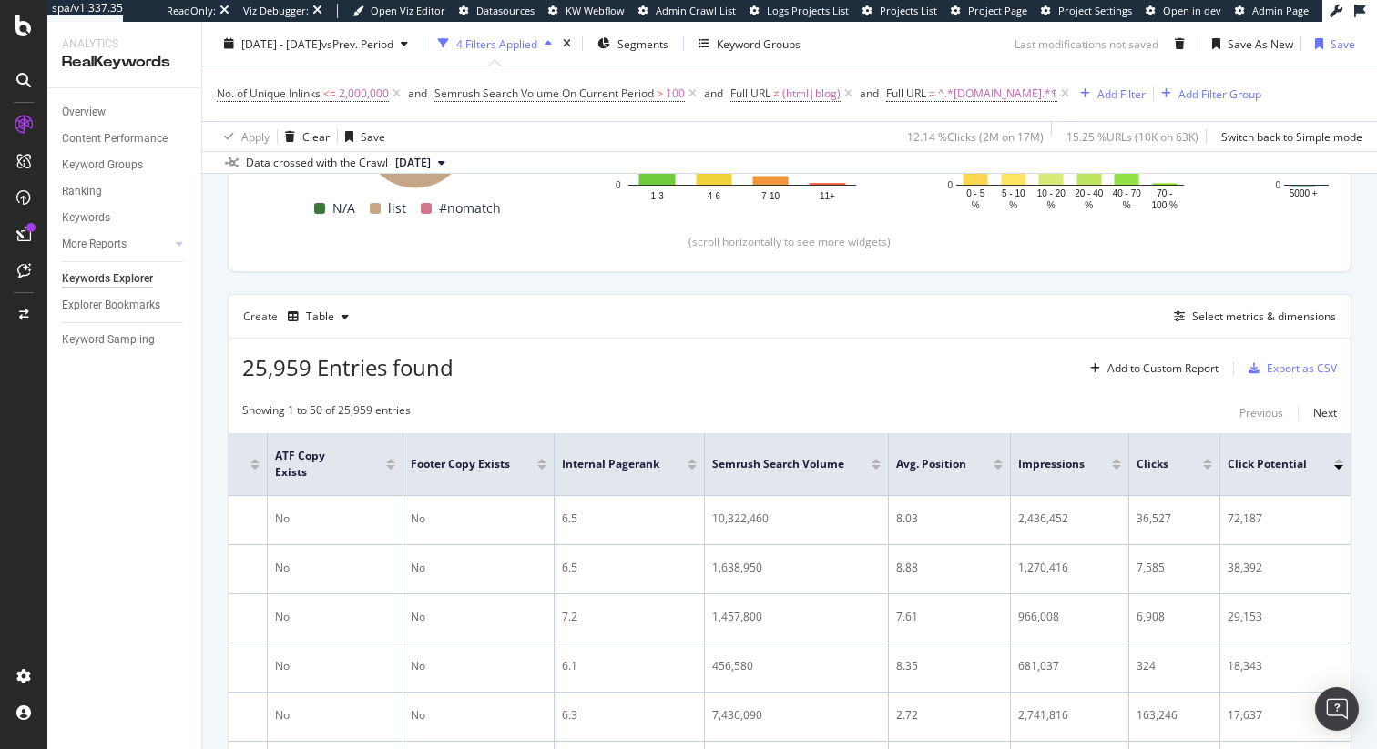
scroll to position [0, 956]
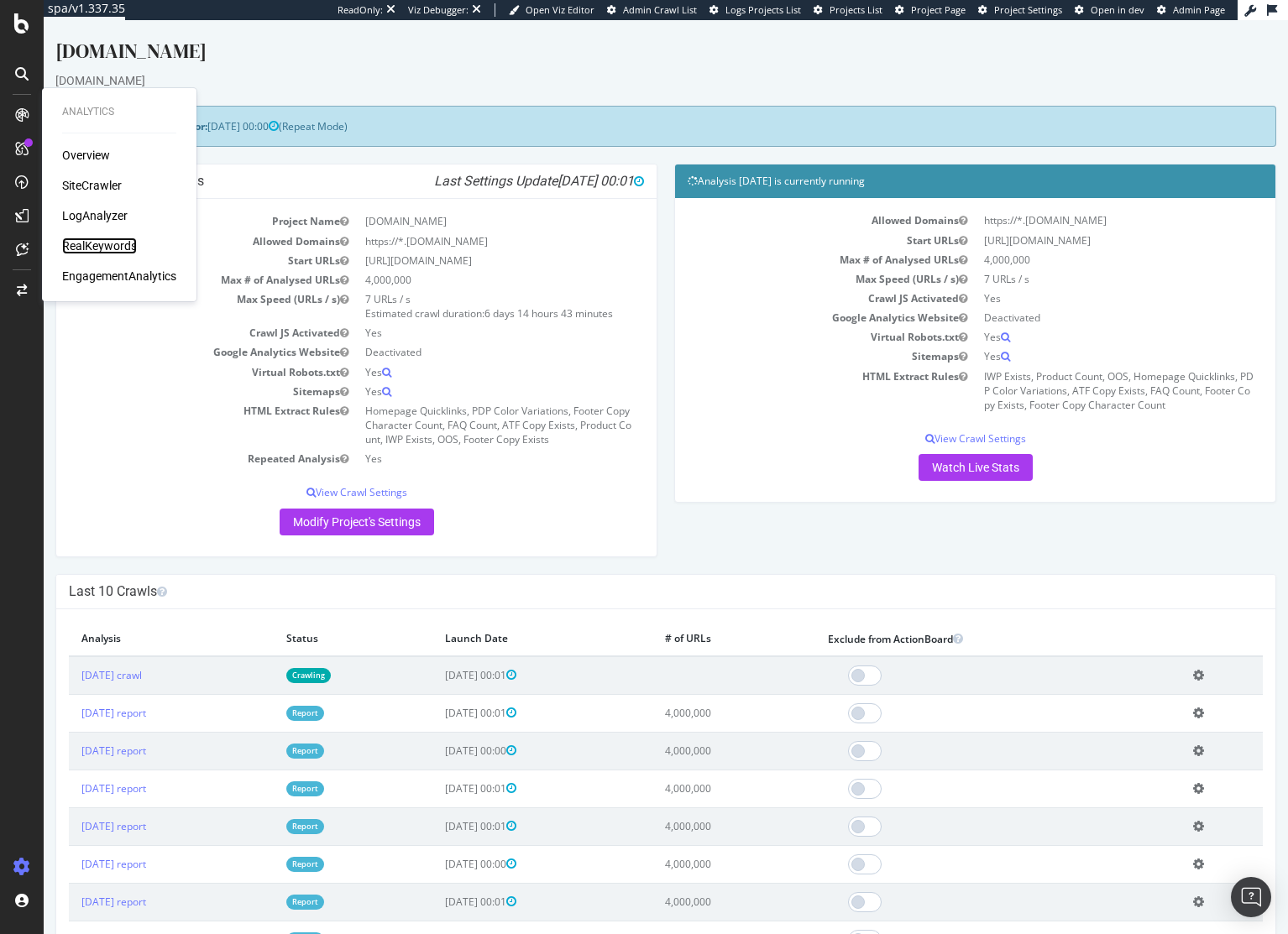
click at [103, 244] on div "RealKeywords" at bounding box center [99, 246] width 75 height 17
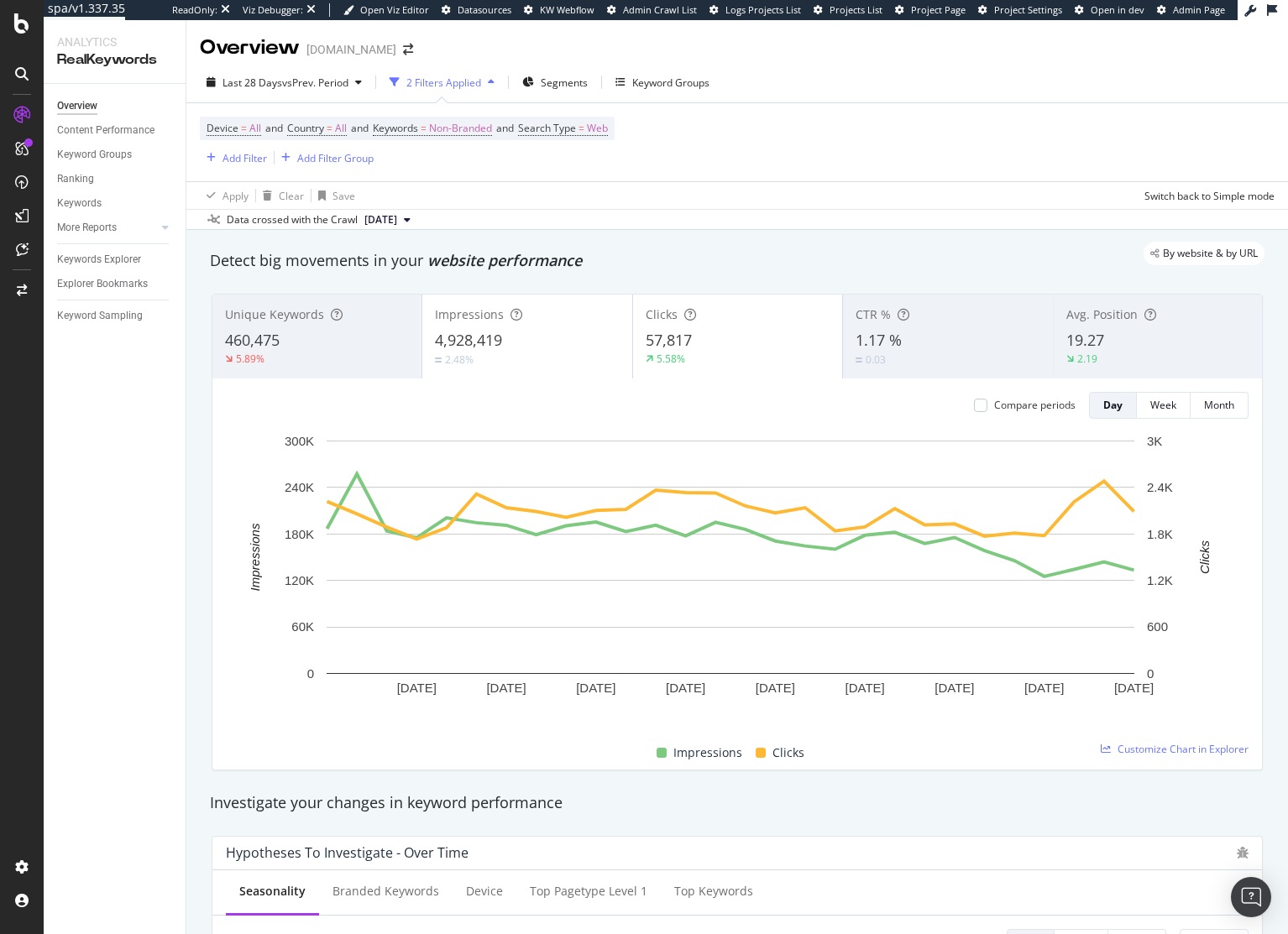
click at [96, 268] on div "Keywords Explorer" at bounding box center [121, 260] width 128 height 24
click at [98, 264] on div "Keywords Explorer" at bounding box center [99, 259] width 84 height 18
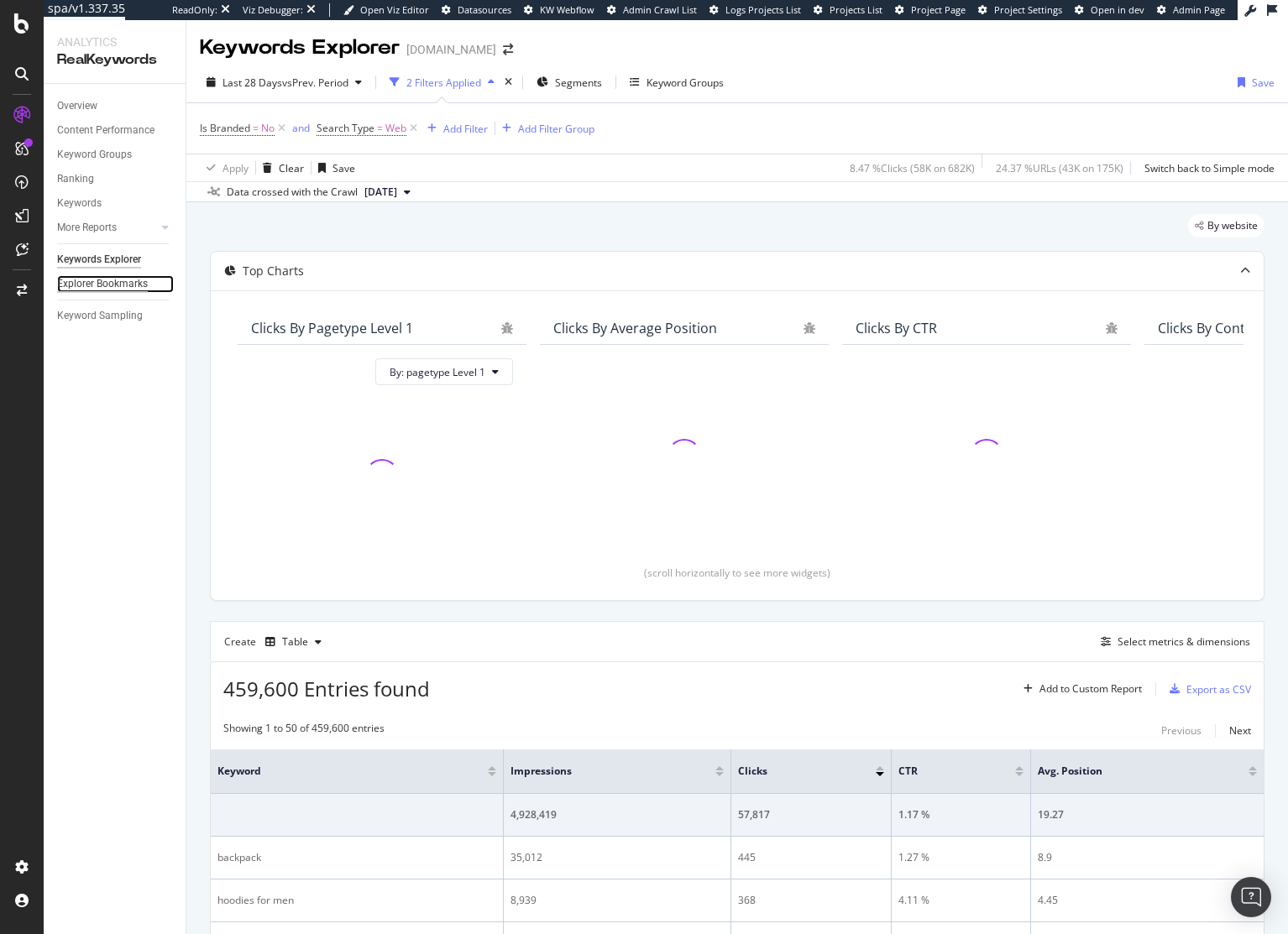
click at [101, 289] on div "Explorer Bookmarks" at bounding box center [102, 284] width 90 height 18
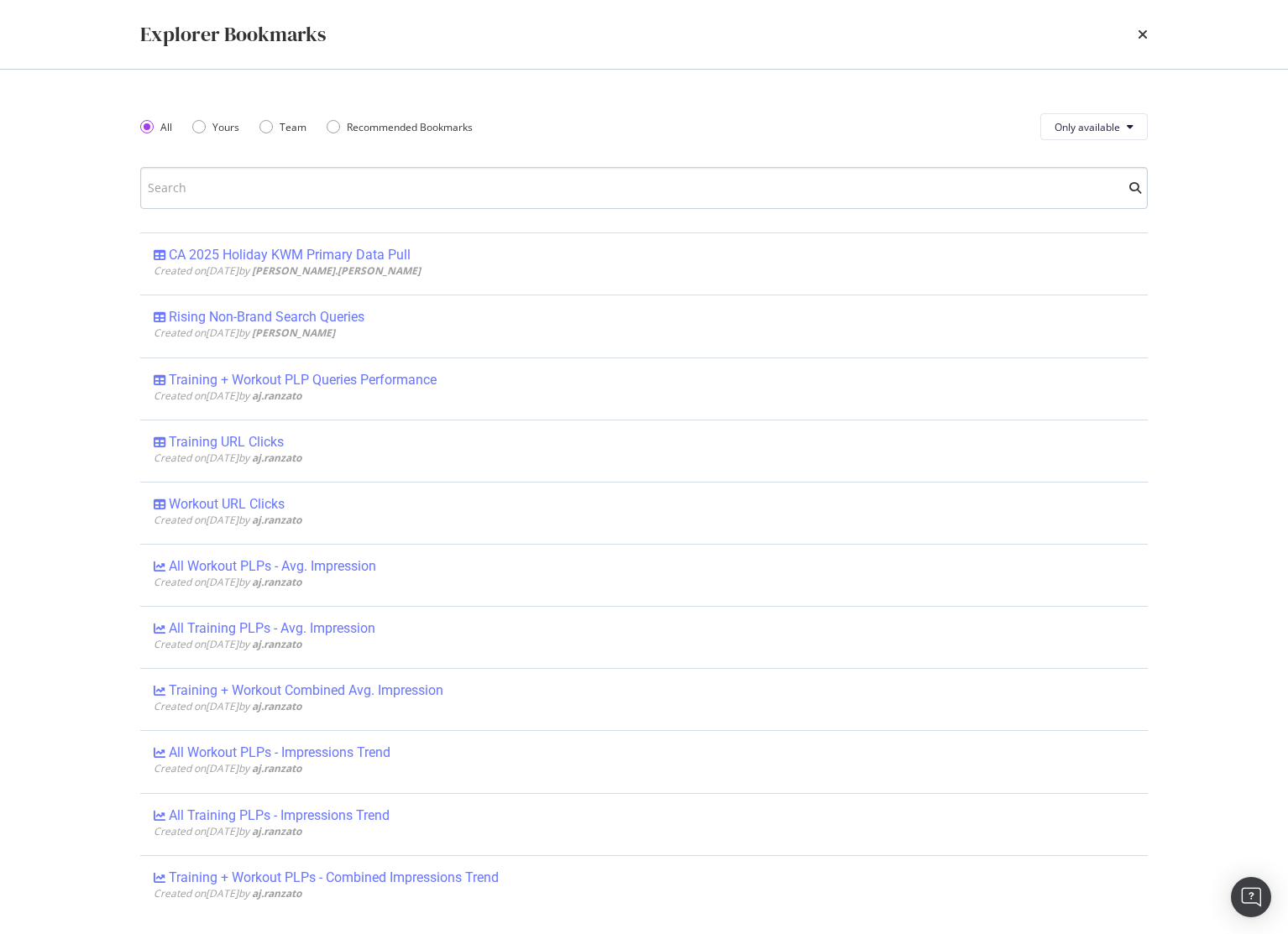
click at [456, 195] on input "modal" at bounding box center [644, 188] width 1007 height 42
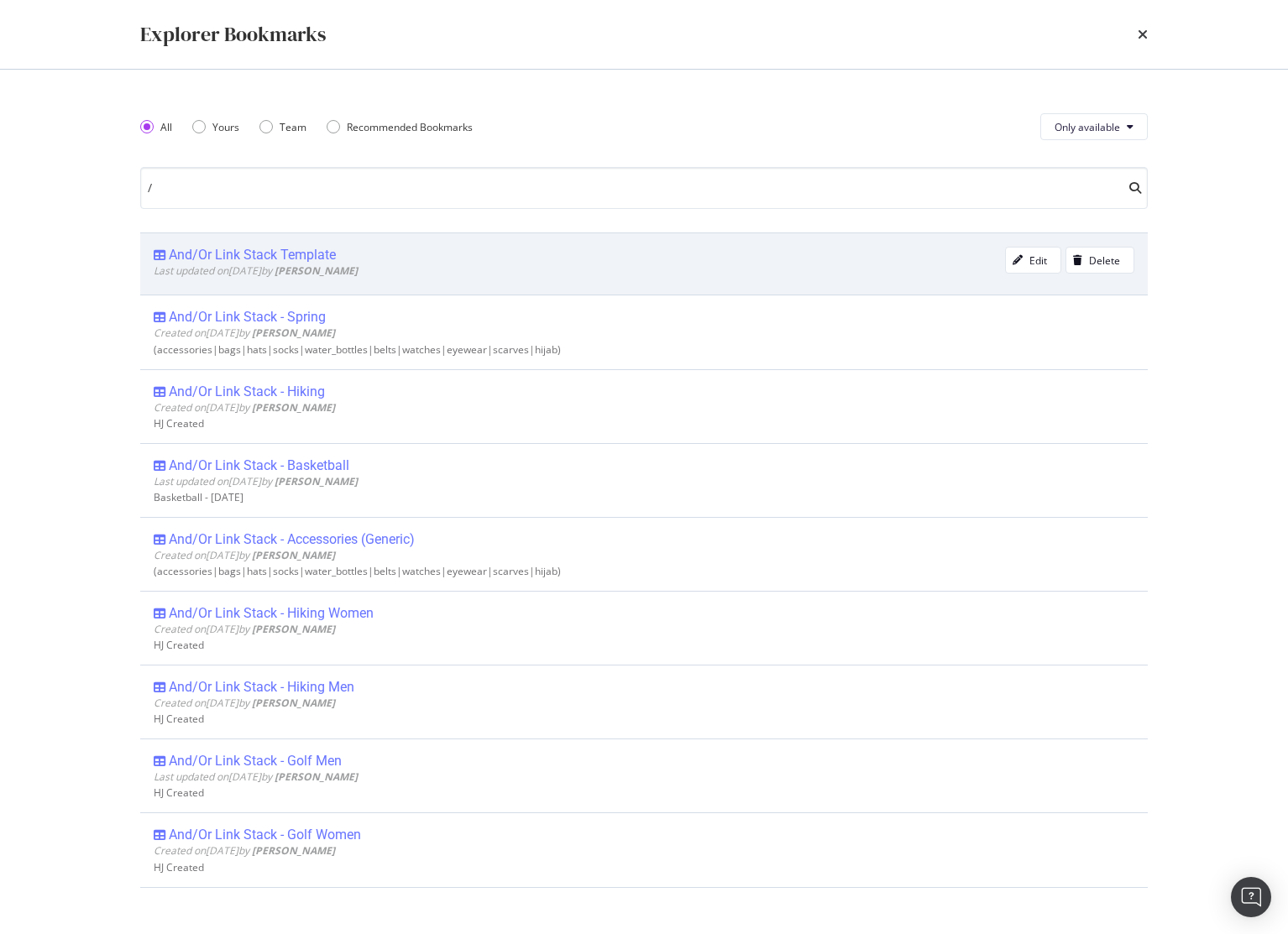
type input "/"
click at [253, 257] on div "And/Or Link Stack Template" at bounding box center [252, 255] width 167 height 17
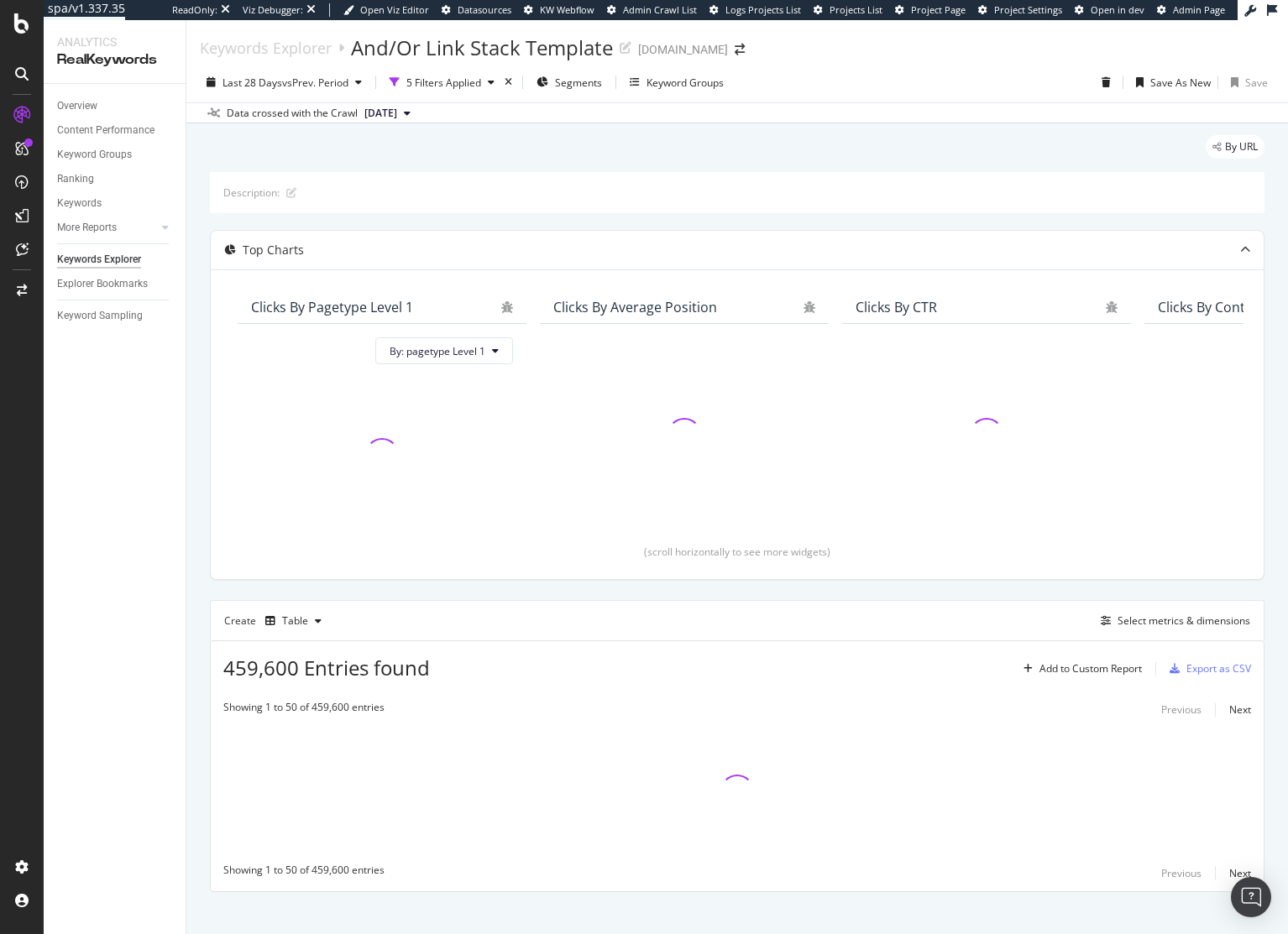
click at [679, 144] on div "By URL" at bounding box center [737, 154] width 1054 height 37
click at [303, 78] on span "vs Prev. Period" at bounding box center [315, 82] width 66 height 14
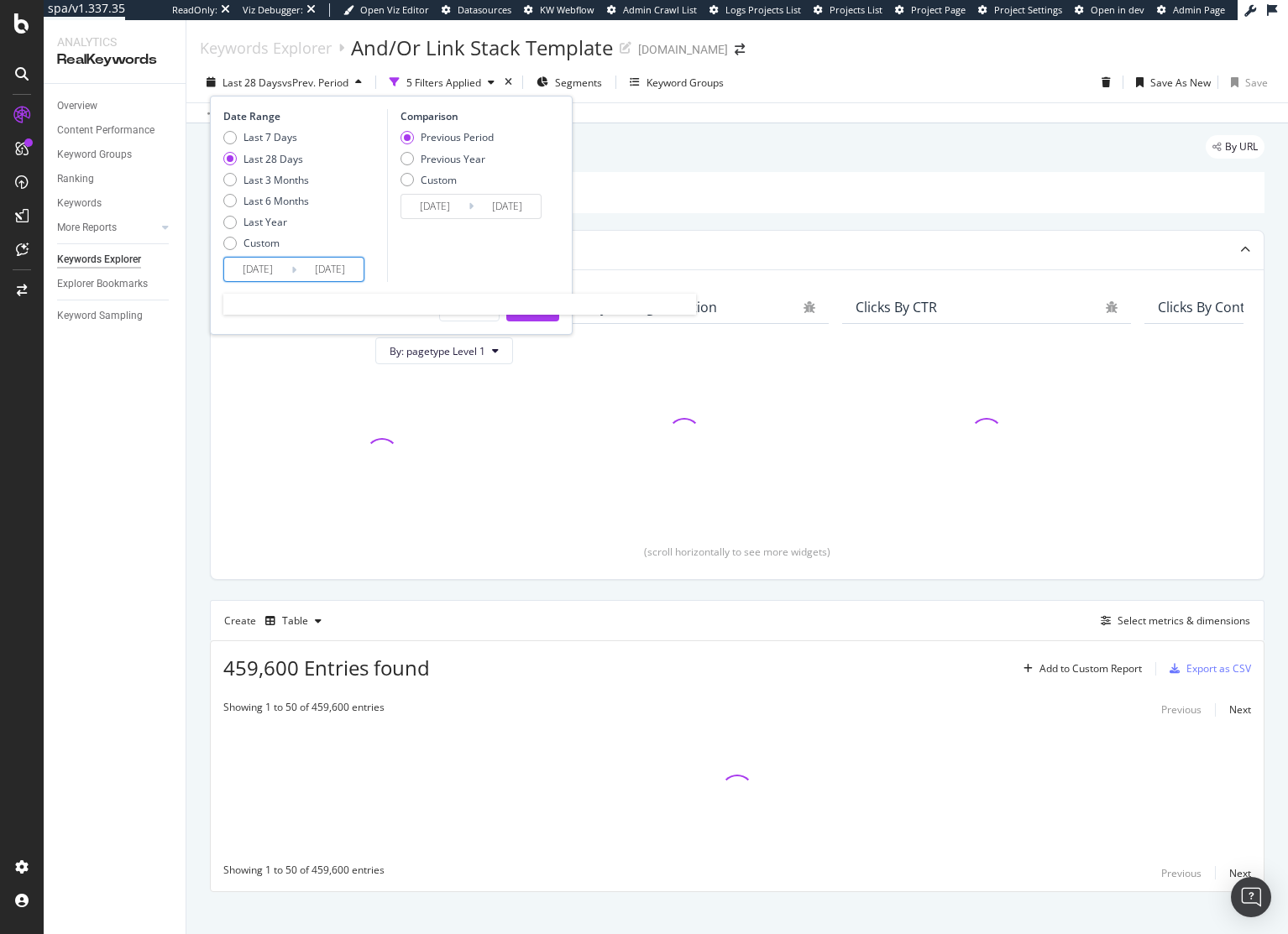
click at [290, 267] on input "[DATE]" at bounding box center [257, 268] width 67 height 23
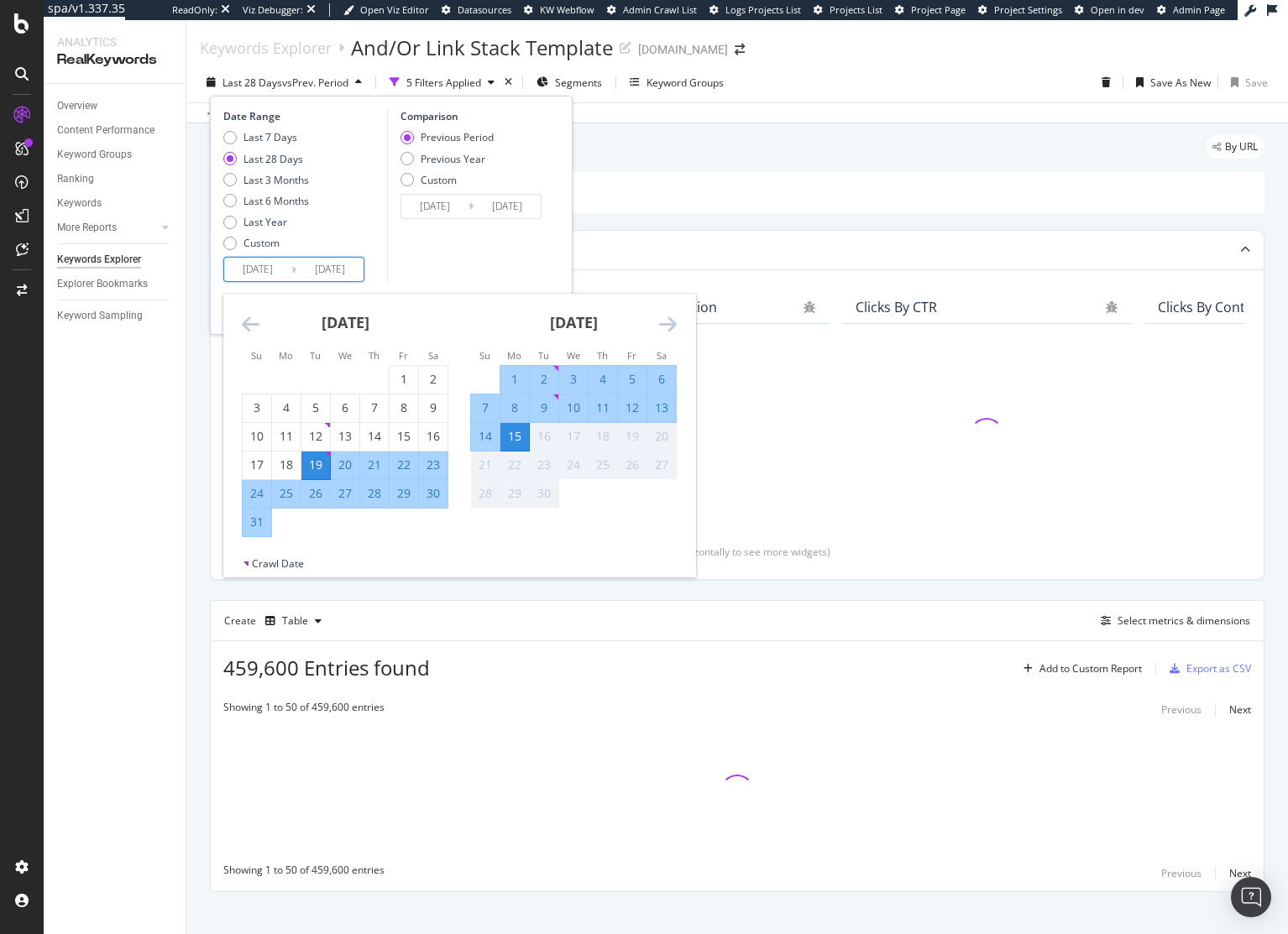
click at [254, 320] on icon "Move backward to switch to the previous month." at bounding box center [250, 324] width 18 height 20
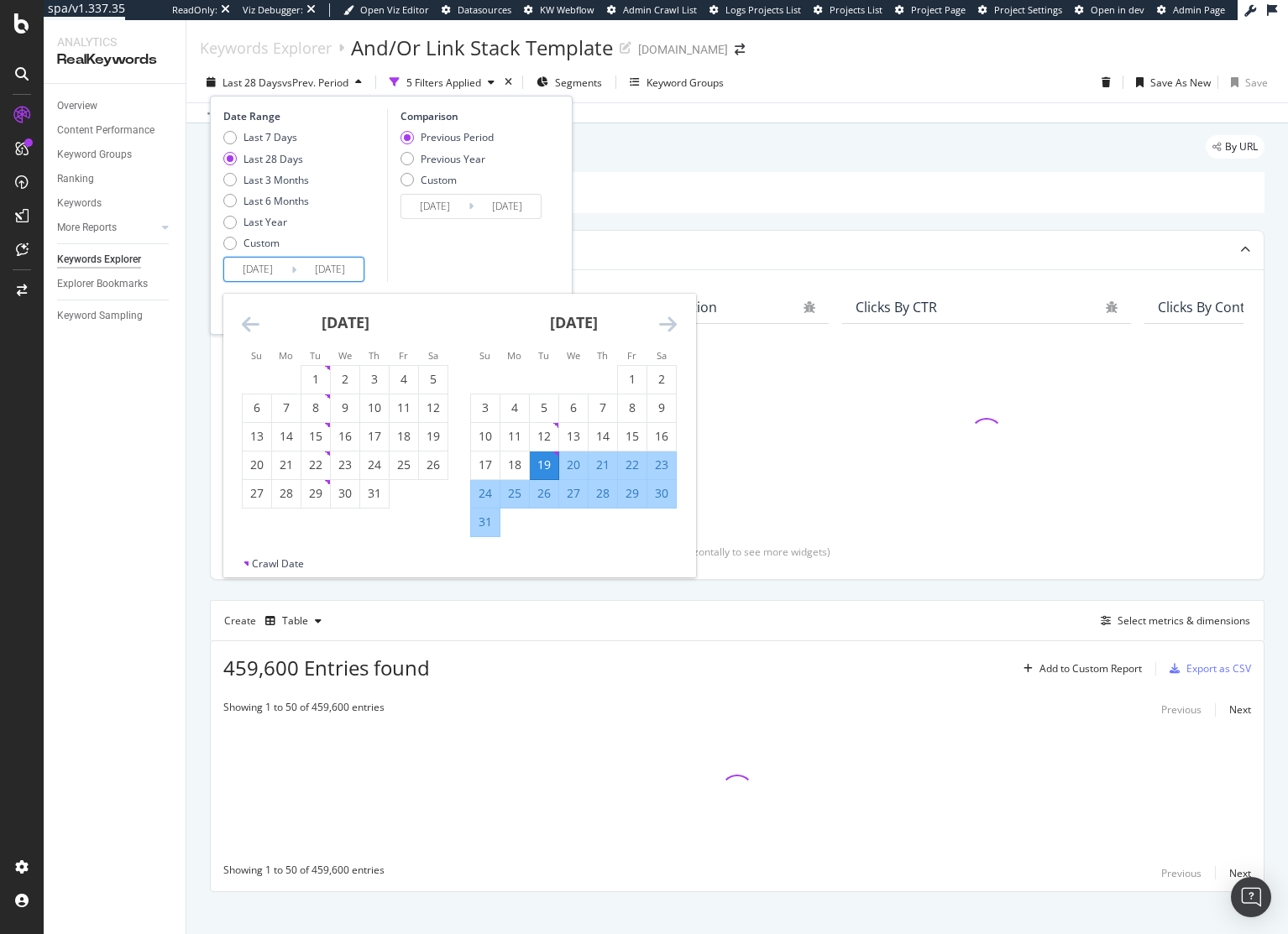
click at [254, 320] on icon "Move backward to switch to the previous month." at bounding box center [250, 324] width 18 height 20
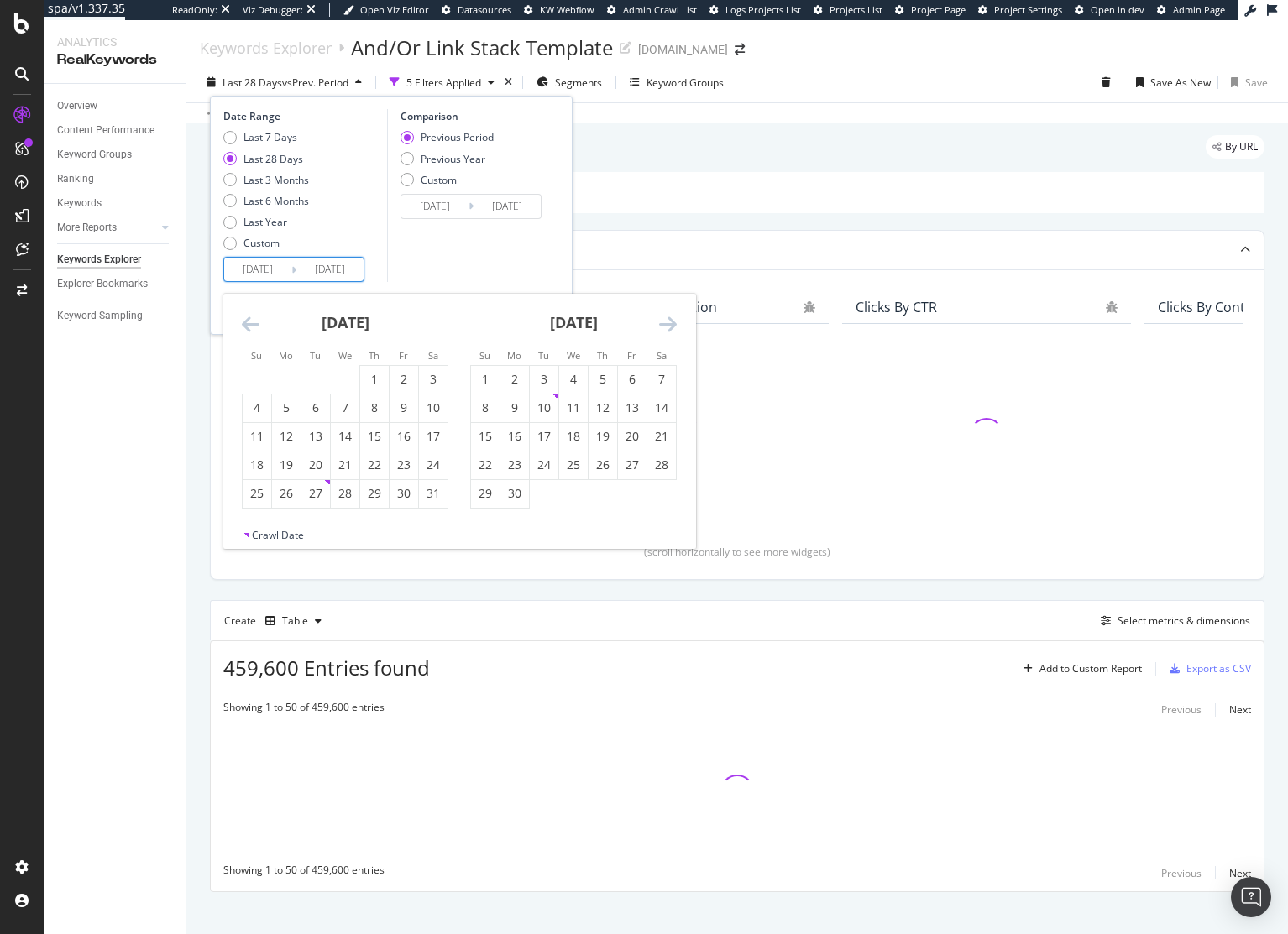
click at [254, 320] on icon "Move backward to switch to the previous month." at bounding box center [250, 324] width 18 height 20
click at [255, 328] on icon "Move backward to switch to the previous month." at bounding box center [250, 324] width 18 height 20
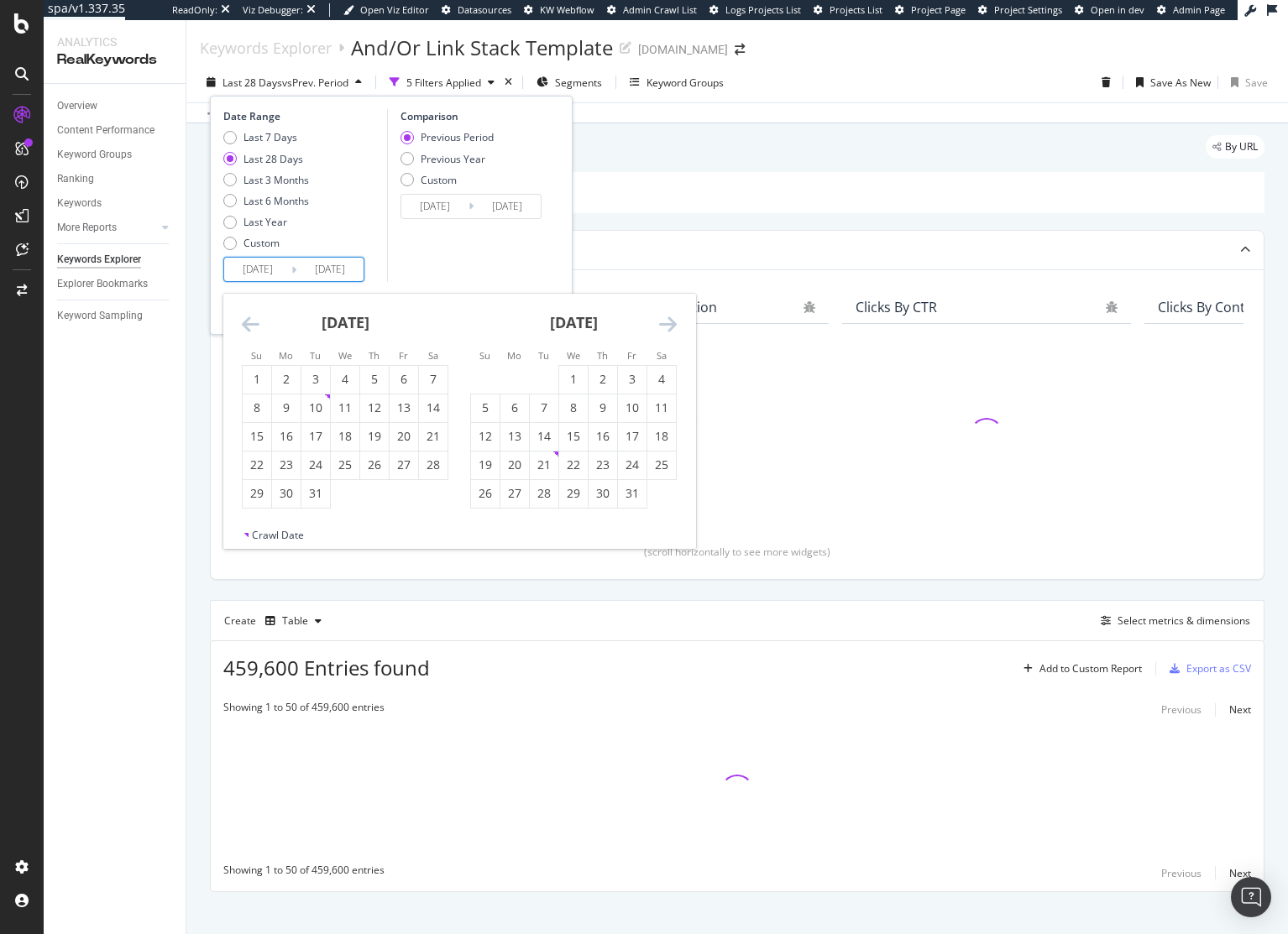
click at [255, 328] on icon "Move backward to switch to the previous month." at bounding box center [250, 324] width 18 height 20
click at [327, 383] on div "1" at bounding box center [315, 379] width 29 height 17
type input "[DATE]"
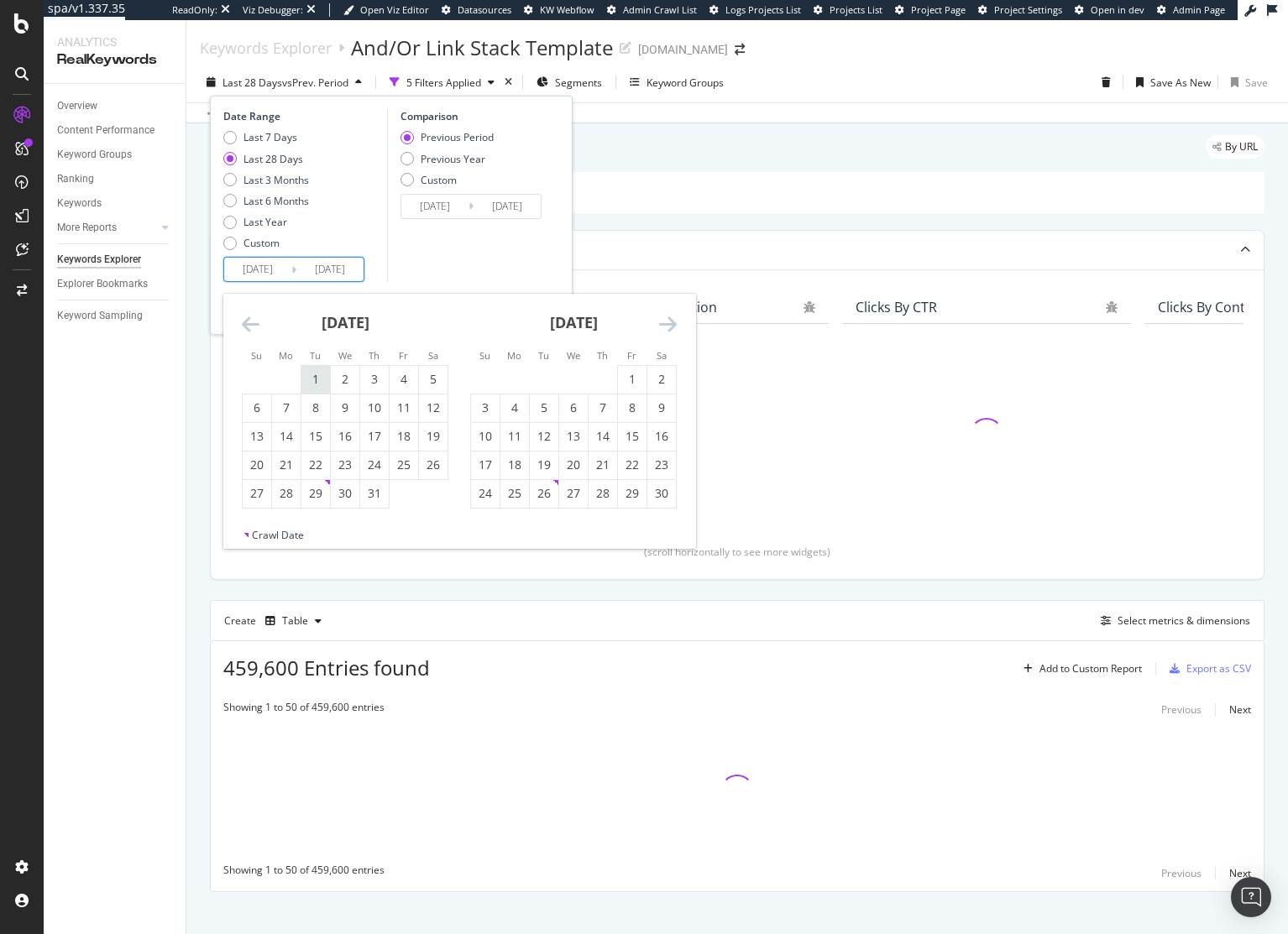
type input "[DATE]"
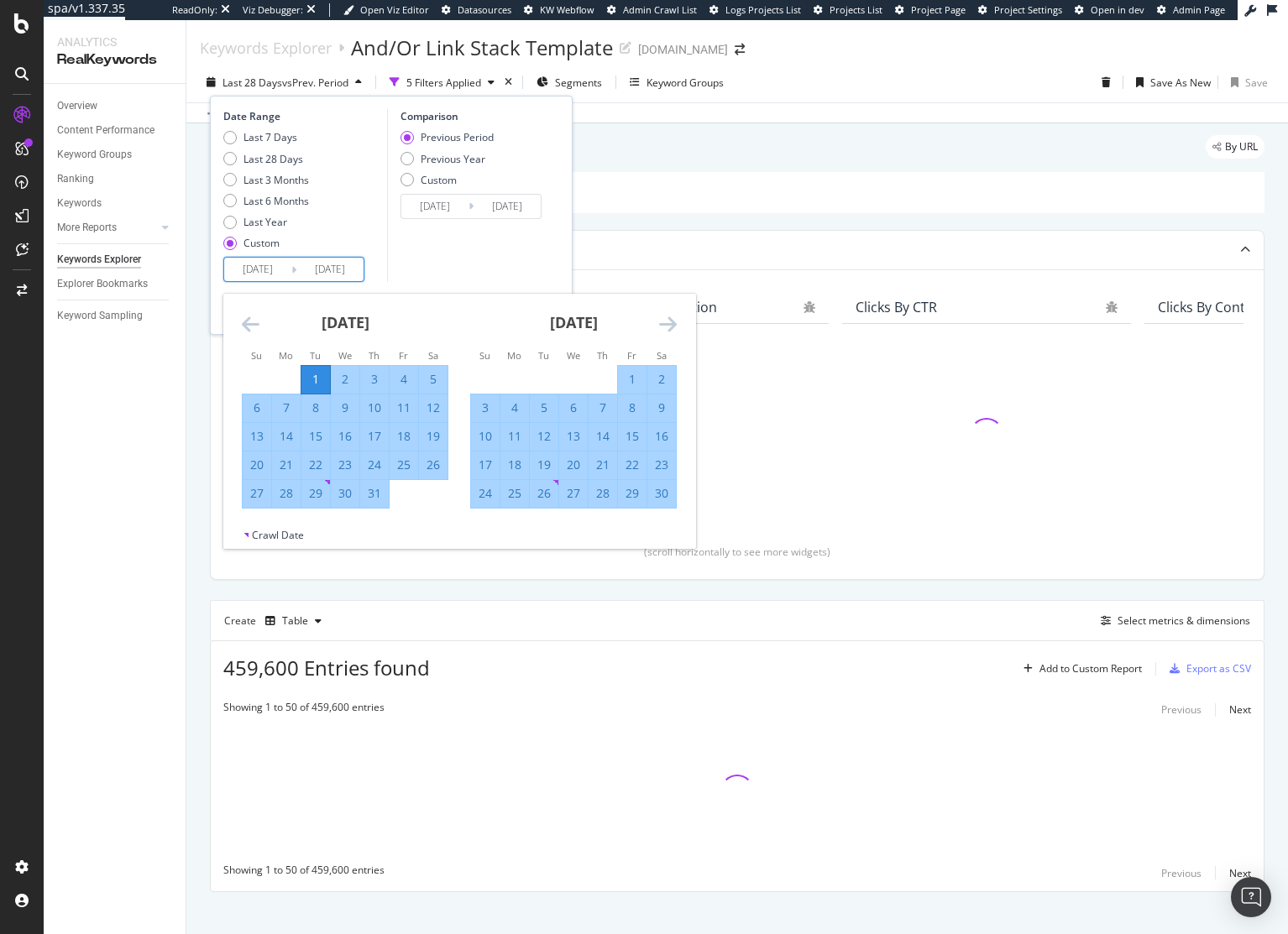
click at [666, 325] on icon "Move forward to switch to the next month." at bounding box center [668, 324] width 18 height 20
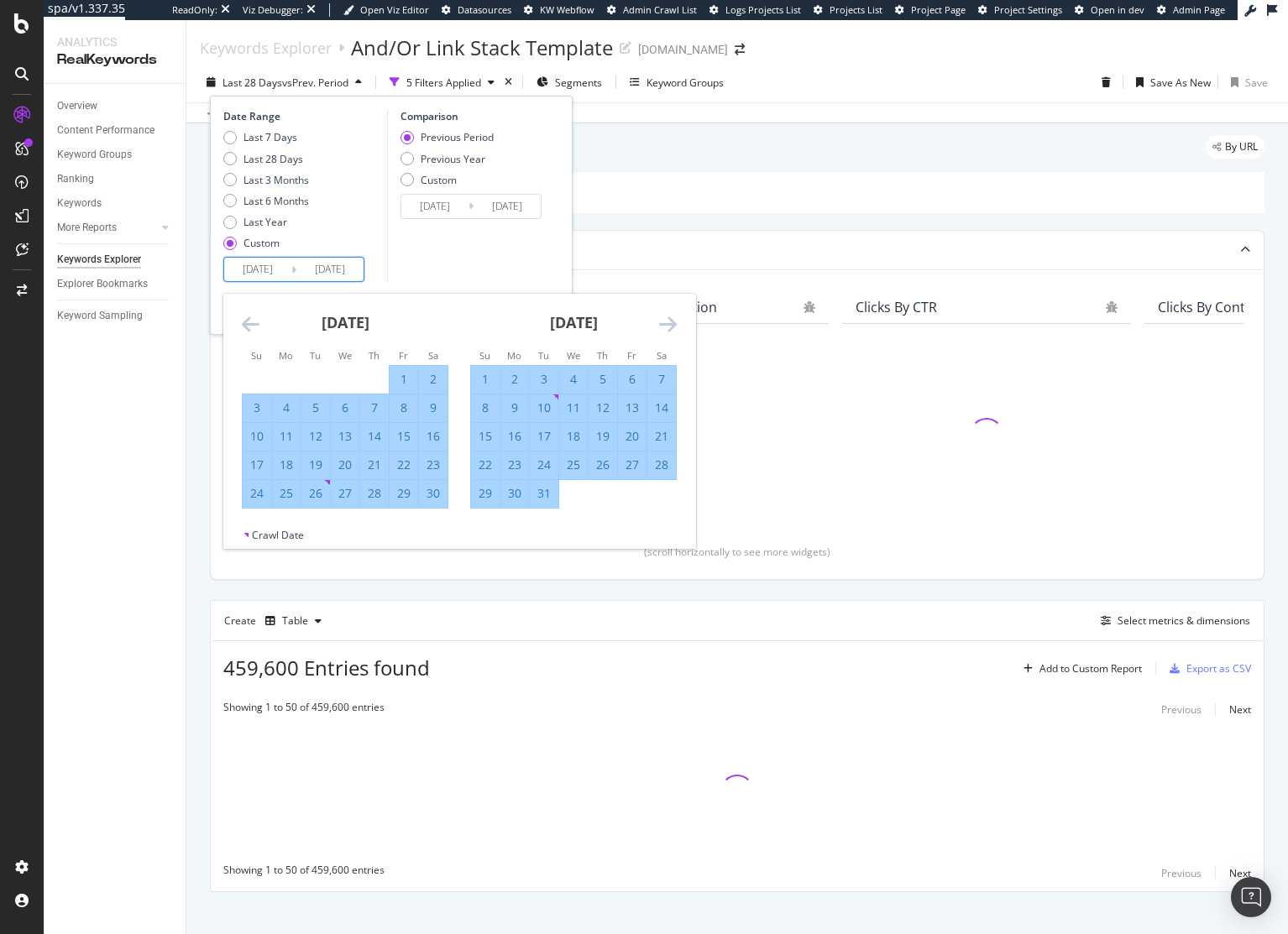
click at [543, 502] on div "31" at bounding box center [543, 494] width 29 height 28
type input "[DATE]"
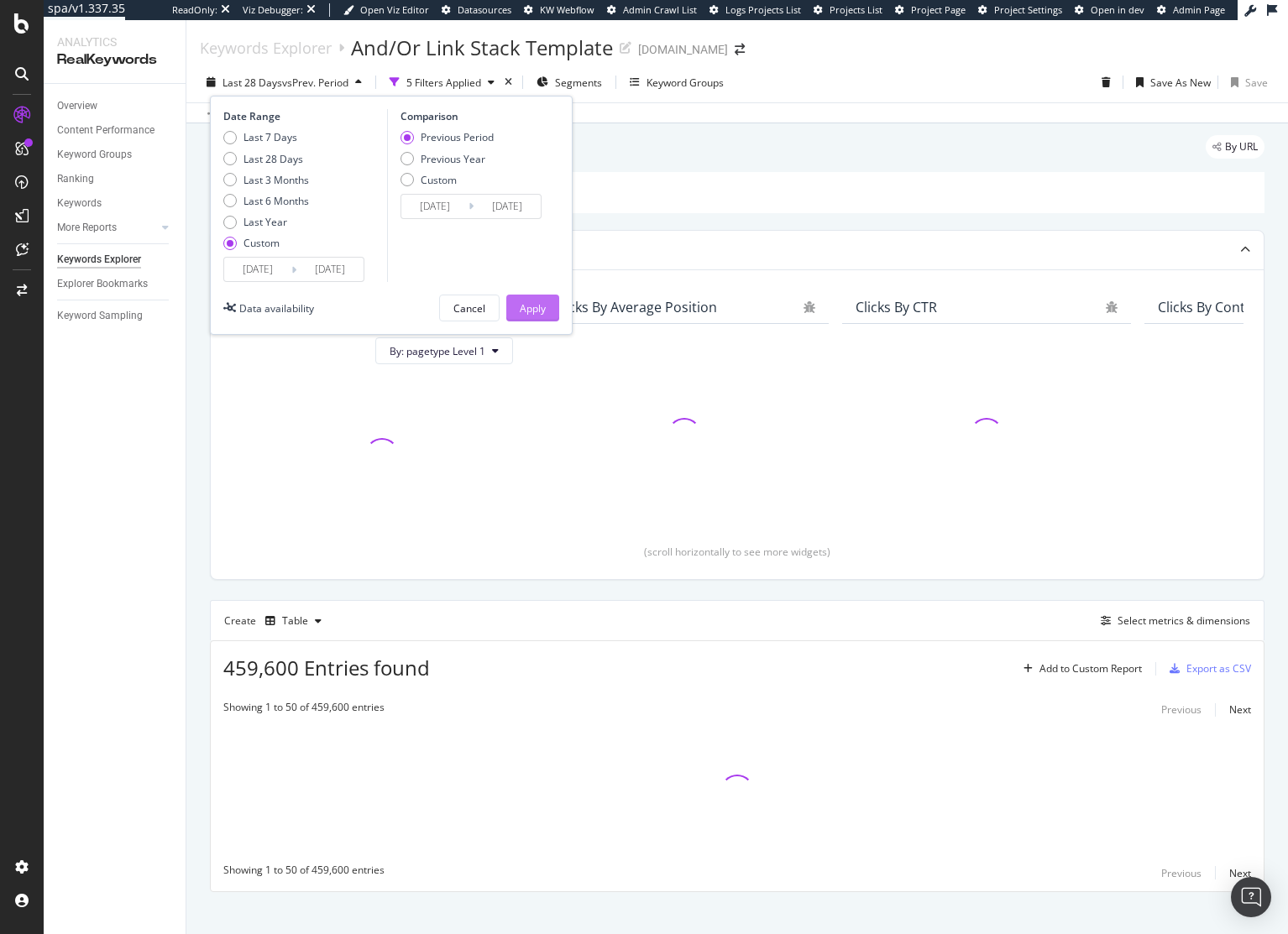
click at [526, 311] on div "Apply" at bounding box center [533, 308] width 26 height 14
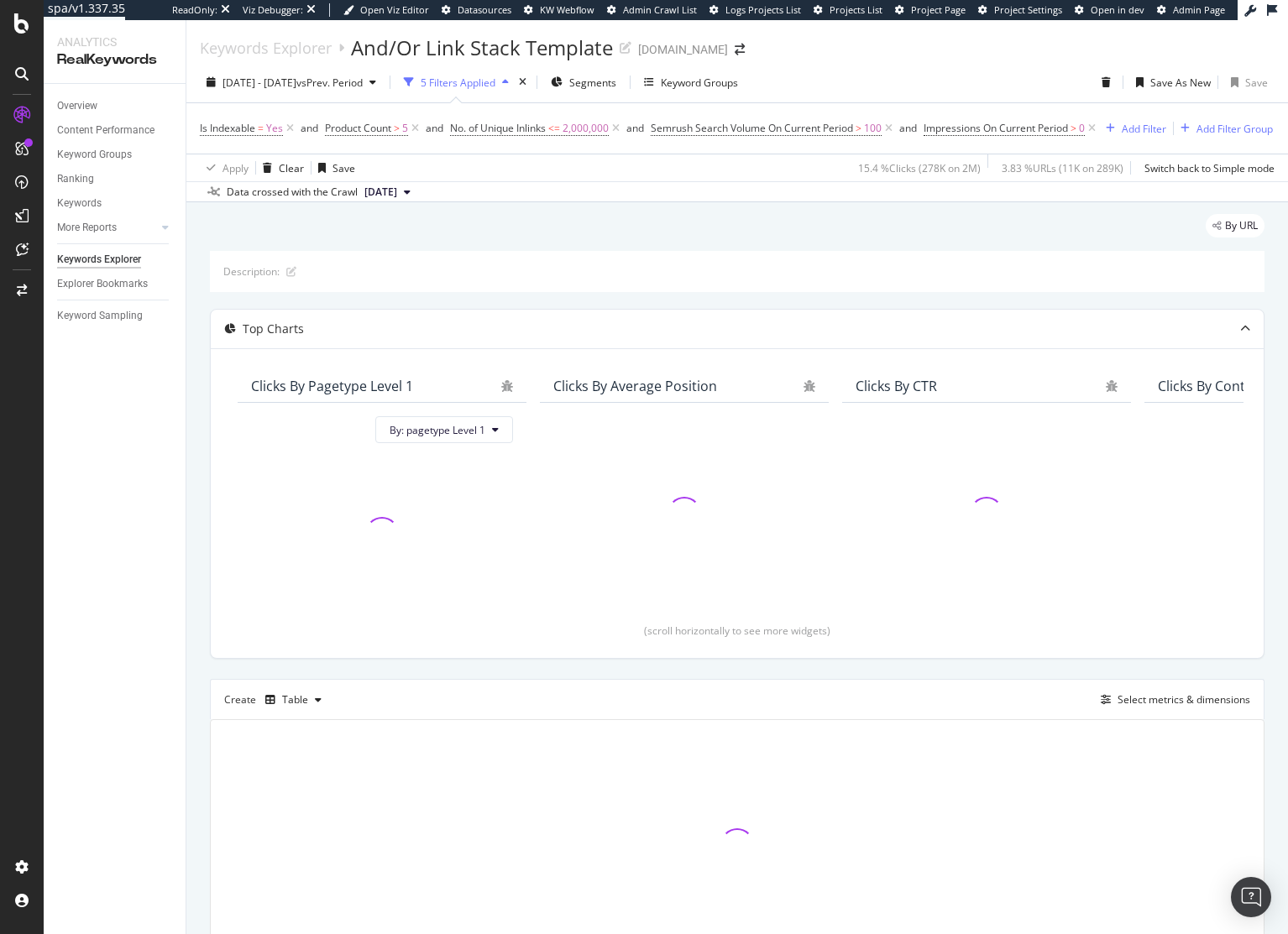
click at [929, 234] on div "By URL Description: Top Charts Clicks By pagetype Level 1 By: pagetype Level 1 …" at bounding box center [737, 616] width 1101 height 828
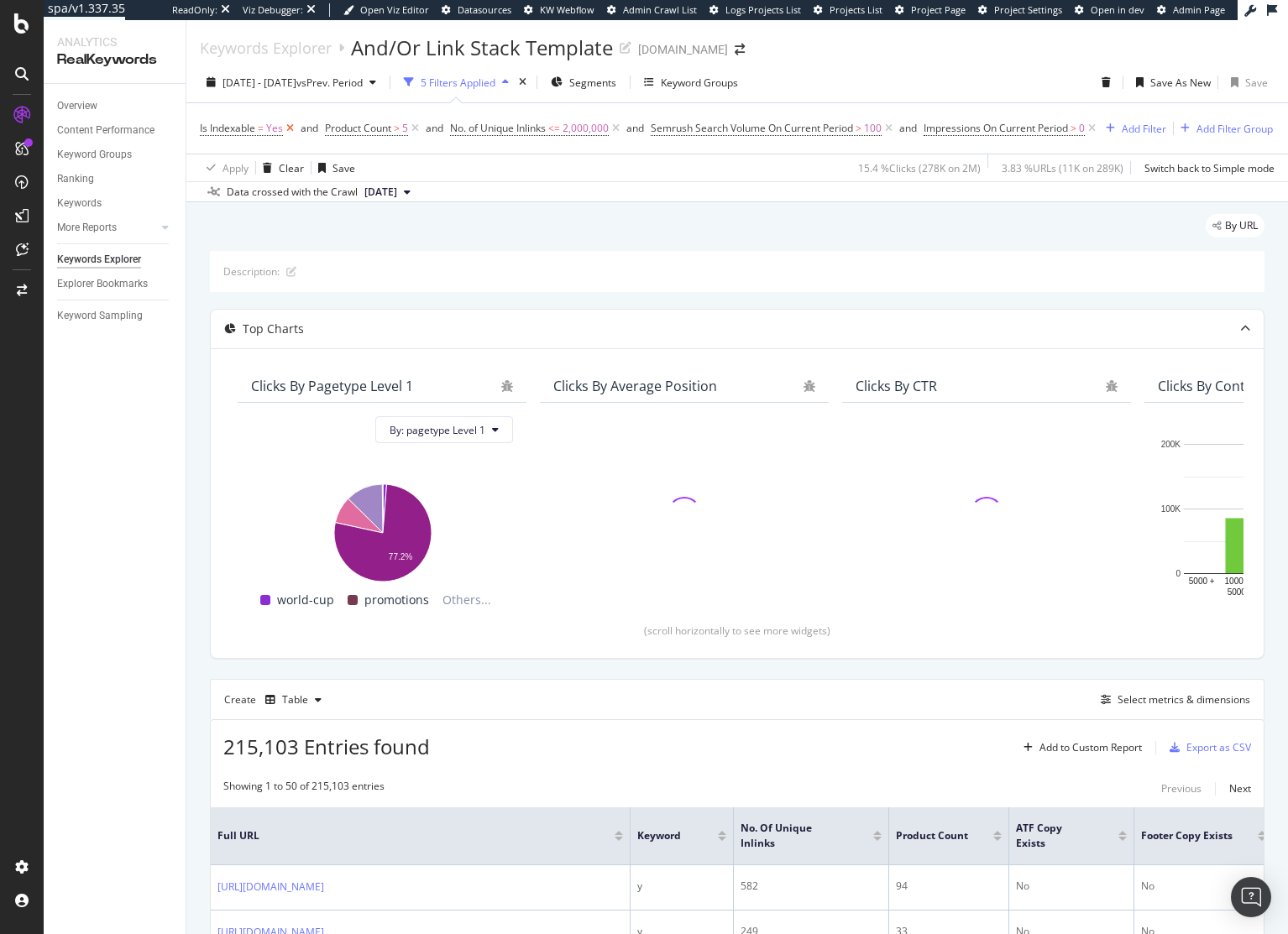
click at [288, 130] on icon at bounding box center [290, 128] width 14 height 17
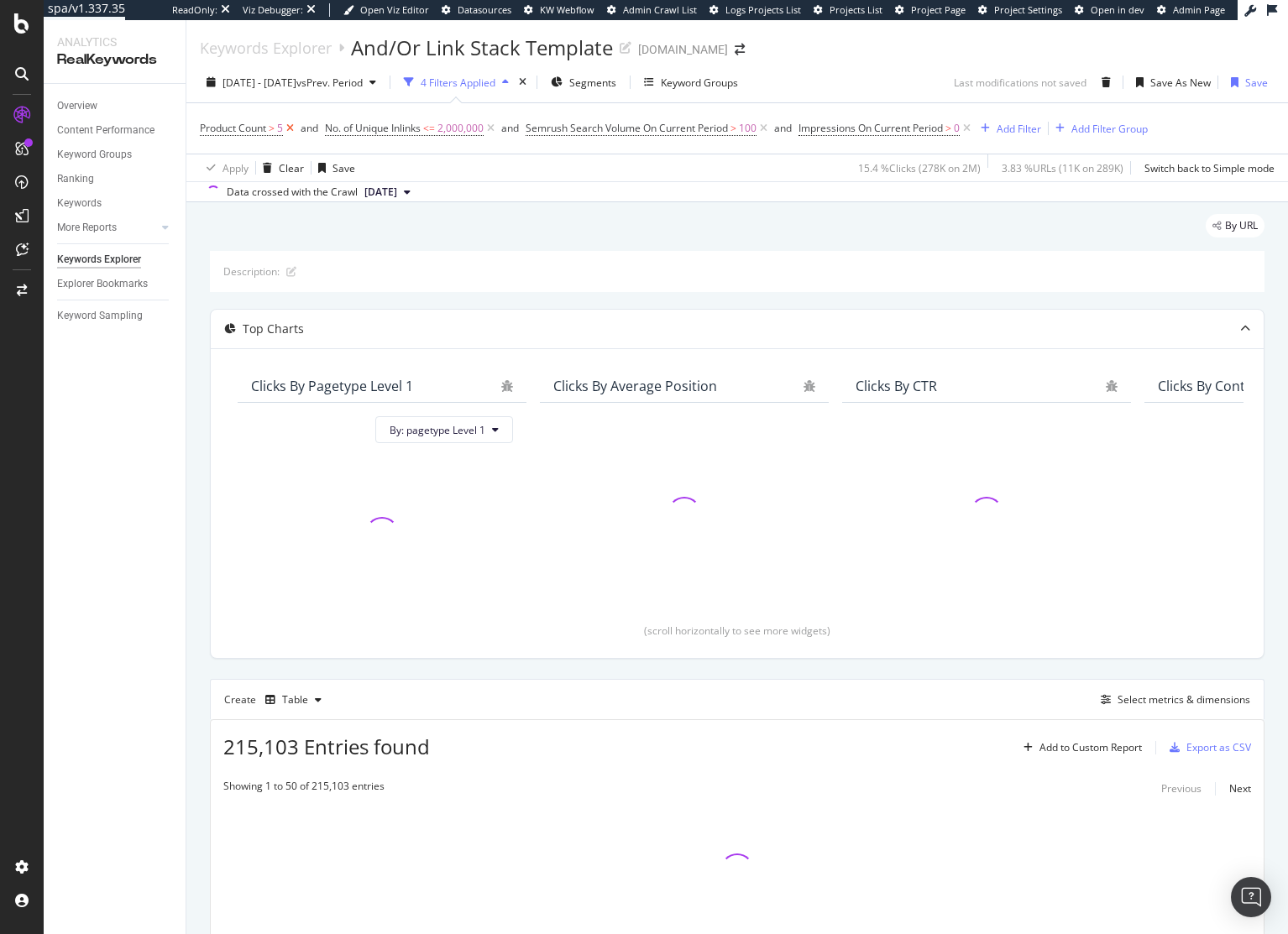
click at [288, 130] on icon at bounding box center [290, 128] width 14 height 17
click at [636, 237] on div "By URL" at bounding box center [737, 232] width 1054 height 37
click at [420, 80] on div "button" at bounding box center [408, 81] width 23 height 23
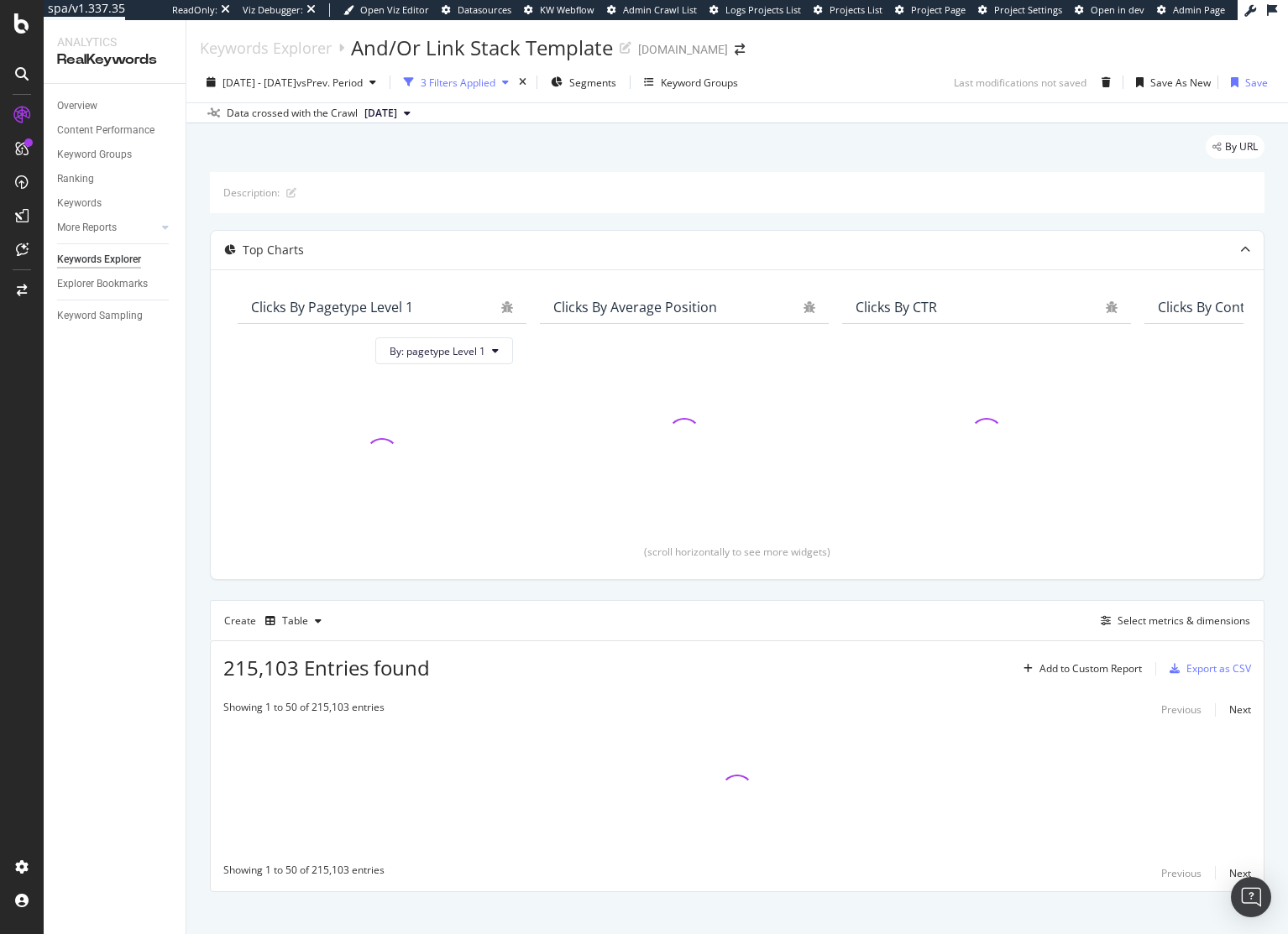
click at [420, 80] on div "button" at bounding box center [408, 81] width 23 height 23
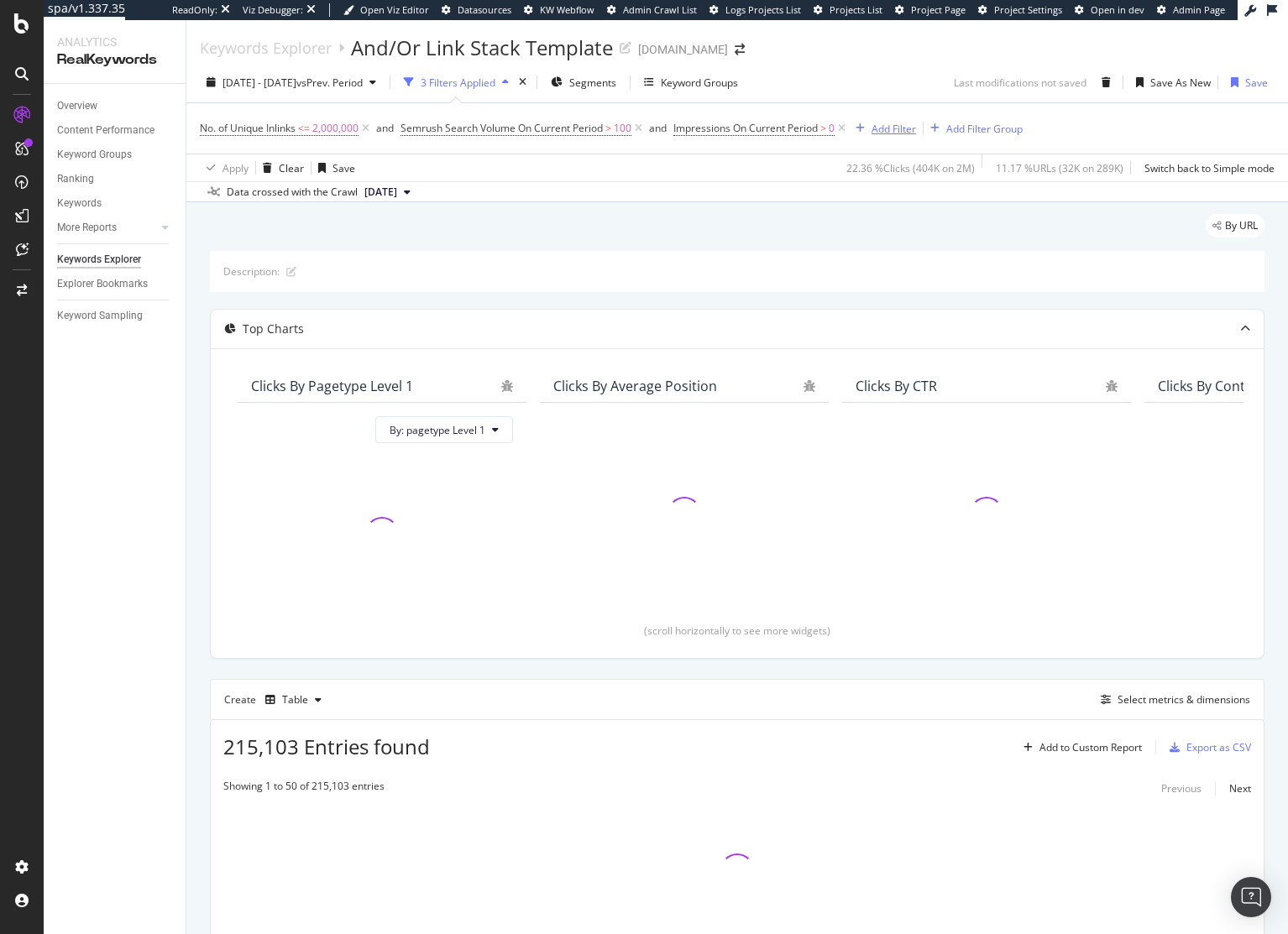
click at [891, 130] on div "Add Filter" at bounding box center [893, 128] width 44 height 14
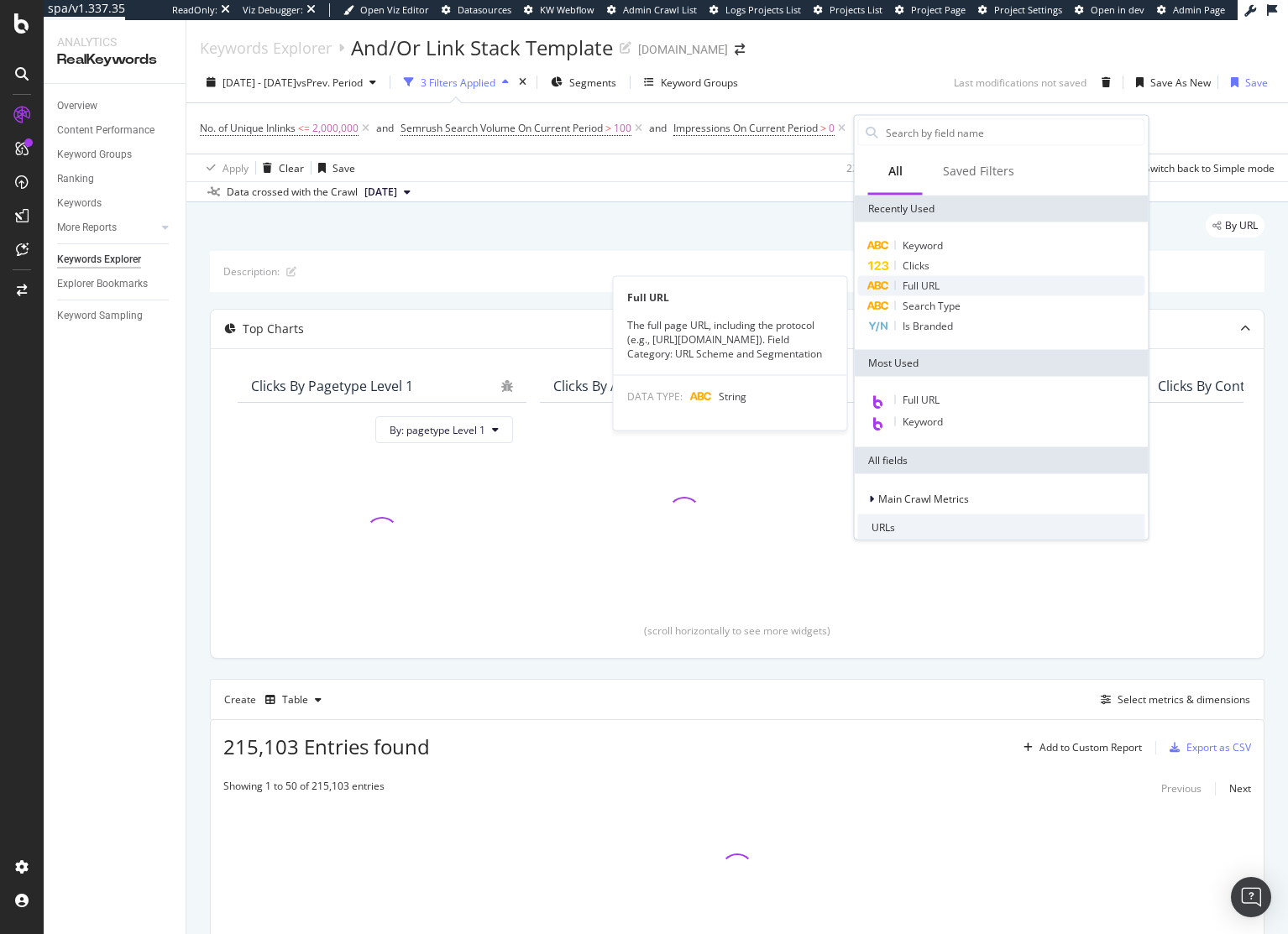
click at [945, 283] on div "Full URL" at bounding box center [1000, 287] width 287 height 20
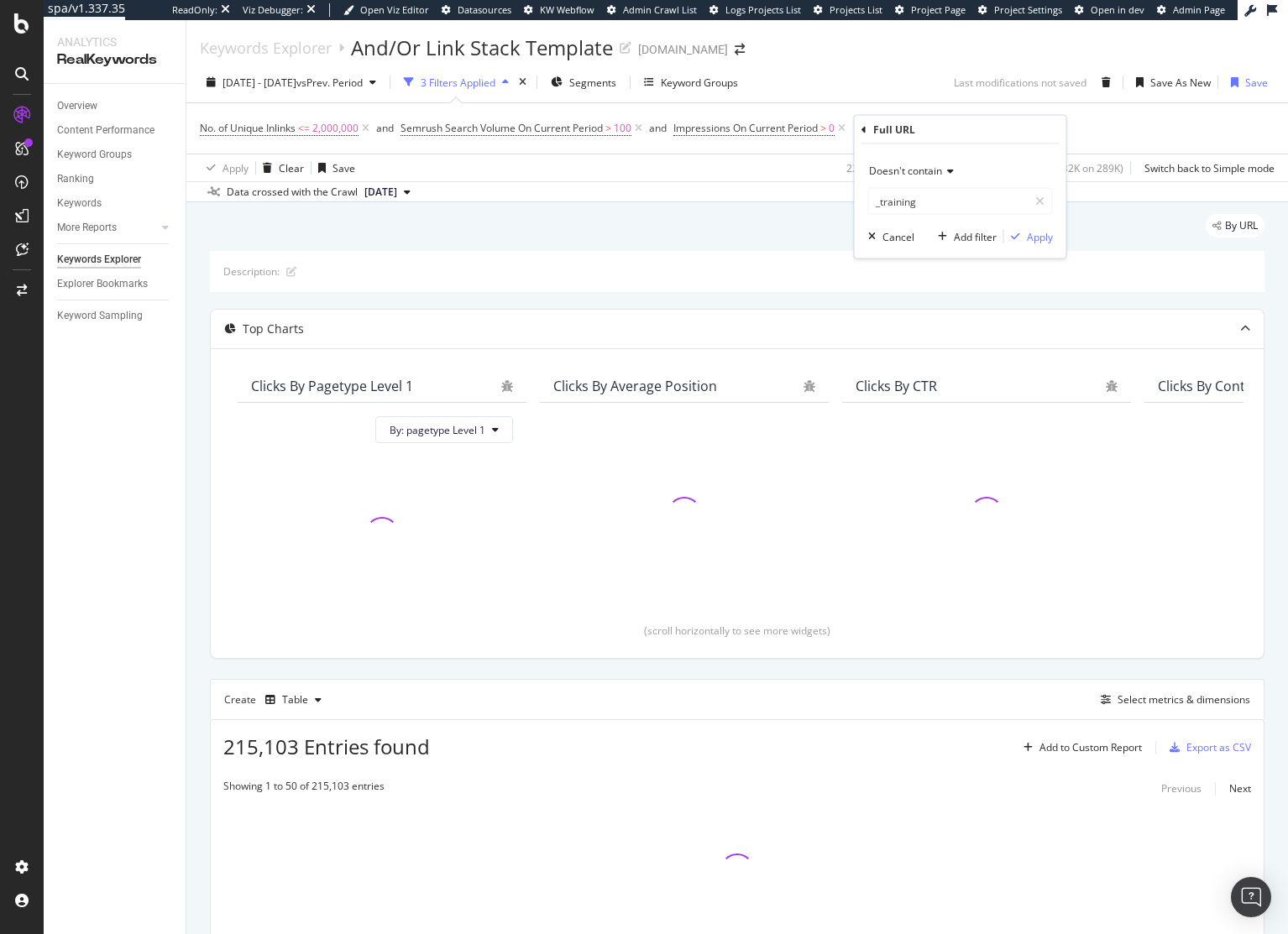
click at [907, 171] on span "Doesn't contain" at bounding box center [904, 171] width 73 height 14
click at [907, 402] on span "Doesn't match regex" at bounding box center [925, 401] width 98 height 14
click at [916, 209] on input "_training" at bounding box center [948, 201] width 159 height 27
type input "(html|blog)"
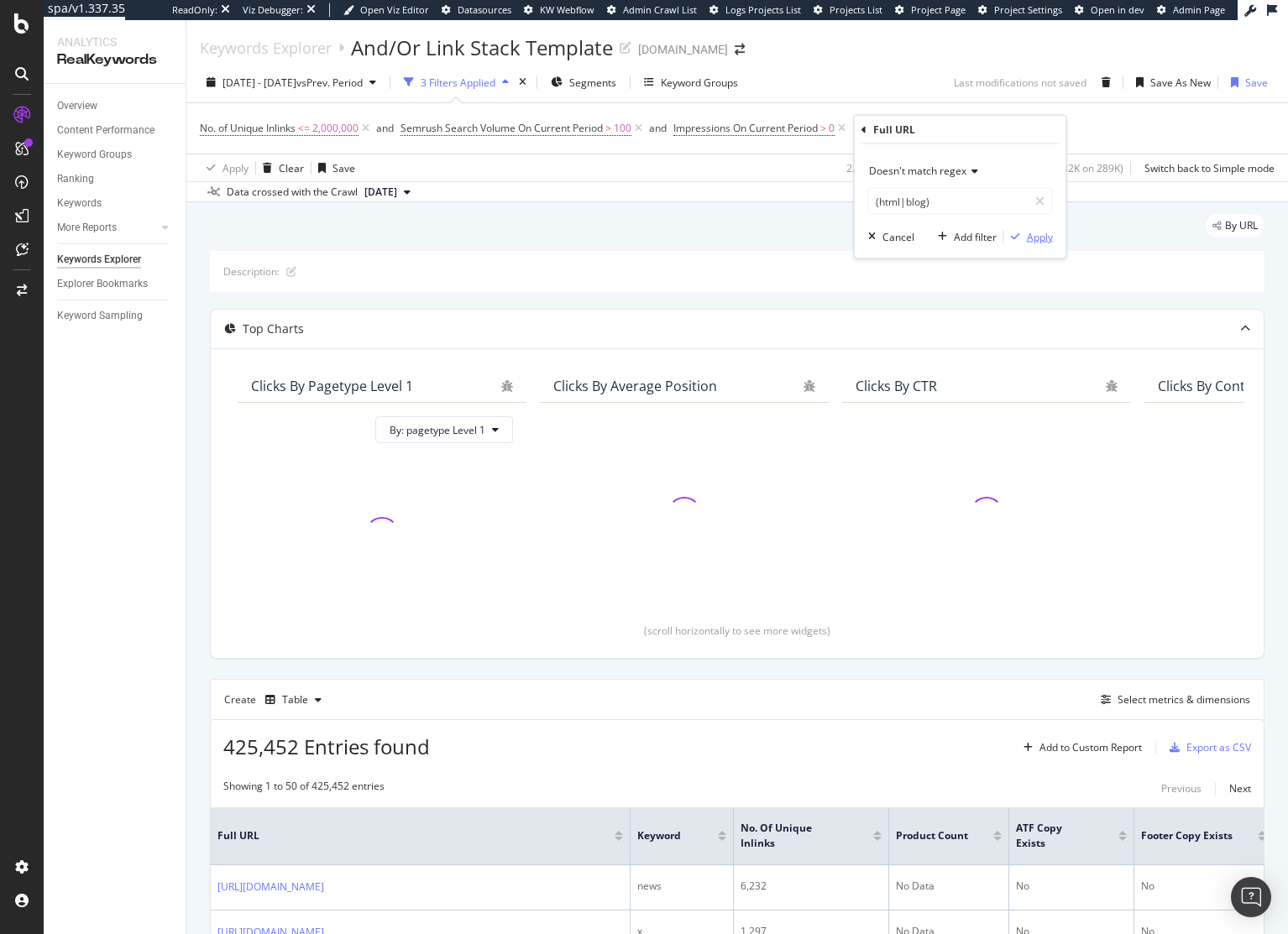
click at [1028, 239] on div "Apply" at bounding box center [1039, 236] width 26 height 14
click at [1046, 126] on div "Add Filter" at bounding box center [1037, 128] width 44 height 14
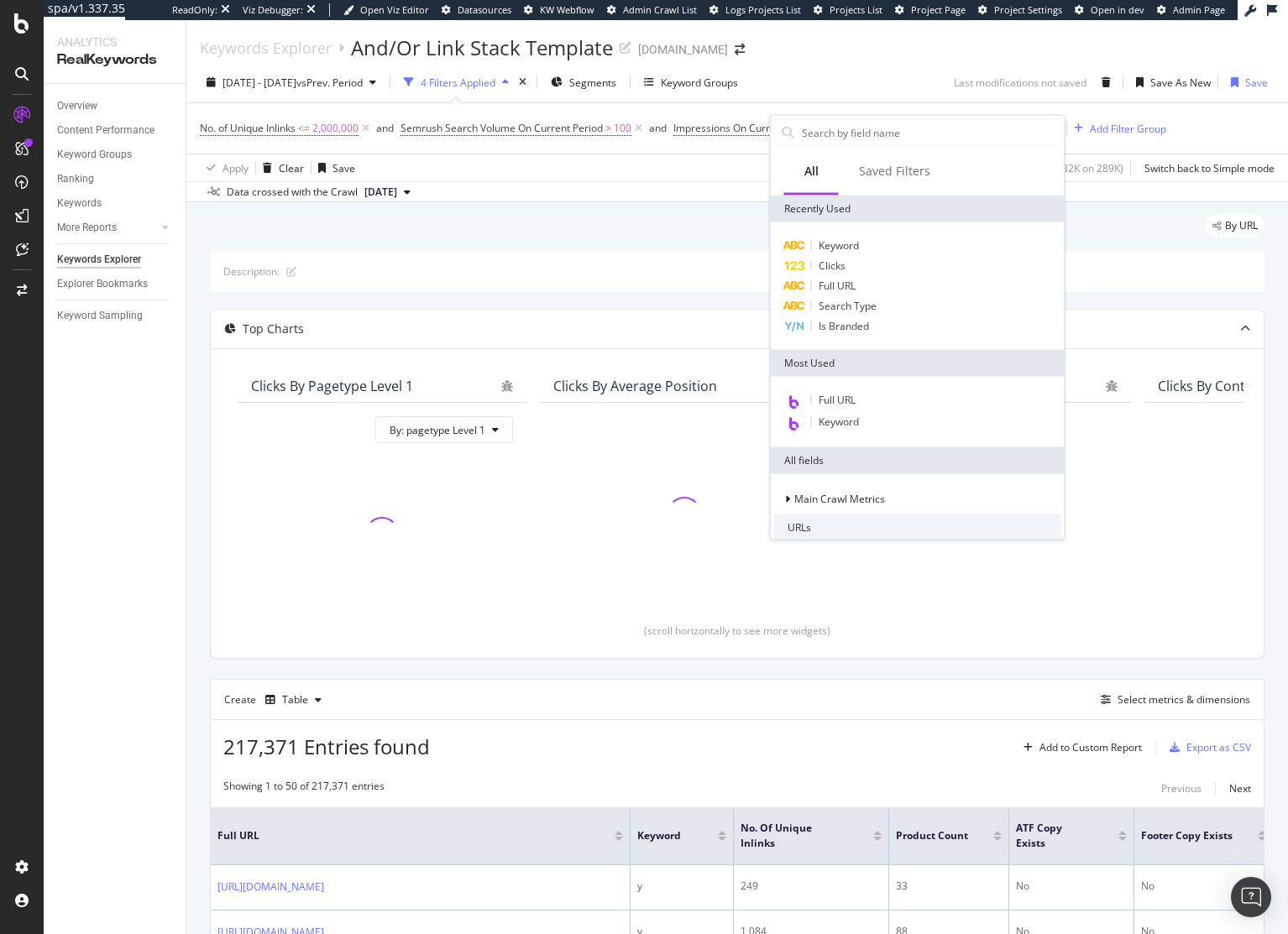
click at [625, 222] on div "By URL" at bounding box center [737, 232] width 1054 height 37
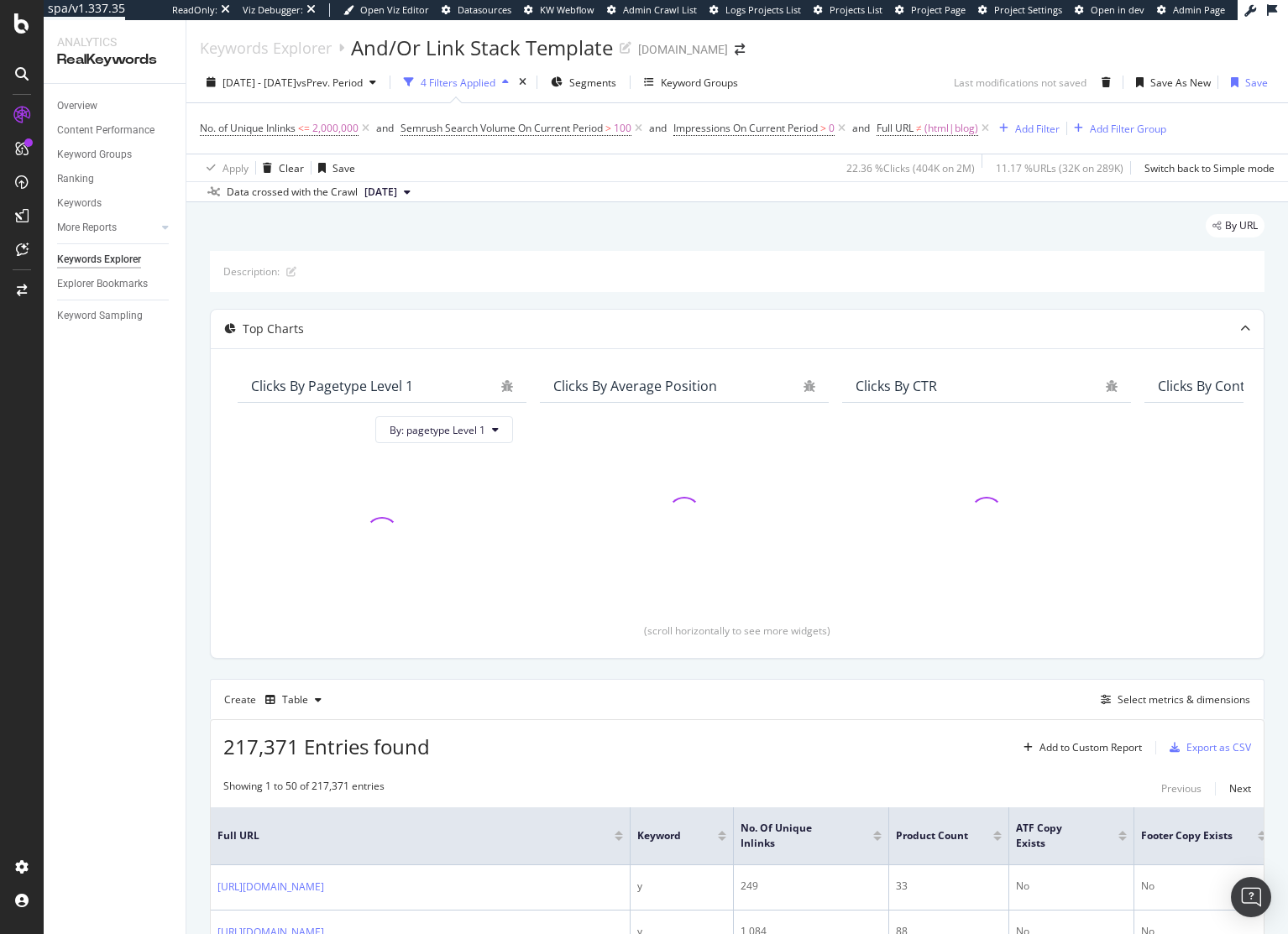
click at [602, 233] on div "By URL" at bounding box center [737, 232] width 1054 height 37
click at [1127, 713] on div "Create Table Select metrics & dimensions" at bounding box center [737, 700] width 1054 height 41
click at [1132, 701] on div "Select metrics & dimensions" at bounding box center [1184, 699] width 133 height 14
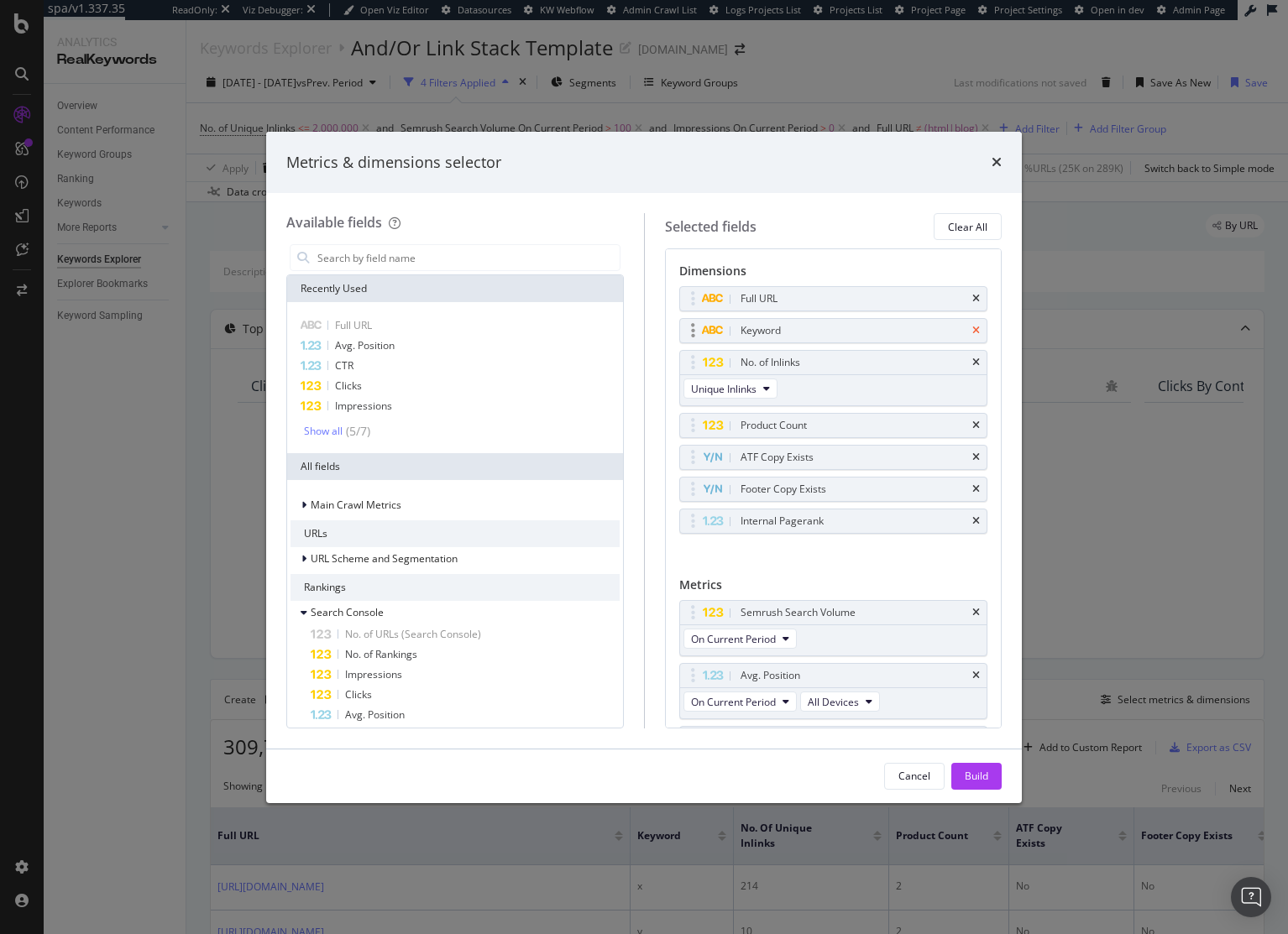
click at [972, 328] on icon "times" at bounding box center [975, 330] width 7 height 10
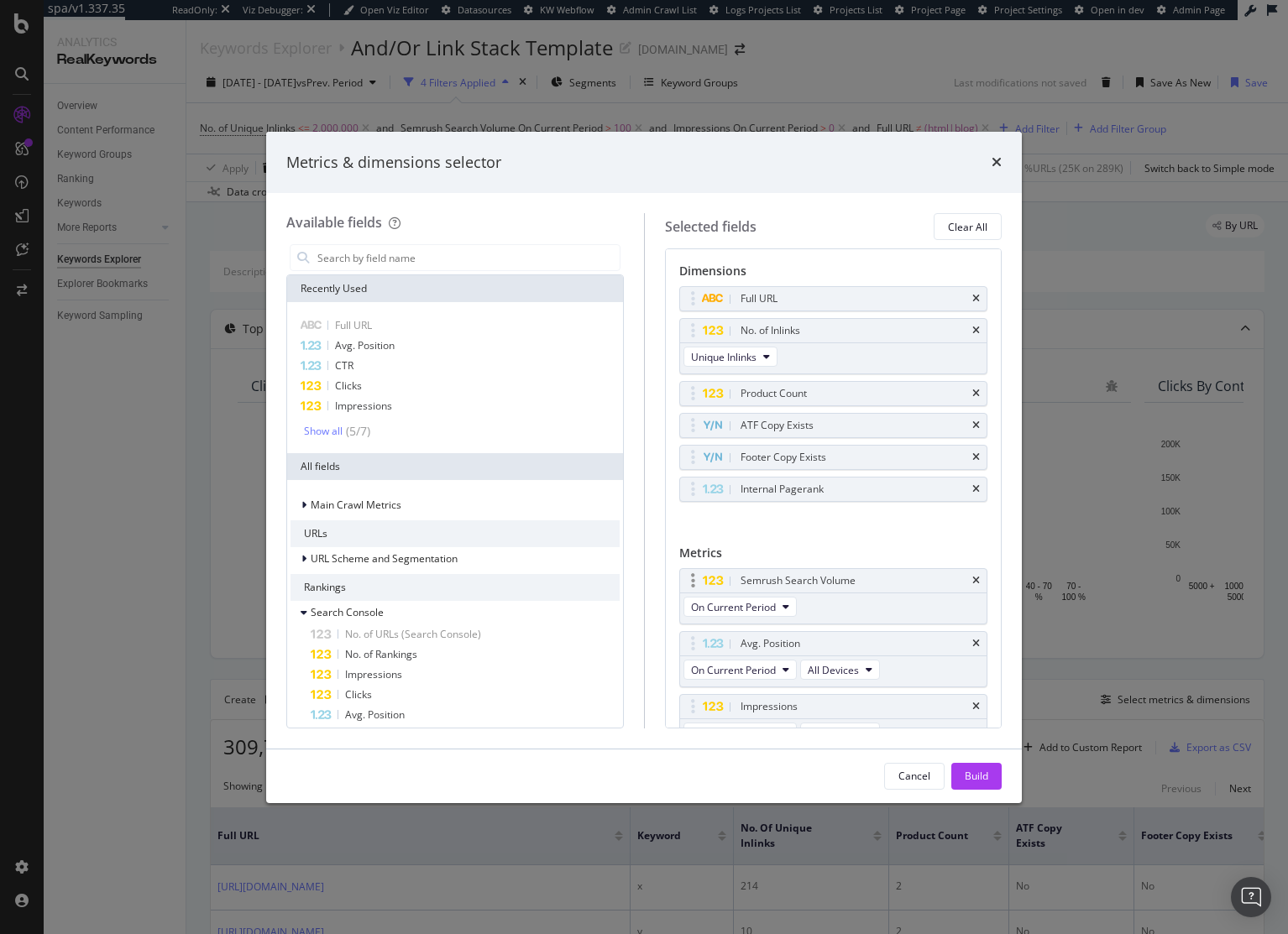
scroll to position [143, 0]
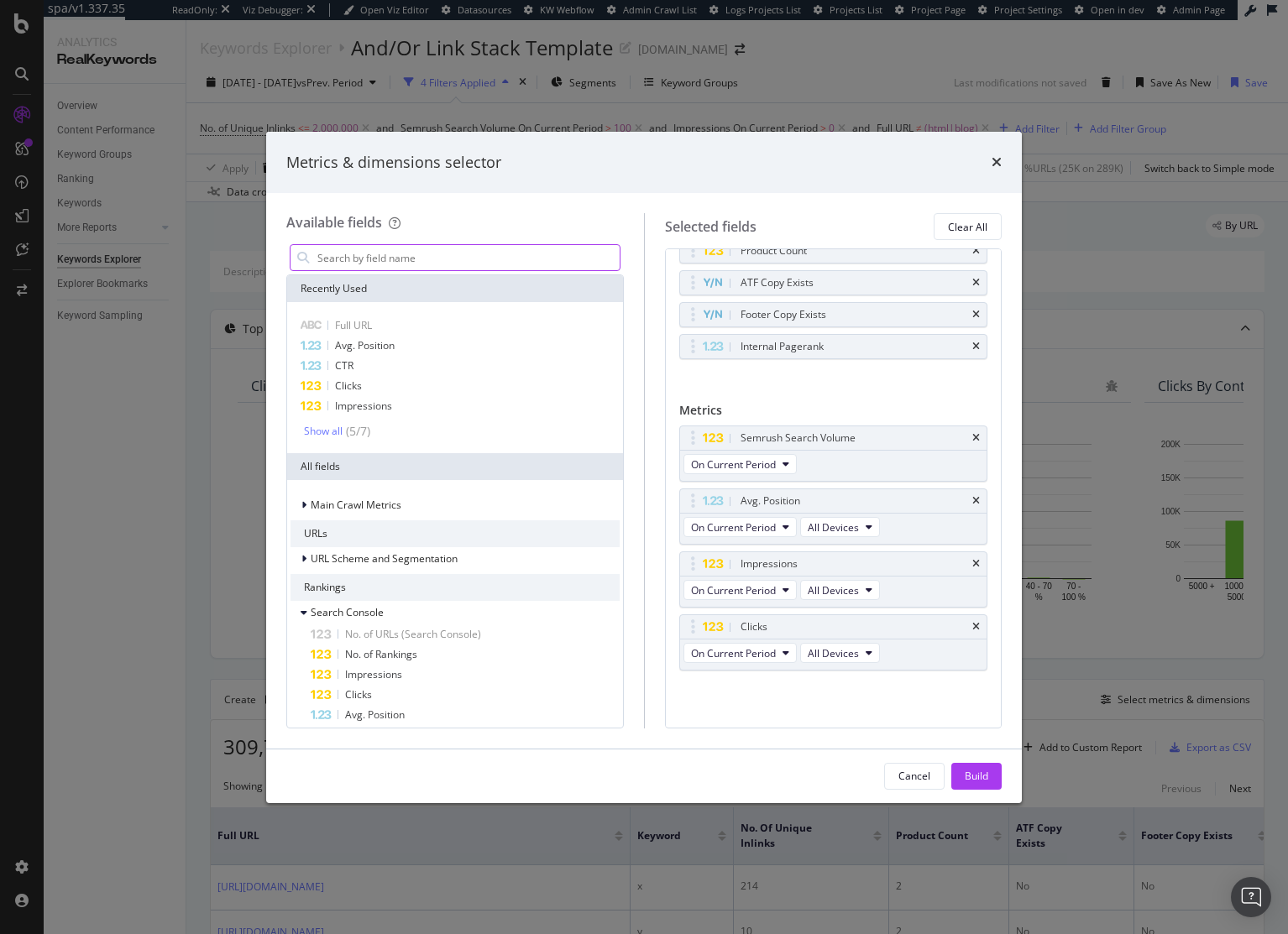
click at [374, 262] on input "modal" at bounding box center [467, 257] width 304 height 25
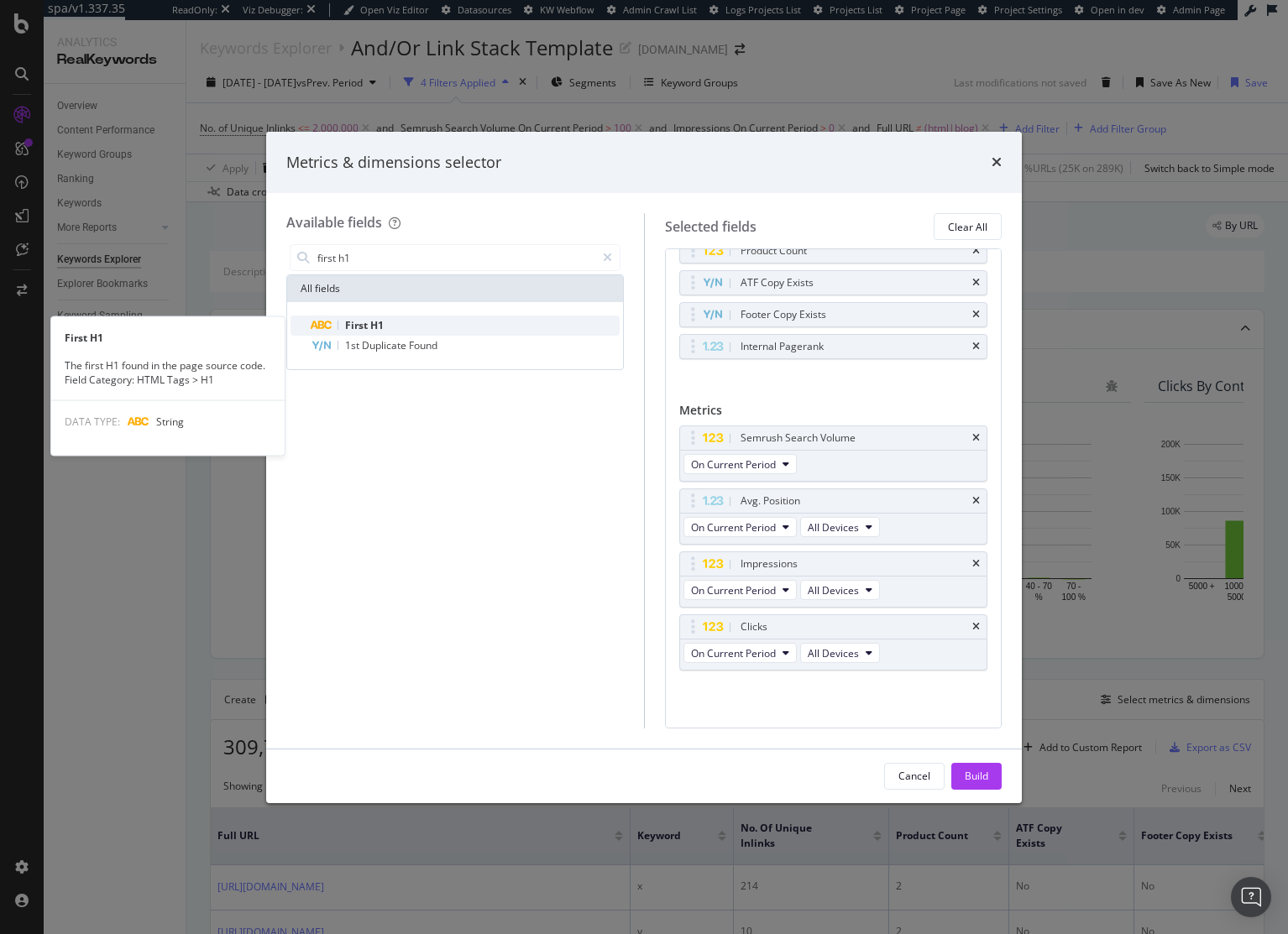
click at [361, 319] on span "First" at bounding box center [357, 325] width 25 height 14
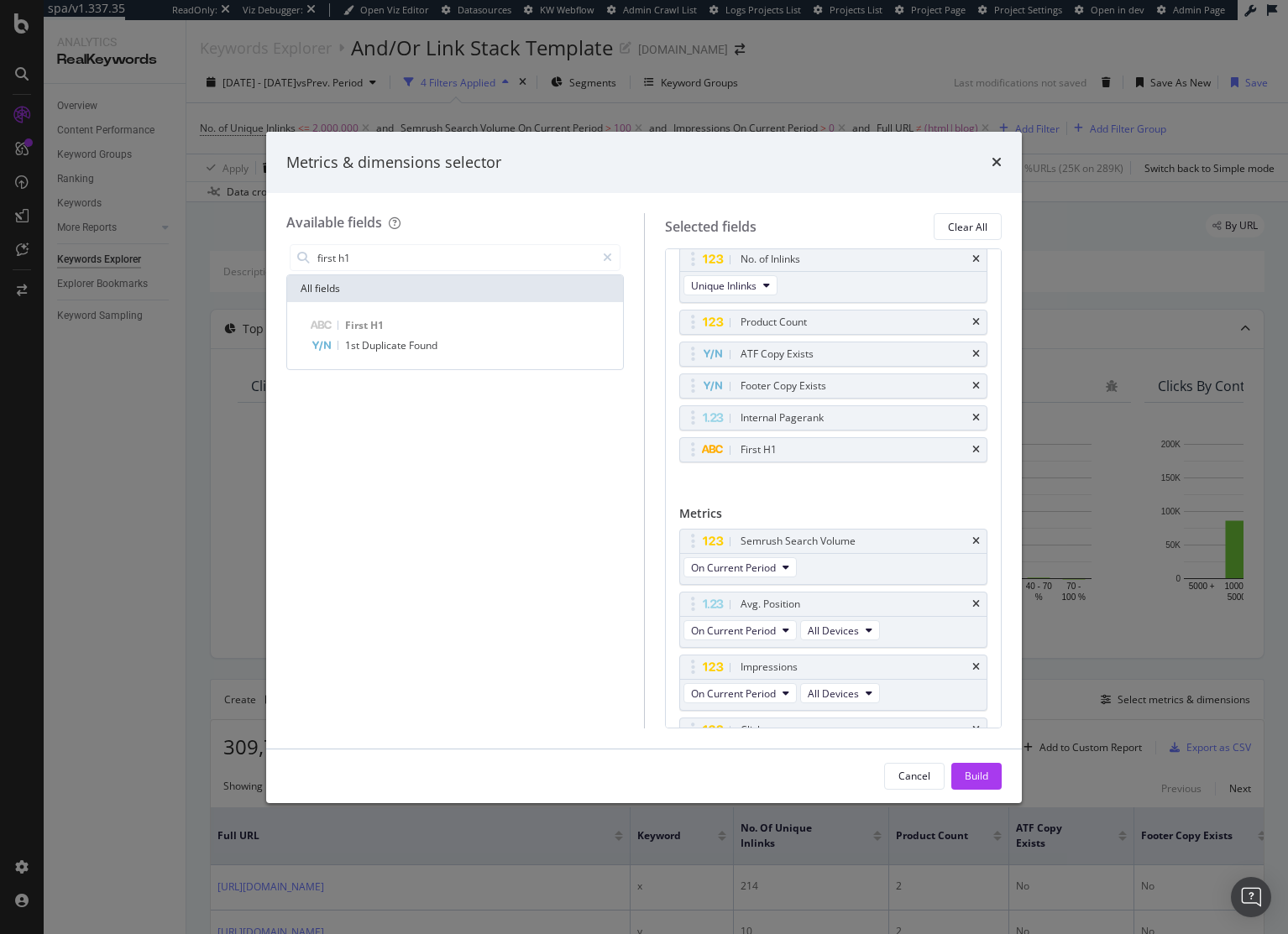
scroll to position [0, 0]
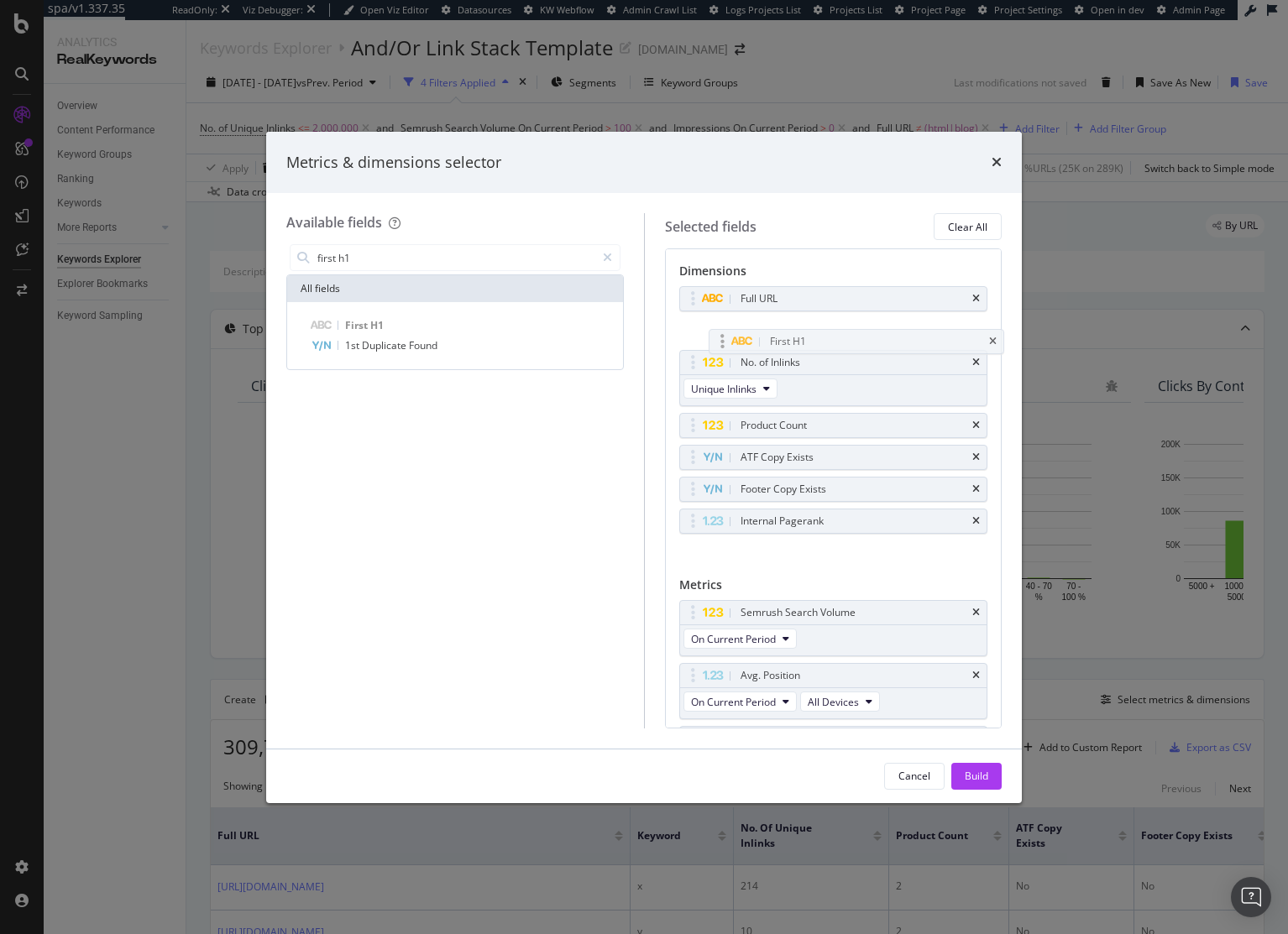
drag, startPoint x: 681, startPoint y: 519, endPoint x: 711, endPoint y: 339, distance: 182.5
click at [711, 339] on body "spa/v1.337.35 ReadOnly: Viz Debugger: Open Viz Editor Datasources KW Webflow Ad…" at bounding box center [644, 467] width 1288 height 934
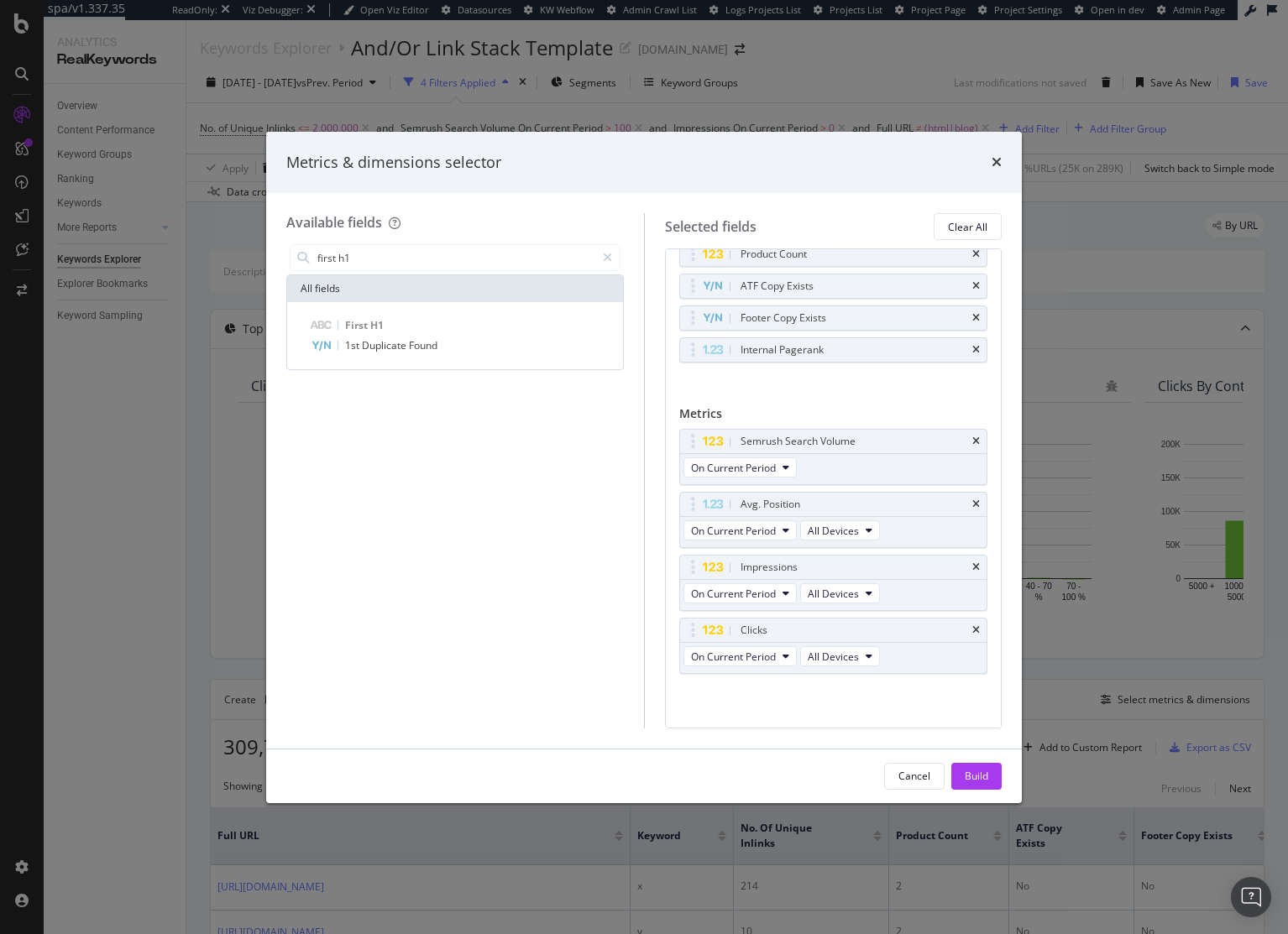
scroll to position [171, 0]
click at [517, 252] on input "first h1" at bounding box center [455, 257] width 279 height 25
click at [516, 253] on input "first h1" at bounding box center [455, 257] width 279 height 25
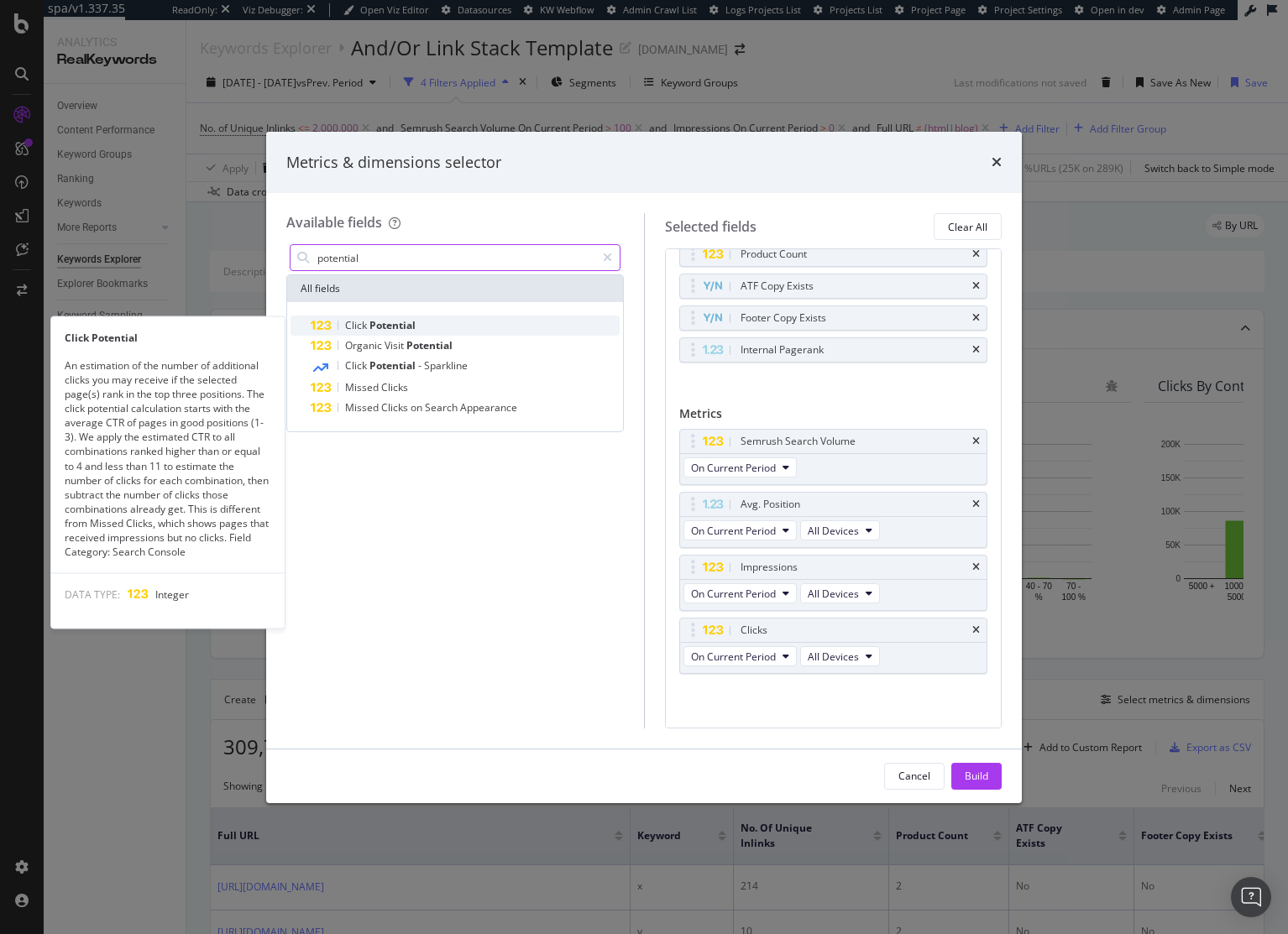
type input "potential"
click at [526, 319] on div "Click Potential" at bounding box center [465, 325] width 309 height 20
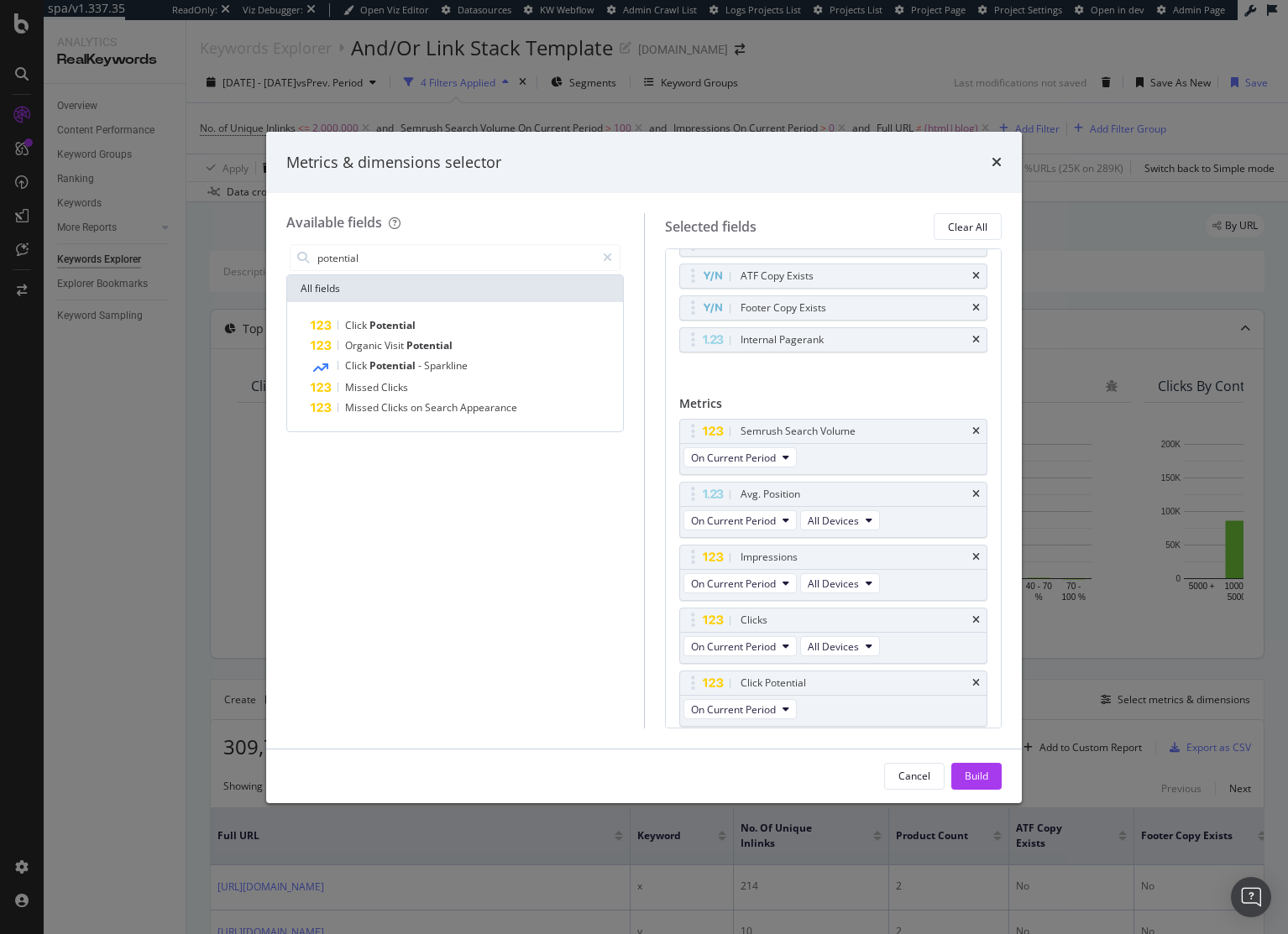
drag, startPoint x: 979, startPoint y: 778, endPoint x: 1232, endPoint y: 656, distance: 280.9
click at [979, 778] on div "Build" at bounding box center [975, 775] width 23 height 14
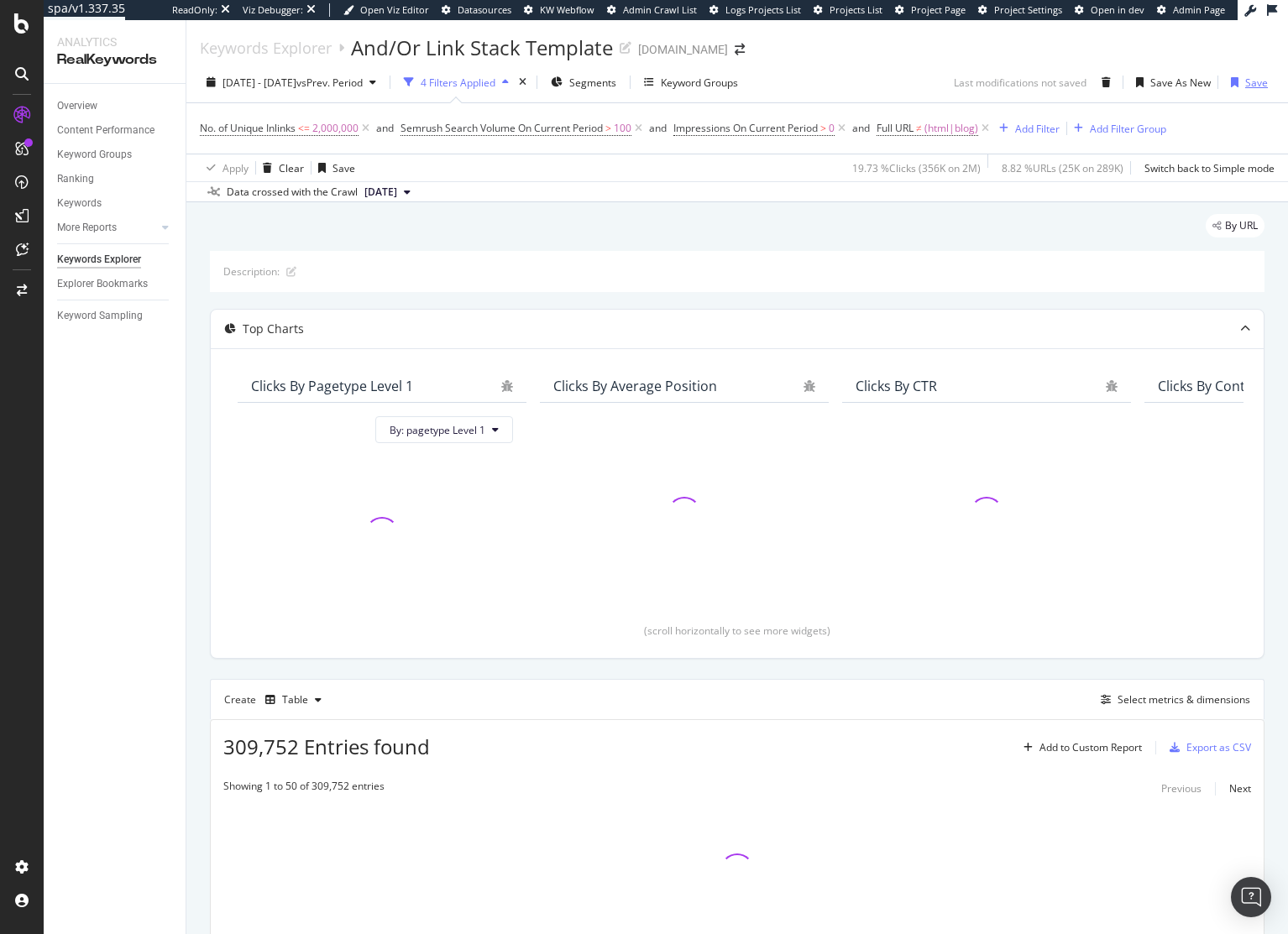
click at [1245, 82] on div "Save" at bounding box center [1256, 82] width 23 height 14
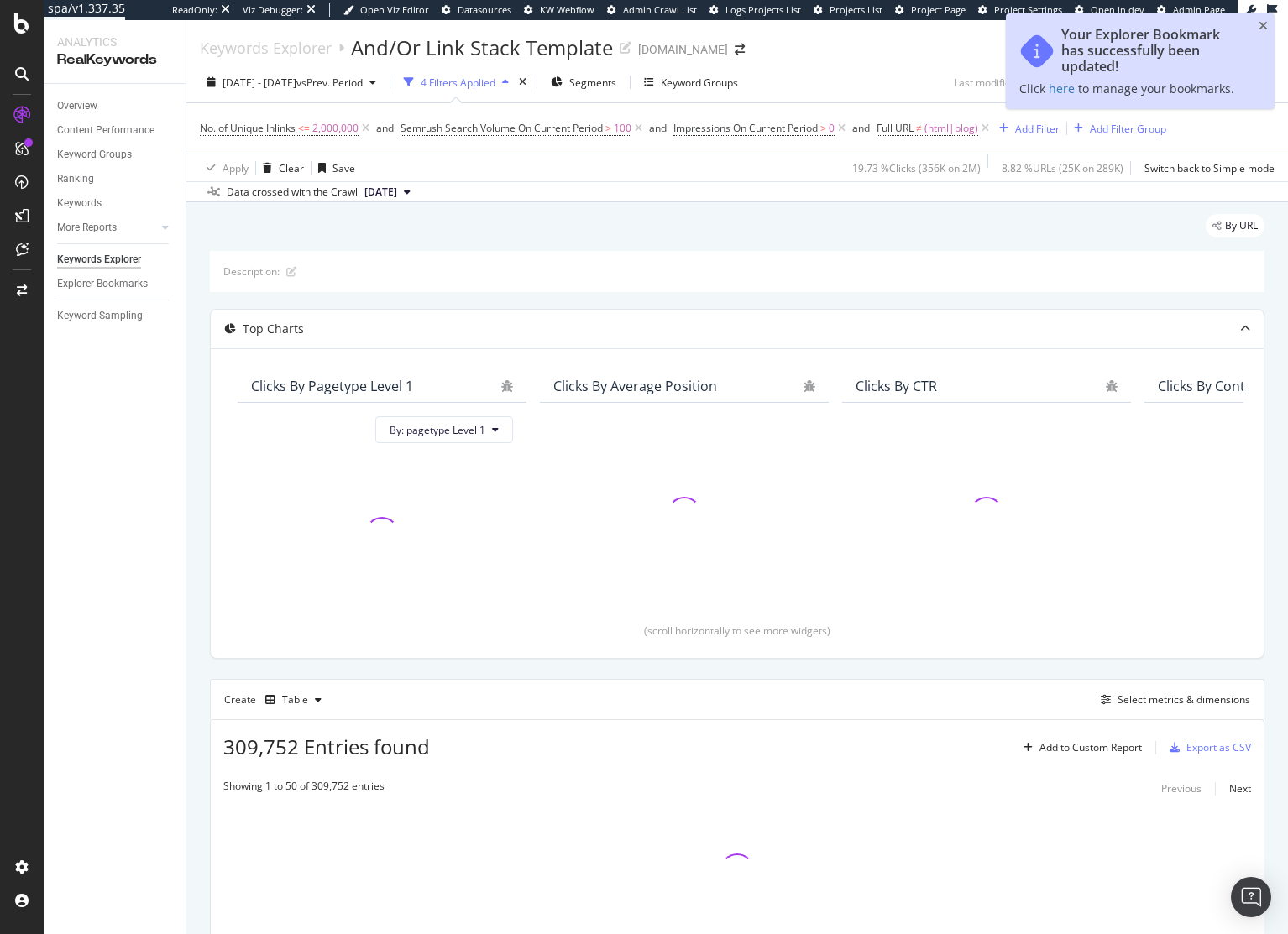
click at [786, 231] on div "By URL" at bounding box center [737, 232] width 1054 height 37
click at [511, 211] on div "By URL Description: Top Charts Clicks By pagetype Level 1 By: pagetype Level 1 …" at bounding box center [737, 616] width 1101 height 828
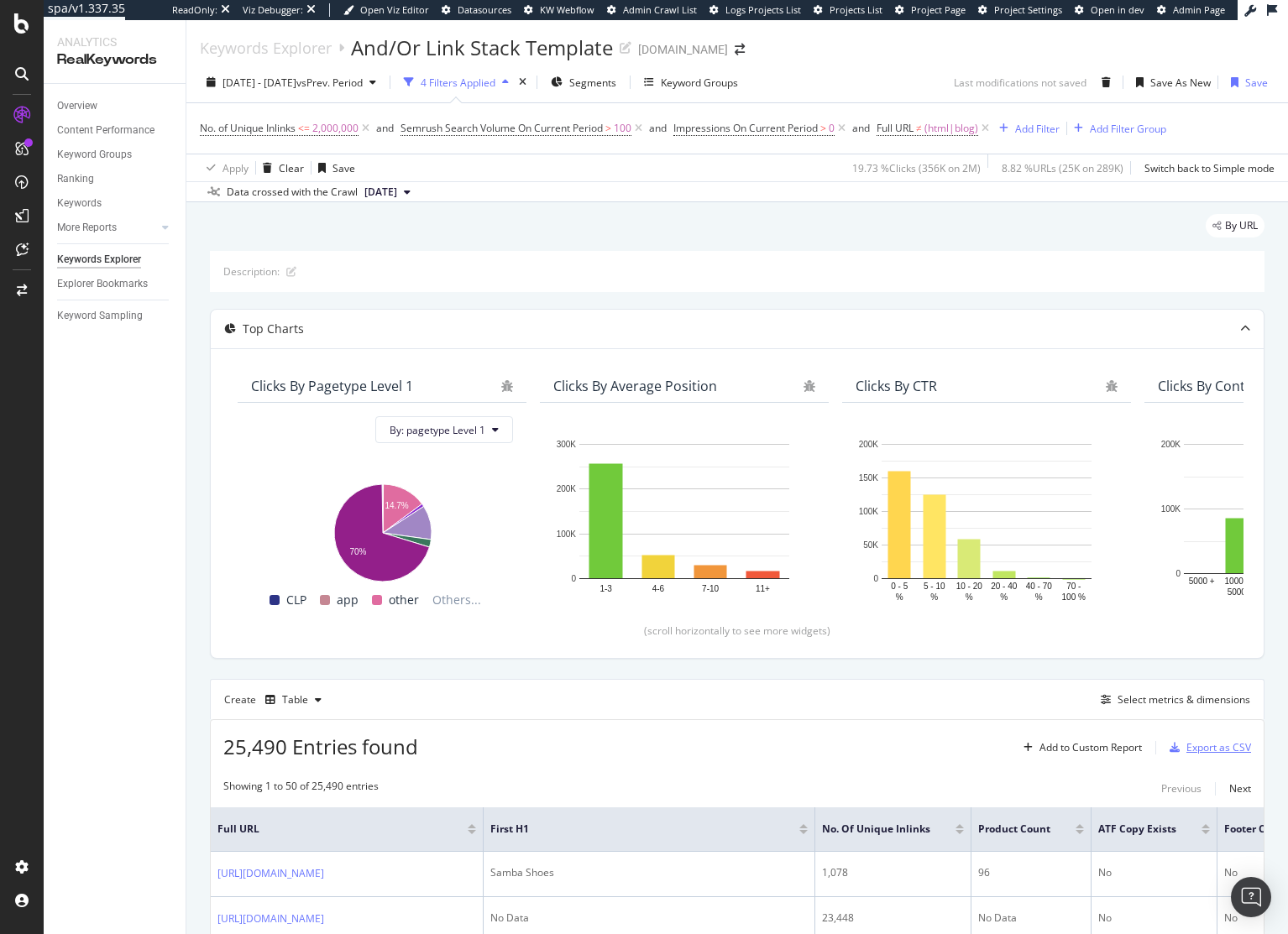
click at [1202, 751] on div "Export as CSV" at bounding box center [1218, 747] width 65 height 14
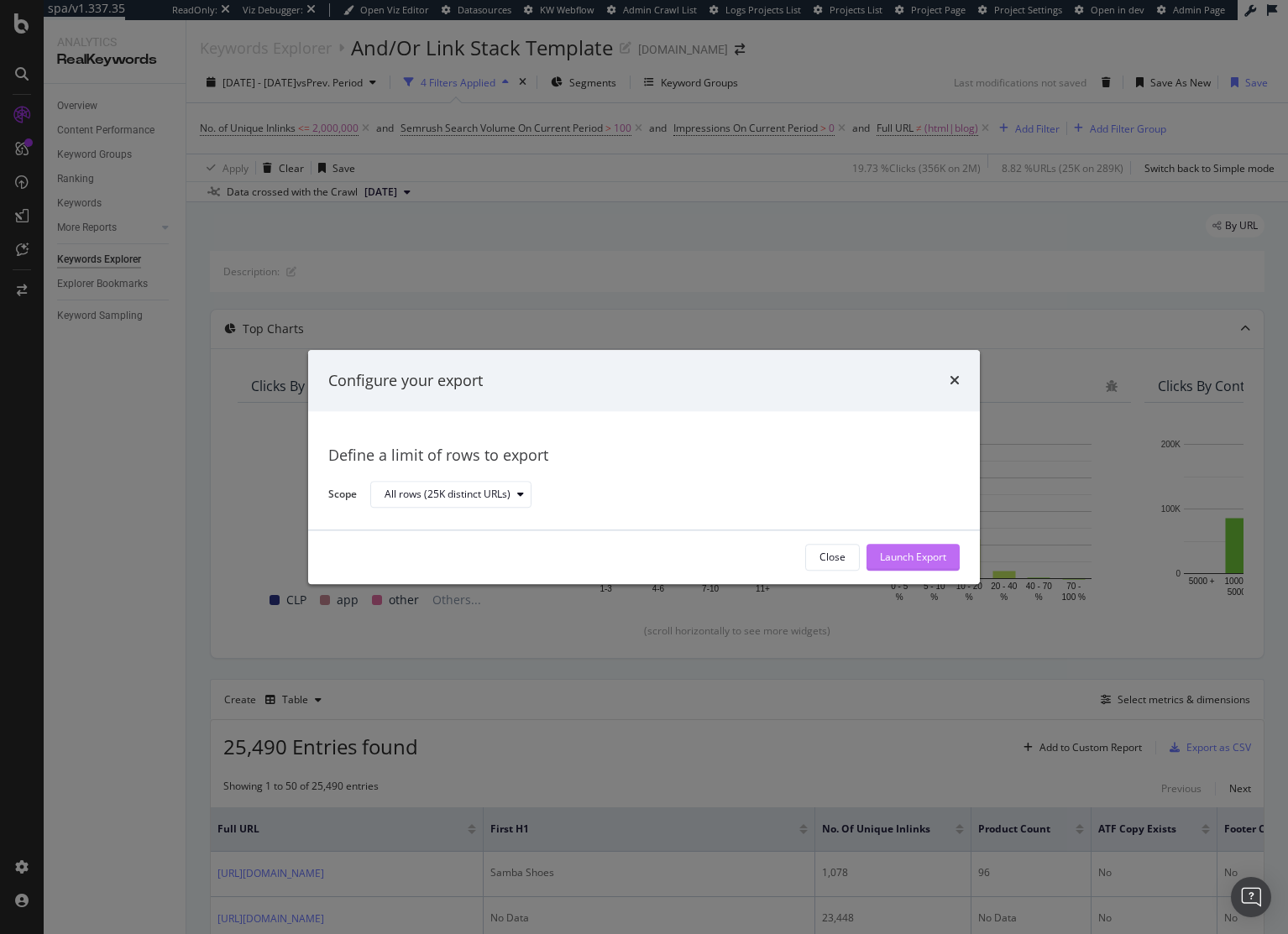
click at [897, 550] on div "Launch Export" at bounding box center [913, 557] width 66 height 14
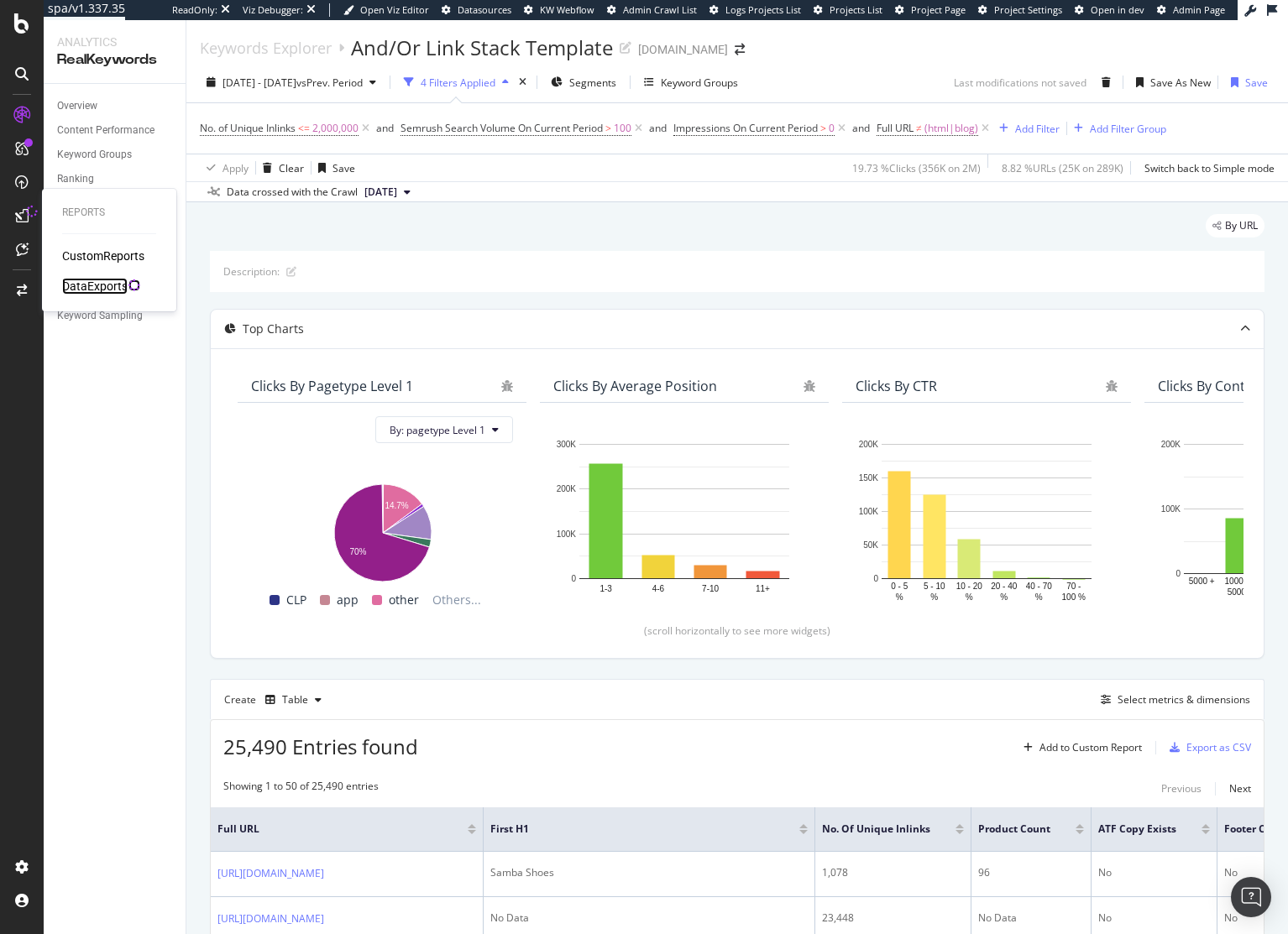
click at [114, 286] on div "DataExports" at bounding box center [94, 286] width 65 height 17
